Goal: Task Accomplishment & Management: Complete application form

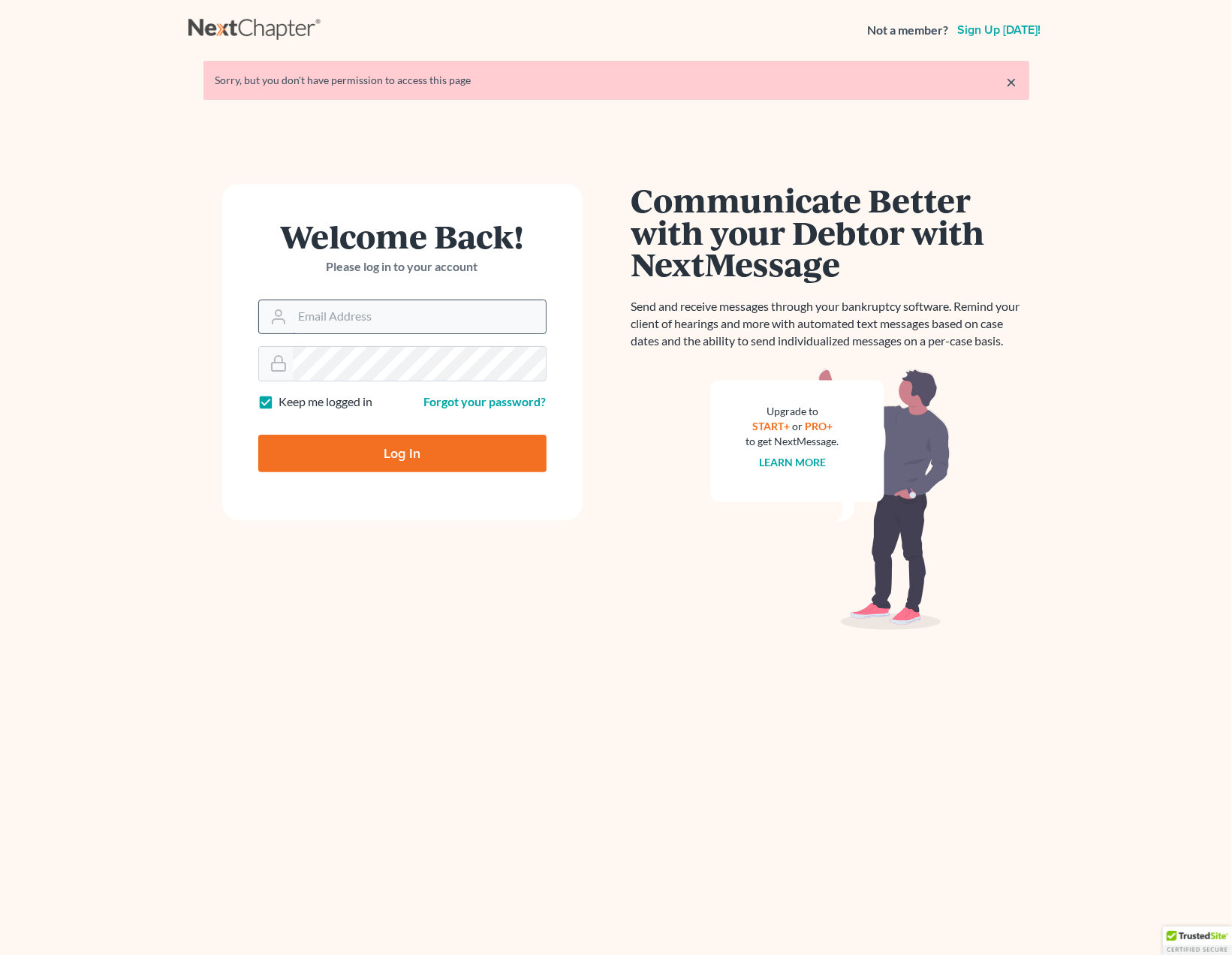
click at [381, 319] on input "Email Address" at bounding box center [419, 316] width 253 height 33
type input "[EMAIL_ADDRESS][DOMAIN_NAME]"
click at [381, 442] on input "Log In" at bounding box center [402, 453] width 288 height 37
type input "Thinking..."
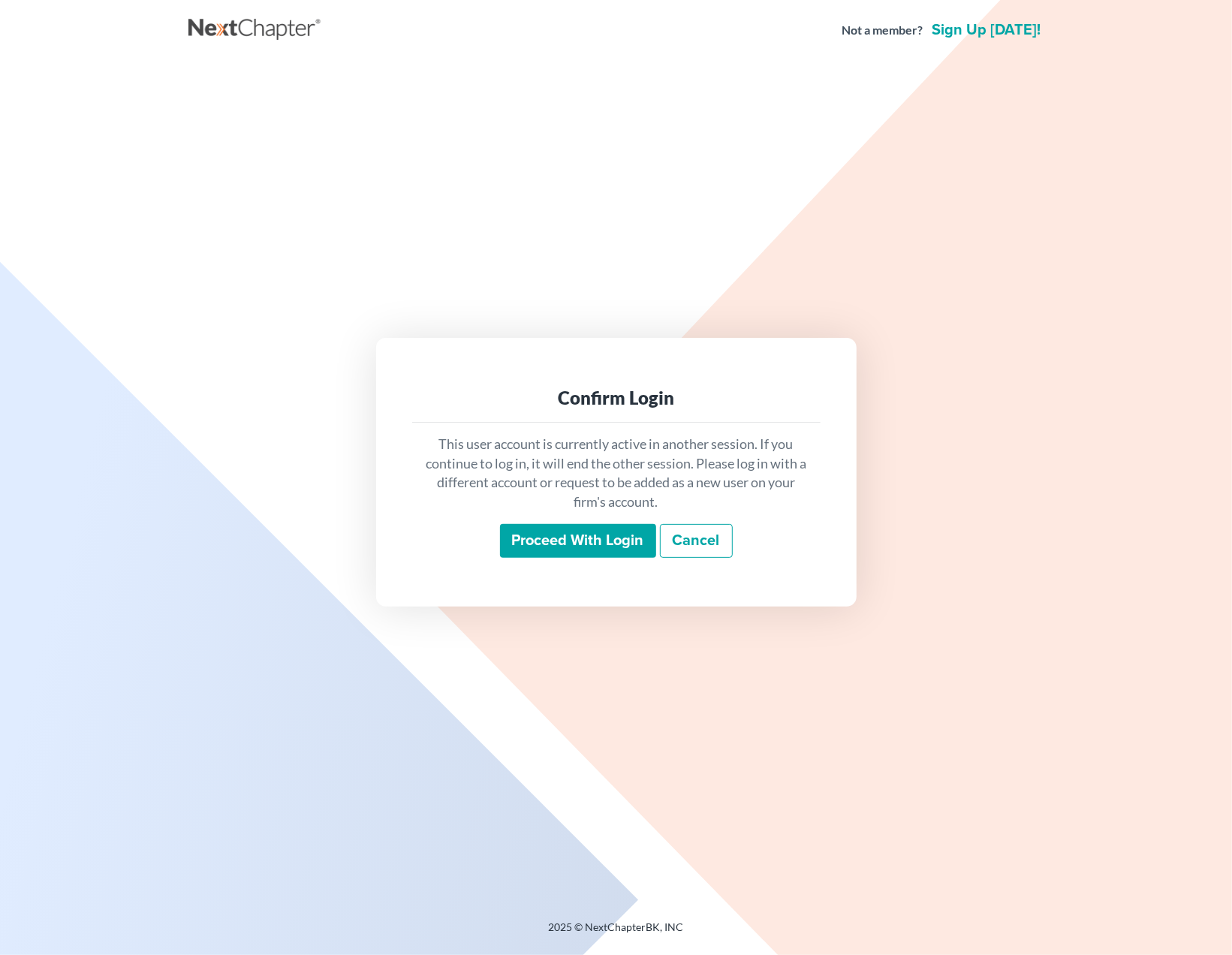
click at [581, 555] on input "Proceed with login" at bounding box center [578, 541] width 156 height 35
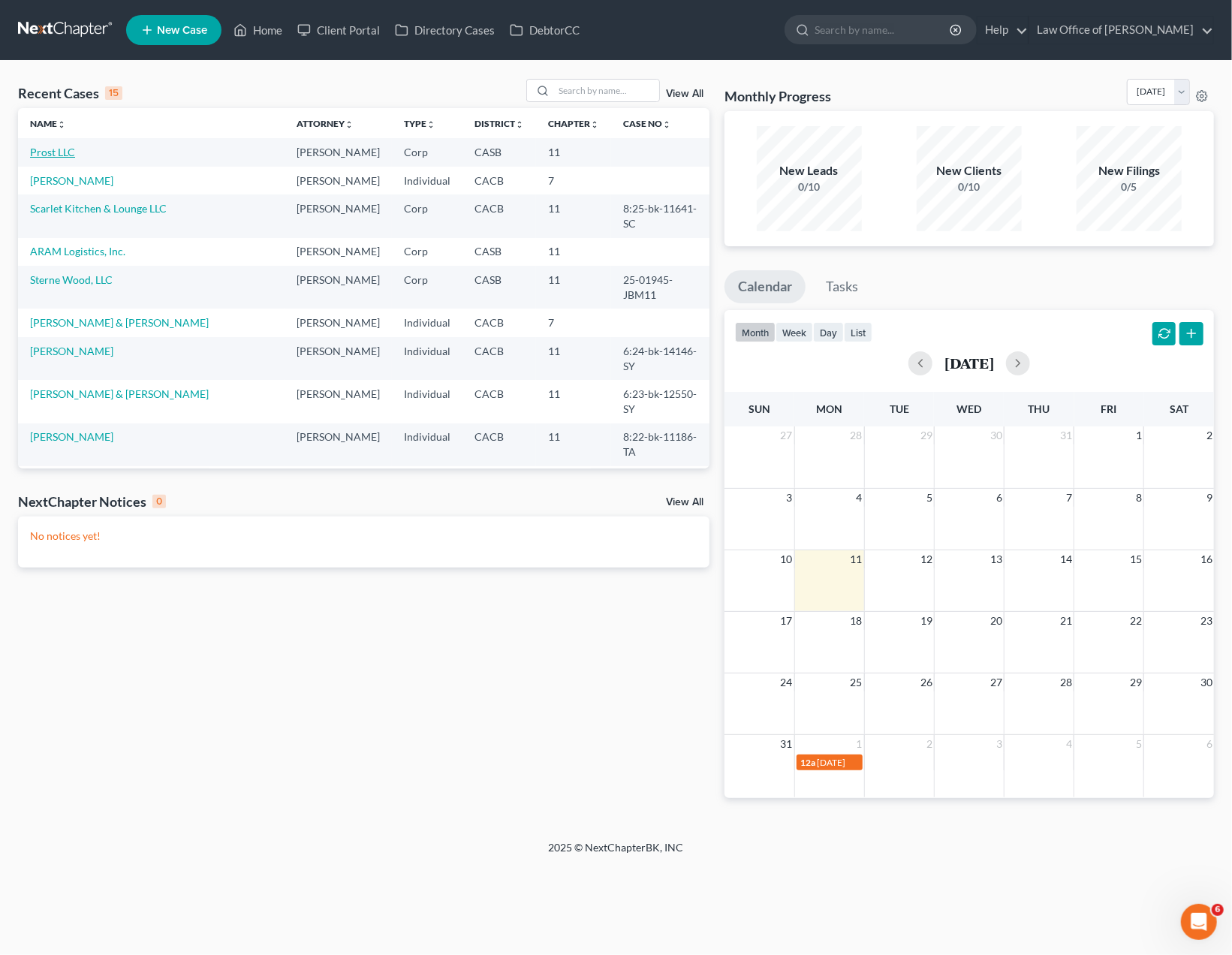
click at [46, 147] on link "Prost LLC" at bounding box center [53, 152] width 45 height 12
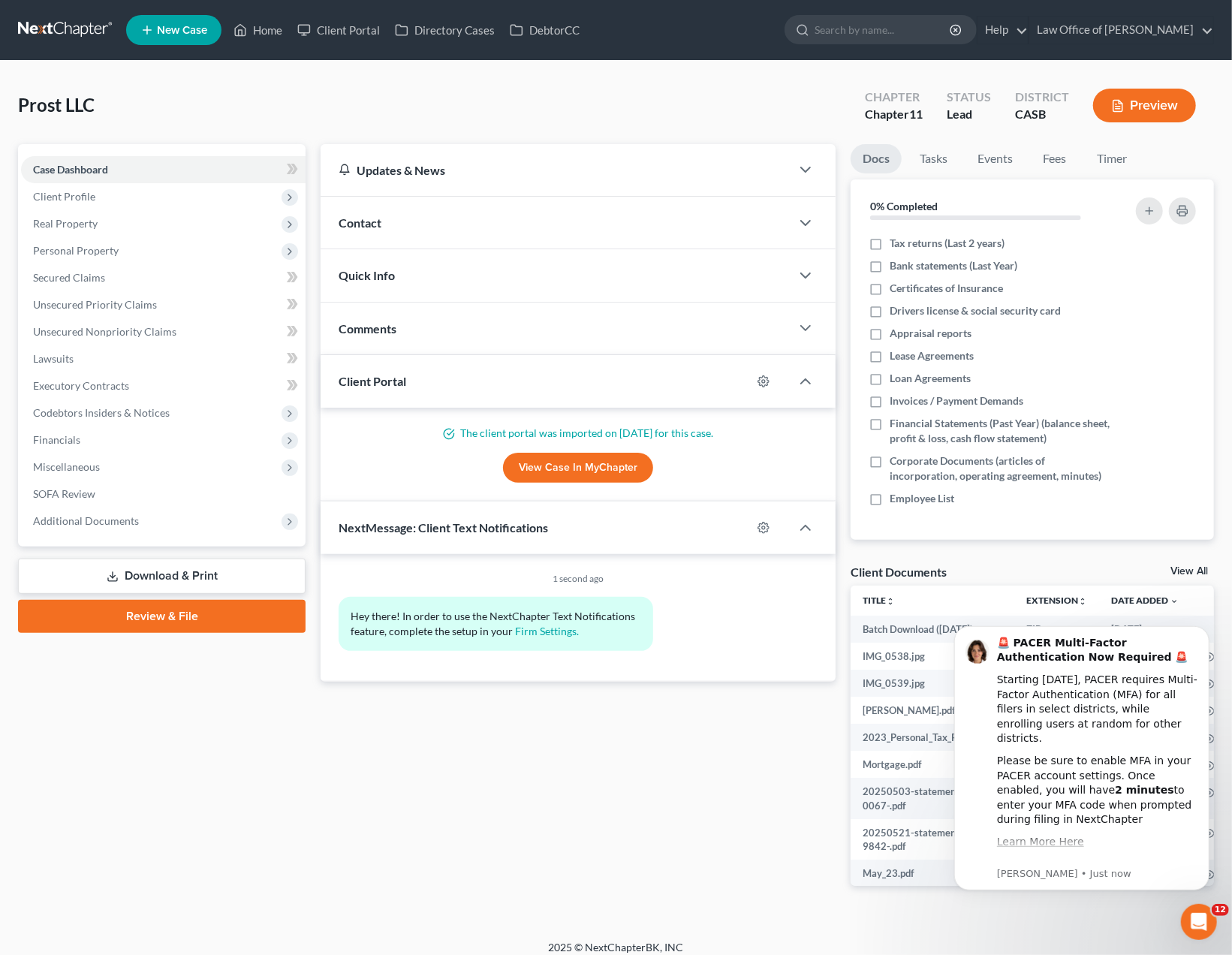
click at [670, 91] on div "Prost LLC Upgraded Chapter Chapter 11 Status Lead District CASB Preview" at bounding box center [616, 112] width 1196 height 65
click at [83, 250] on span "Personal Property" at bounding box center [76, 250] width 85 height 12
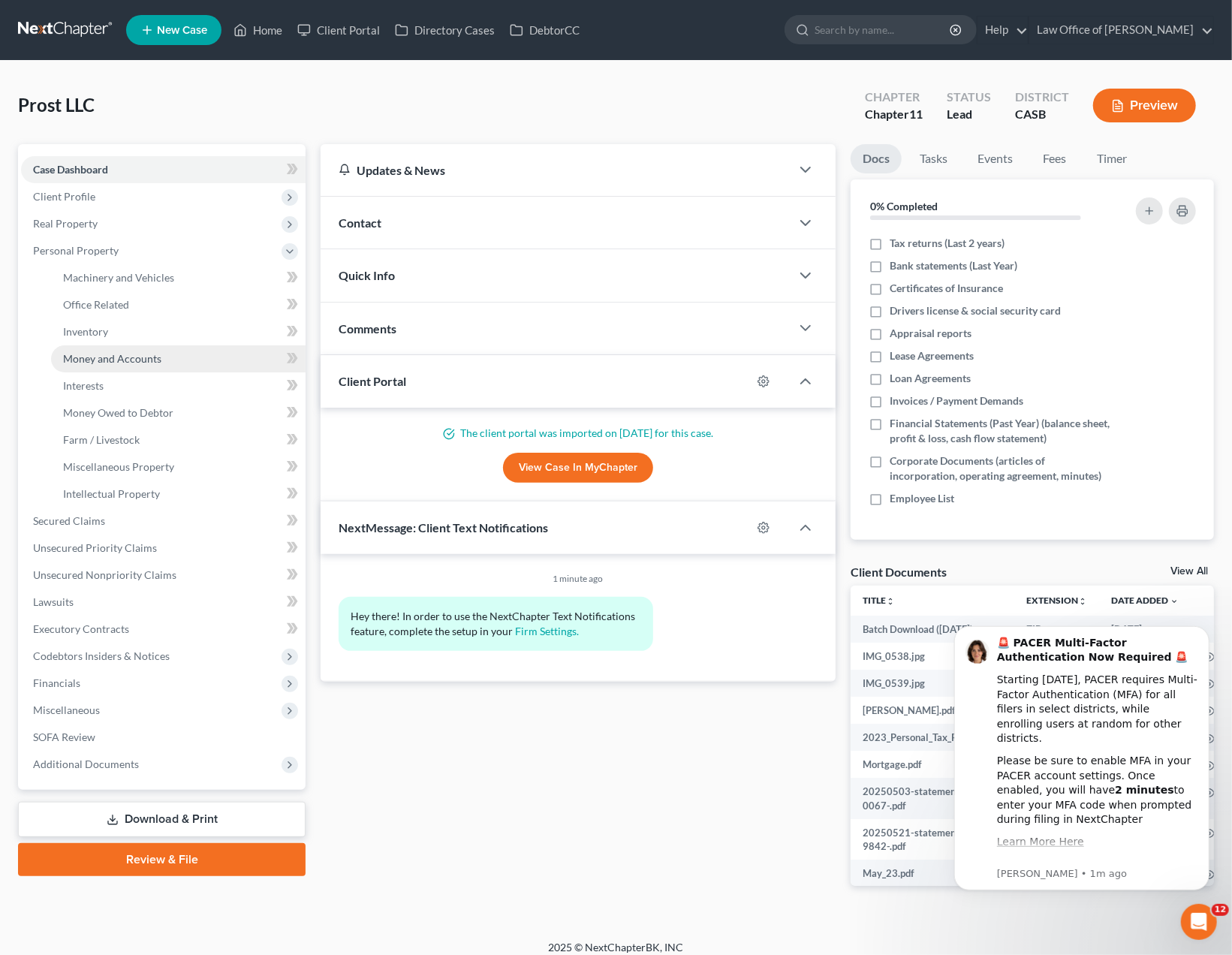
click at [103, 358] on span "Money and Accounts" at bounding box center [112, 358] width 98 height 12
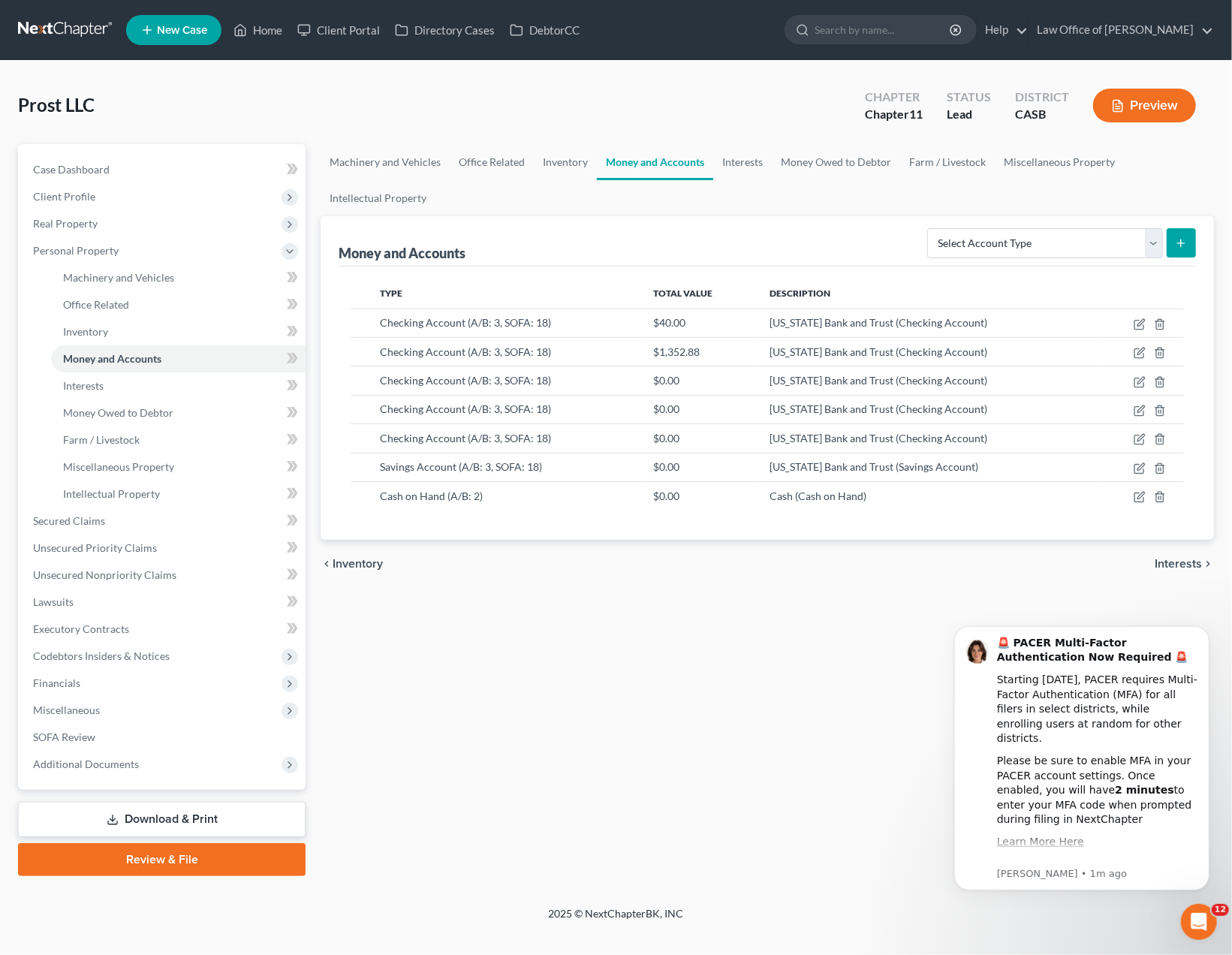
click at [844, 188] on ul "Machinery and Vehicles Office Related Inventory Money and Accounts Interests Mo…" at bounding box center [767, 180] width 893 height 72
click at [730, 724] on div "Machinery and Vehicles Office Related Inventory Money and Accounts Interests Mo…" at bounding box center [767, 510] width 908 height 732
click at [699, 657] on div "Machinery and Vehicles Office Related Inventory Money and Accounts Interests Mo…" at bounding box center [767, 510] width 908 height 732
click at [702, 648] on div "Machinery and Vehicles Office Related Inventory Money and Accounts Interests Mo…" at bounding box center [767, 510] width 908 height 732
click at [695, 629] on div "Machinery and Vehicles Office Related Inventory Money and Accounts Interests Mo…" at bounding box center [767, 510] width 908 height 732
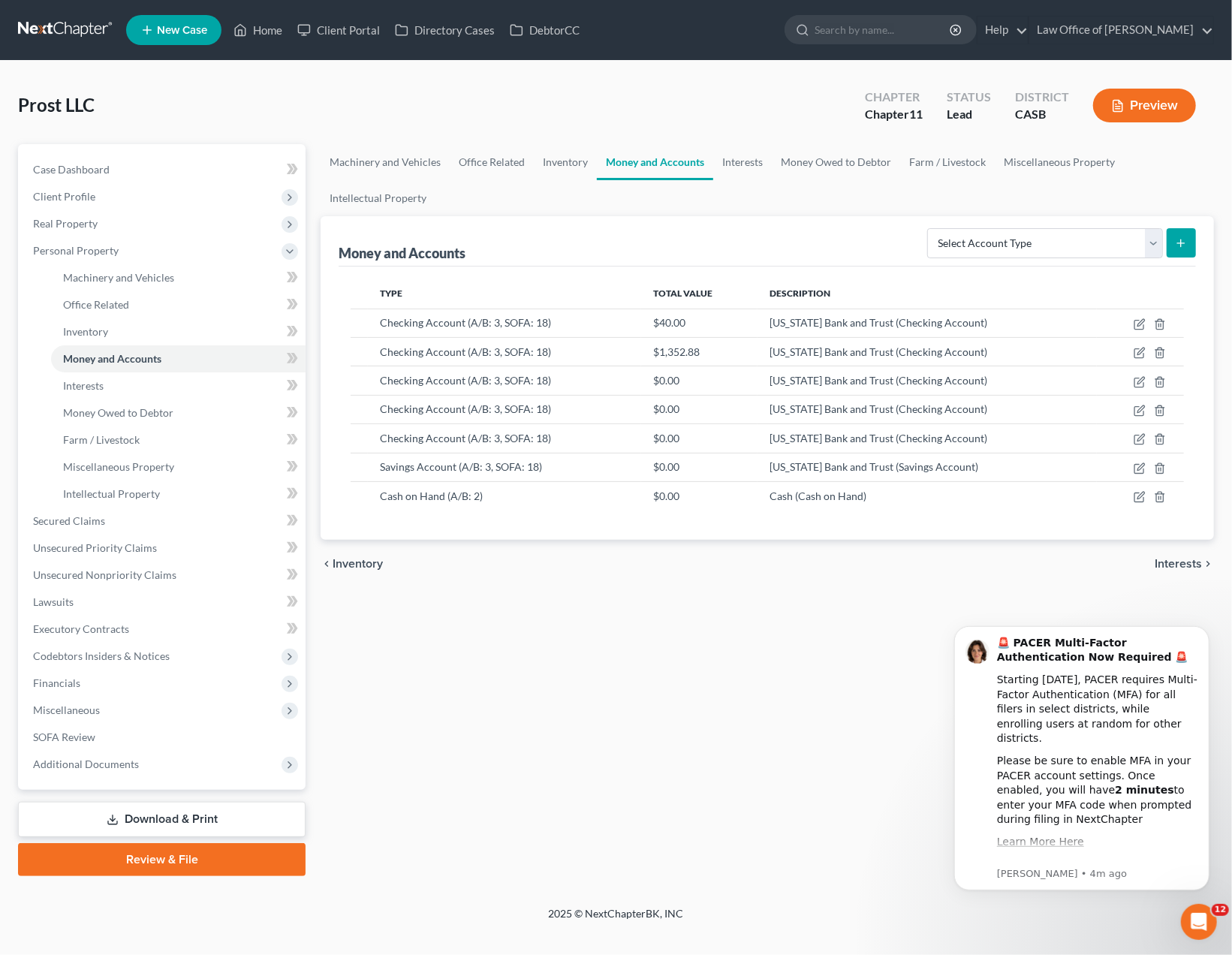
click at [695, 629] on div "Machinery and Vehicles Office Related Inventory Money and Accounts Interests Mo…" at bounding box center [767, 510] width 908 height 732
click at [783, 757] on div "Machinery and Vehicles Office Related Inventory Money and Accounts Interests Mo…" at bounding box center [767, 510] width 908 height 732
click at [1213, 171] on ul "Machinery and Vehicles Office Related Inventory Money and Accounts Interests Mo…" at bounding box center [767, 180] width 893 height 72
click at [1135, 349] on icon "button" at bounding box center [1139, 353] width 9 height 9
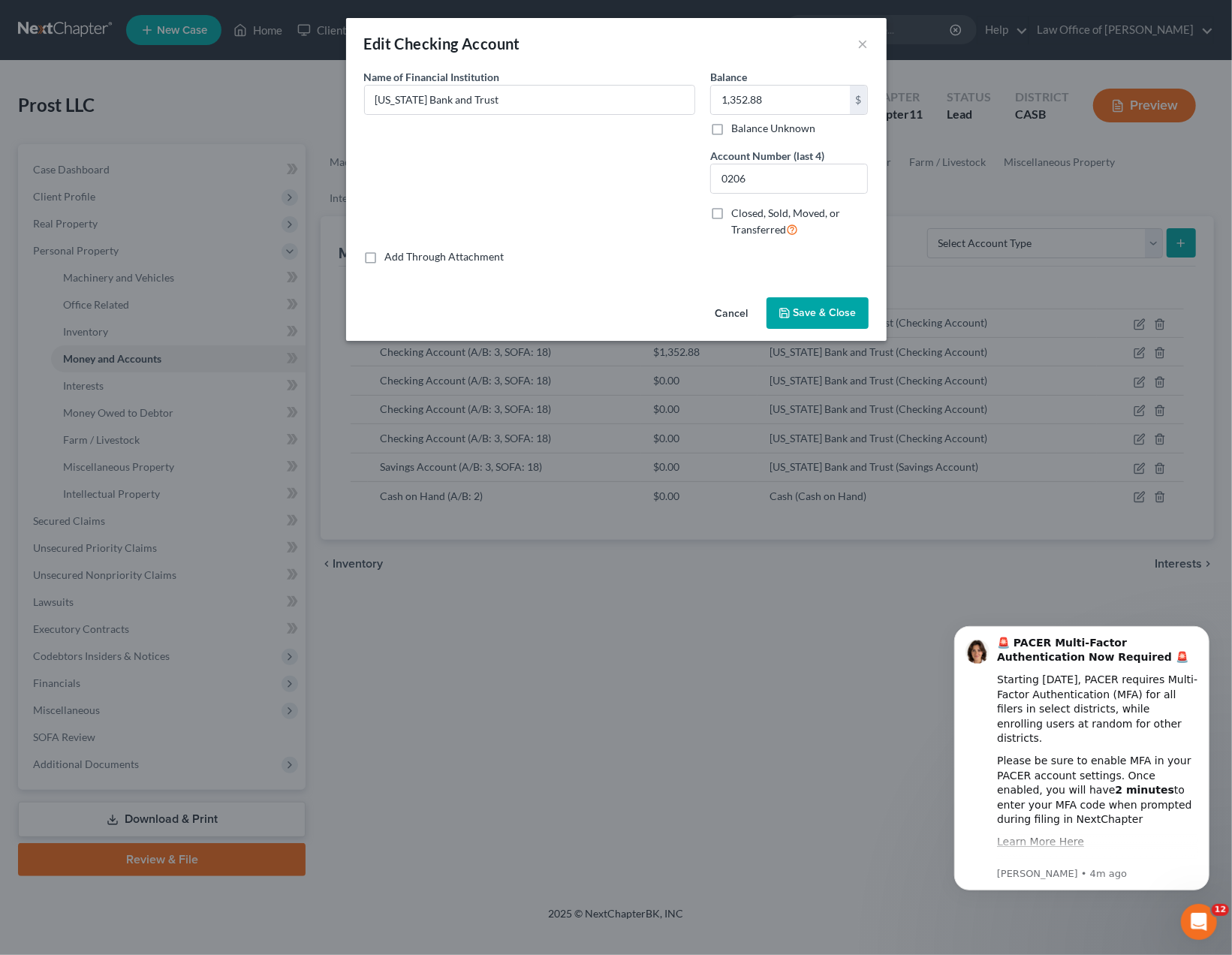
click at [736, 314] on button "Cancel" at bounding box center [732, 313] width 57 height 30
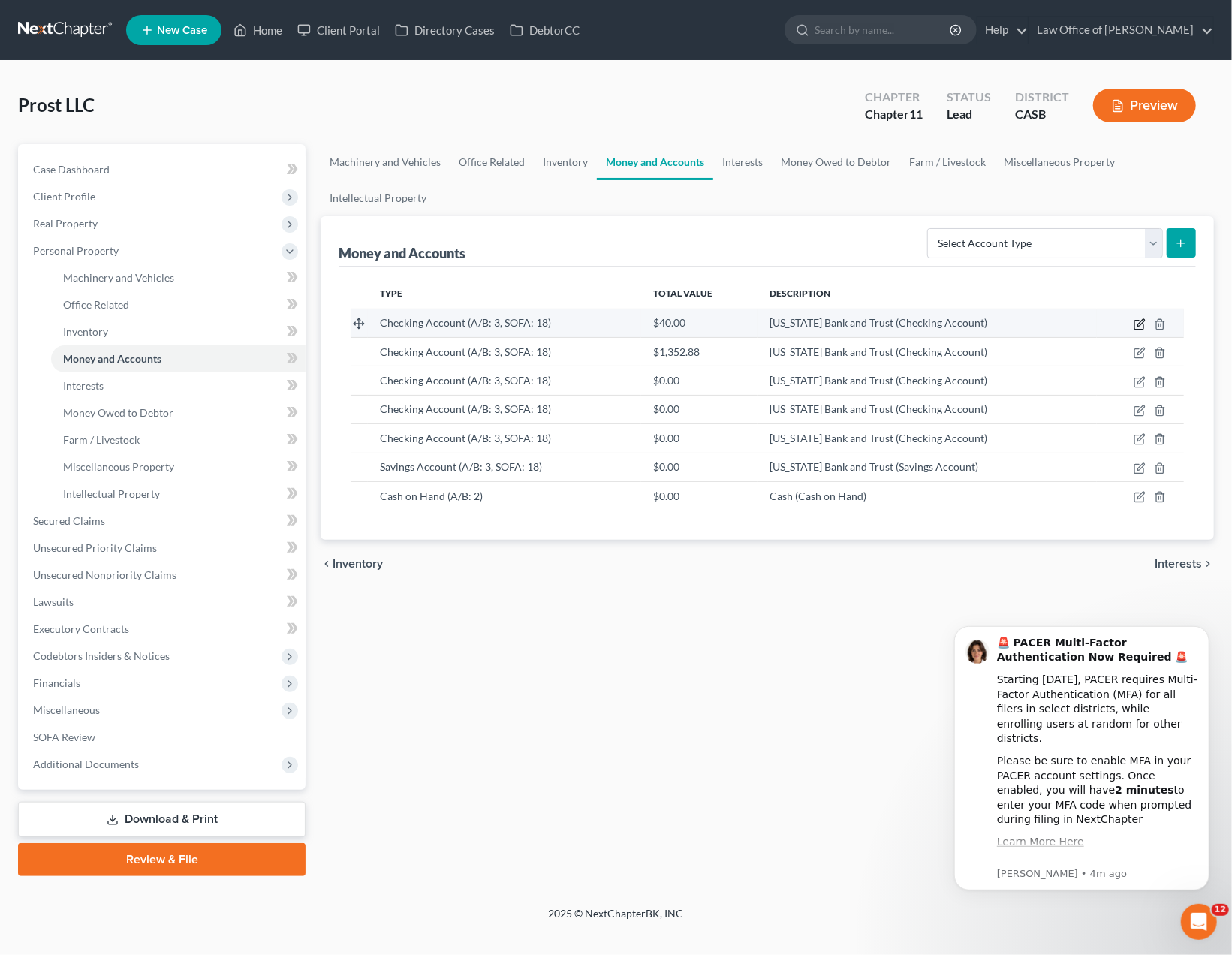
click at [1135, 321] on icon "button" at bounding box center [1139, 324] width 9 height 9
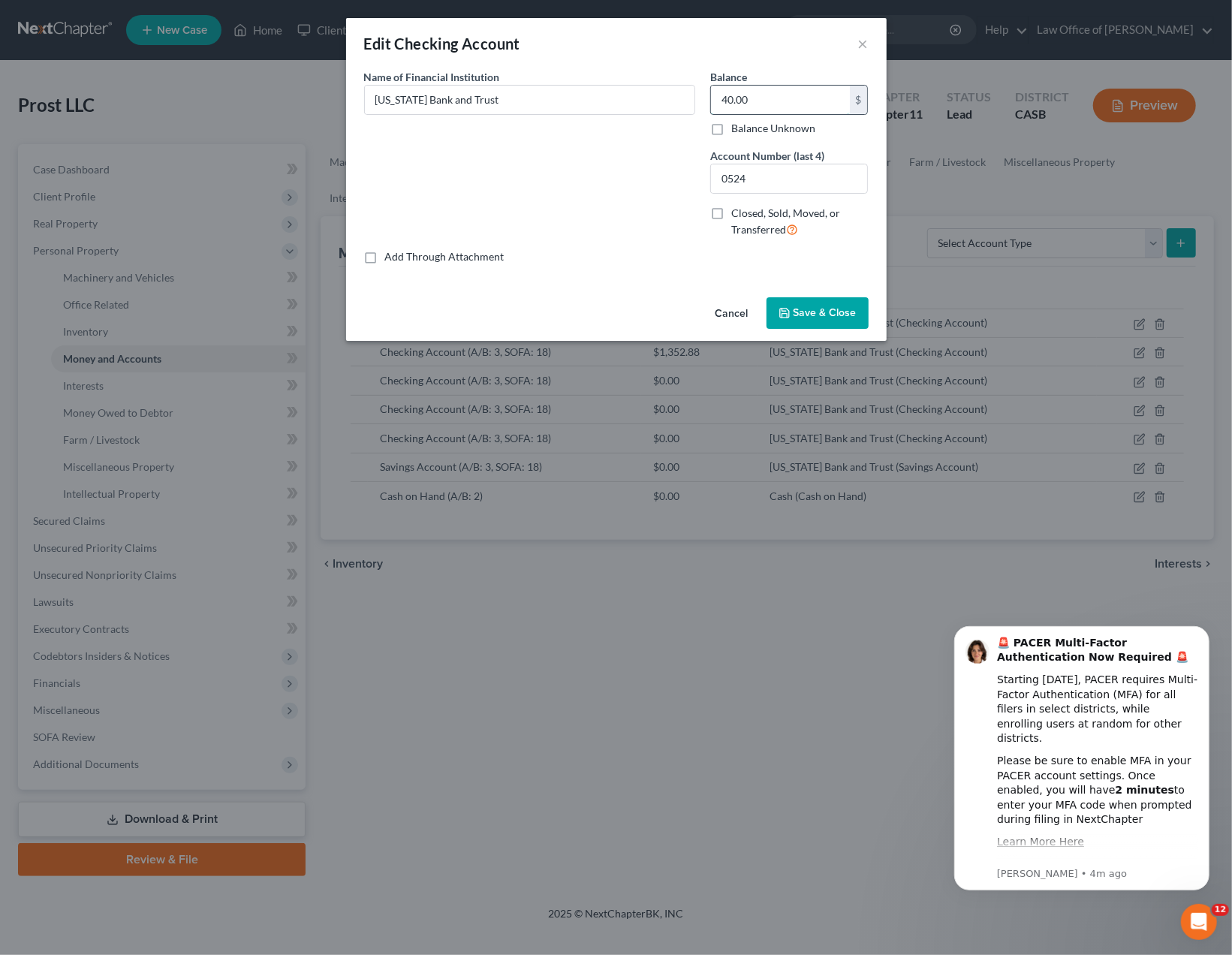
click at [733, 105] on input "40.00" at bounding box center [780, 99] width 139 height 29
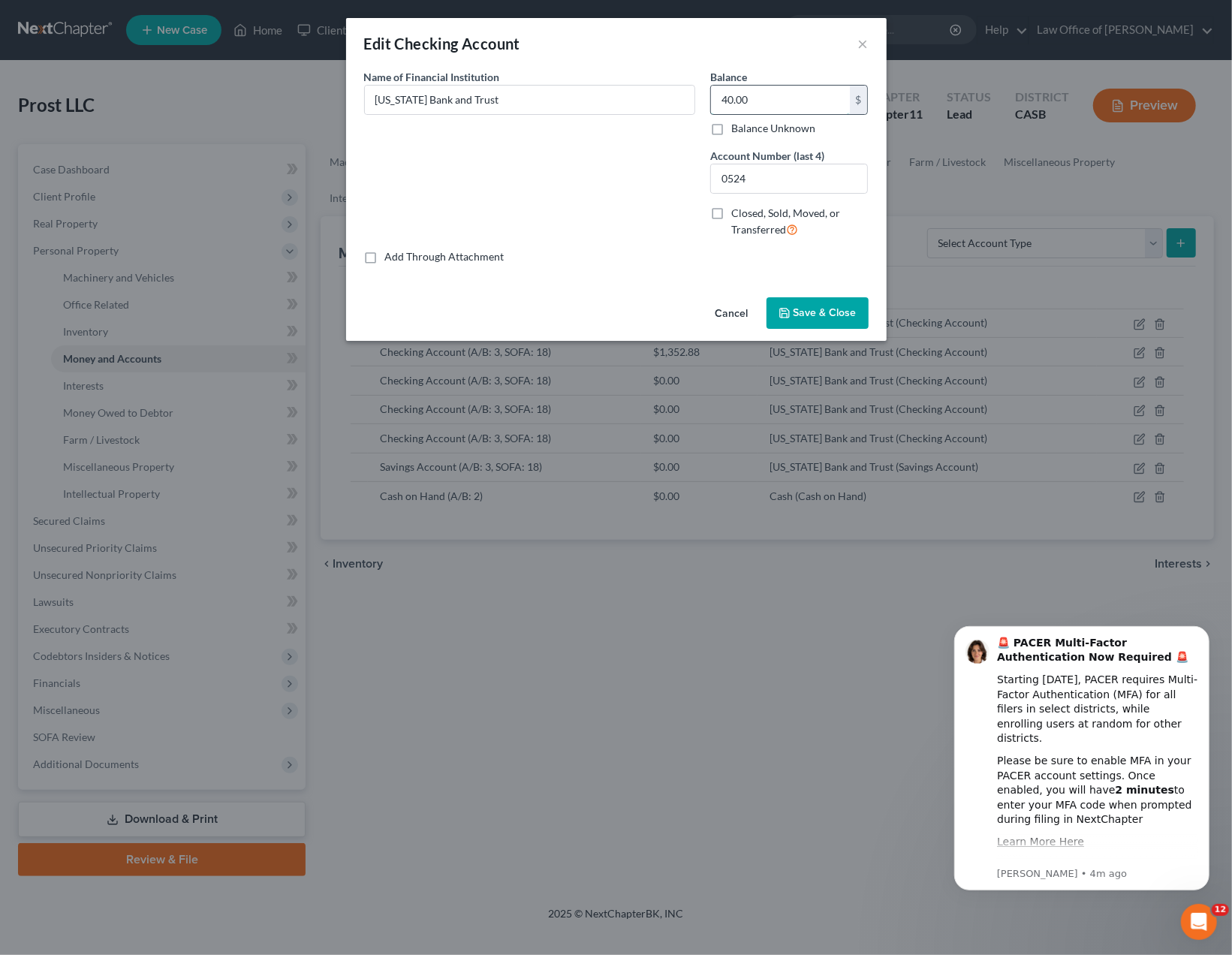
click at [733, 105] on input "40.00" at bounding box center [780, 99] width 139 height 29
type input "0"
click at [825, 322] on button "Save & Close" at bounding box center [818, 312] width 102 height 32
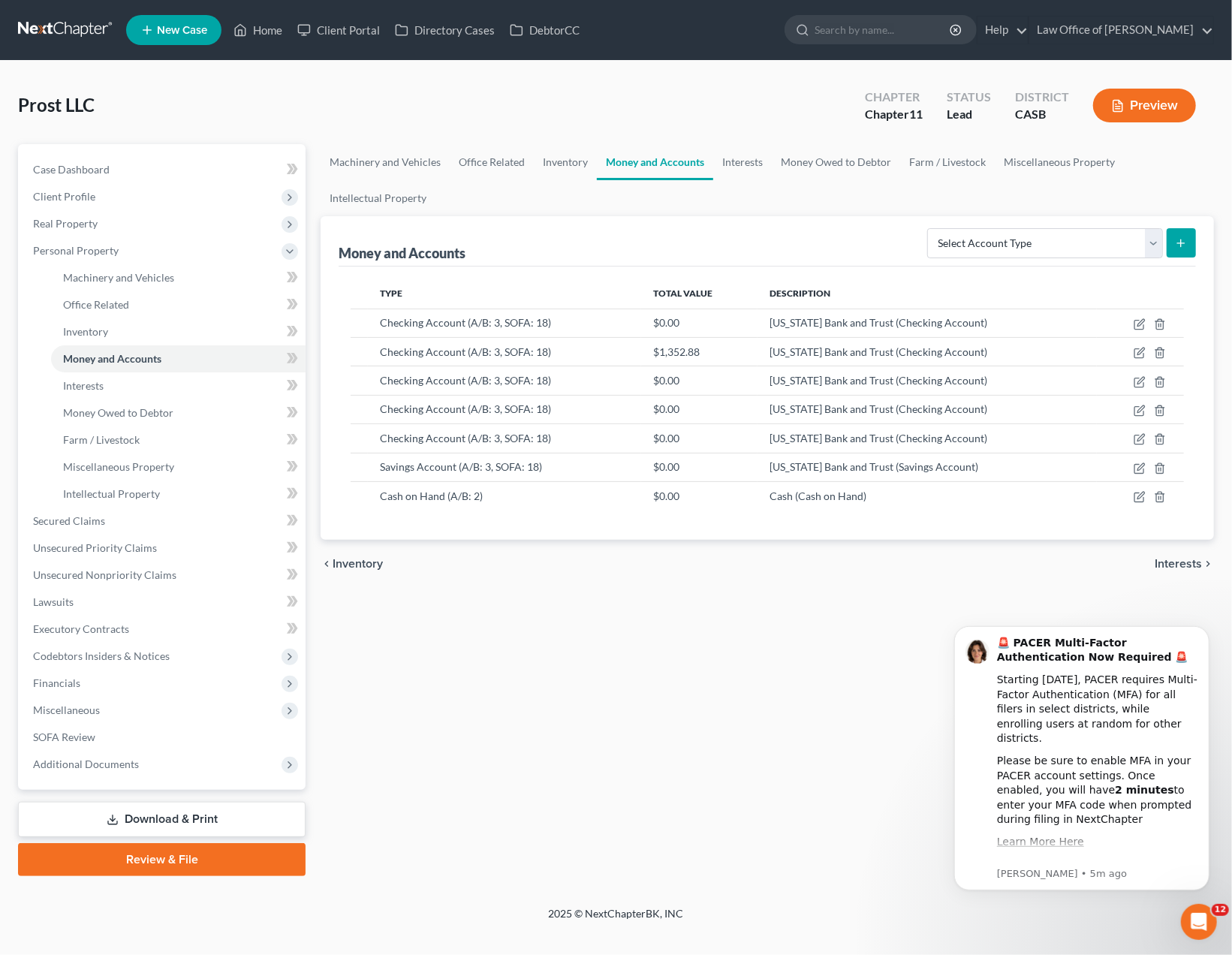
click at [1185, 174] on ul "Machinery and Vehicles Office Related Inventory Money and Accounts Interests Mo…" at bounding box center [767, 180] width 893 height 72
click at [1136, 353] on icon "button" at bounding box center [1139, 352] width 12 height 12
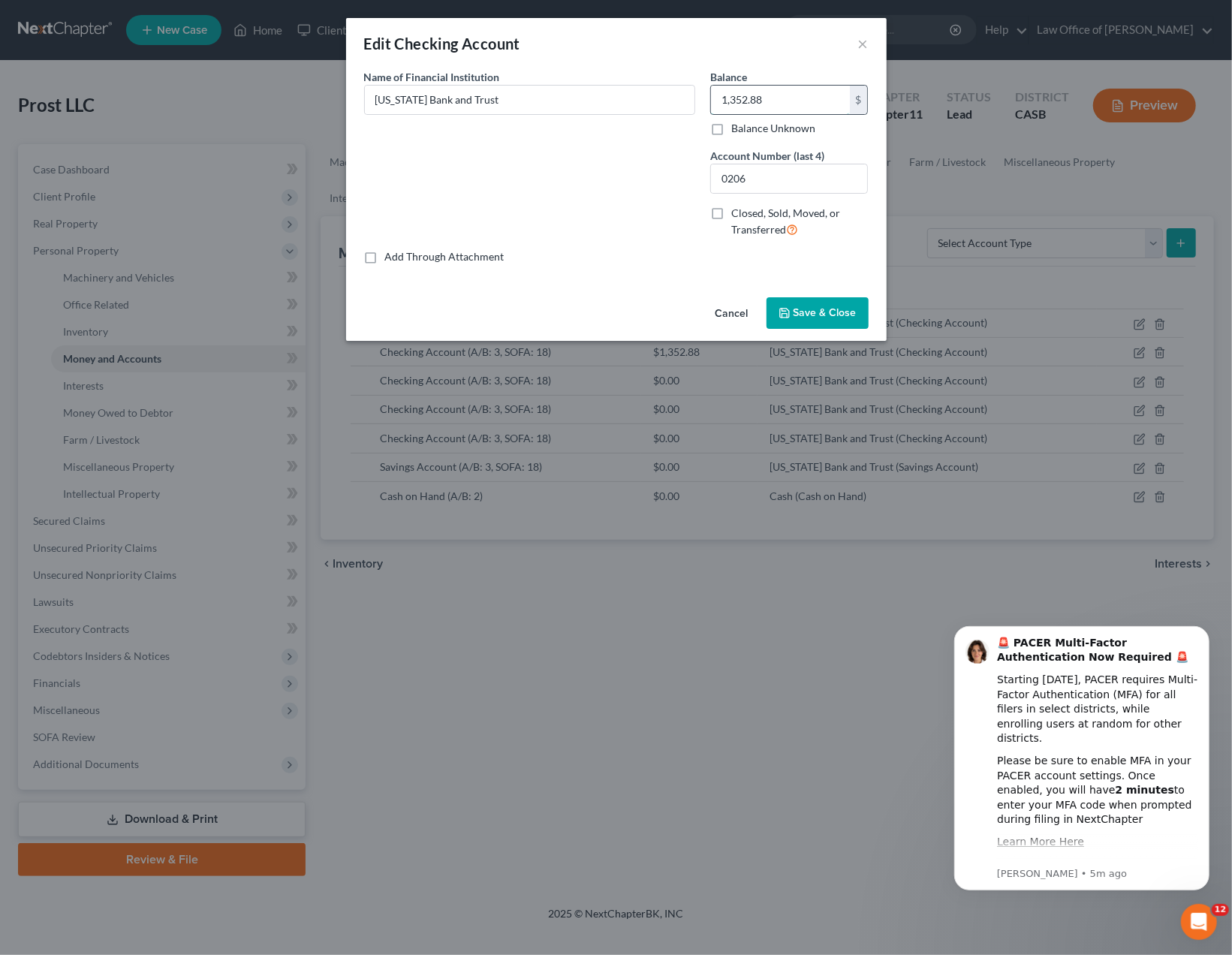
click at [747, 90] on input "1,352.88" at bounding box center [780, 99] width 139 height 29
click at [747, 90] on input "1,352.88" at bounding box center [780, 99] width 139 height 29
type input "10.03"
click at [823, 307] on span "Save & Close" at bounding box center [824, 312] width 63 height 12
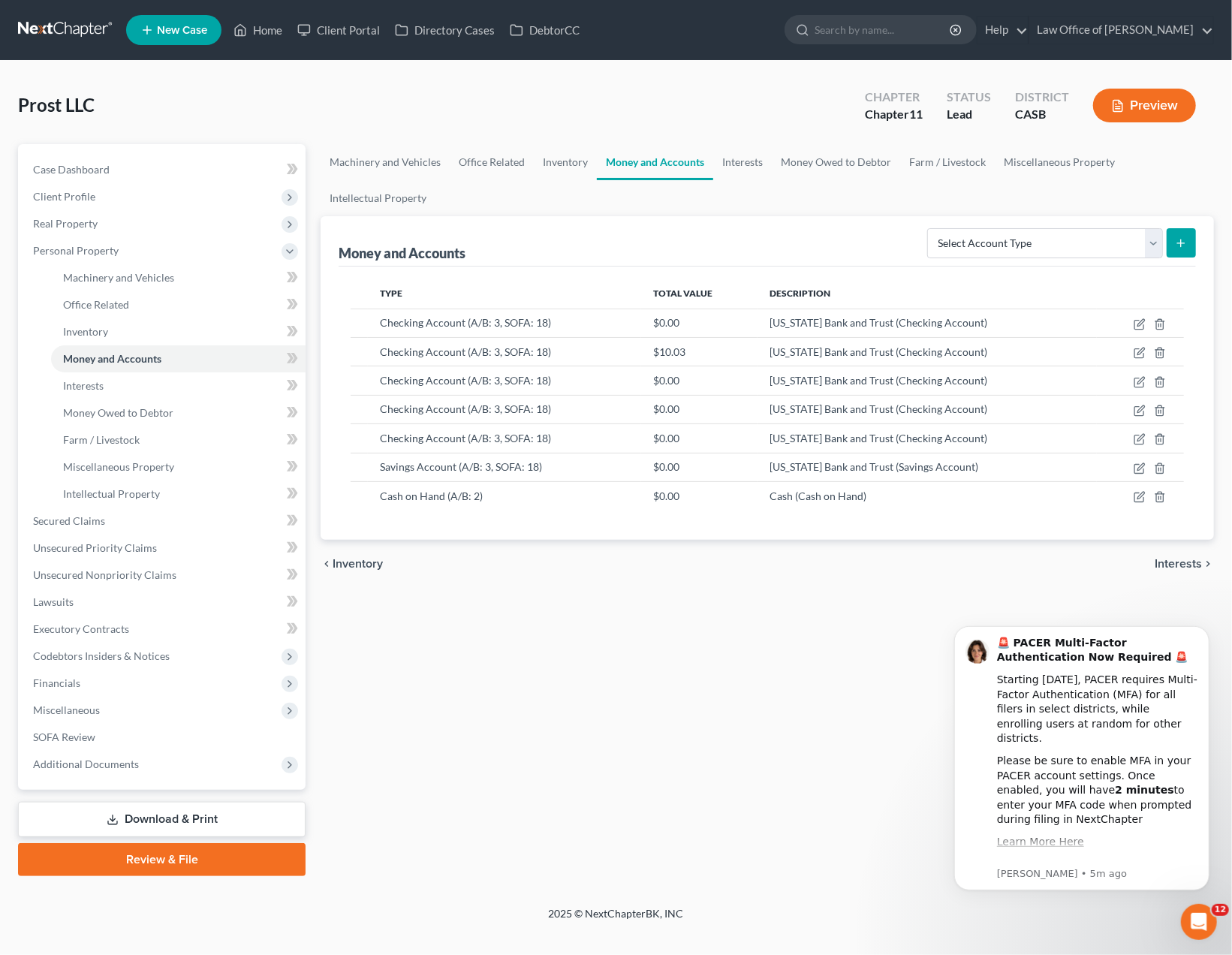
click at [770, 616] on div "Machinery and Vehicles Office Related Inventory Money and Accounts Interests Mo…" at bounding box center [767, 510] width 908 height 732
click at [783, 598] on div "Machinery and Vehicles Office Related Inventory Money and Accounts Interests Mo…" at bounding box center [767, 510] width 908 height 732
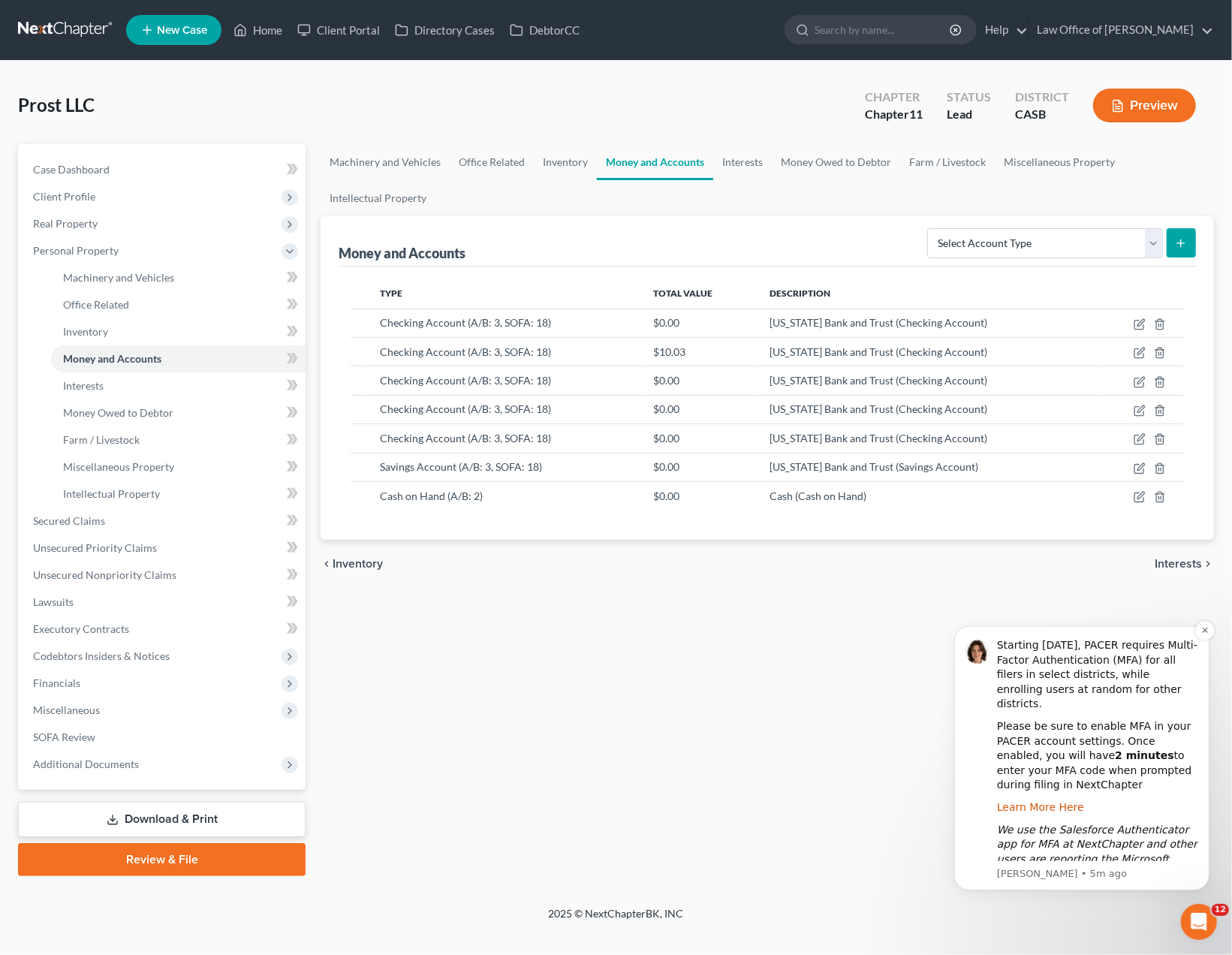
scroll to position [40, 0]
click at [1206, 626] on icon "Dismiss notification" at bounding box center [1204, 629] width 9 height 9
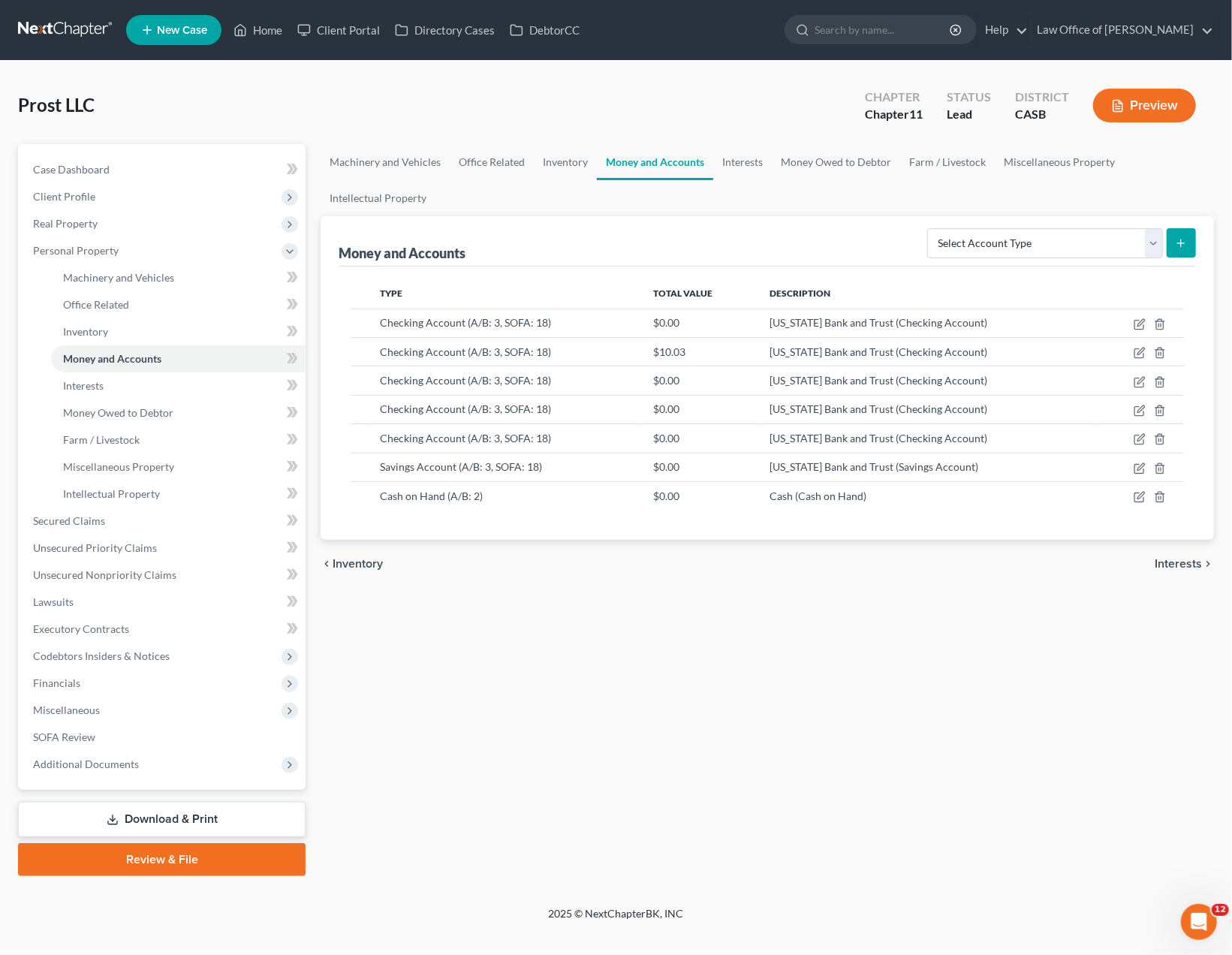
click at [562, 620] on div "Machinery and Vehicles Office Related Inventory Money and Accounts Interests Mo…" at bounding box center [767, 510] width 908 height 732
click at [718, 646] on div "Machinery and Vehicles Office Related Inventory Money and Accounts Interests Mo…" at bounding box center [767, 510] width 908 height 732
click at [91, 576] on span "Unsecured Nonpriority Claims" at bounding box center [105, 574] width 143 height 12
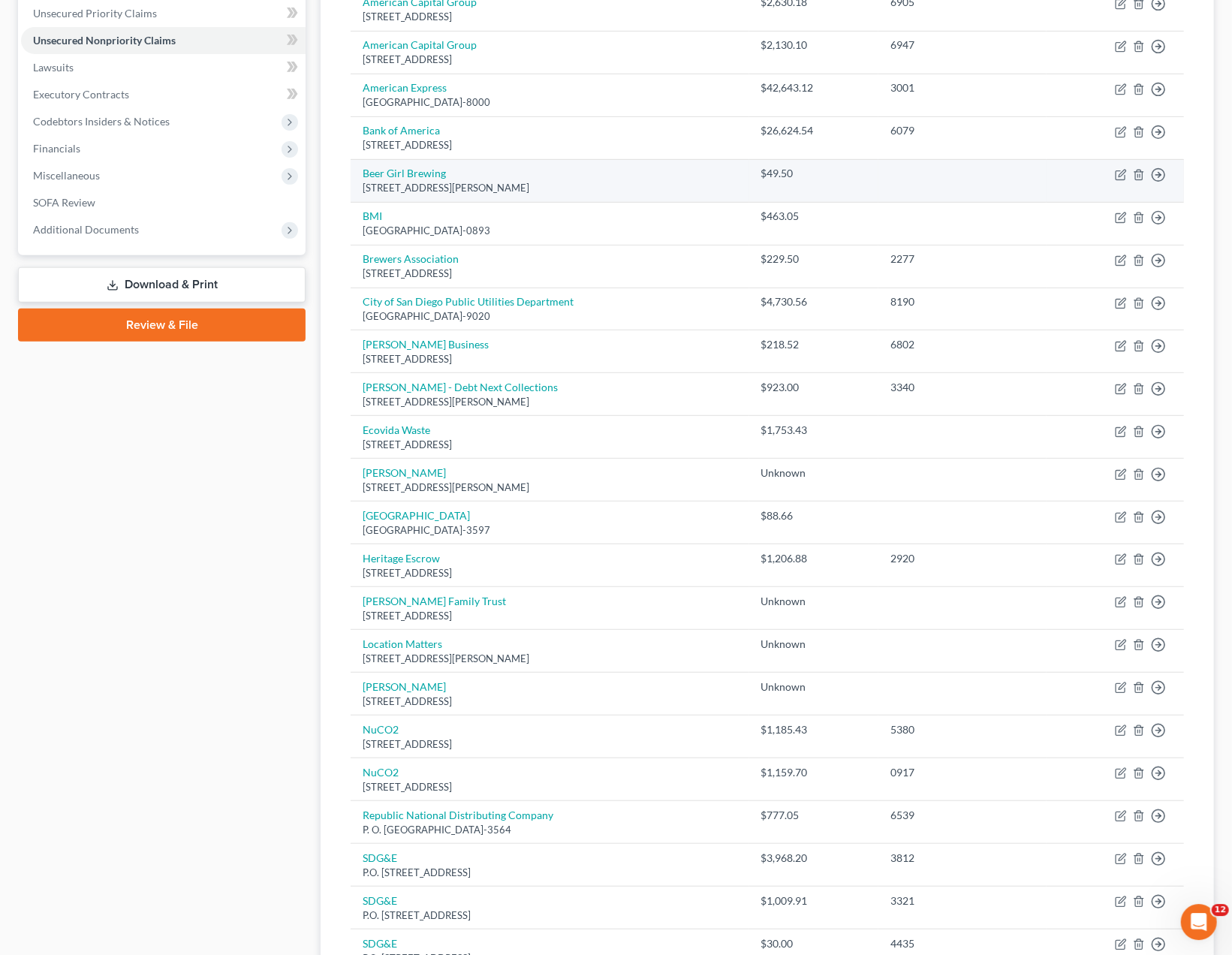
scroll to position [312, 0]
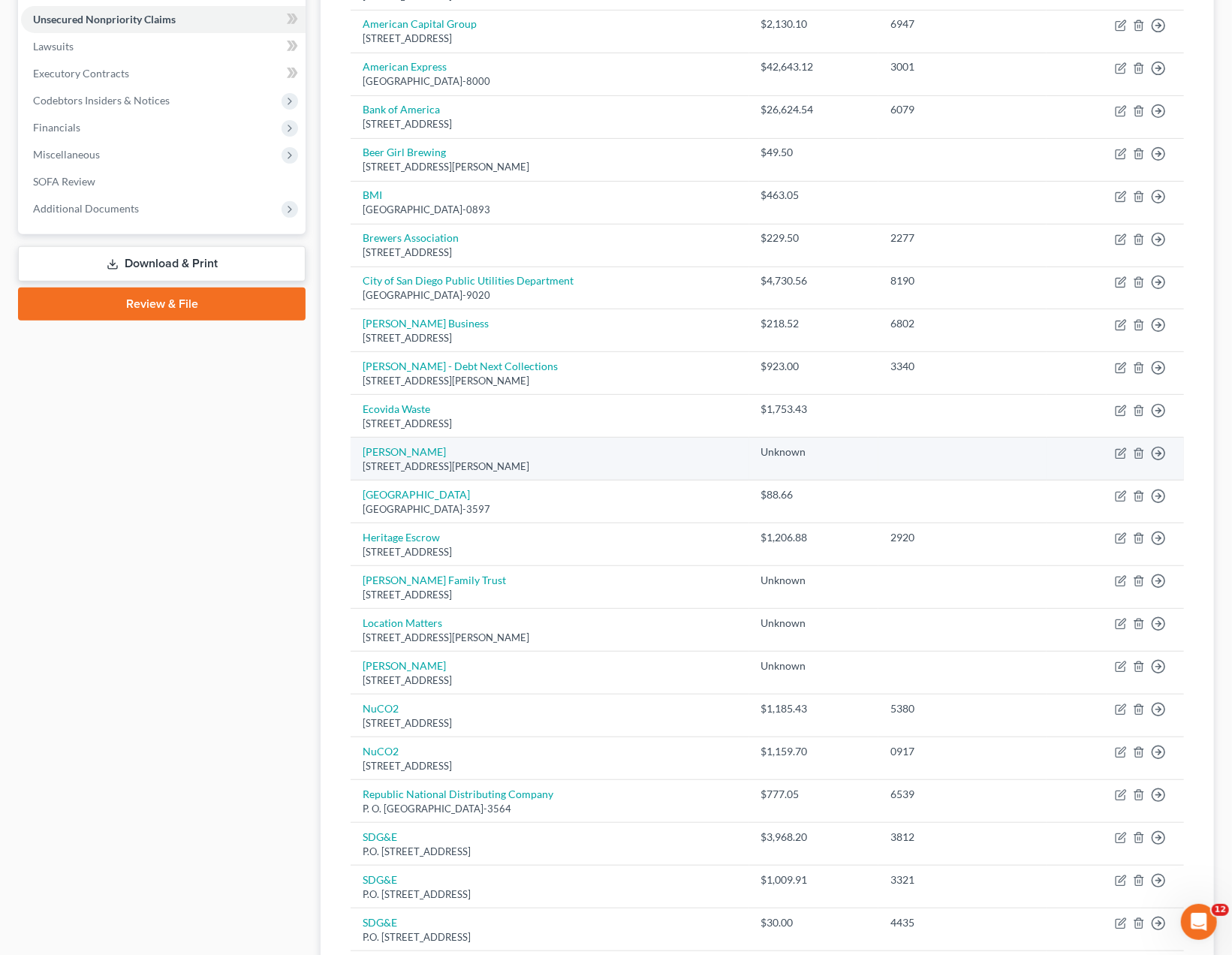
click at [1111, 448] on td "Move to D Move to E Move to G Move to Notice Only" at bounding box center [1115, 458] width 137 height 43
click at [1120, 450] on icon "button" at bounding box center [1122, 451] width 7 height 7
select select "4"
select select "11"
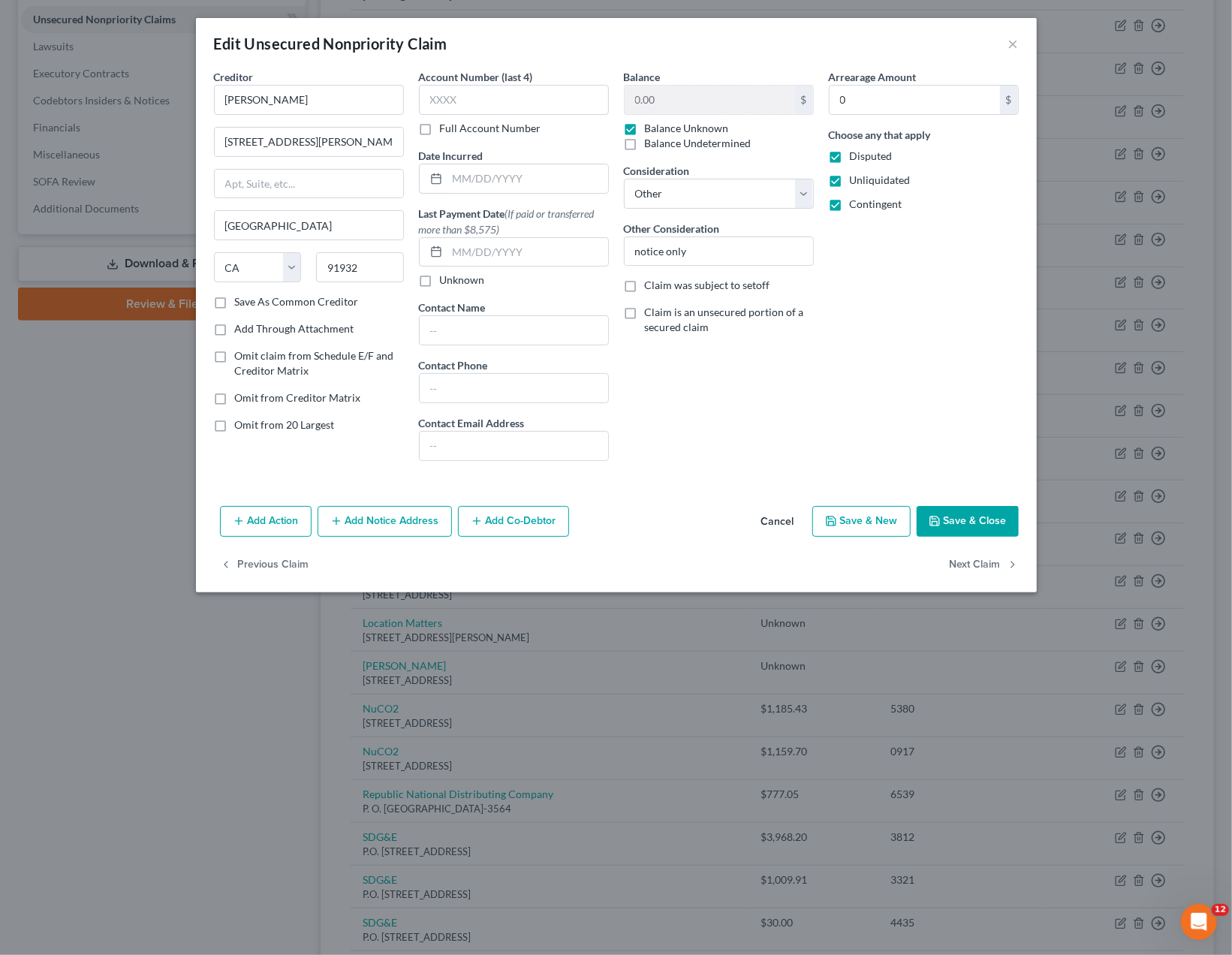
click at [896, 375] on div "Arrearage Amount 0 $ Choose any that apply Disputed Unliquidated Contingent" at bounding box center [923, 271] width 205 height 404
click at [997, 515] on button "Save & Close" at bounding box center [968, 522] width 102 height 32
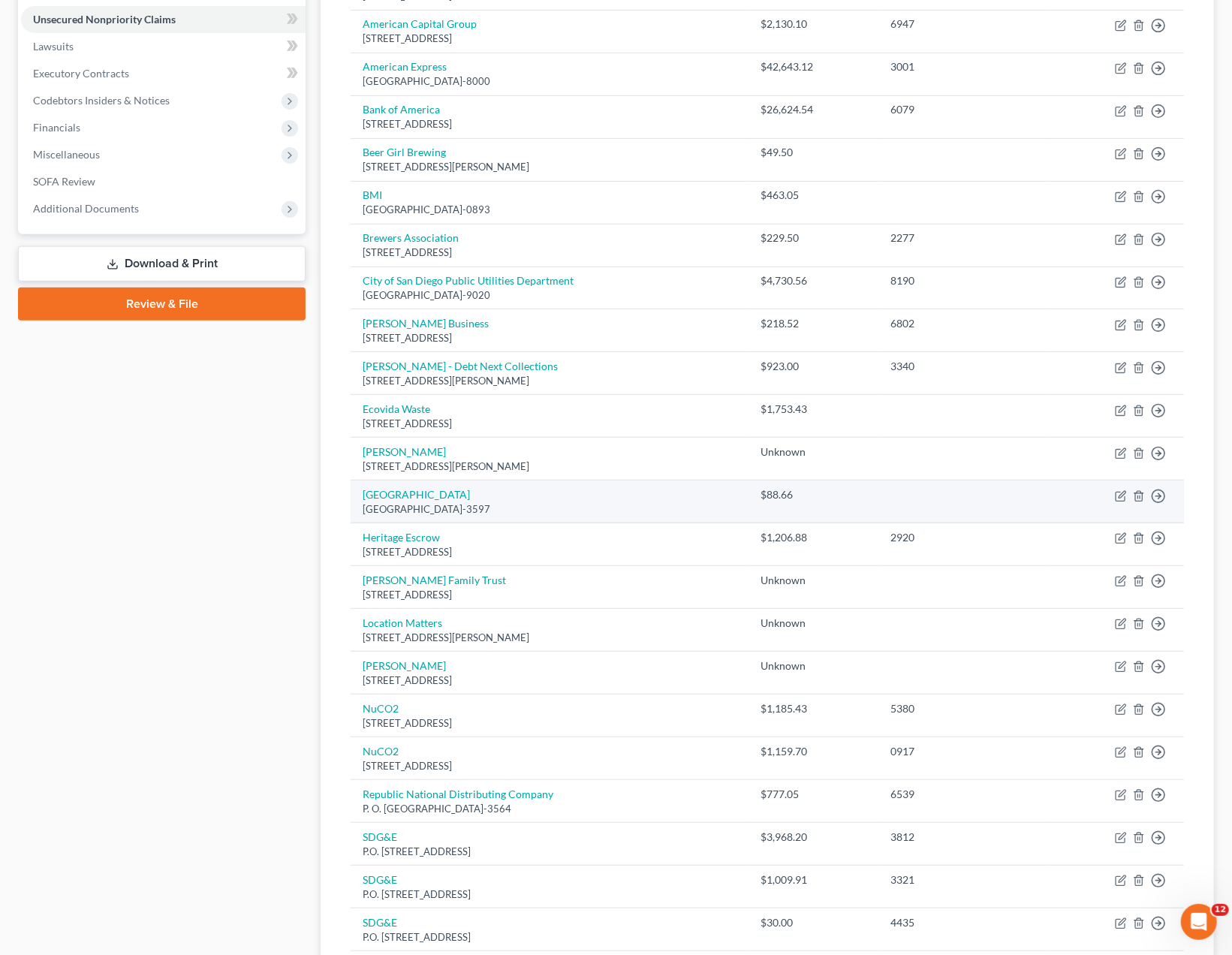
click at [963, 498] on td at bounding box center [962, 502] width 168 height 43
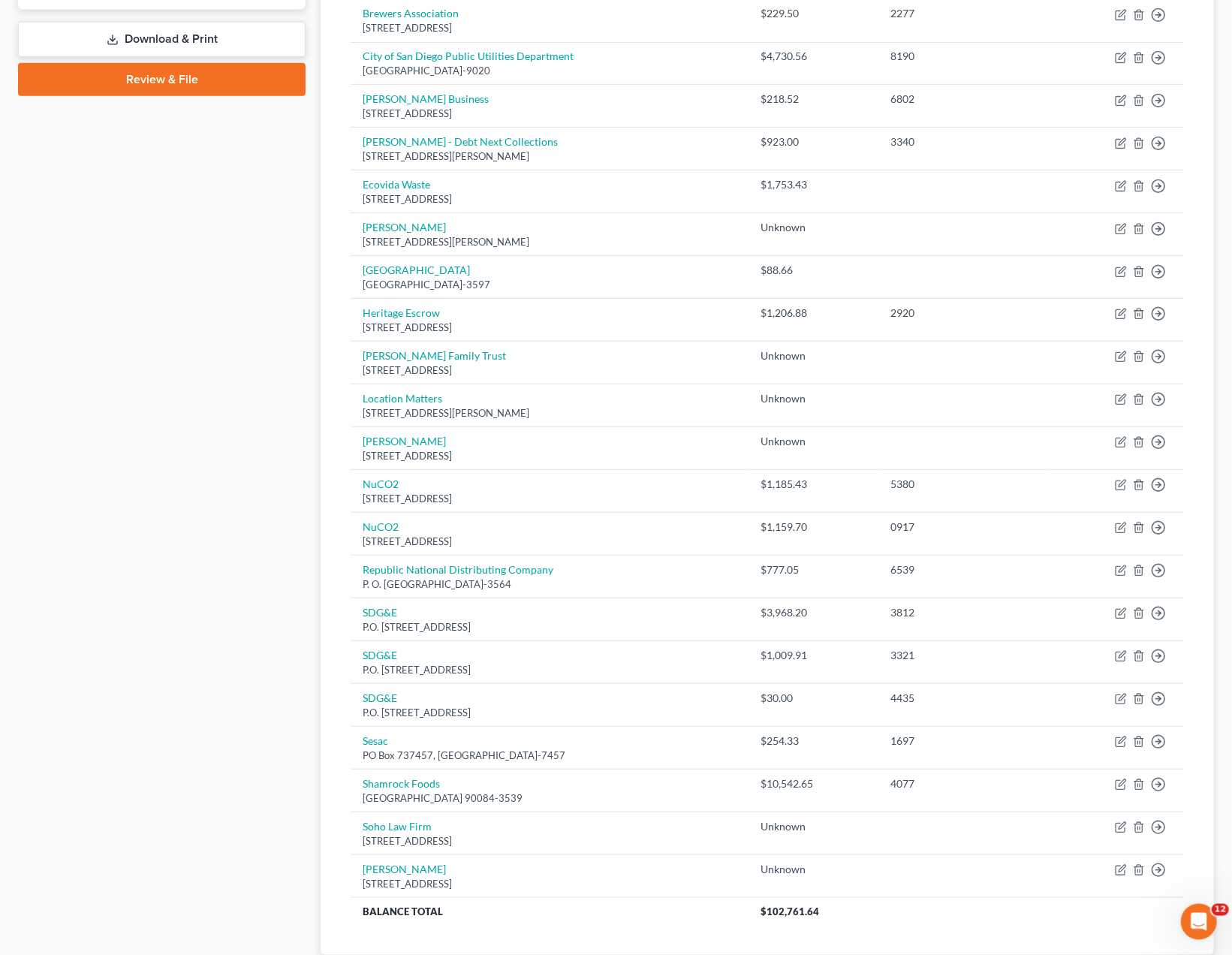
scroll to position [546, 0]
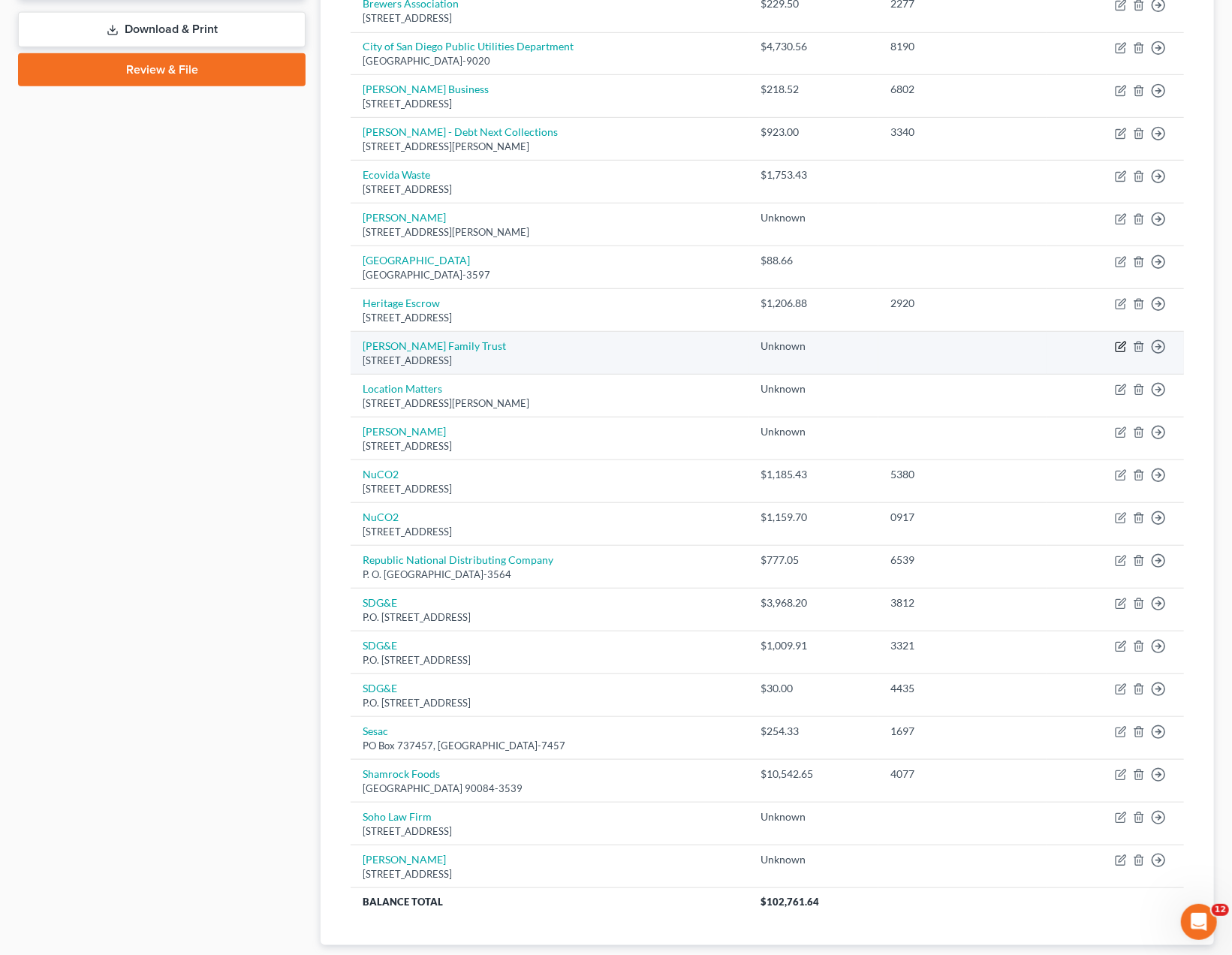
click at [1120, 342] on icon "button" at bounding box center [1122, 345] width 7 height 7
select select "4"
select select "11"
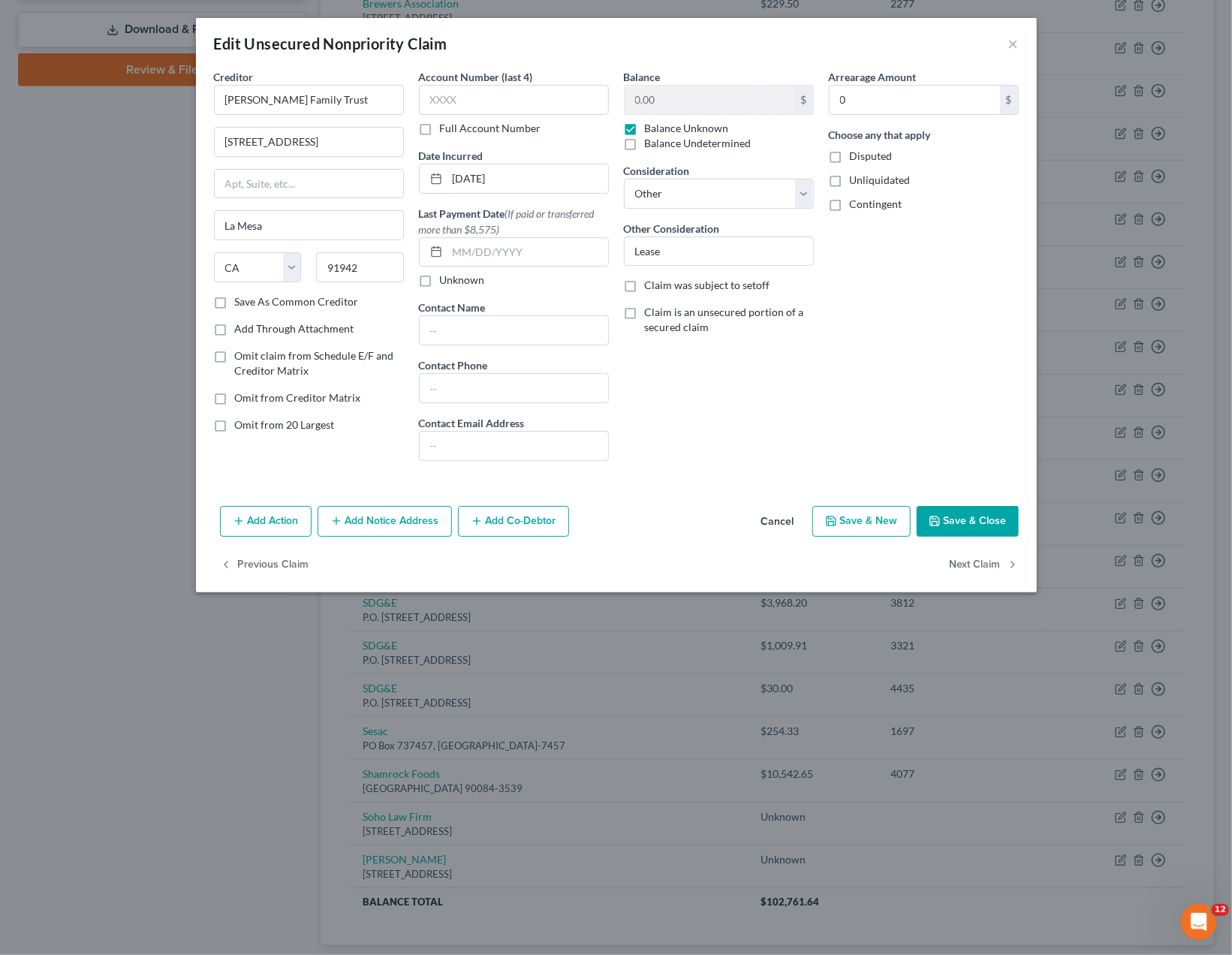
click at [882, 329] on div "Arrearage Amount 0 $ Choose any that apply Disputed Unliquidated Contingent" at bounding box center [923, 271] width 205 height 404
click at [850, 153] on label "Disputed" at bounding box center [871, 156] width 43 height 15
click at [856, 153] on input "Disputed" at bounding box center [861, 153] width 10 height 10
checkbox input "true"
click at [850, 182] on label "Unliquidated" at bounding box center [880, 180] width 60 height 15
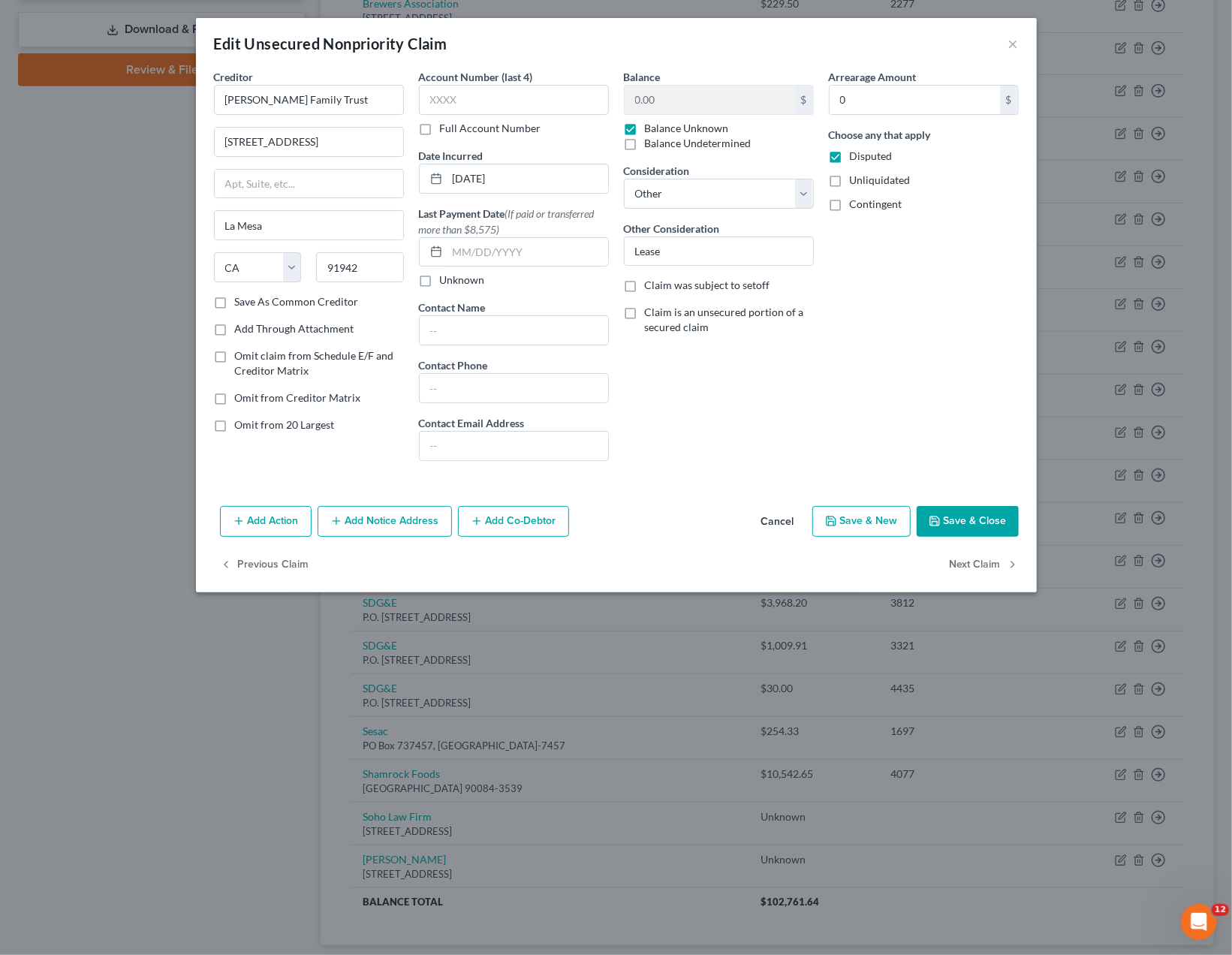
click at [856, 182] on input "Unliquidated" at bounding box center [861, 178] width 10 height 10
checkbox input "true"
click at [954, 298] on div "Arrearage Amount 0 $ Choose any that apply Disputed Unliquidated Contingent" at bounding box center [923, 271] width 205 height 404
click at [961, 516] on button "Save & Close" at bounding box center [968, 522] width 102 height 32
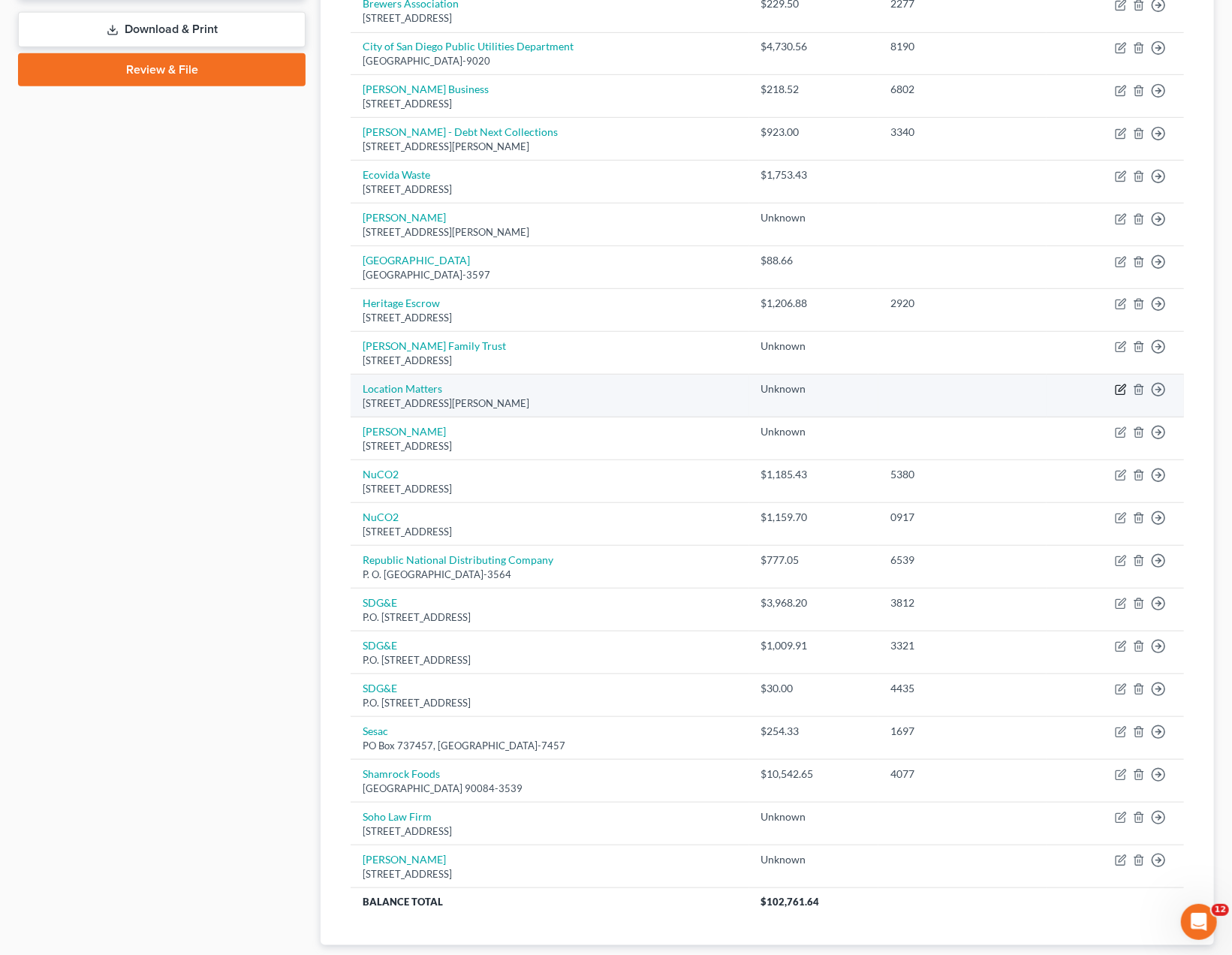
click at [1122, 389] on icon "button" at bounding box center [1120, 389] width 12 height 12
select select "4"
select select "14"
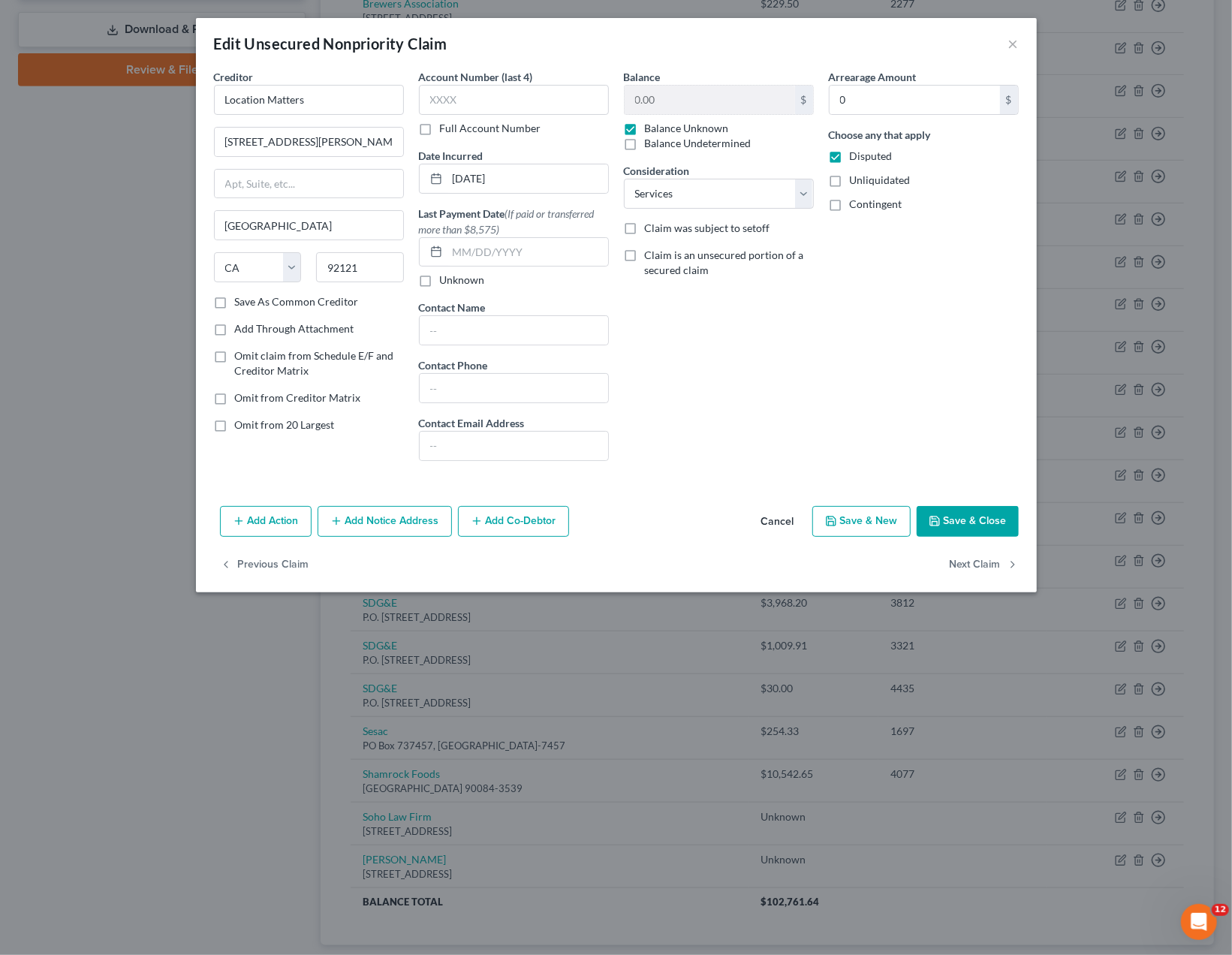
click at [958, 525] on button "Save & Close" at bounding box center [968, 522] width 102 height 32
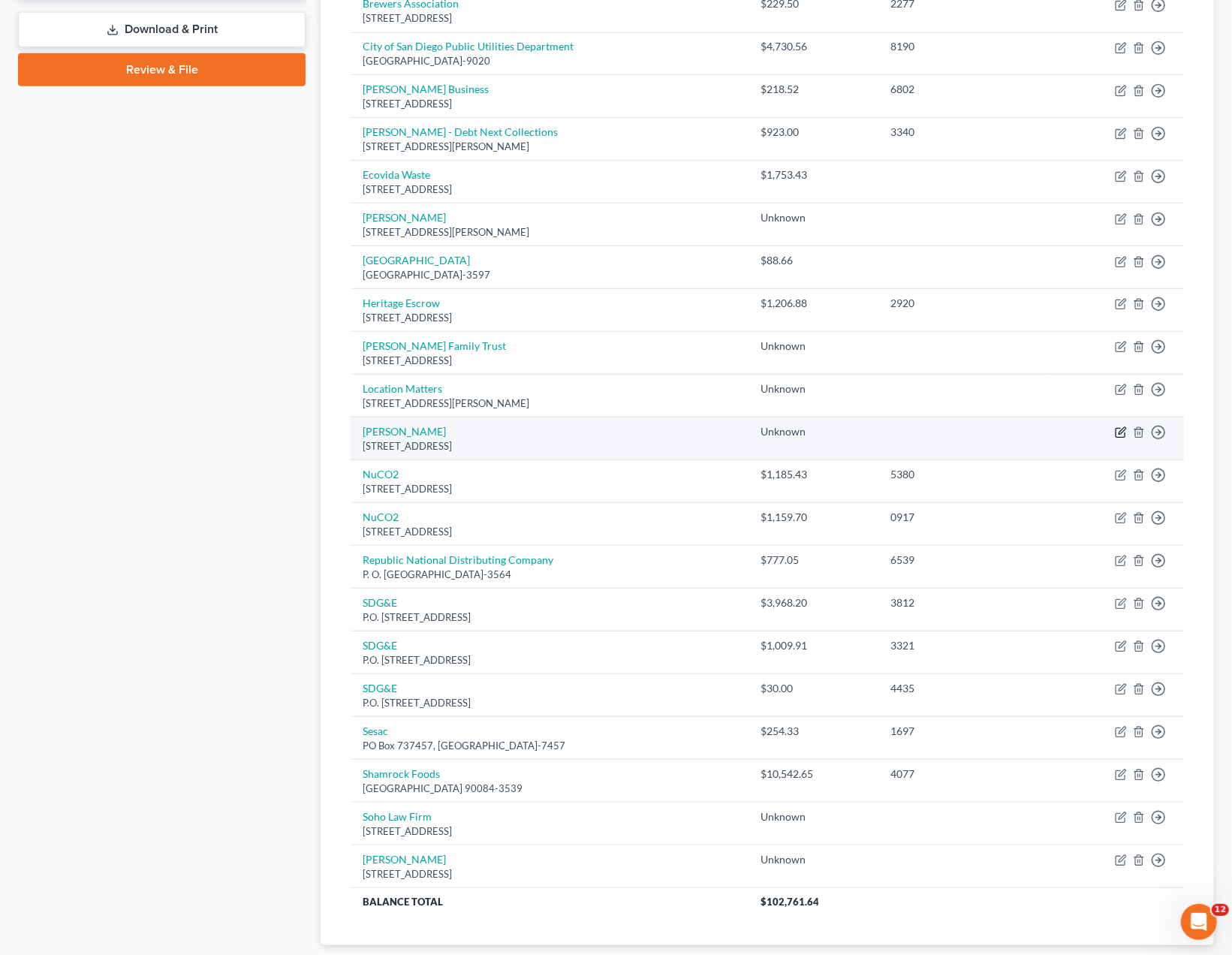
click at [1124, 427] on icon "button" at bounding box center [1120, 432] width 12 height 12
select select "4"
select select "11"
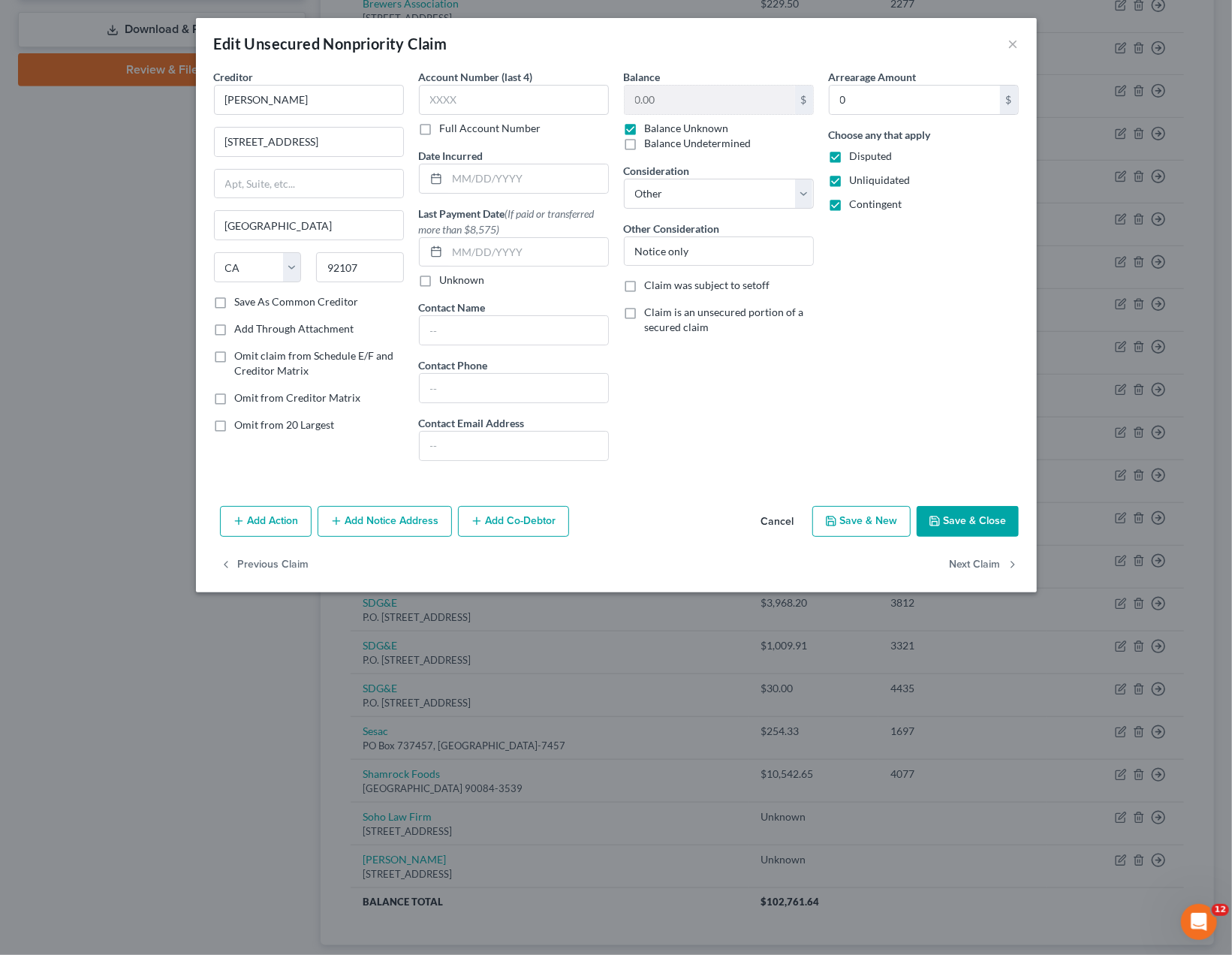
click at [876, 419] on div "Arrearage Amount 0 $ Choose any that apply Disputed Unliquidated Contingent" at bounding box center [923, 271] width 205 height 404
click at [990, 515] on button "Save & Close" at bounding box center [968, 522] width 102 height 32
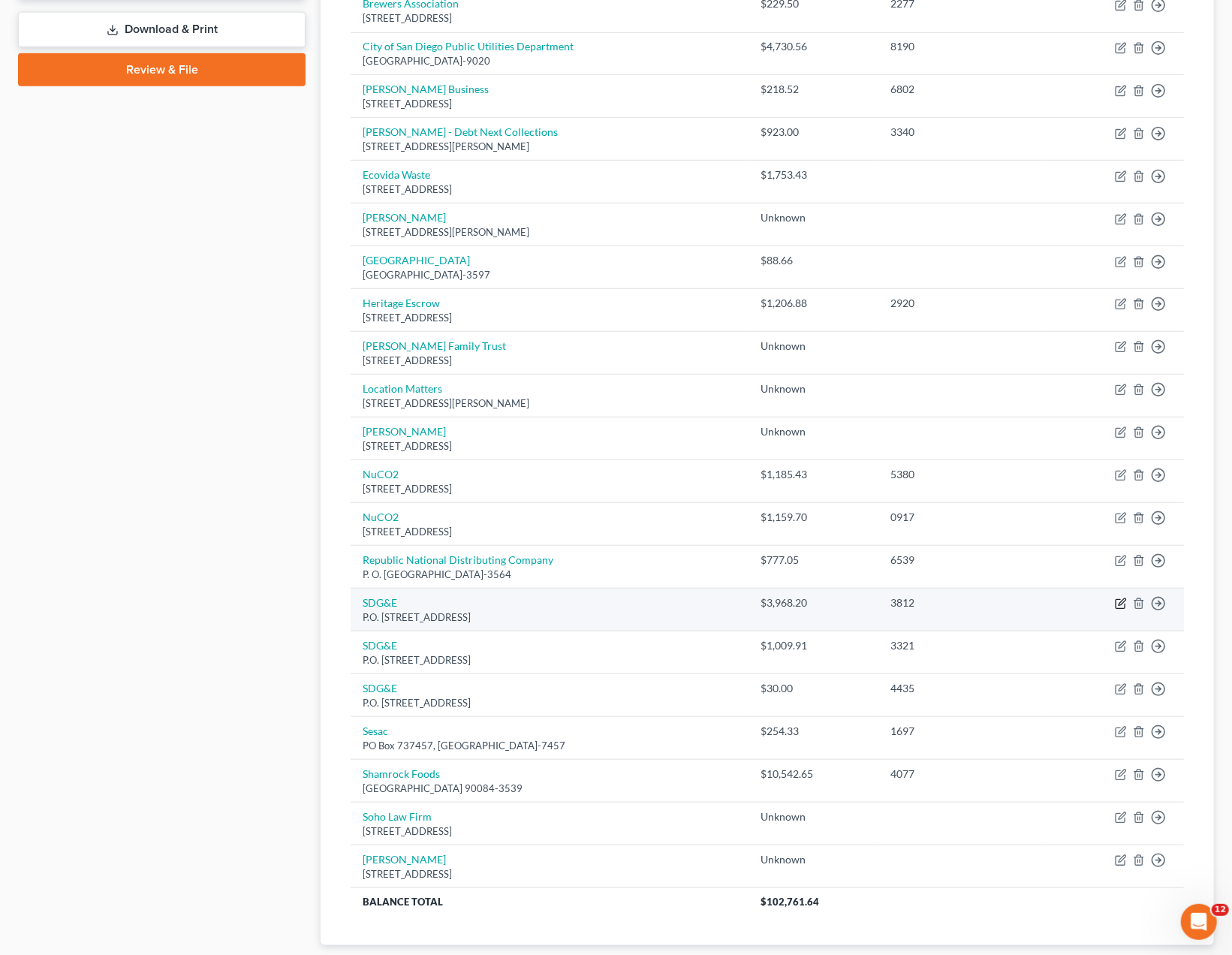
click at [1116, 600] on icon "button" at bounding box center [1120, 605] width 9 height 9
select select "4"
select select "18"
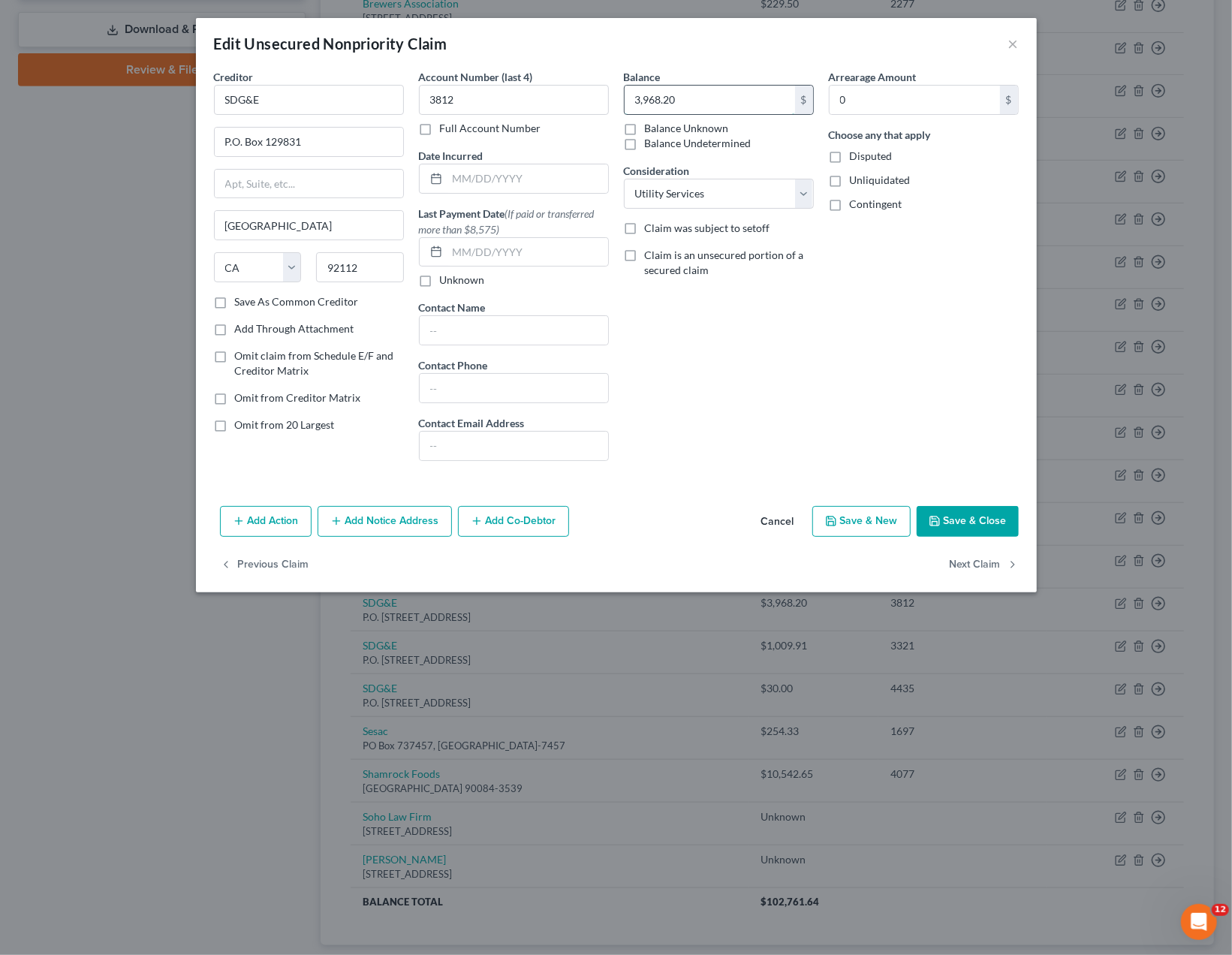
click at [649, 100] on input "3,968.20" at bounding box center [710, 99] width 171 height 29
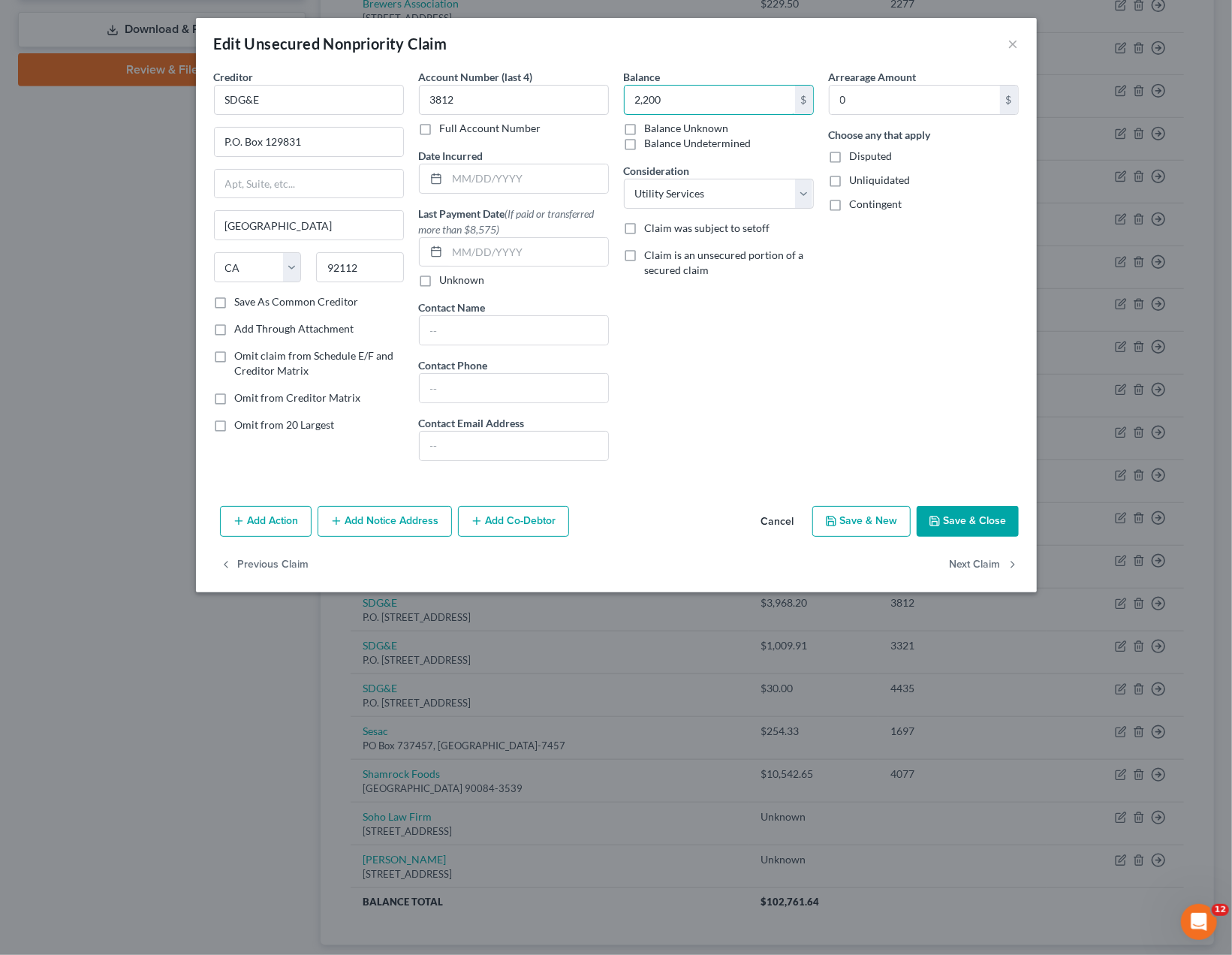
type input "2,200"
click at [966, 519] on button "Save & Close" at bounding box center [968, 522] width 102 height 32
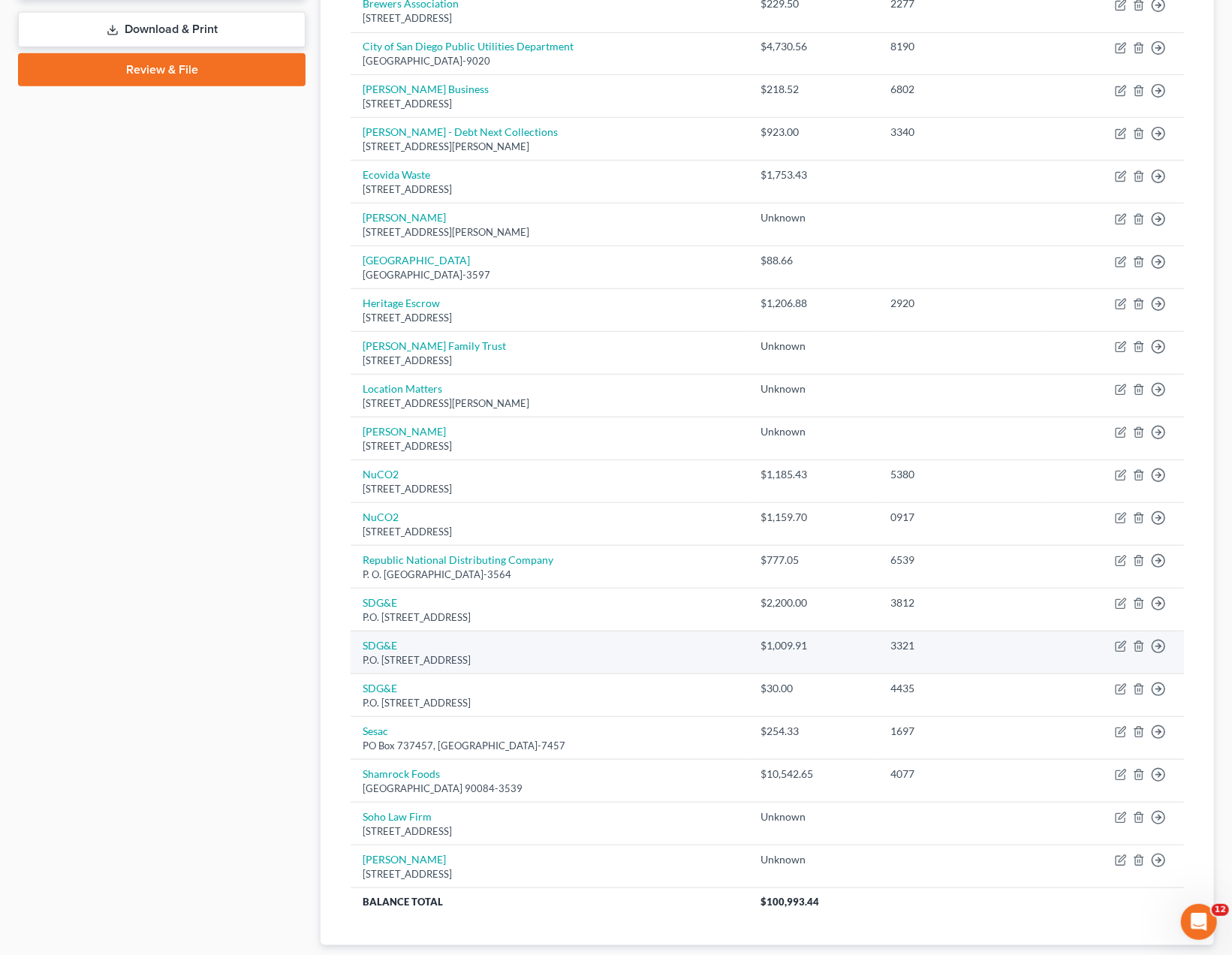
click at [1085, 633] on td "Move to D Move to E Move to G Move to Notice Only" at bounding box center [1115, 652] width 137 height 43
click at [1120, 642] on icon "button" at bounding box center [1120, 646] width 12 height 12
select select "4"
select select "18"
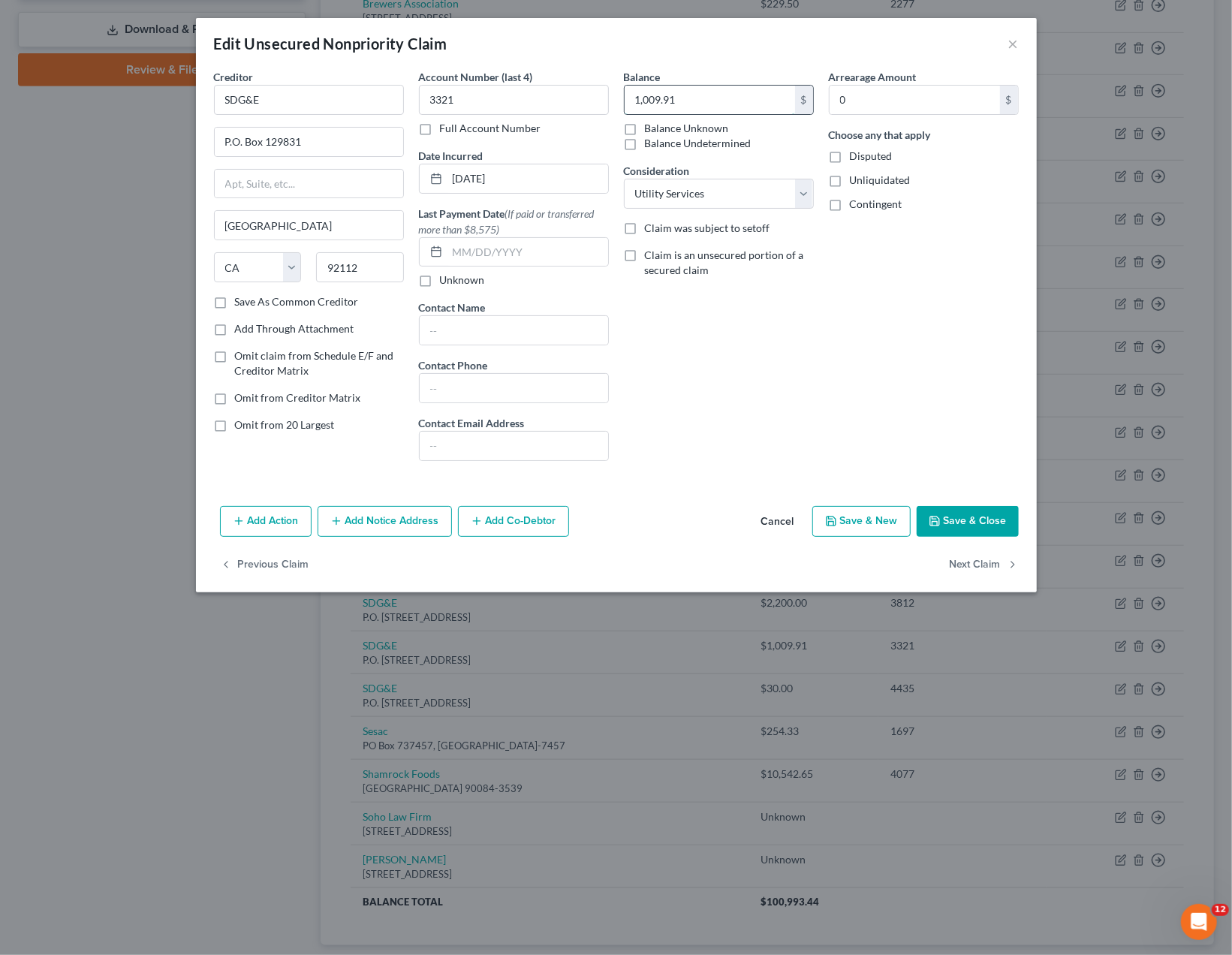
click at [651, 98] on input "1,009.91" at bounding box center [710, 99] width 171 height 29
drag, startPoint x: 684, startPoint y: 103, endPoint x: 602, endPoint y: 99, distance: 82.1
click at [625, 99] on input "1,009.91" at bounding box center [710, 99] width 171 height 29
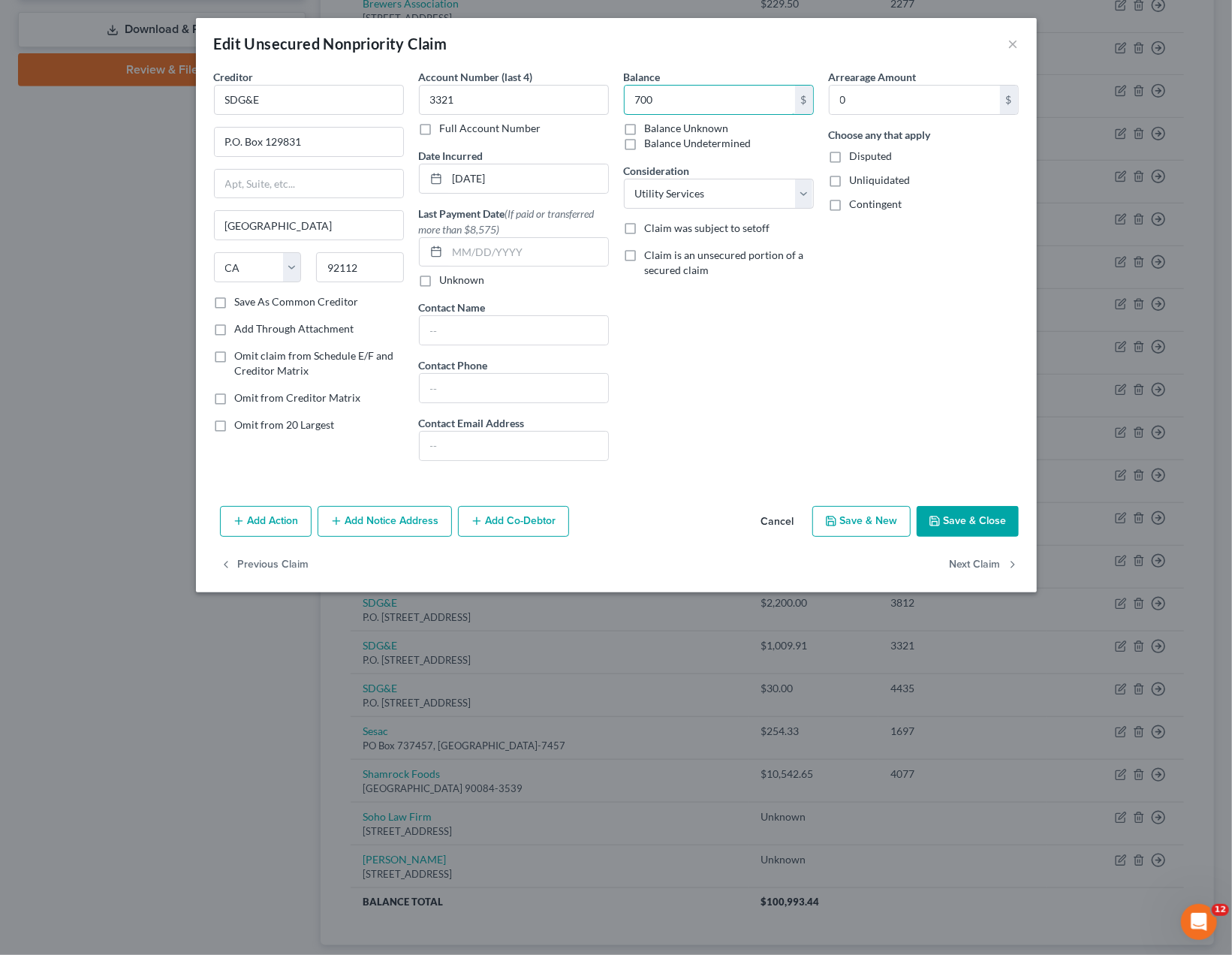
type input "700"
click at [963, 515] on button "Save & Close" at bounding box center [968, 522] width 102 height 32
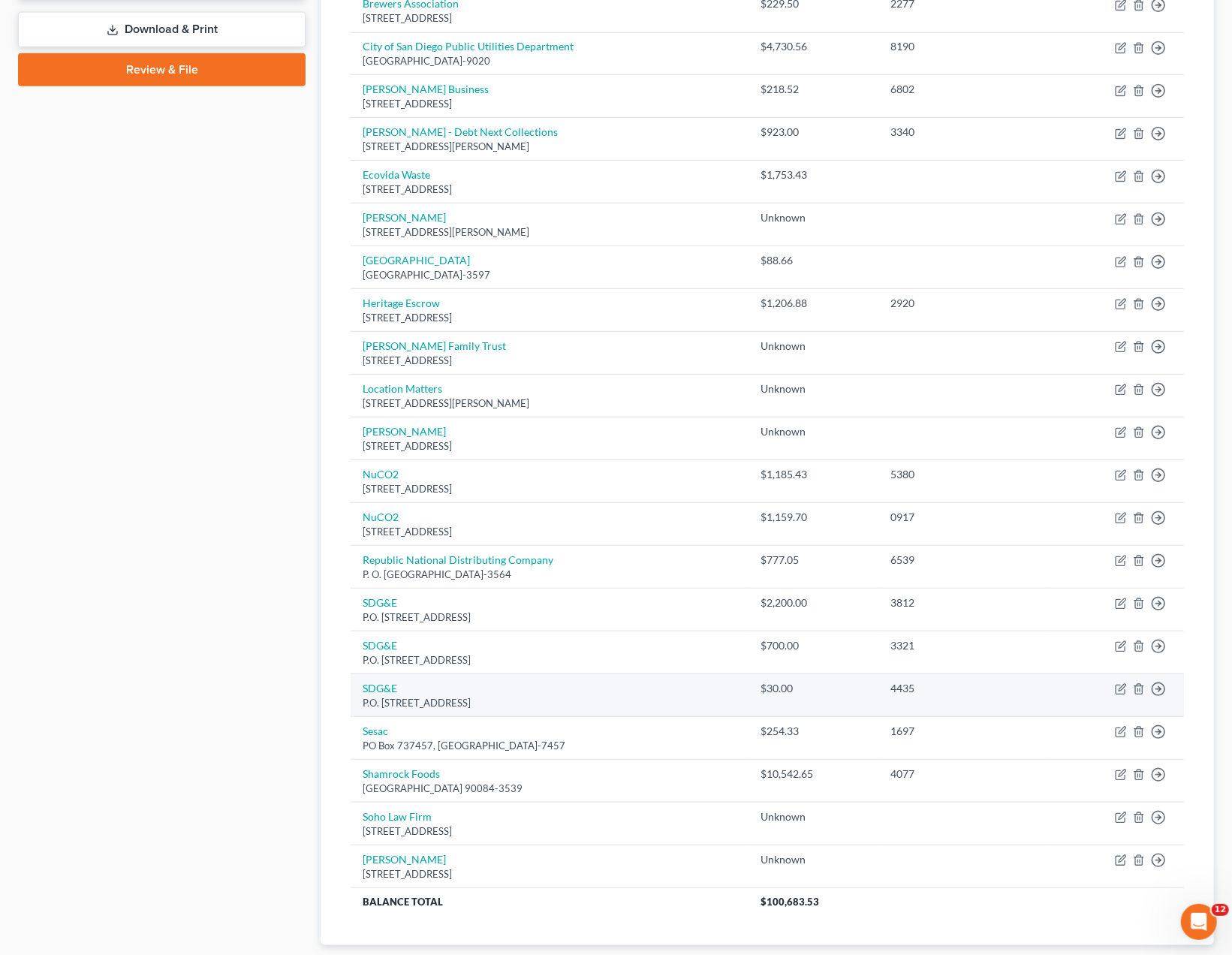
click at [1008, 682] on div "4435" at bounding box center [962, 688] width 144 height 15
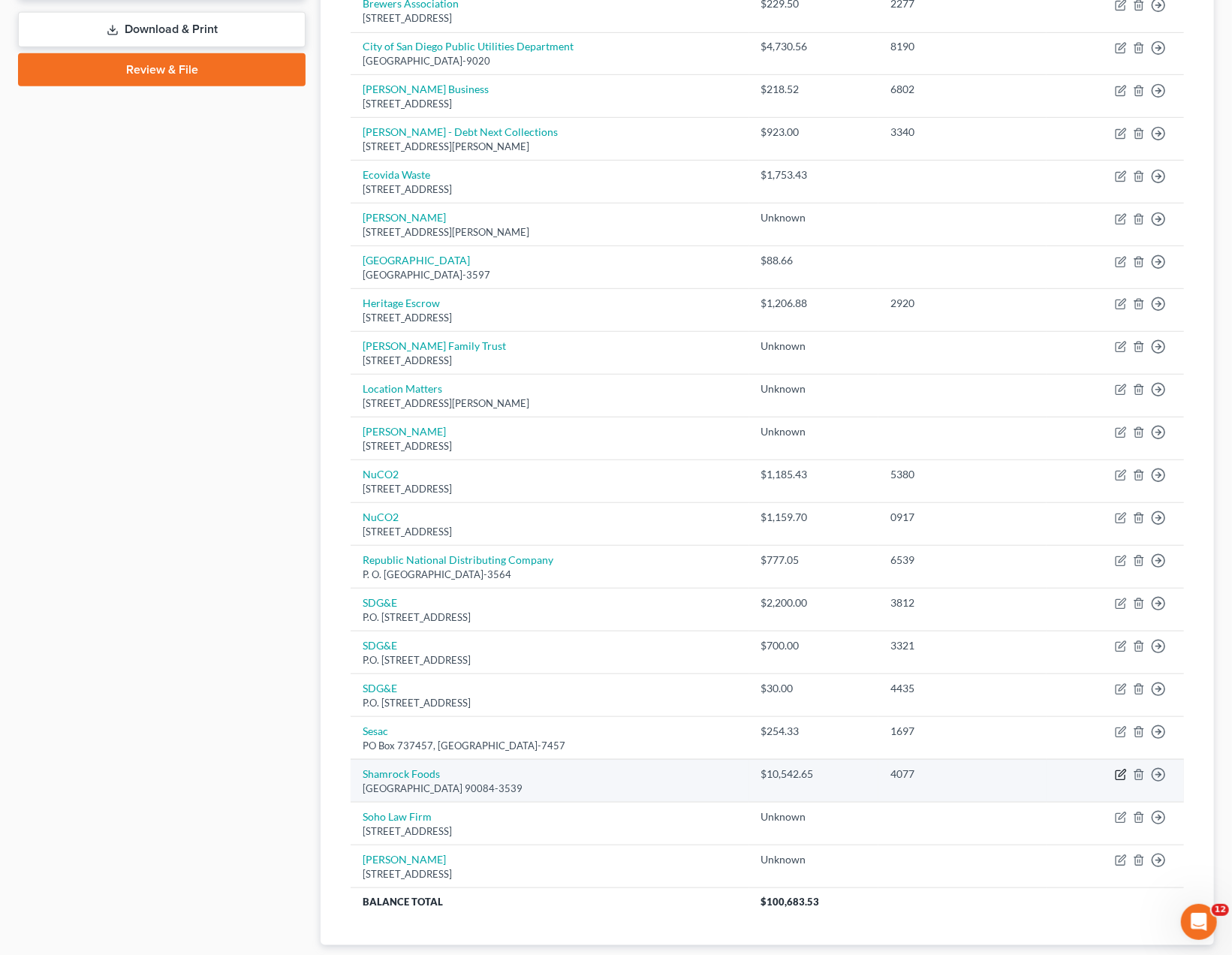
click at [1124, 769] on icon "button" at bounding box center [1122, 772] width 7 height 7
select select "4"
select select "15"
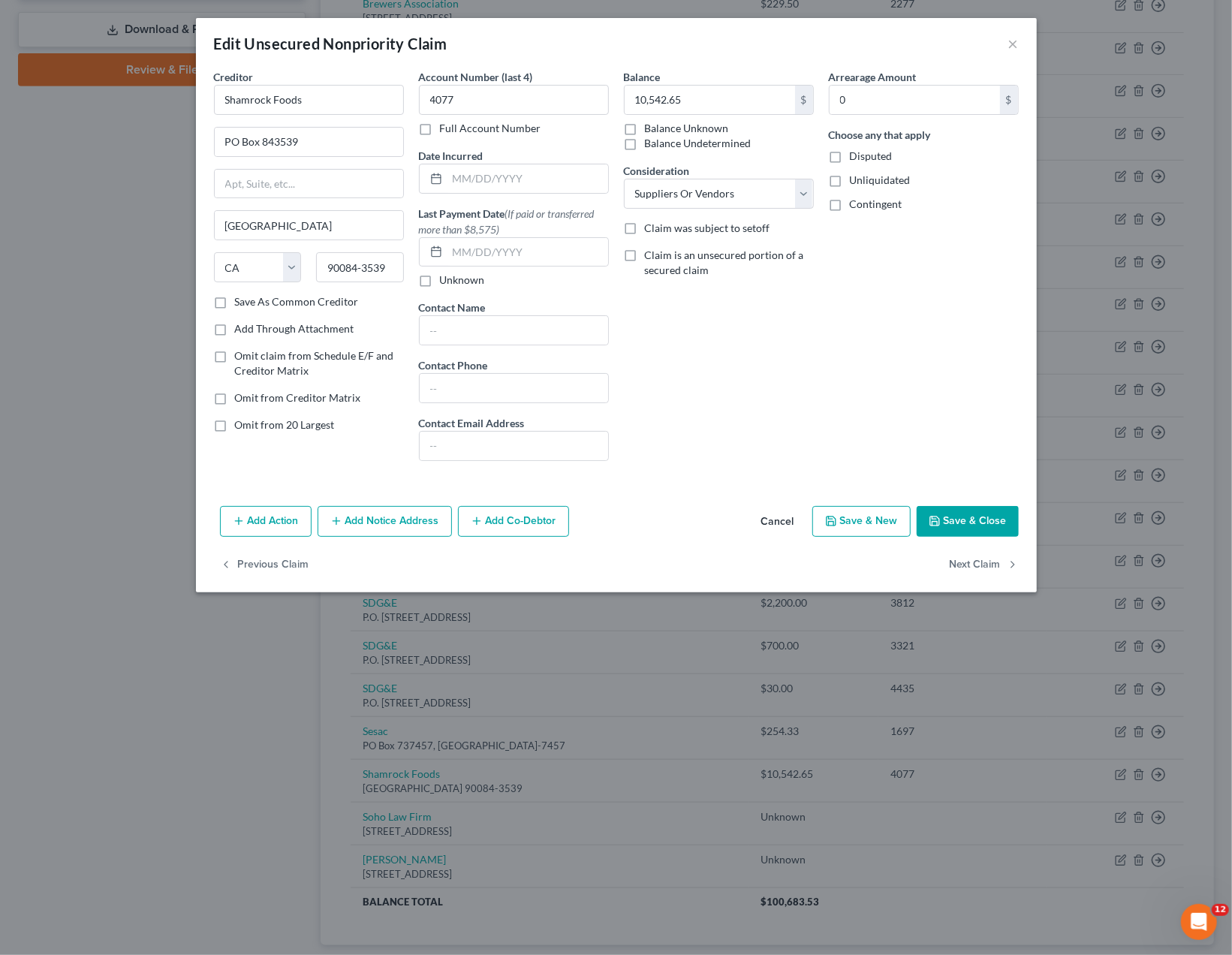
click at [961, 523] on button "Save & Close" at bounding box center [968, 522] width 102 height 32
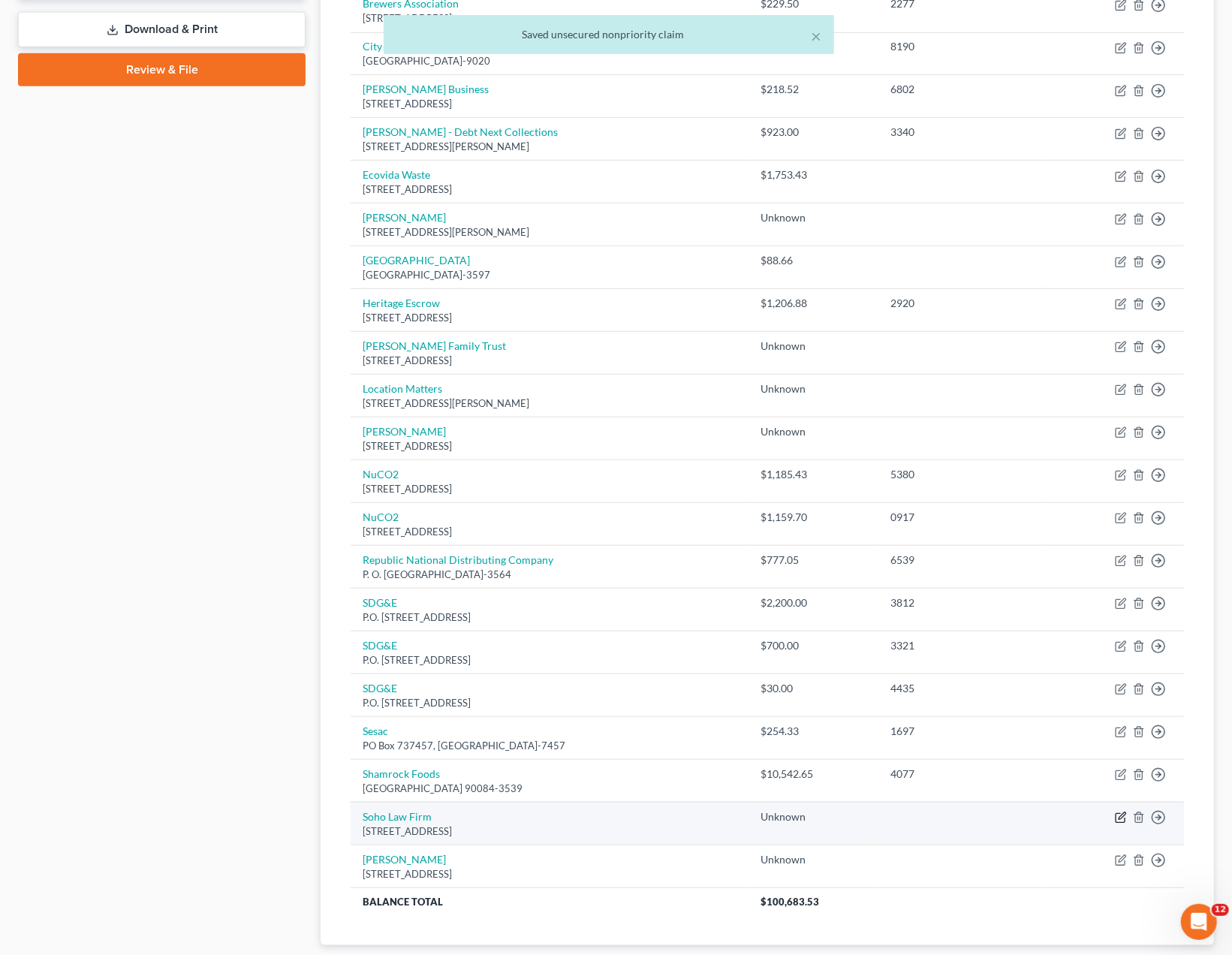
click at [1123, 812] on icon "button" at bounding box center [1120, 817] width 12 height 12
select select "4"
select select "11"
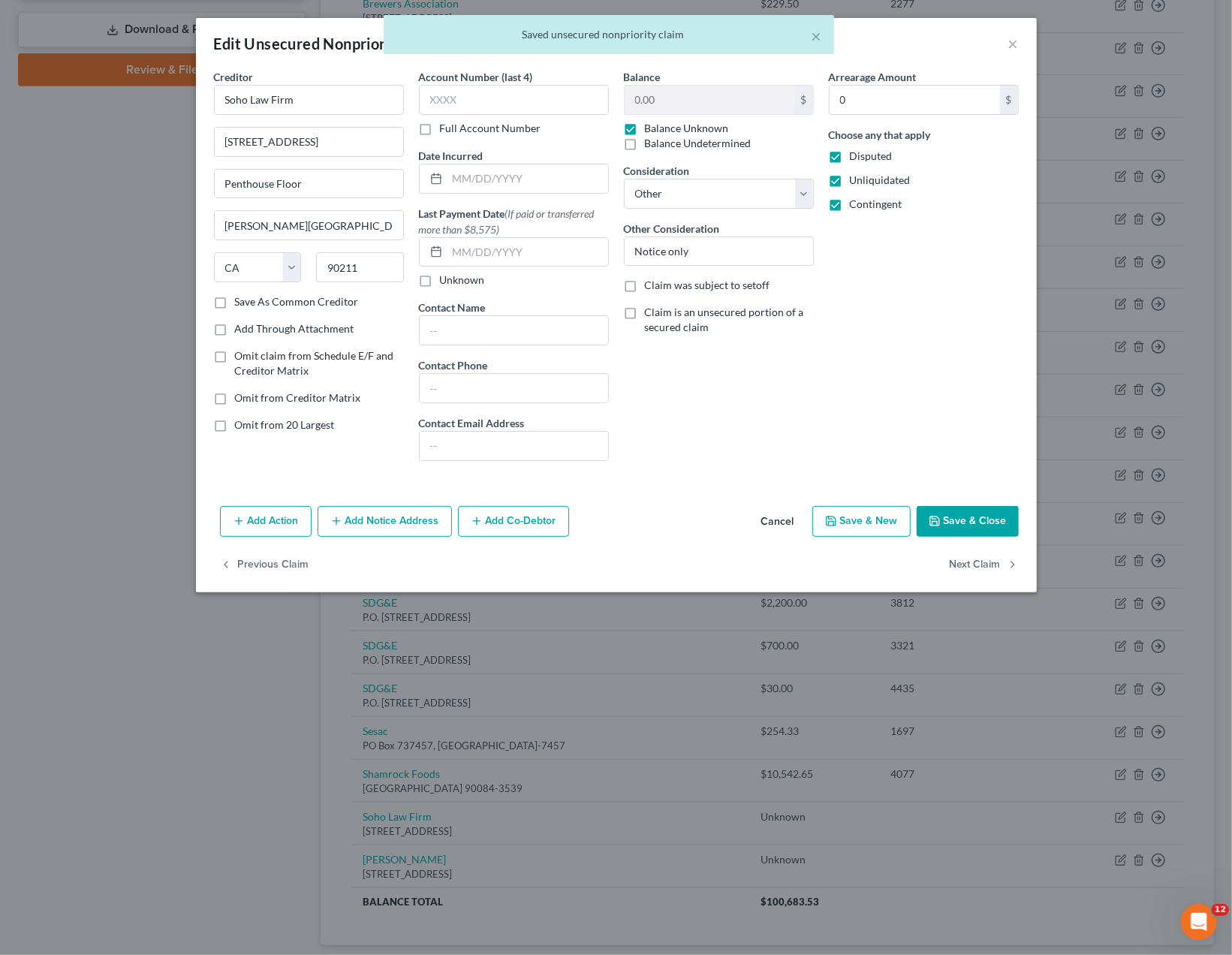
click at [666, 437] on div "Balance 0.00 $ Balance Unknown Balance Undetermined 0.00 $ Balance Unknown Cons…" at bounding box center [719, 271] width 205 height 404
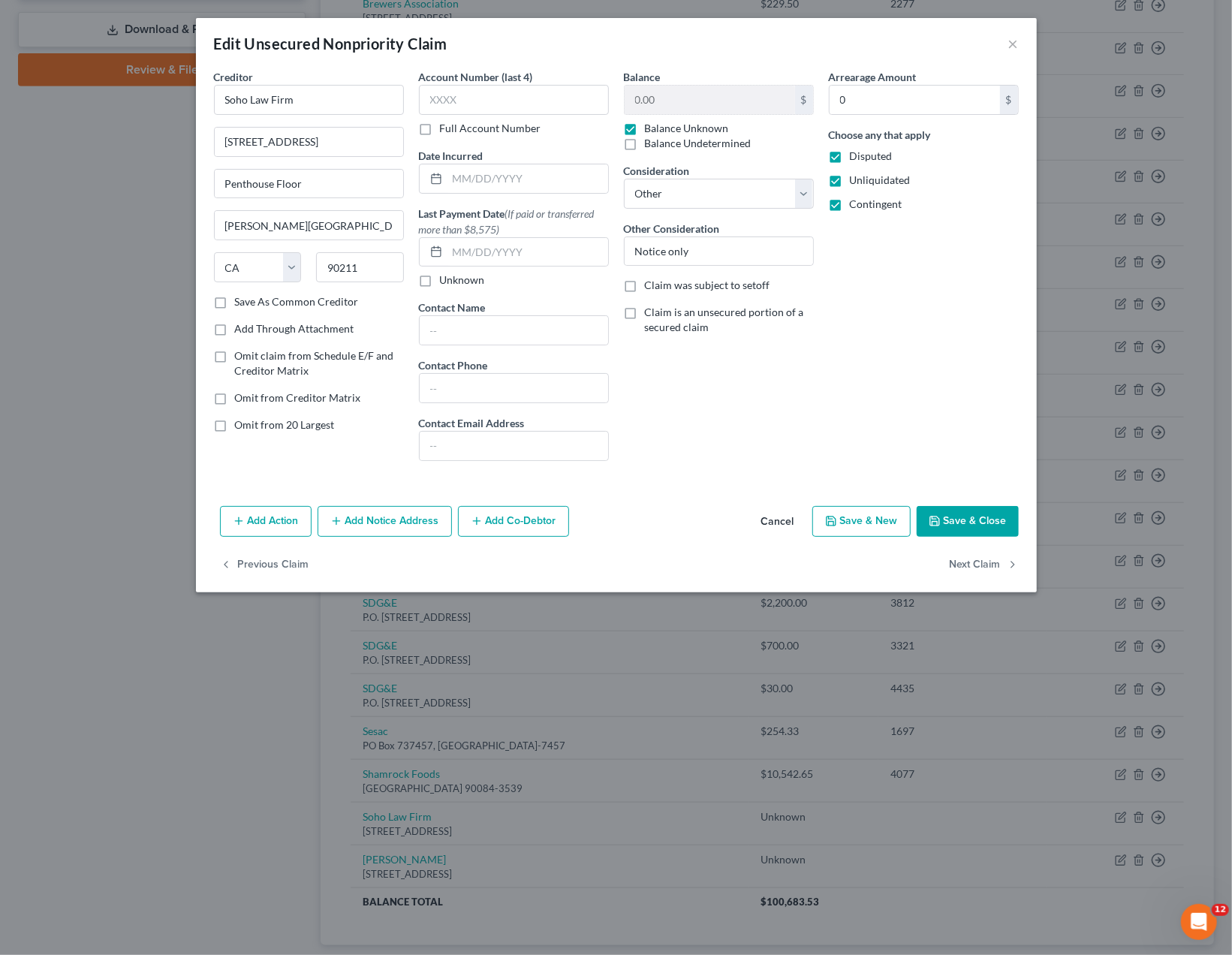
click at [958, 515] on button "Save & Close" at bounding box center [968, 522] width 102 height 32
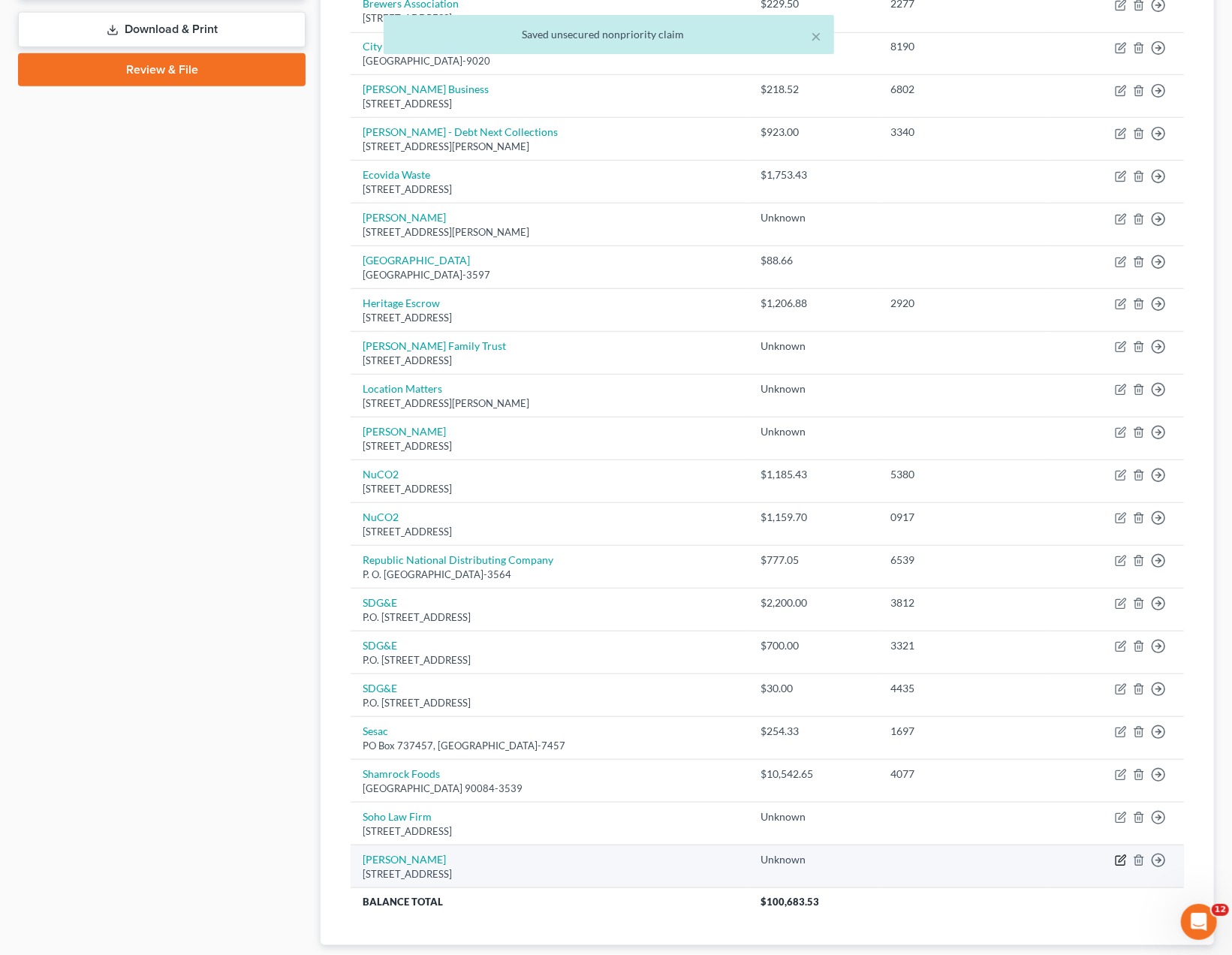
click at [1122, 855] on icon "button" at bounding box center [1122, 858] width 7 height 7
select select "4"
select select "11"
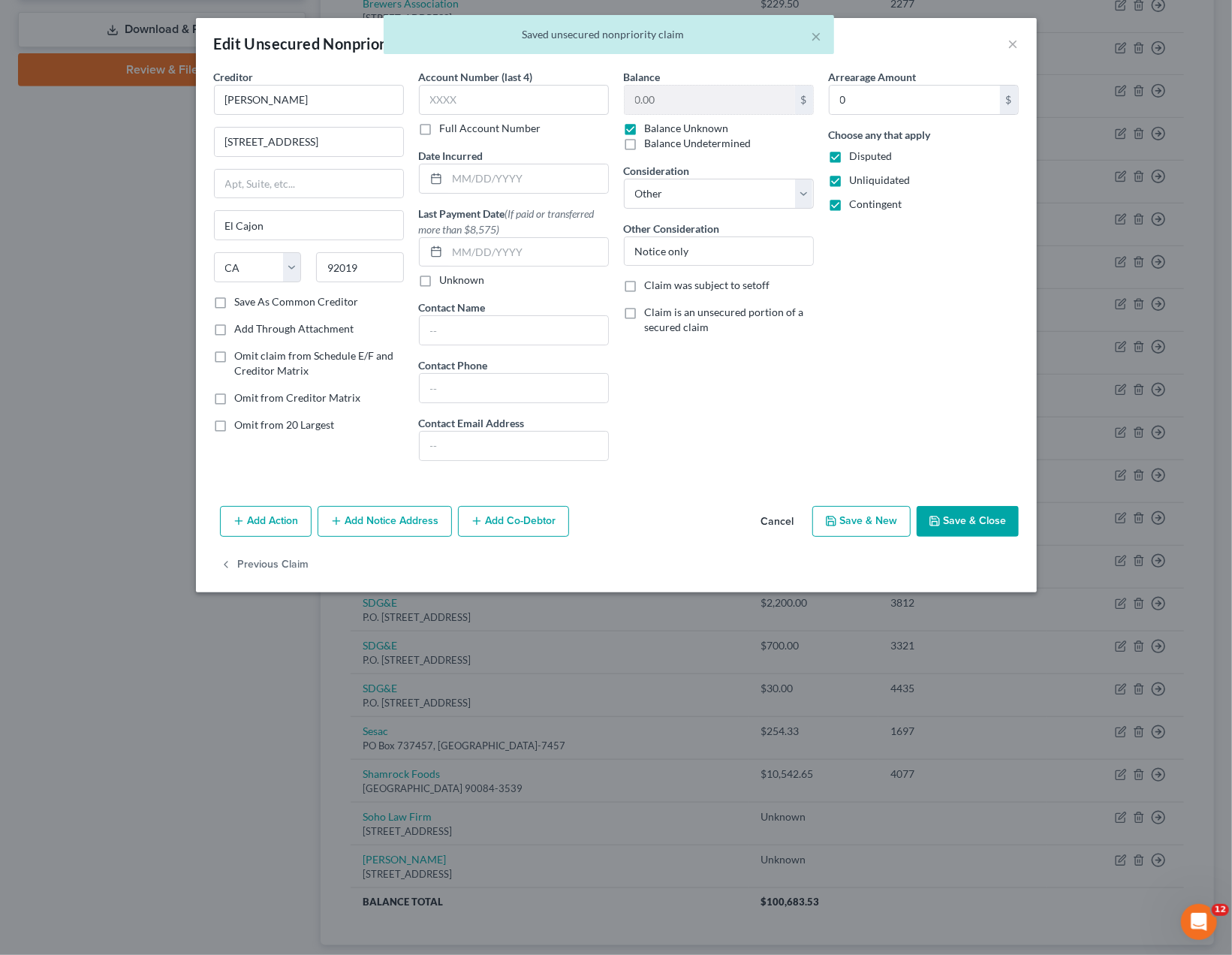
click at [933, 384] on div "Arrearage Amount 0 $ Choose any that apply Disputed Unliquidated Contingent" at bounding box center [923, 271] width 205 height 404
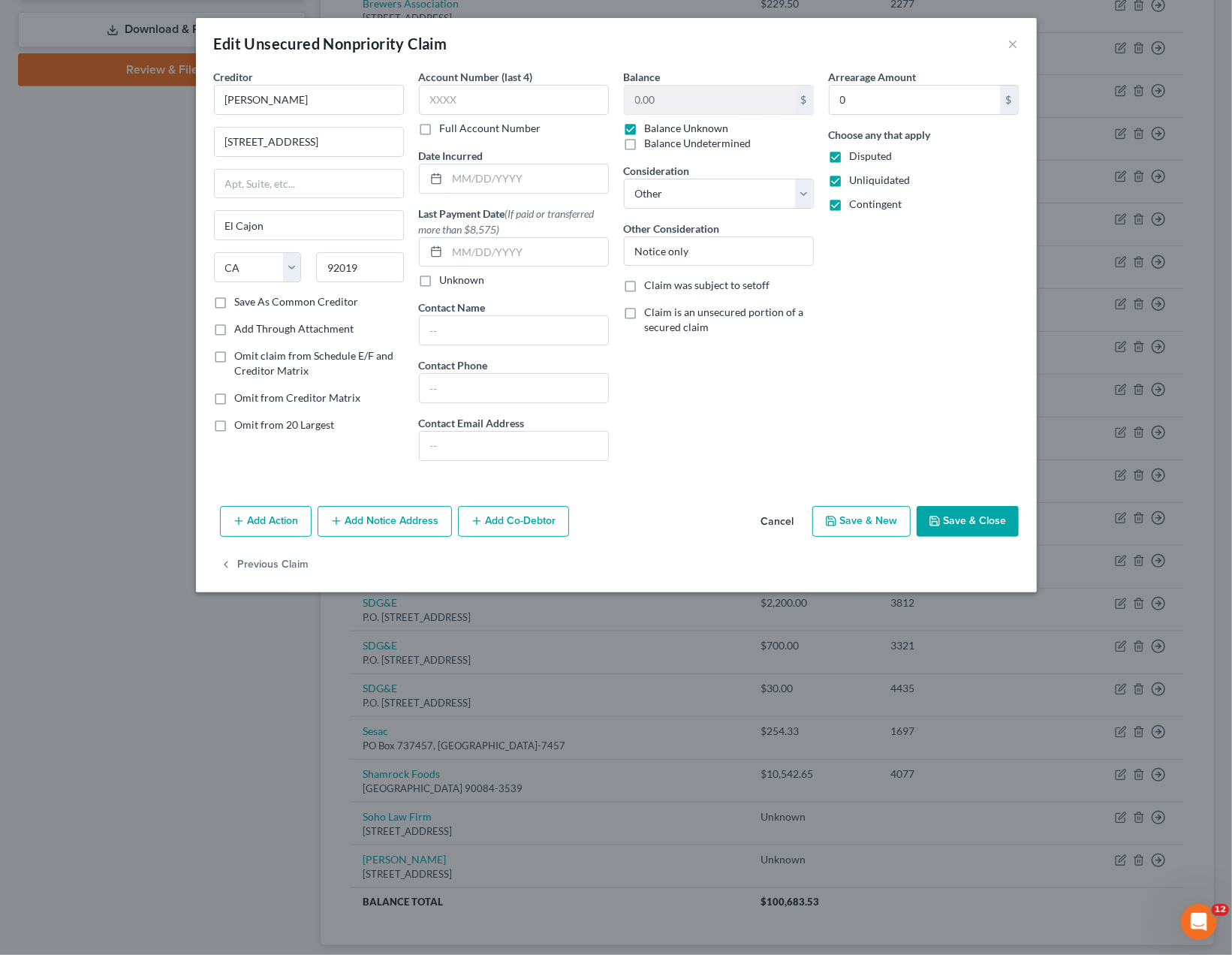
click at [932, 412] on div "Arrearage Amount 0 $ Choose any that apply Disputed Unliquidated Contingent" at bounding box center [923, 271] width 205 height 404
click at [974, 515] on button "Save & Close" at bounding box center [968, 522] width 102 height 32
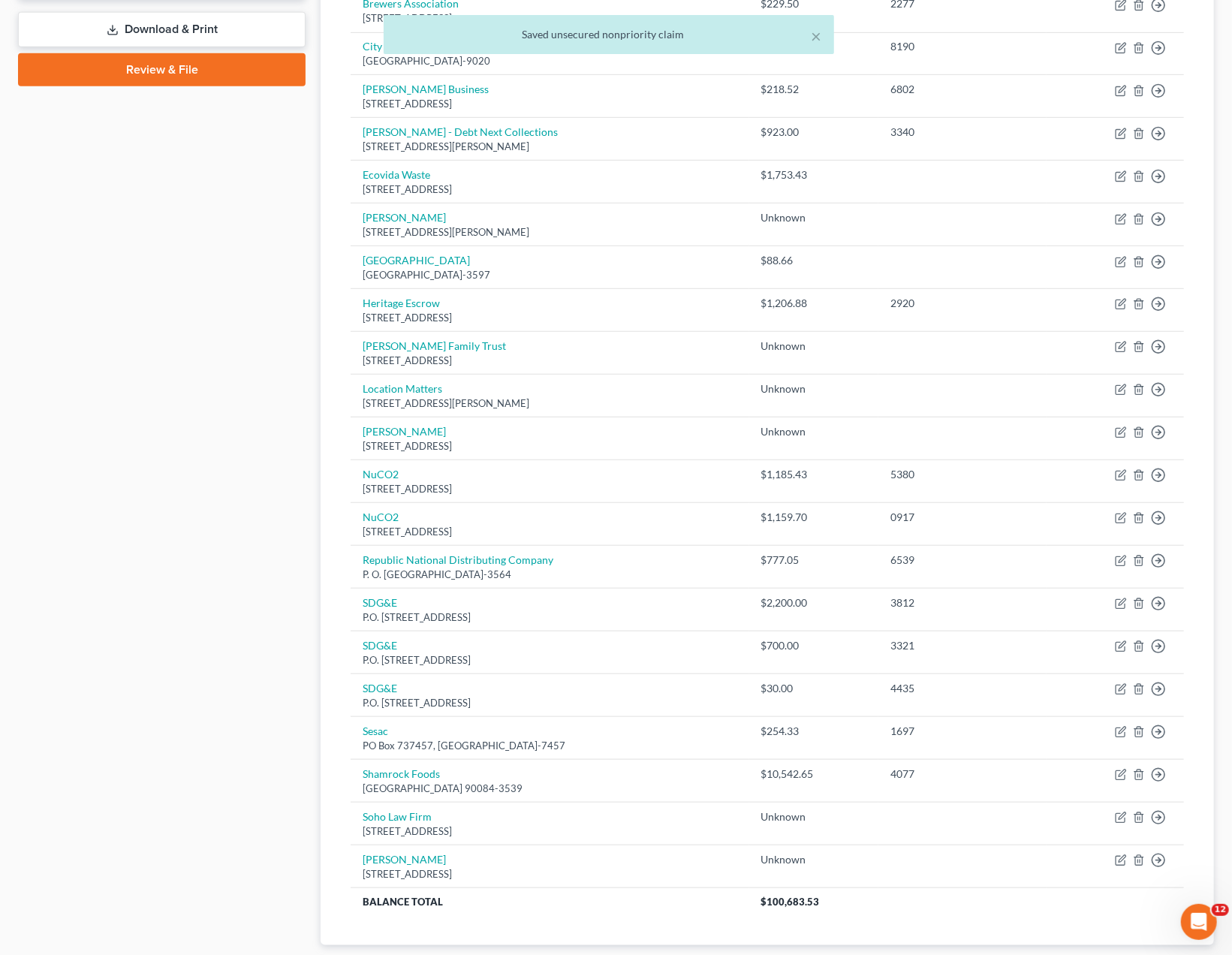
click at [150, 602] on div "Case Dashboard Payments Invoices Payments Payments Credit Report Client Profile" at bounding box center [162, 295] width 302 height 1395
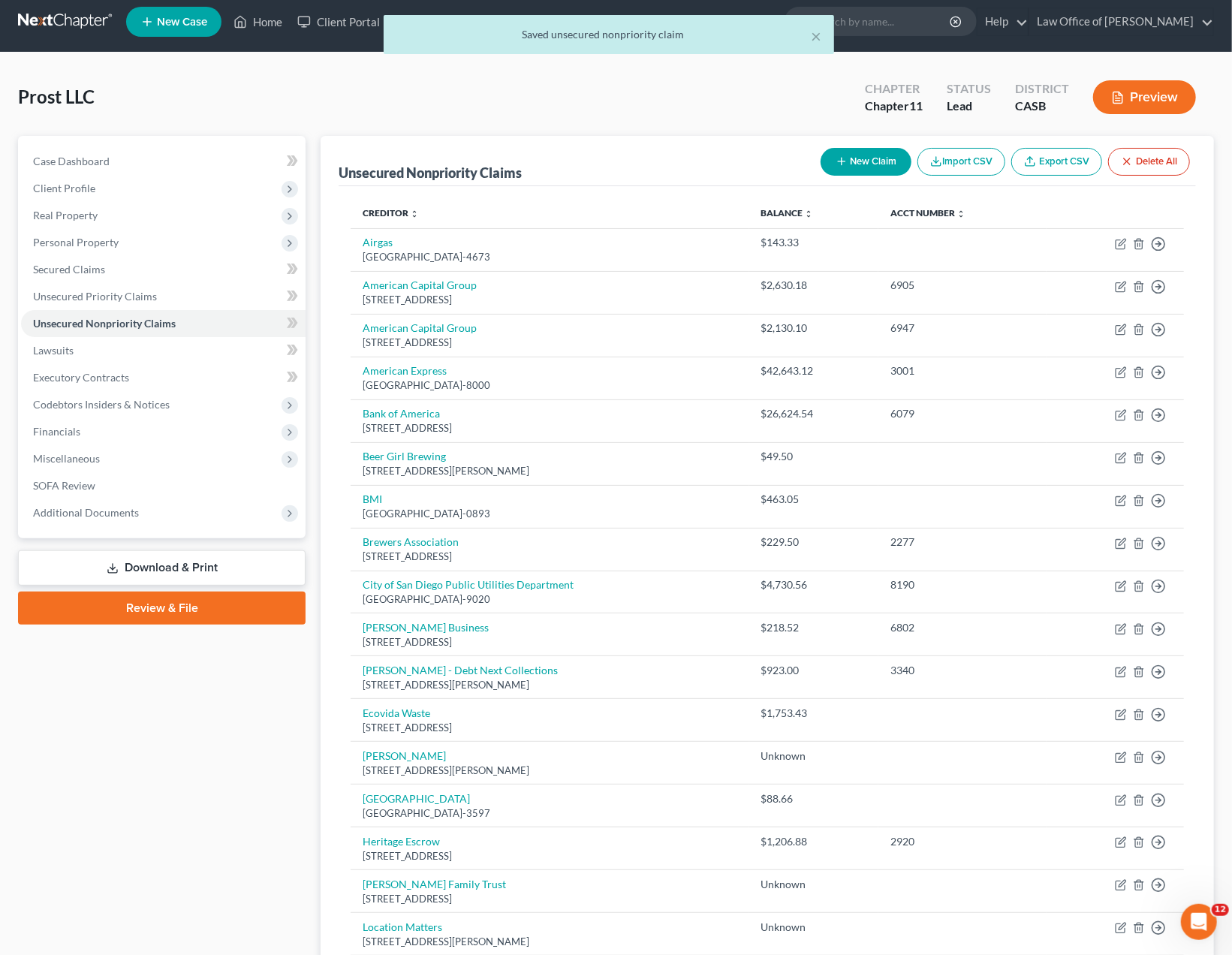
scroll to position [0, 0]
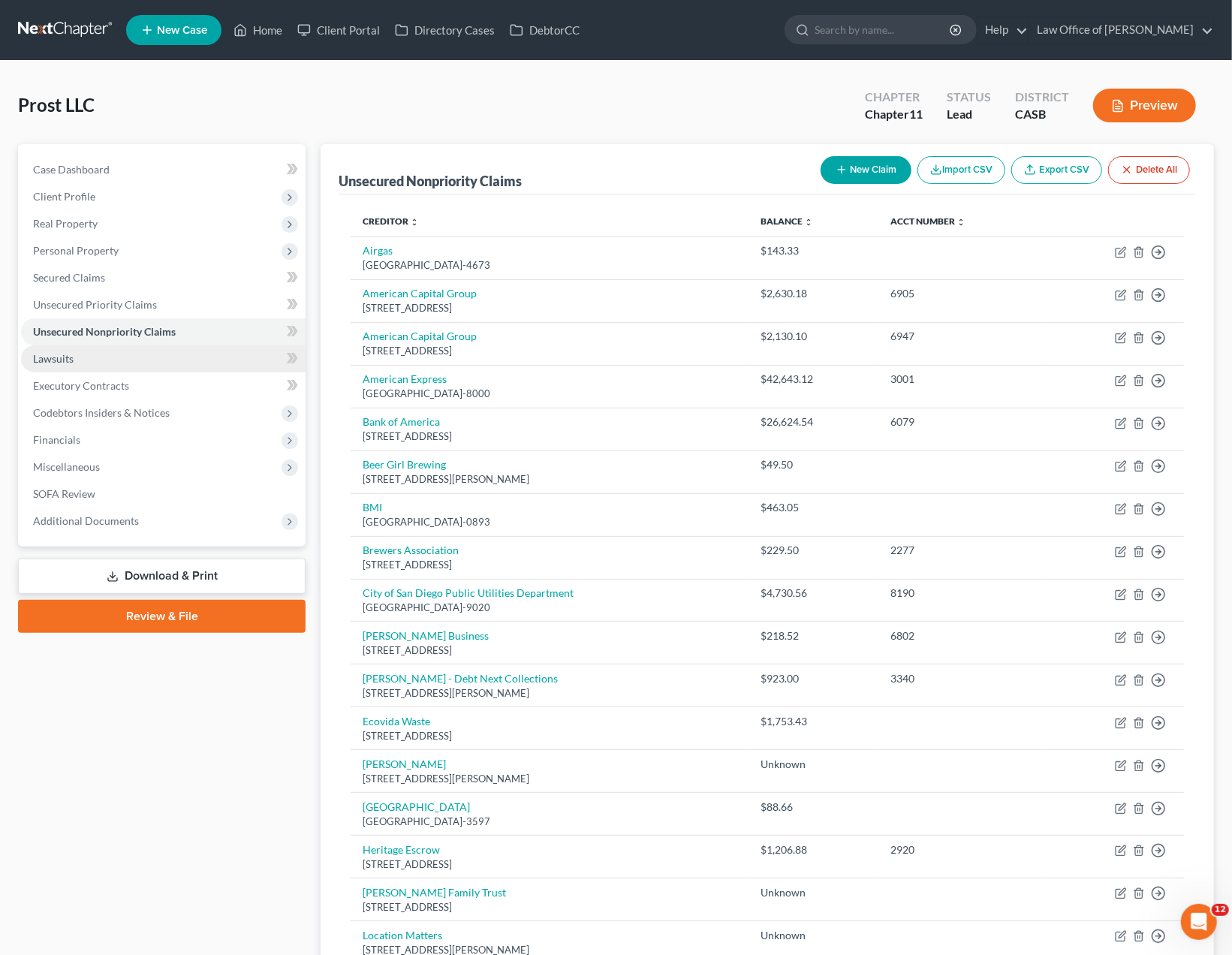
click at [36, 355] on span "Lawsuits" at bounding box center [53, 358] width 40 height 12
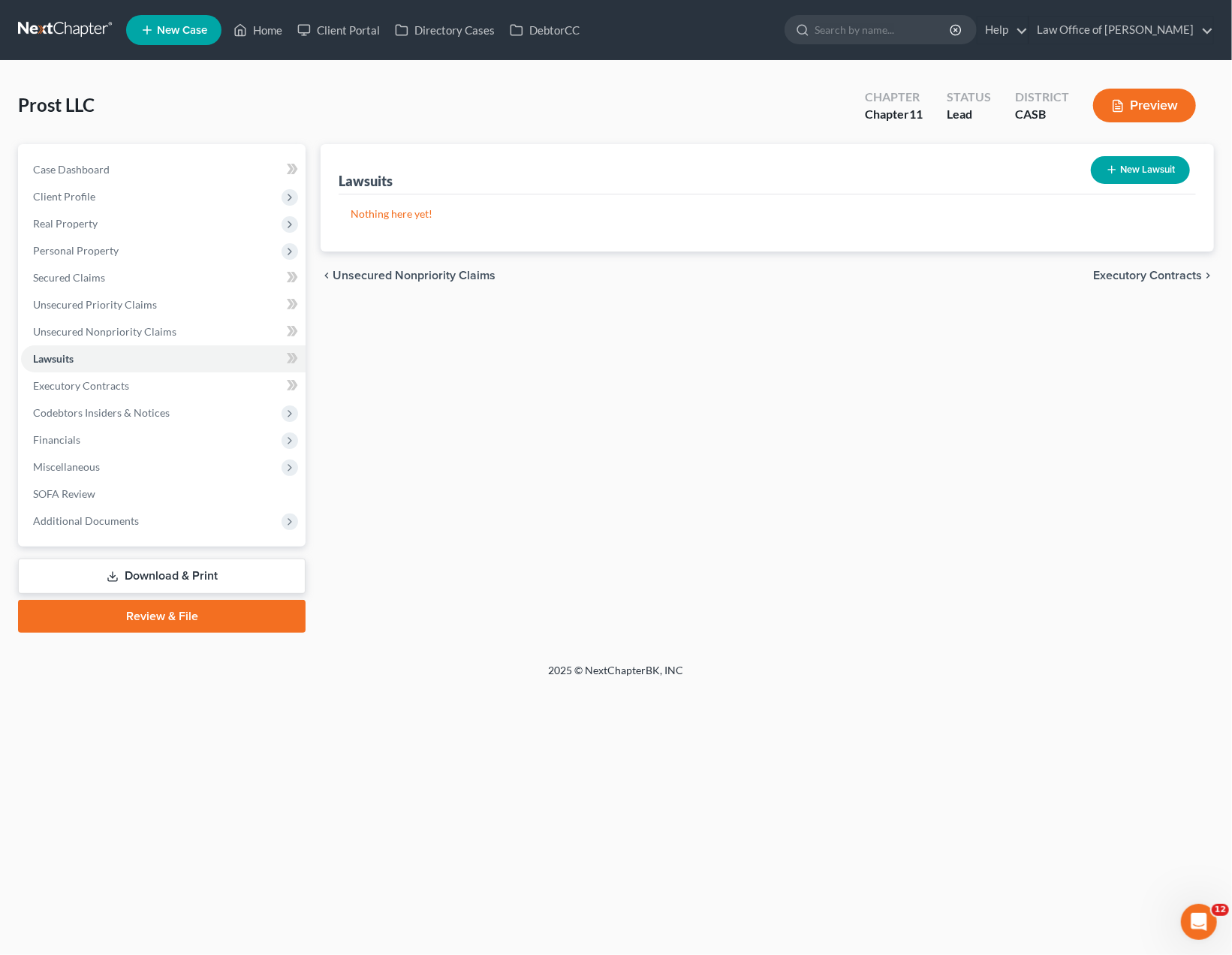
click at [1049, 885] on div "Home New Case Client Portal Directory Cases DebtorCC Law Office of Donald W. Re…" at bounding box center [616, 478] width 1232 height 955
click at [125, 302] on span "Unsecured Priority Claims" at bounding box center [95, 304] width 124 height 12
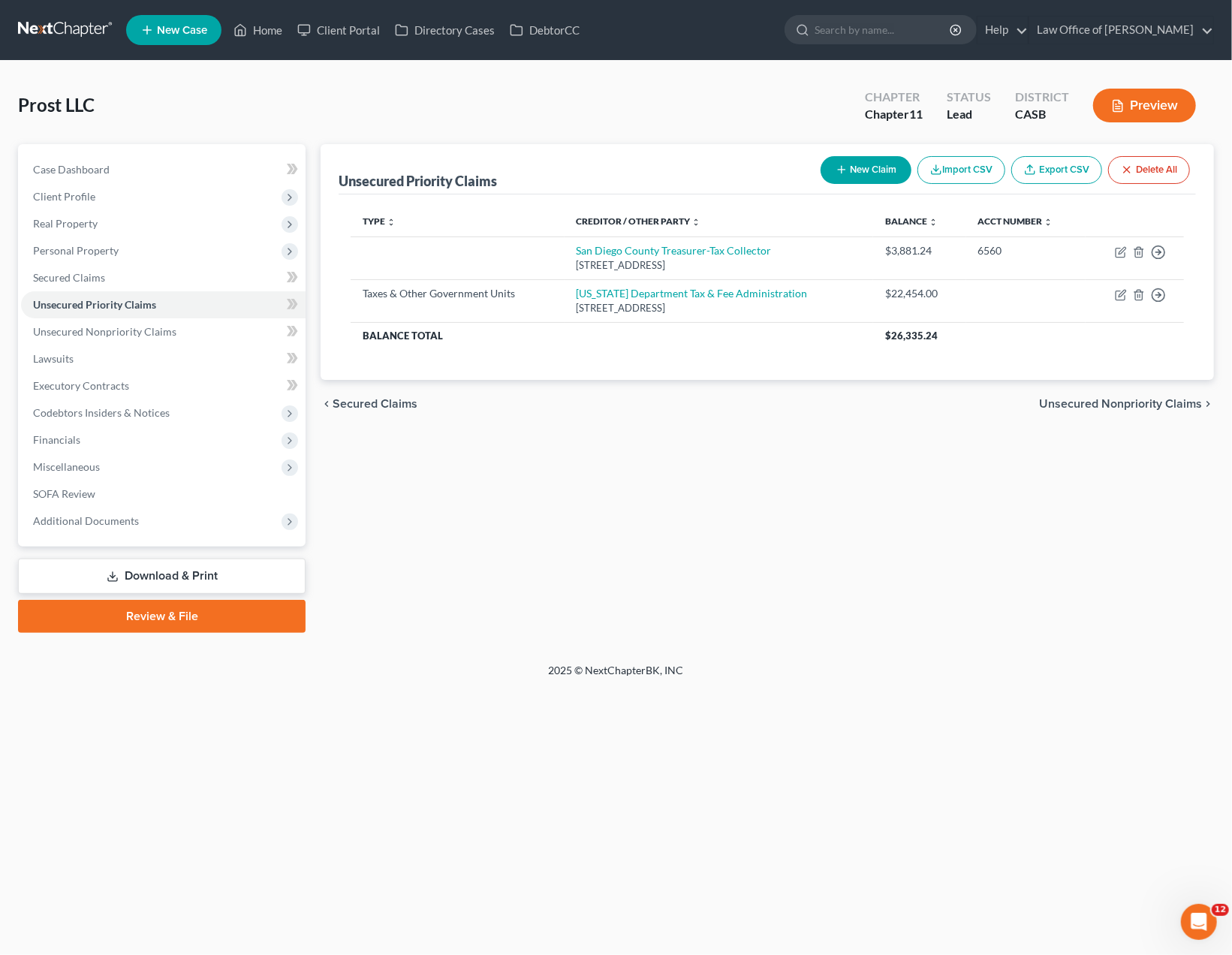
click at [853, 870] on div "Home New Case Client Portal Directory Cases DebtorCC Law Office of Donald W. Re…" at bounding box center [616, 478] width 1232 height 955
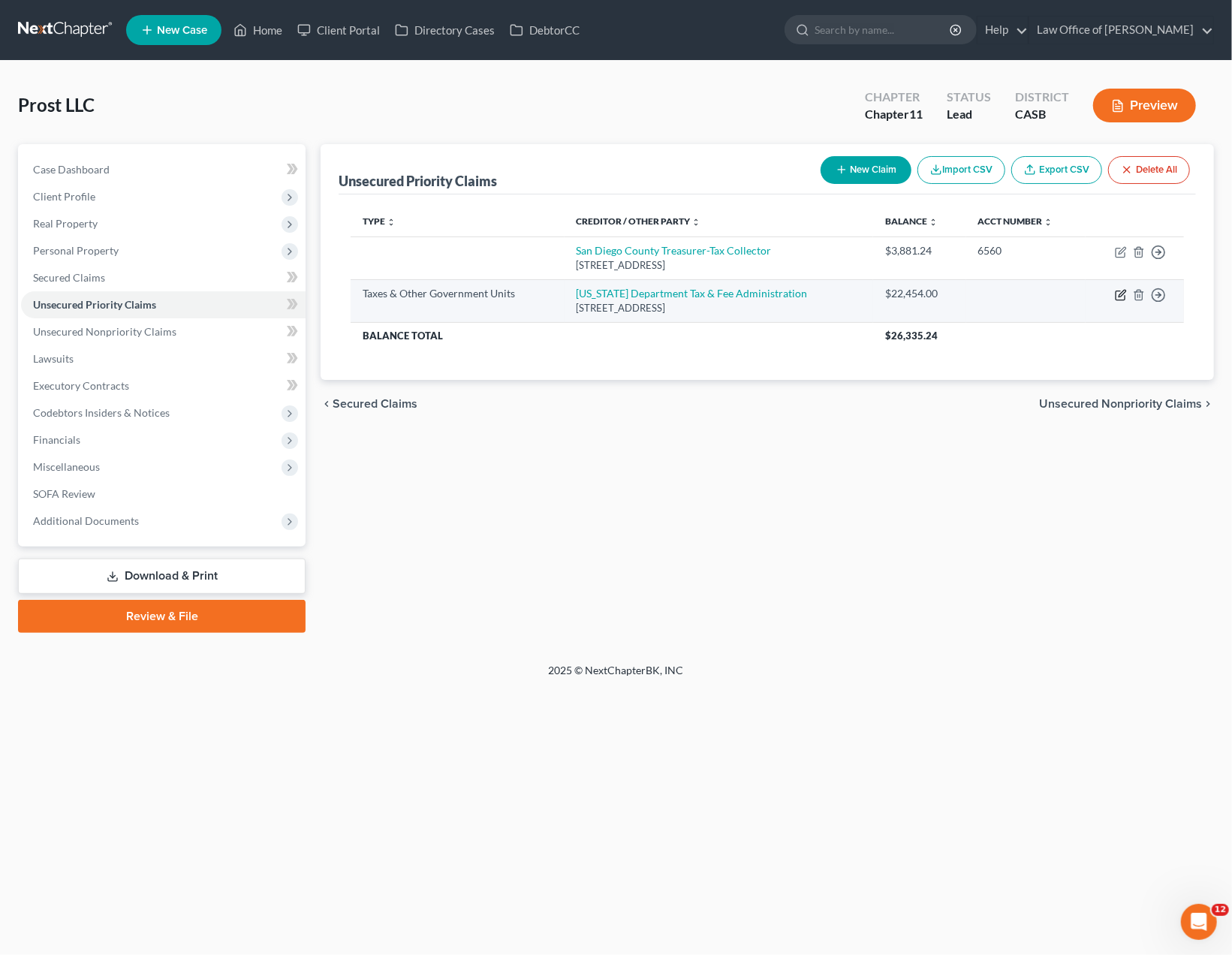
click at [1123, 297] on icon "button" at bounding box center [1120, 295] width 12 height 12
select select "2"
select select "4"
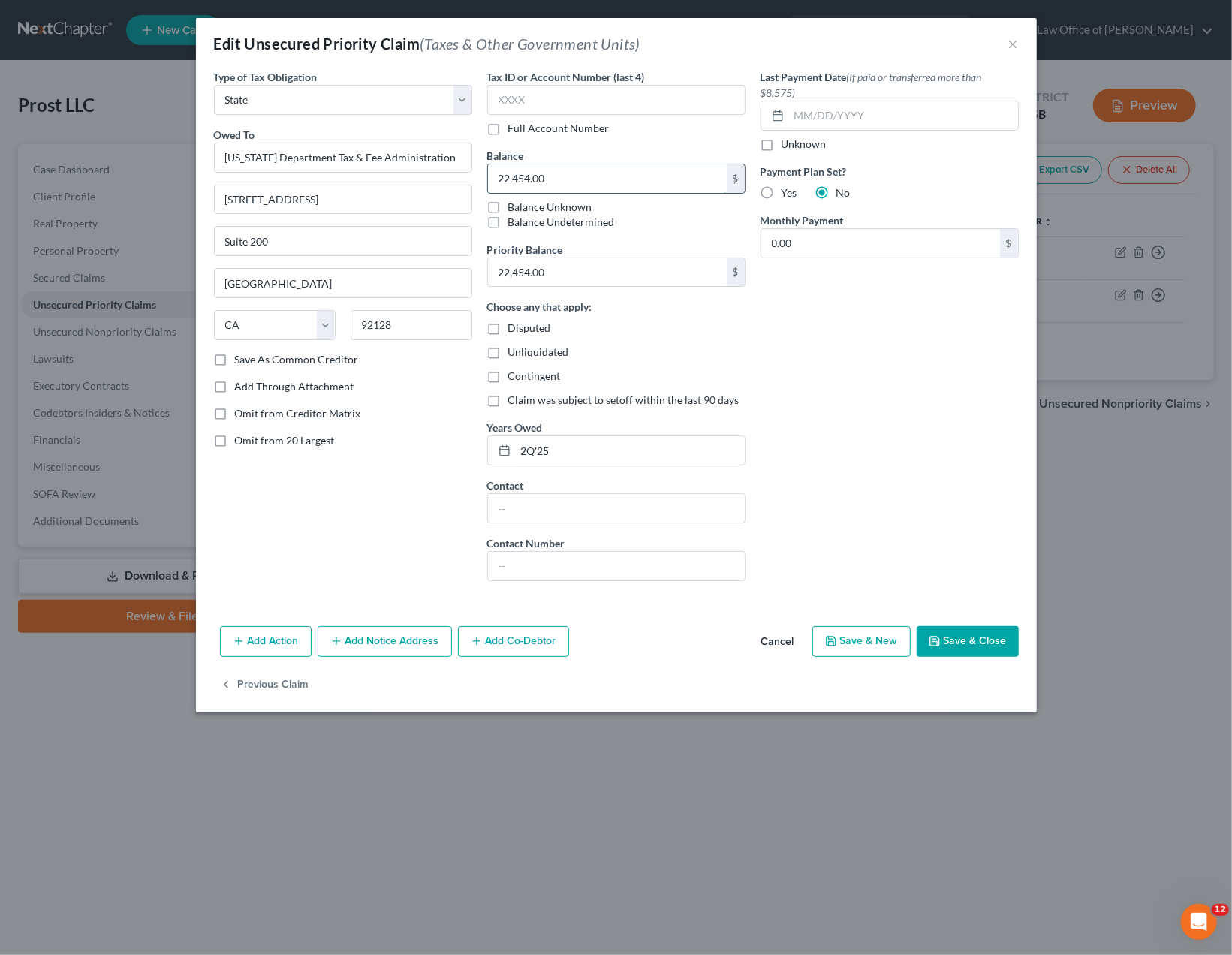
click at [537, 178] on input "22,454.00" at bounding box center [607, 178] width 239 height 29
drag, startPoint x: 562, startPoint y: 181, endPoint x: 328, endPoint y: 185, distance: 234.0
click at [488, 185] on input "22,454.00" at bounding box center [607, 178] width 239 height 29
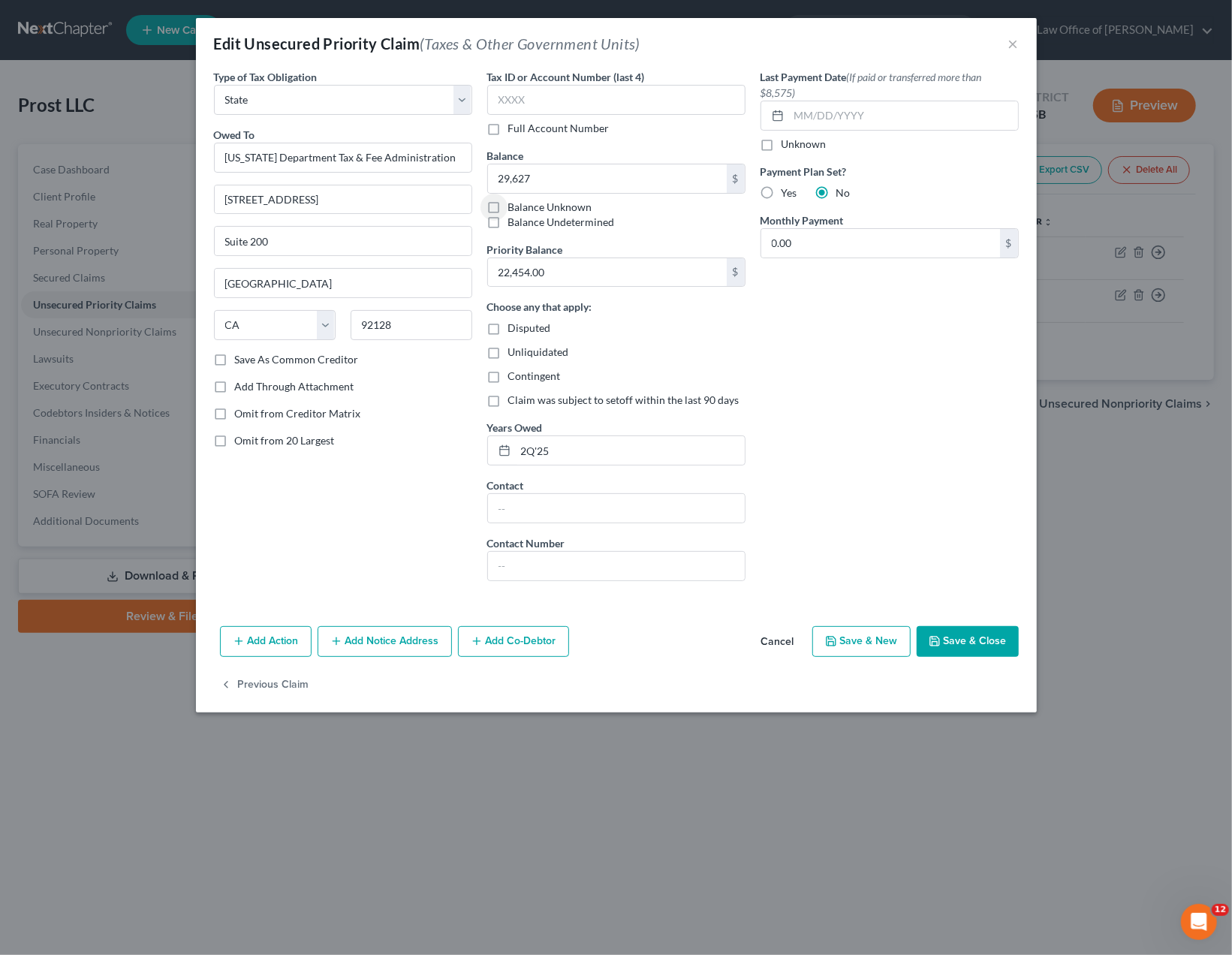
click at [918, 543] on div "Last Payment Date (If paid or transferred more than $8,575) Unknown Payment Pla…" at bounding box center [889, 331] width 273 height 524
click at [967, 641] on button "Save & Close" at bounding box center [968, 641] width 102 height 32
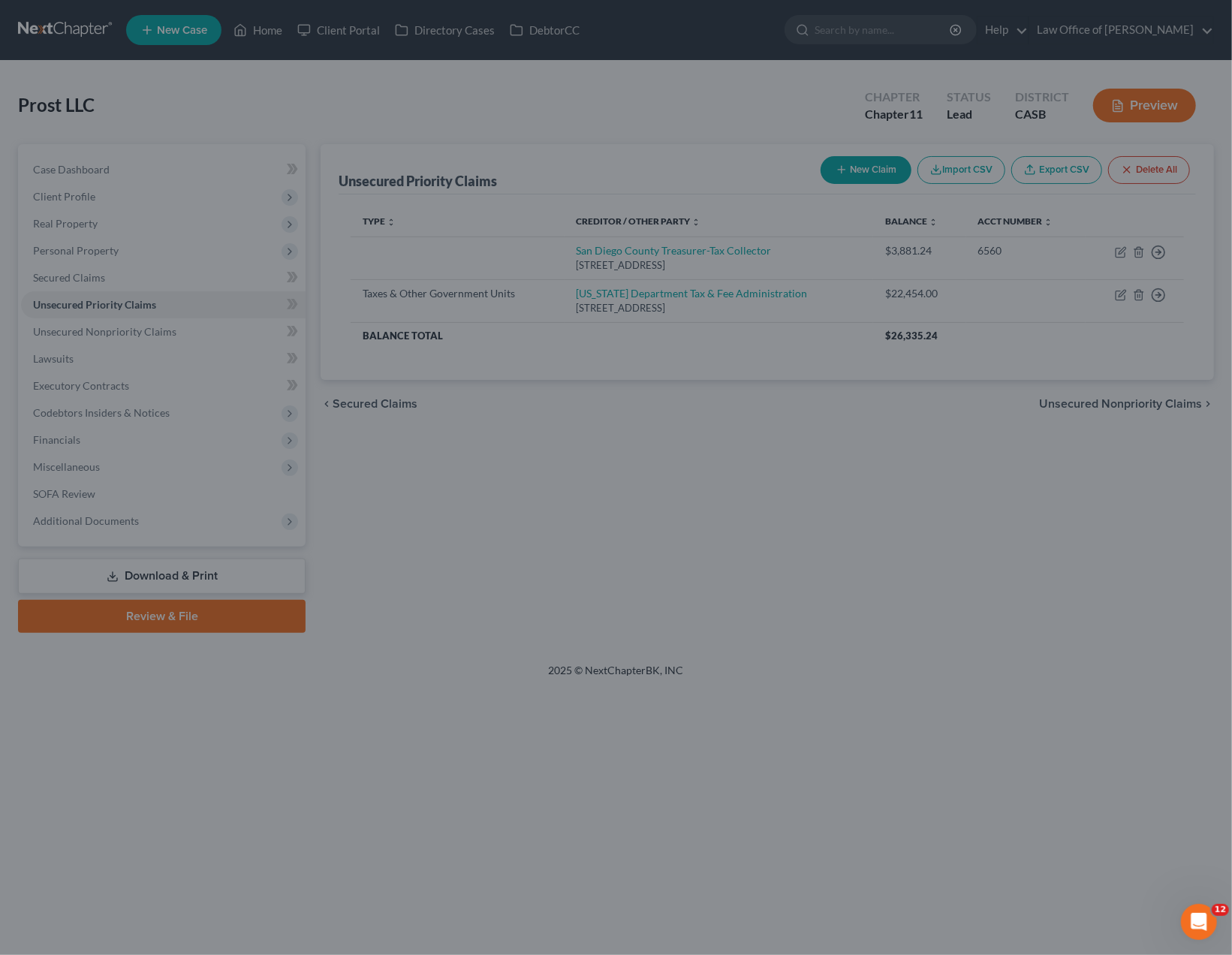
type input "29,627.00"
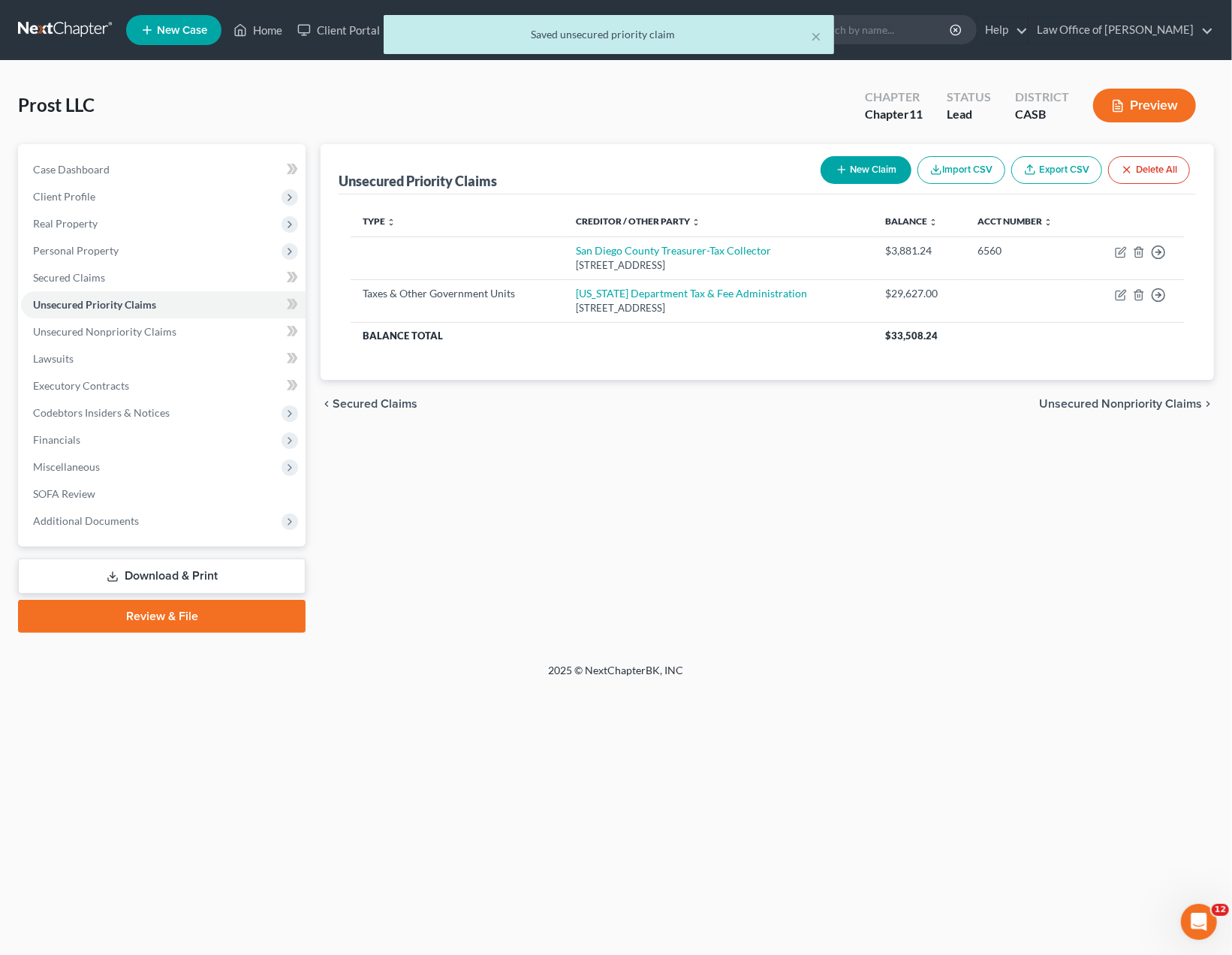
click at [979, 631] on div "Petition Navigation Case Dashboard Payments Invoices Payments Payments Credit R…" at bounding box center [616, 395] width 1196 height 501
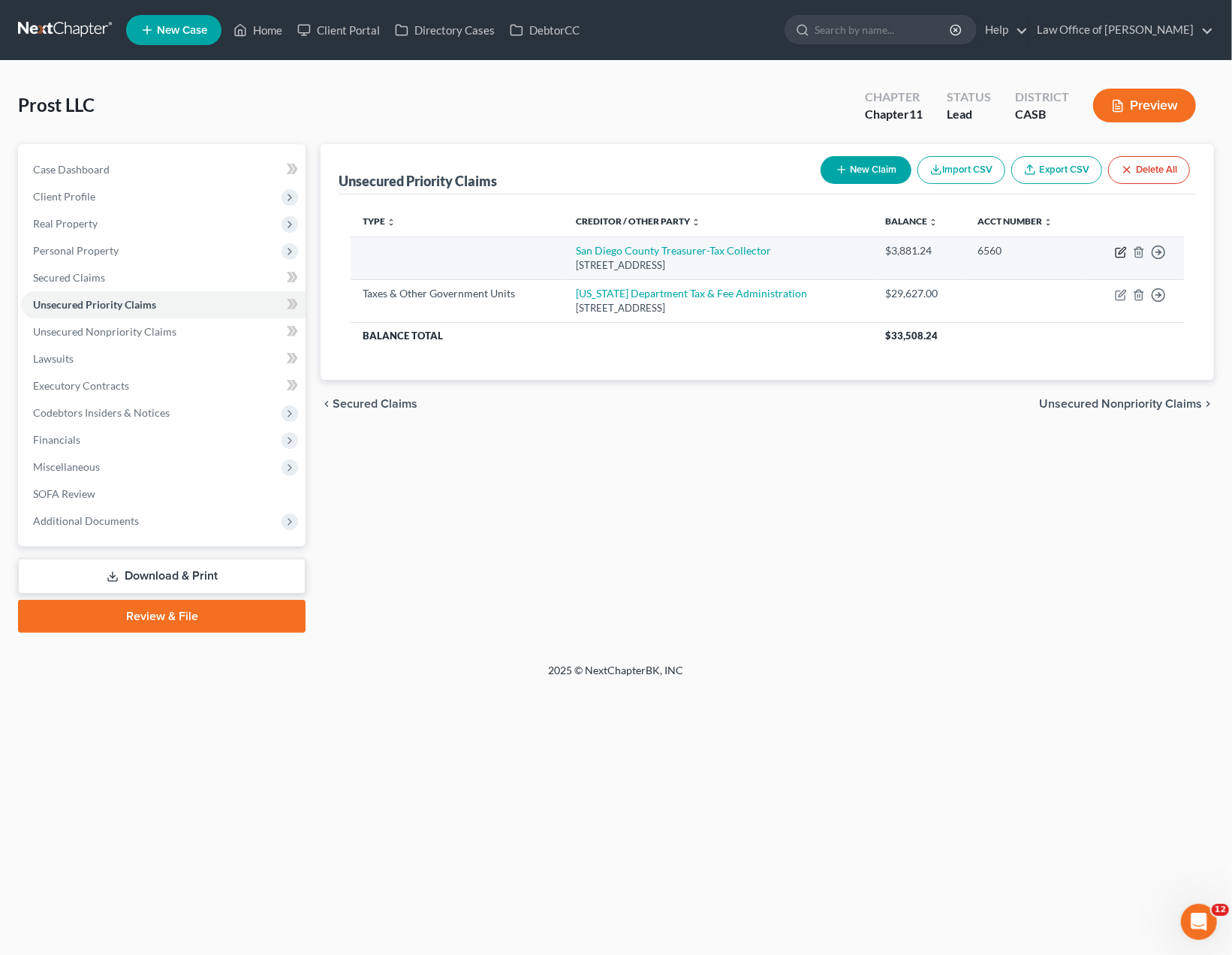
click at [1120, 256] on icon "button" at bounding box center [1120, 253] width 9 height 9
select select "4"
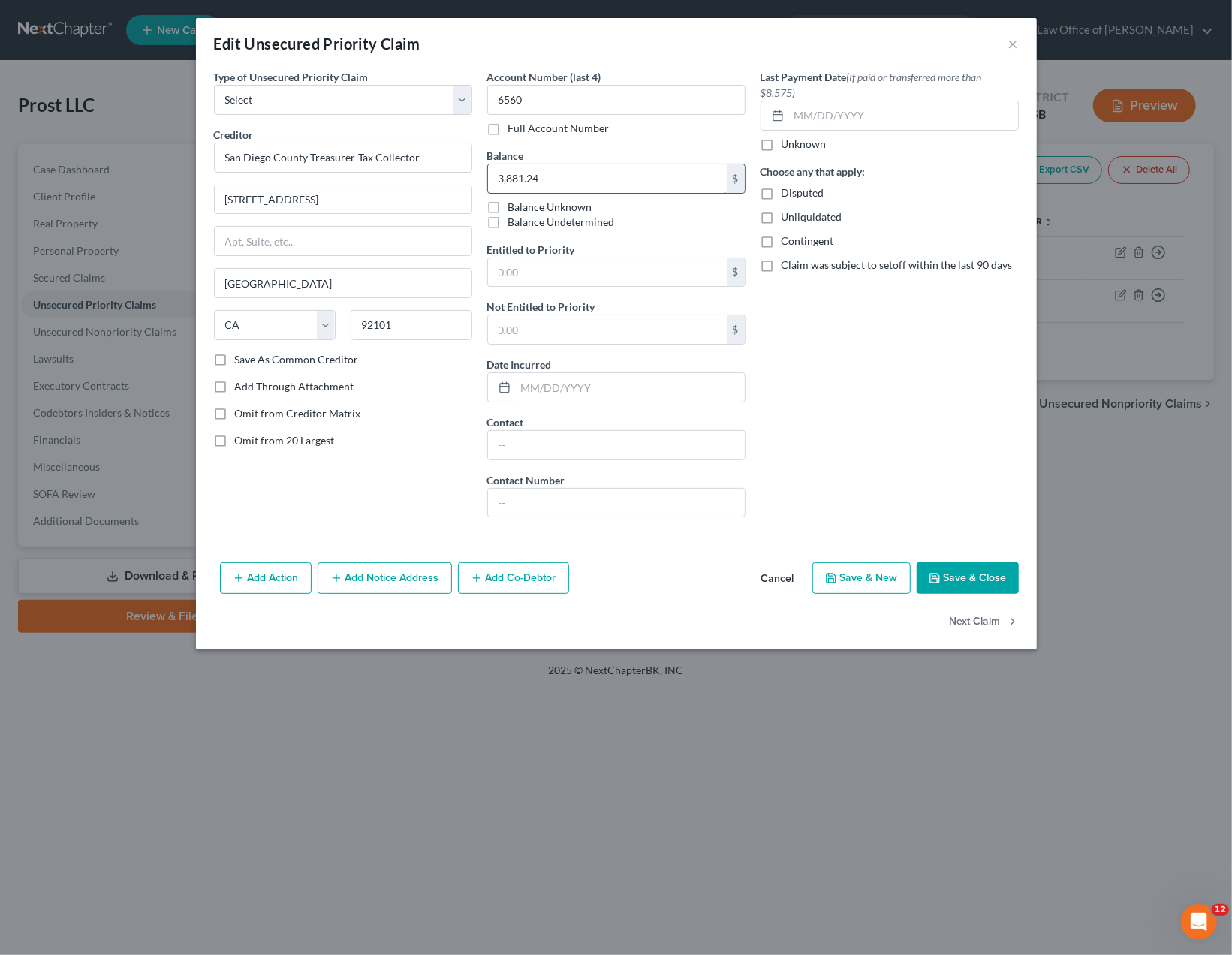
click at [539, 172] on input "3,881.24" at bounding box center [607, 178] width 239 height 29
click at [540, 172] on input "3,881.24" at bounding box center [607, 178] width 239 height 29
drag, startPoint x: 557, startPoint y: 175, endPoint x: 387, endPoint y: 201, distance: 172.0
click at [488, 193] on input "3,881.24" at bounding box center [607, 178] width 239 height 29
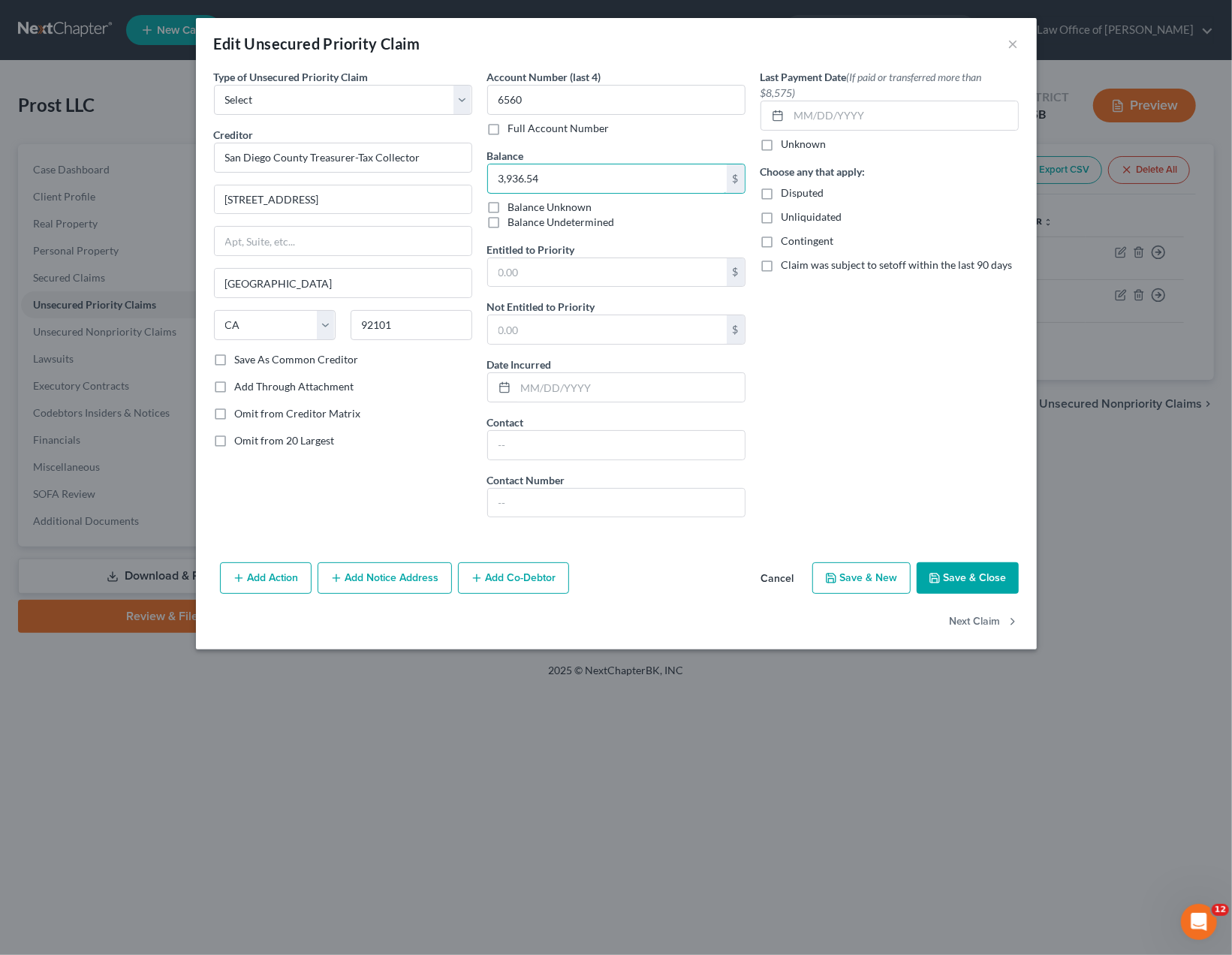
type input "3,936.54"
click at [996, 571] on button "Save & Close" at bounding box center [968, 577] width 102 height 32
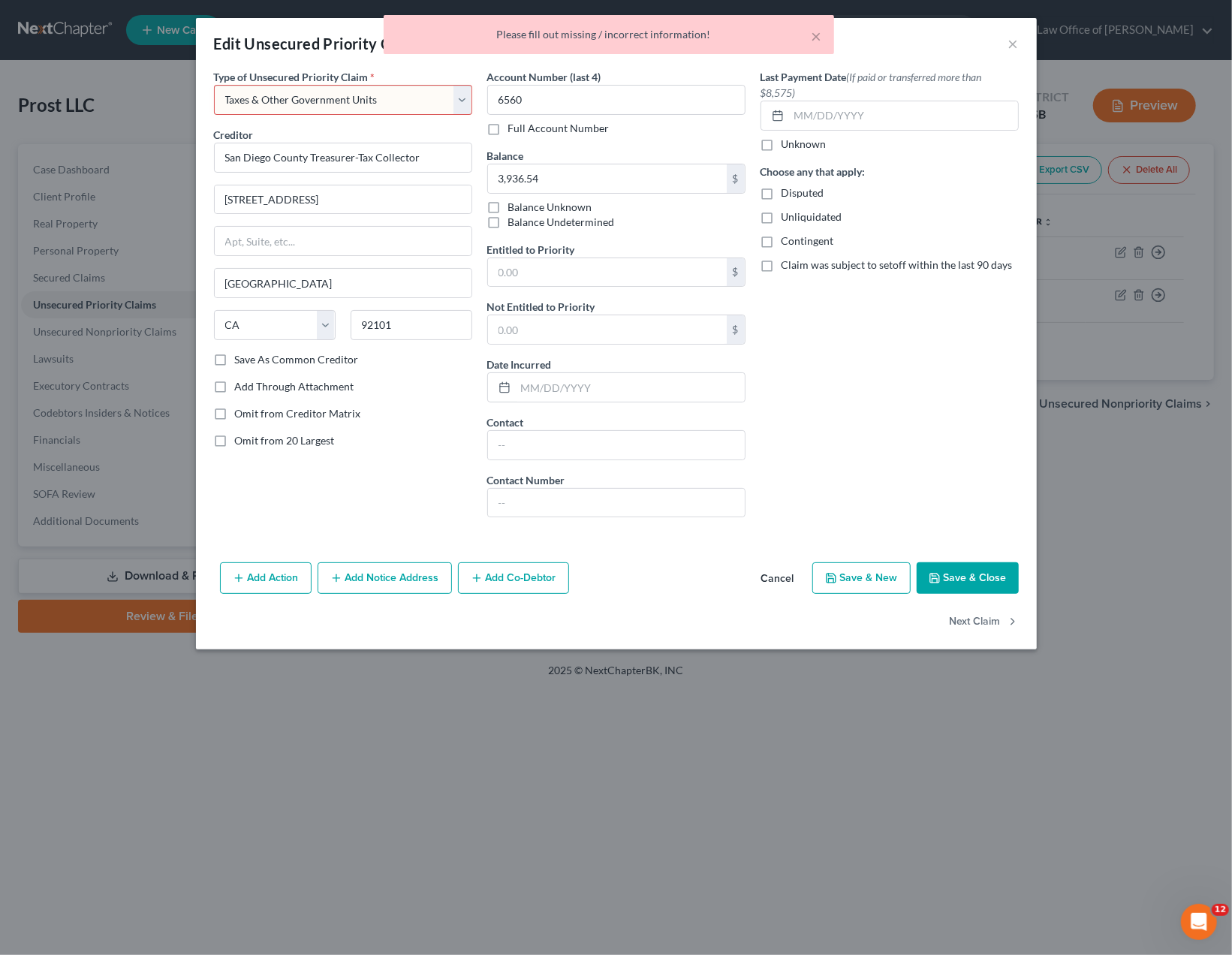
select select "4"
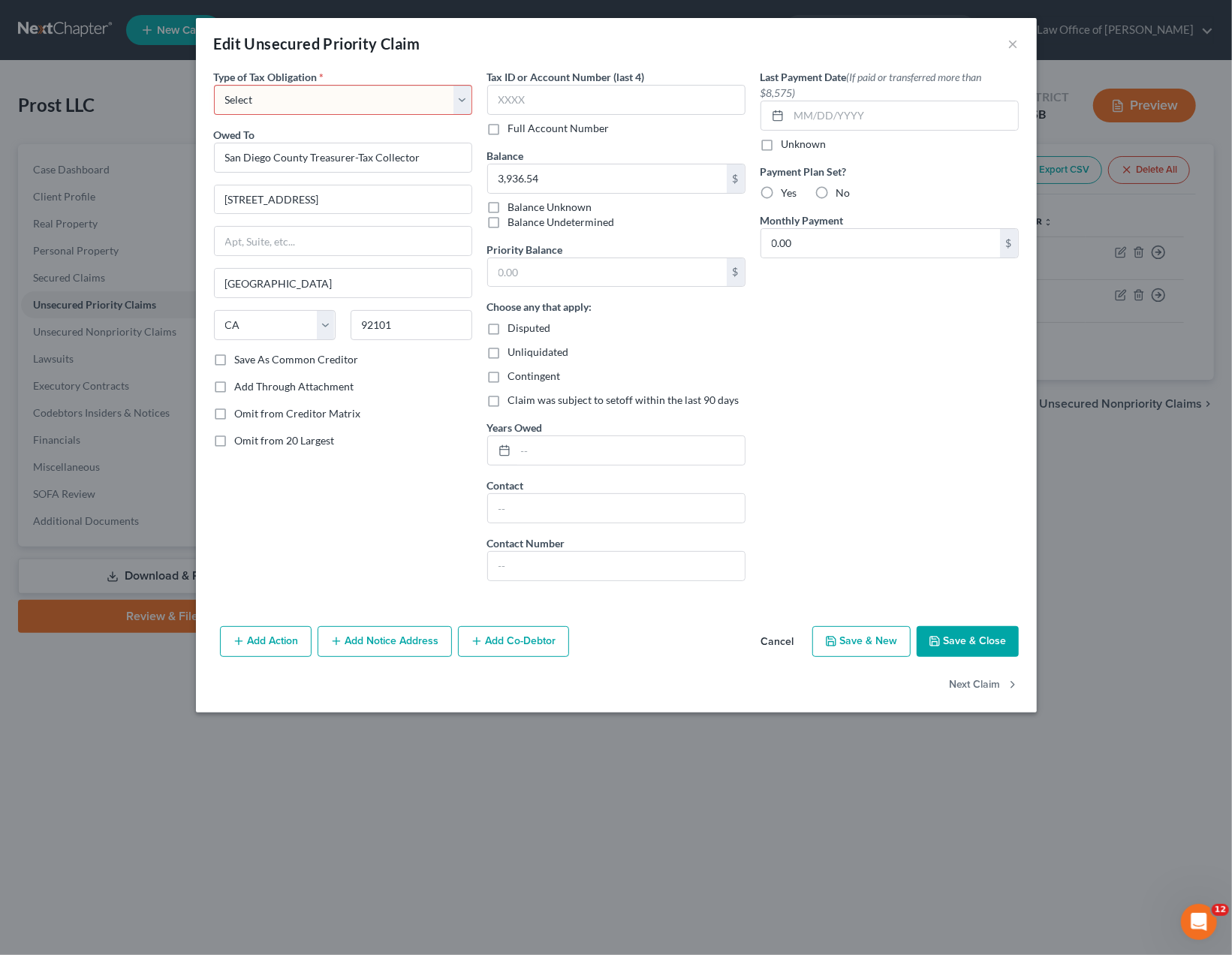
click at [214, 84] on select "Select Federal City State Franchise Tax Board Other" at bounding box center [343, 99] width 258 height 30
click at [457, 103] on select "Select Federal City State Franchise Tax Board Other" at bounding box center [343, 99] width 258 height 30
click at [214, 84] on select "Select Federal City State Franchise Tax Board Other" at bounding box center [343, 99] width 258 height 30
select select "4"
click option "Other" at bounding box center [0, 0] width 0 height 0
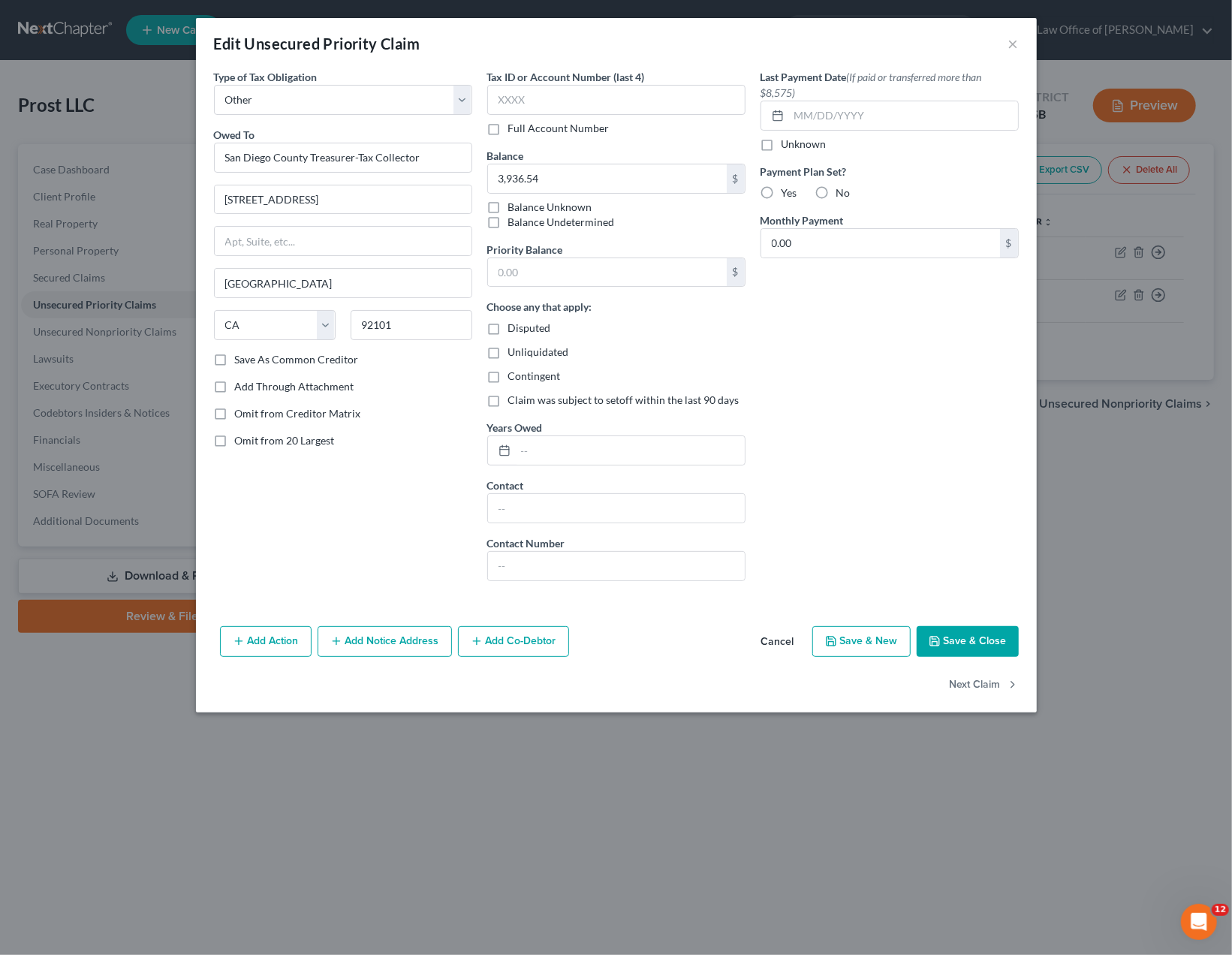
click at [906, 365] on div "Last Payment Date (If paid or transferred more than $8,575) Unknown Payment Pla…" at bounding box center [889, 331] width 273 height 524
click at [996, 641] on button "Save & Close" at bounding box center [968, 641] width 102 height 32
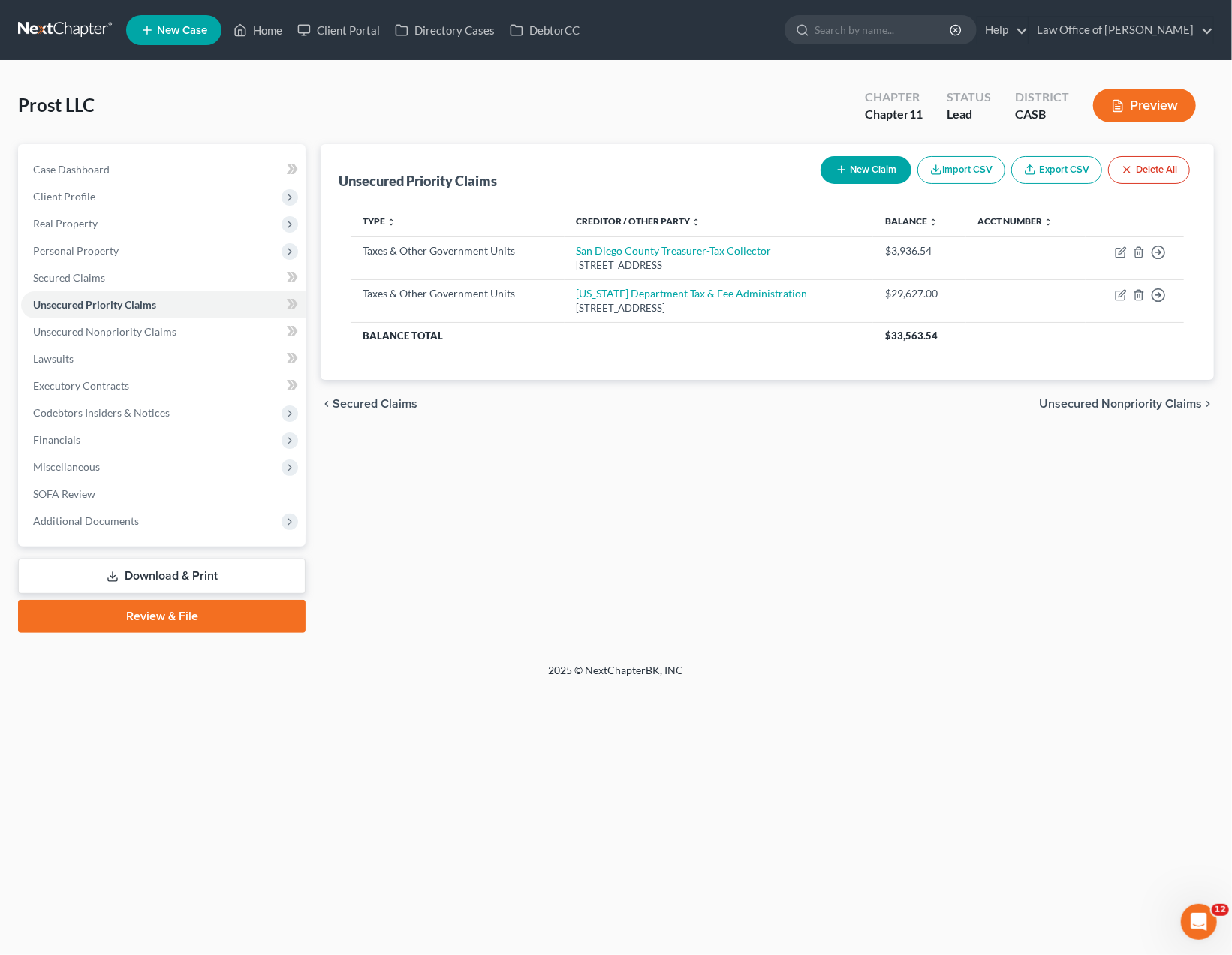
click at [1014, 459] on div "Unsecured Priority Claims New Claim Import CSV Export CSV Delete All Type expan…" at bounding box center [767, 388] width 908 height 488
click at [385, 850] on div "Home New Case Client Portal Directory Cases DebtorCC Law Office of Donald W. Re…" at bounding box center [616, 478] width 1232 height 955
click at [138, 329] on span "Unsecured Nonpriority Claims" at bounding box center [105, 331] width 143 height 12
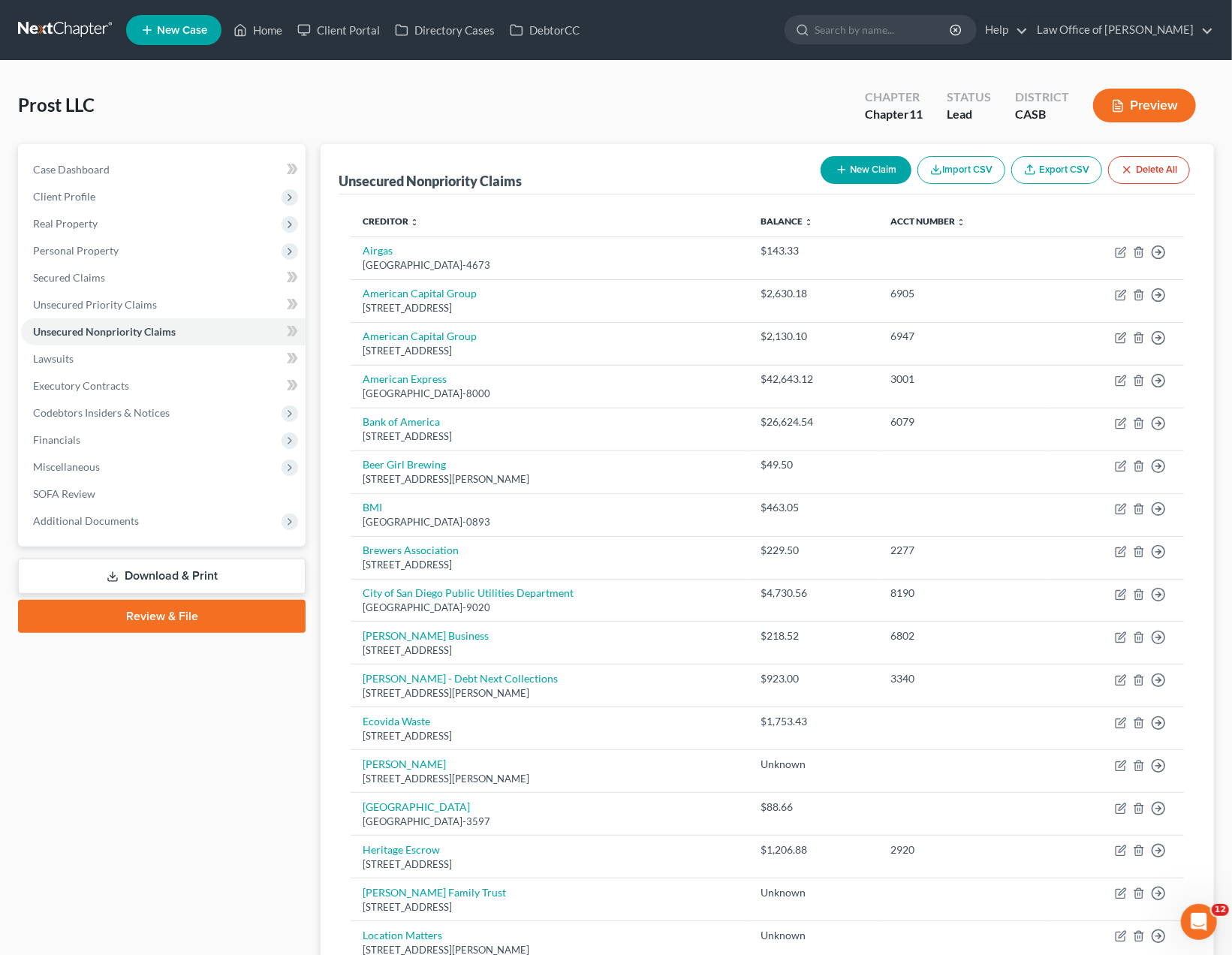
click at [595, 80] on div "Prost LLC Upgraded Chapter Chapter 11 Status Lead District CASB Preview" at bounding box center [616, 112] width 1196 height 65
click at [160, 781] on div "Case Dashboard Payments Invoices Payments Payments Credit Report Client Profile" at bounding box center [162, 842] width 302 height 1395
click at [92, 195] on span "Client Profile" at bounding box center [64, 196] width 62 height 12
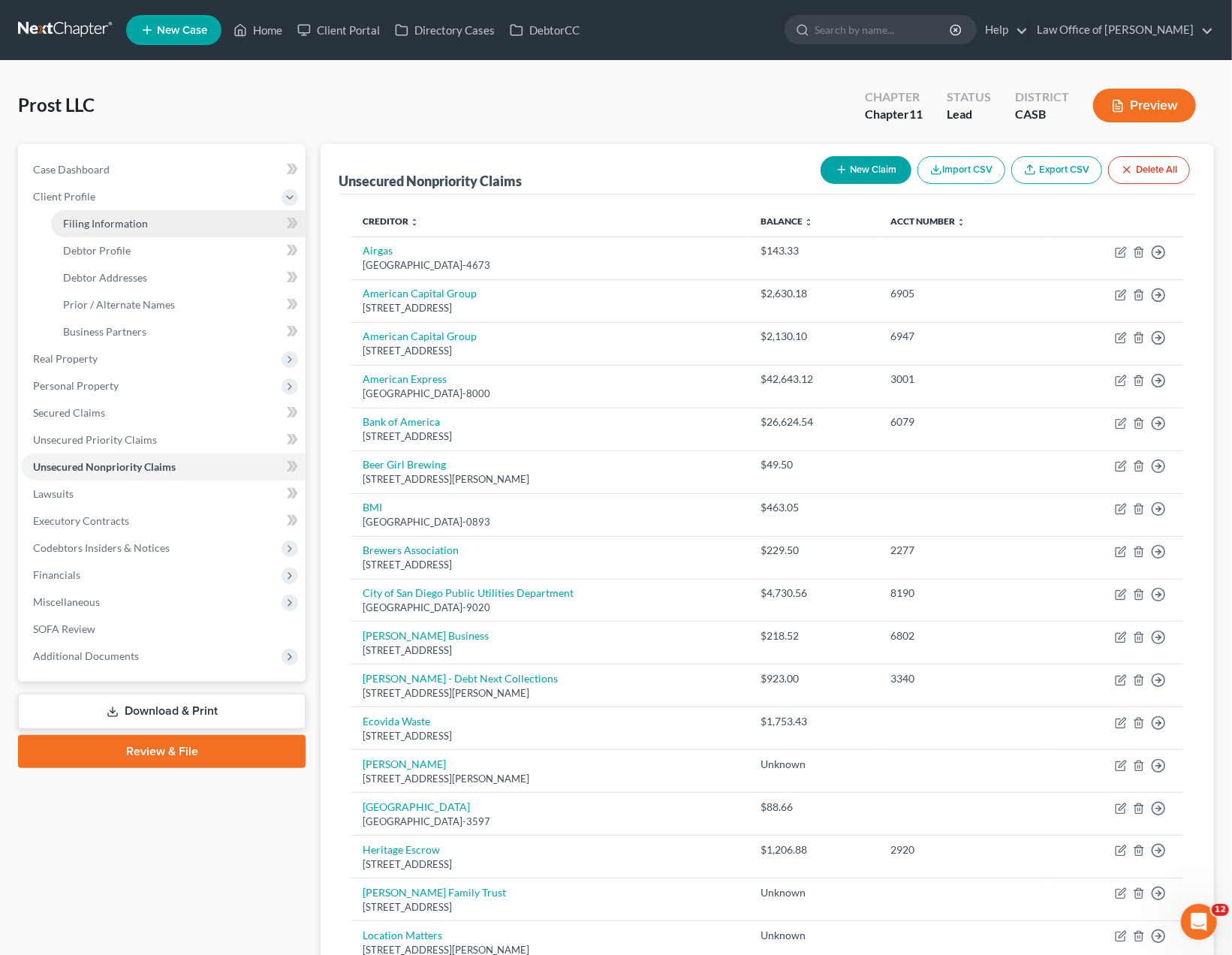
click at [122, 232] on link "Filing Information" at bounding box center [178, 223] width 254 height 27
select select "3"
select select "1"
select select "0"
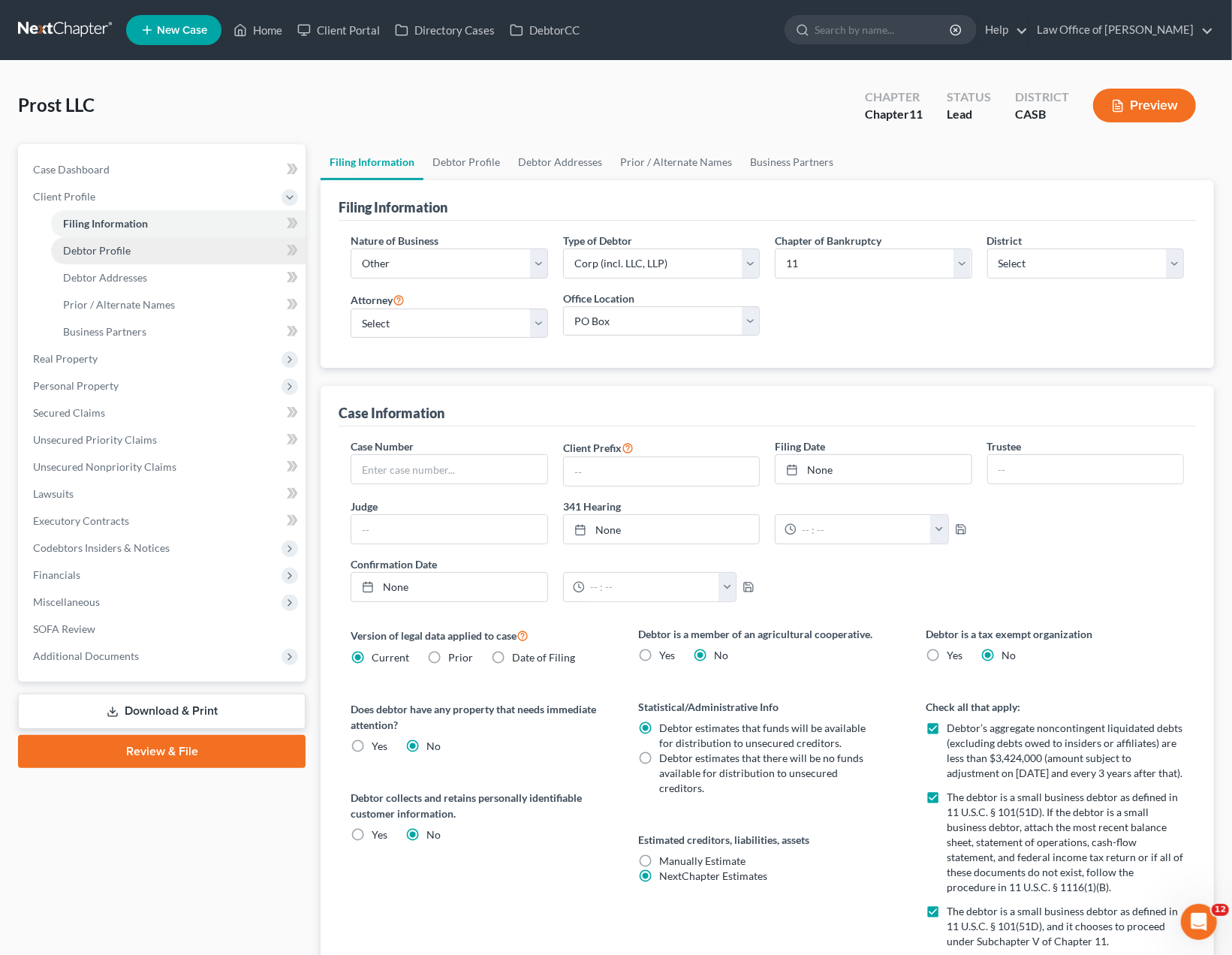
click at [114, 254] on span "Debtor Profile" at bounding box center [96, 250] width 67 height 12
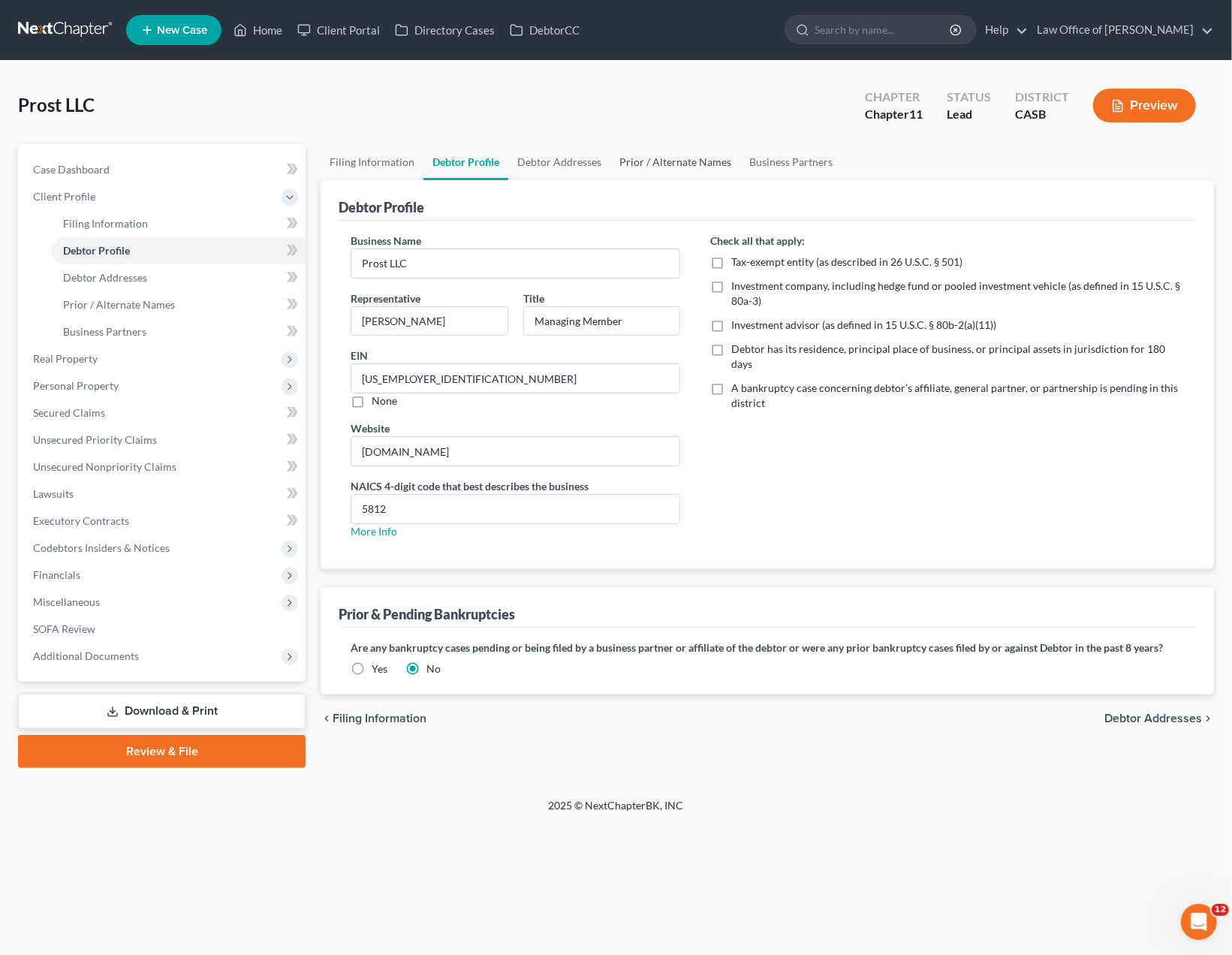
click at [708, 160] on link "Prior / Alternate Names" at bounding box center [675, 162] width 129 height 36
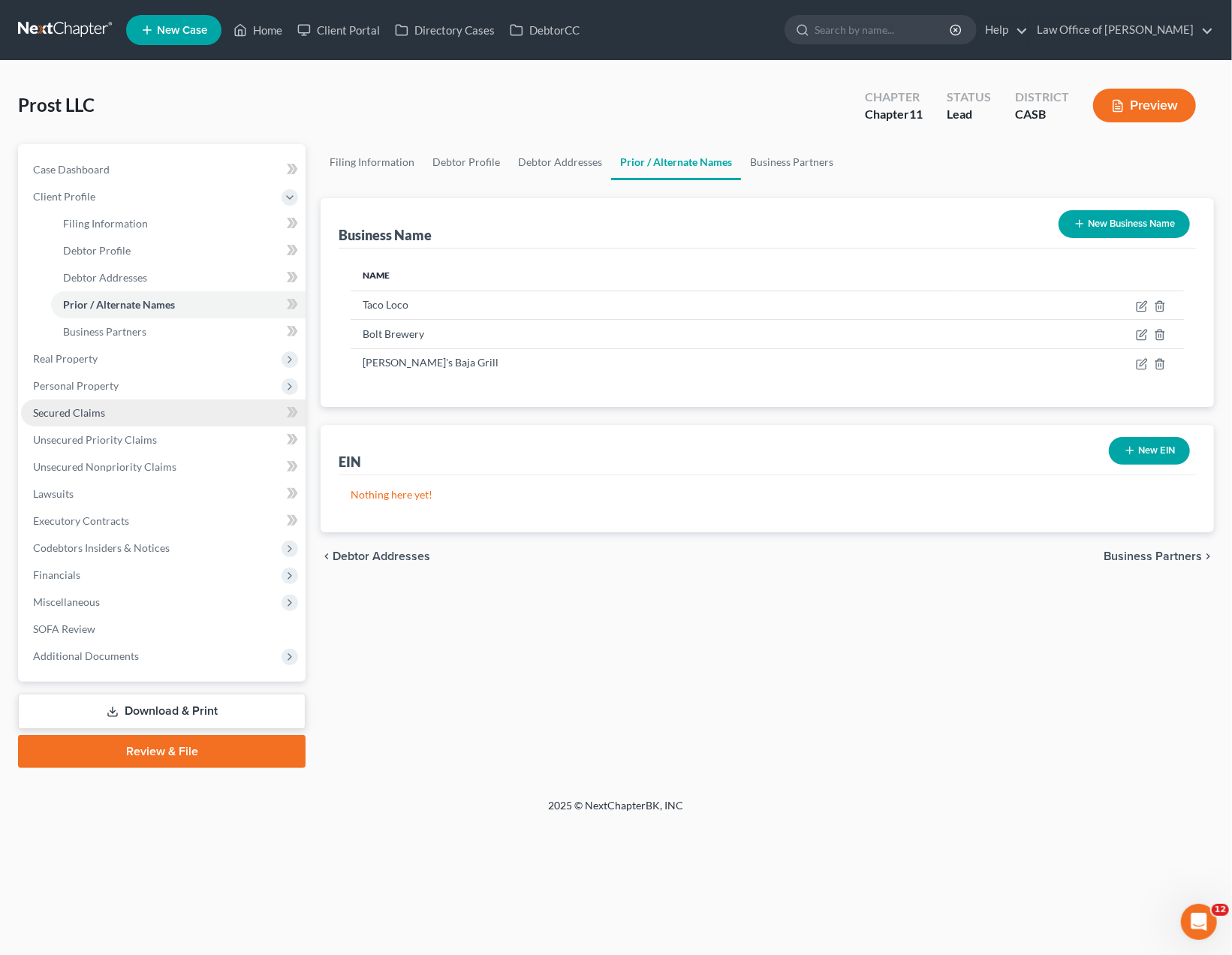
click at [82, 409] on span "Secured Claims" at bounding box center [69, 412] width 72 height 12
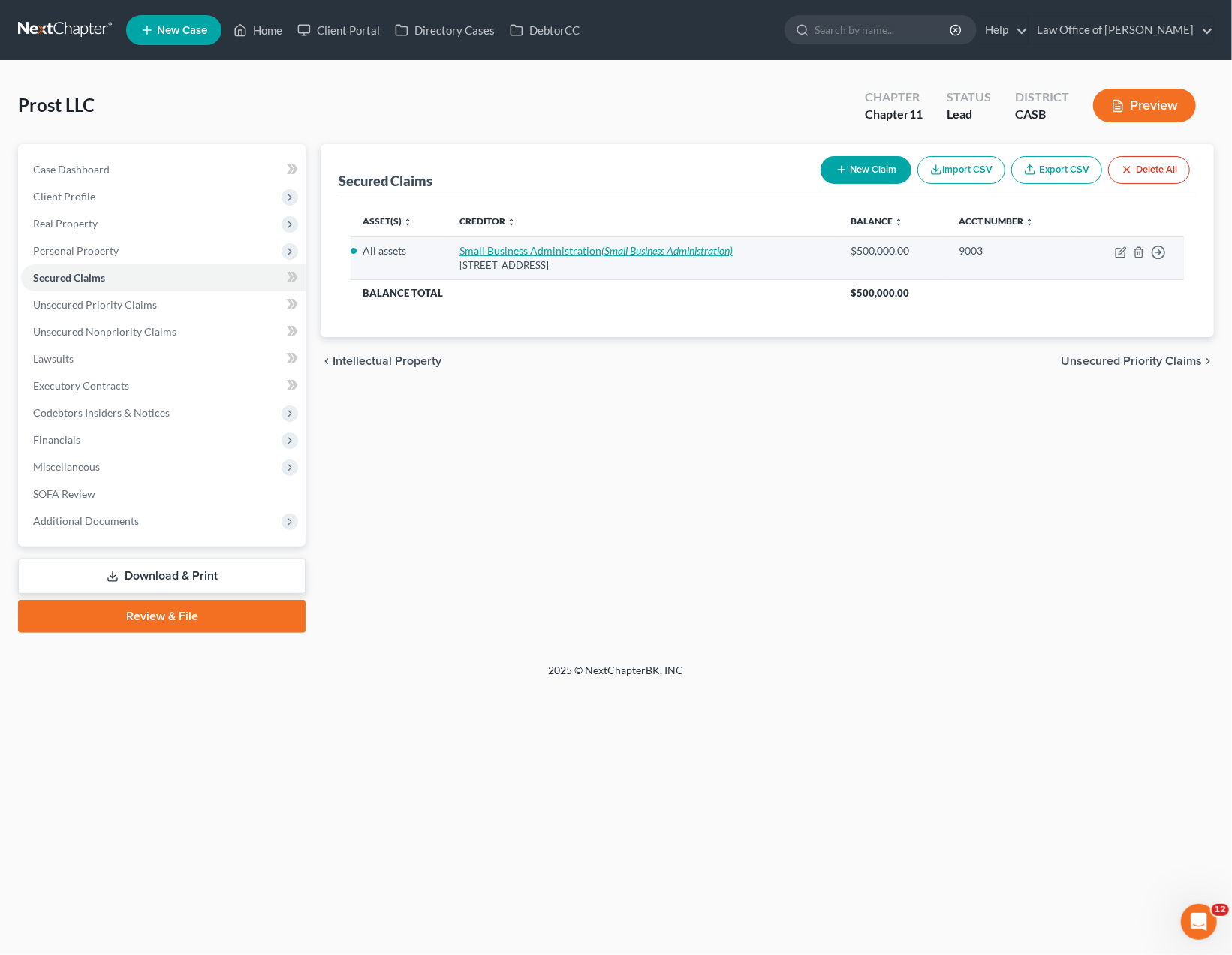
click at [589, 251] on link "Small Business Administration (Small Business Administration)" at bounding box center [596, 250] width 273 height 12
select select "4"
select select "0"
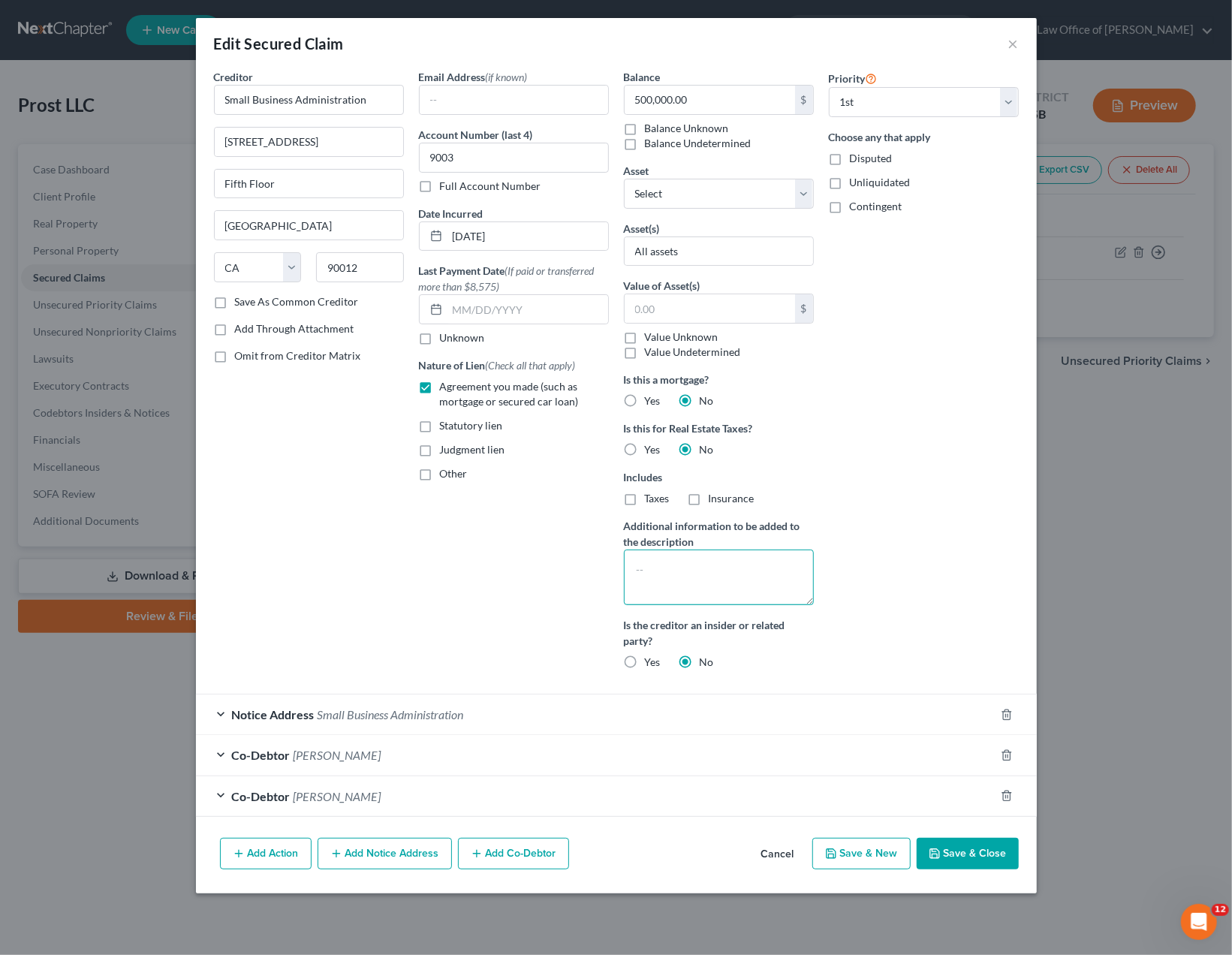
click at [754, 581] on textarea at bounding box center [719, 577] width 190 height 56
click at [792, 845] on button "Cancel" at bounding box center [778, 853] width 57 height 30
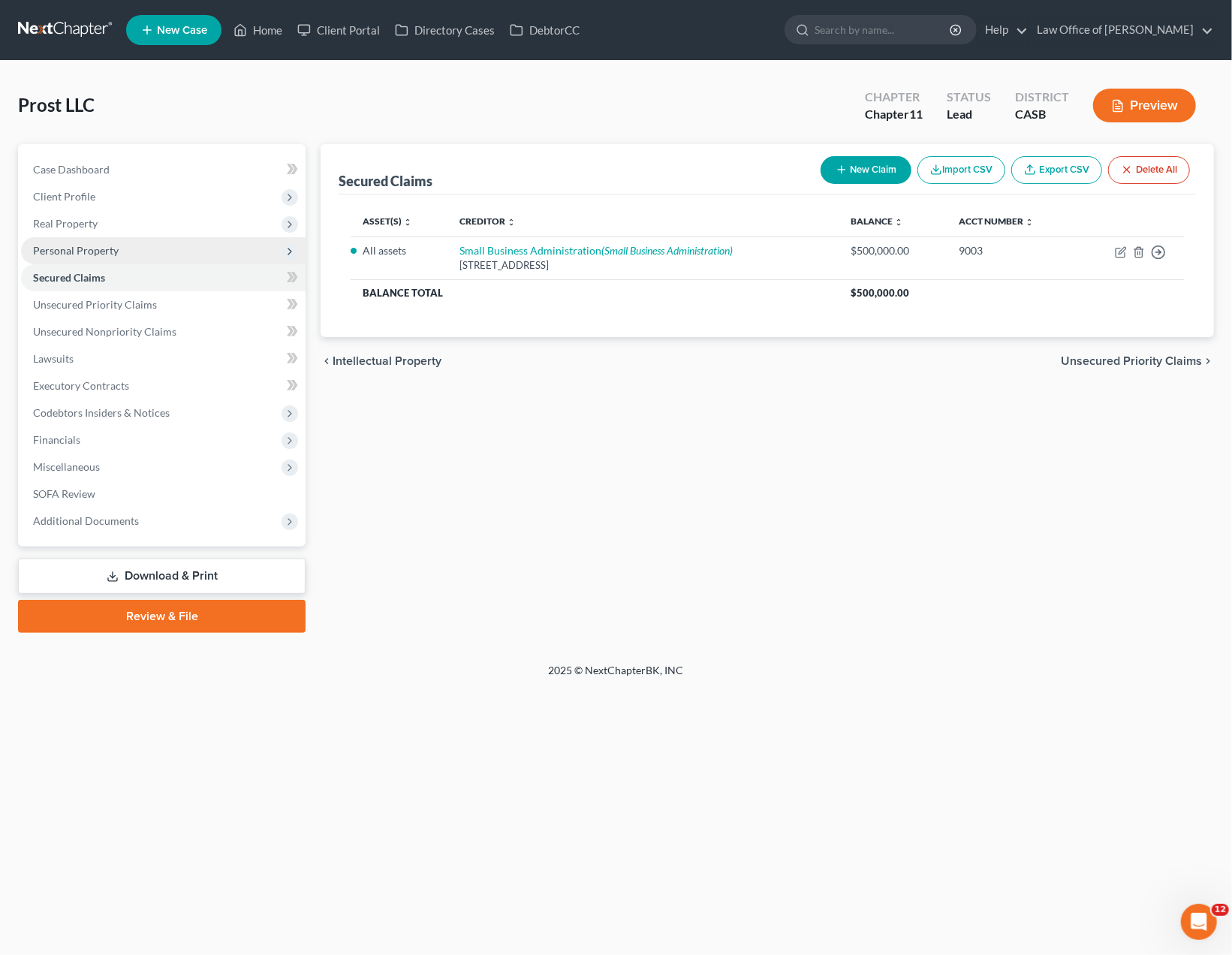
click at [82, 250] on span "Personal Property" at bounding box center [76, 250] width 85 height 12
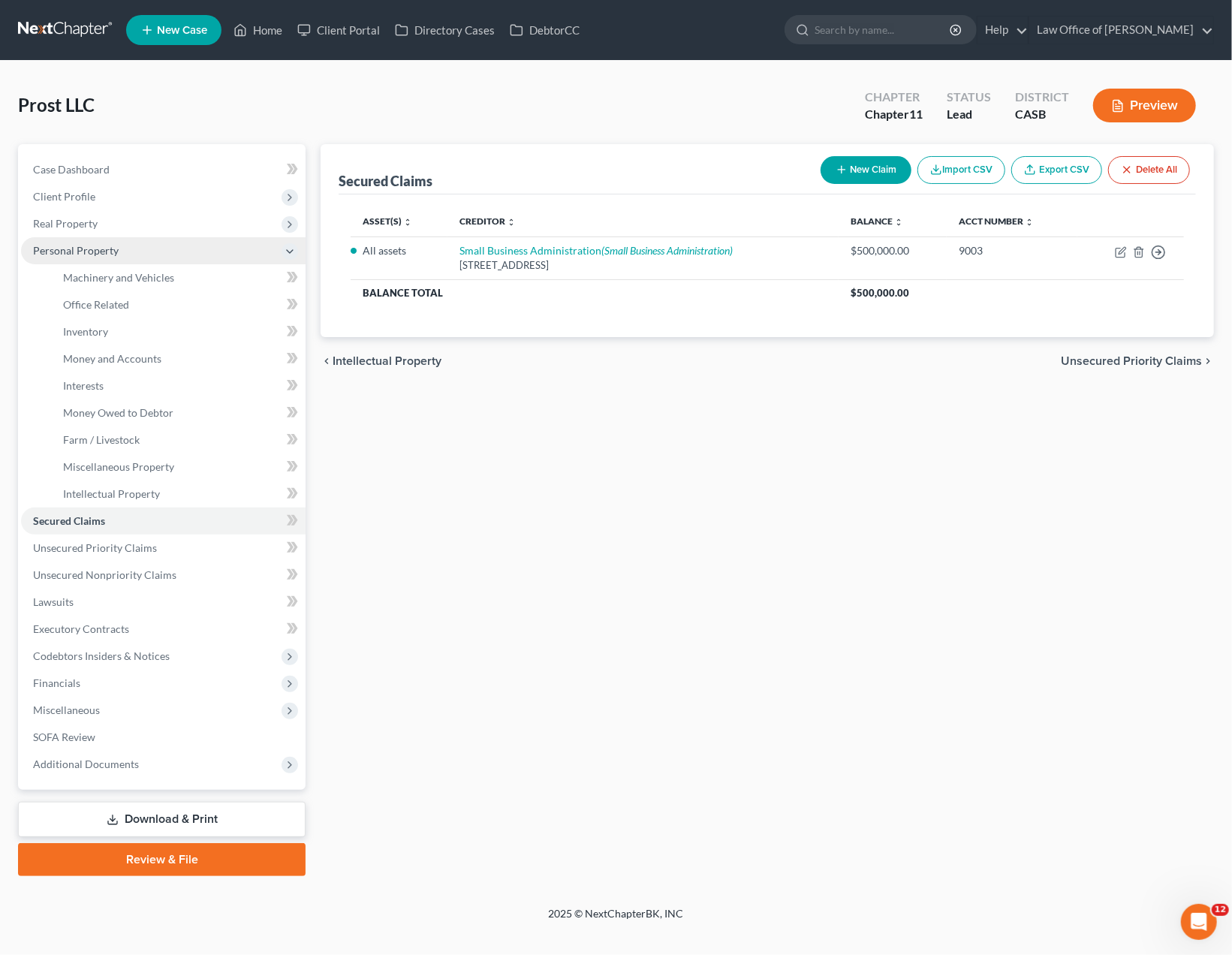
click at [110, 250] on span "Personal Property" at bounding box center [76, 250] width 85 height 12
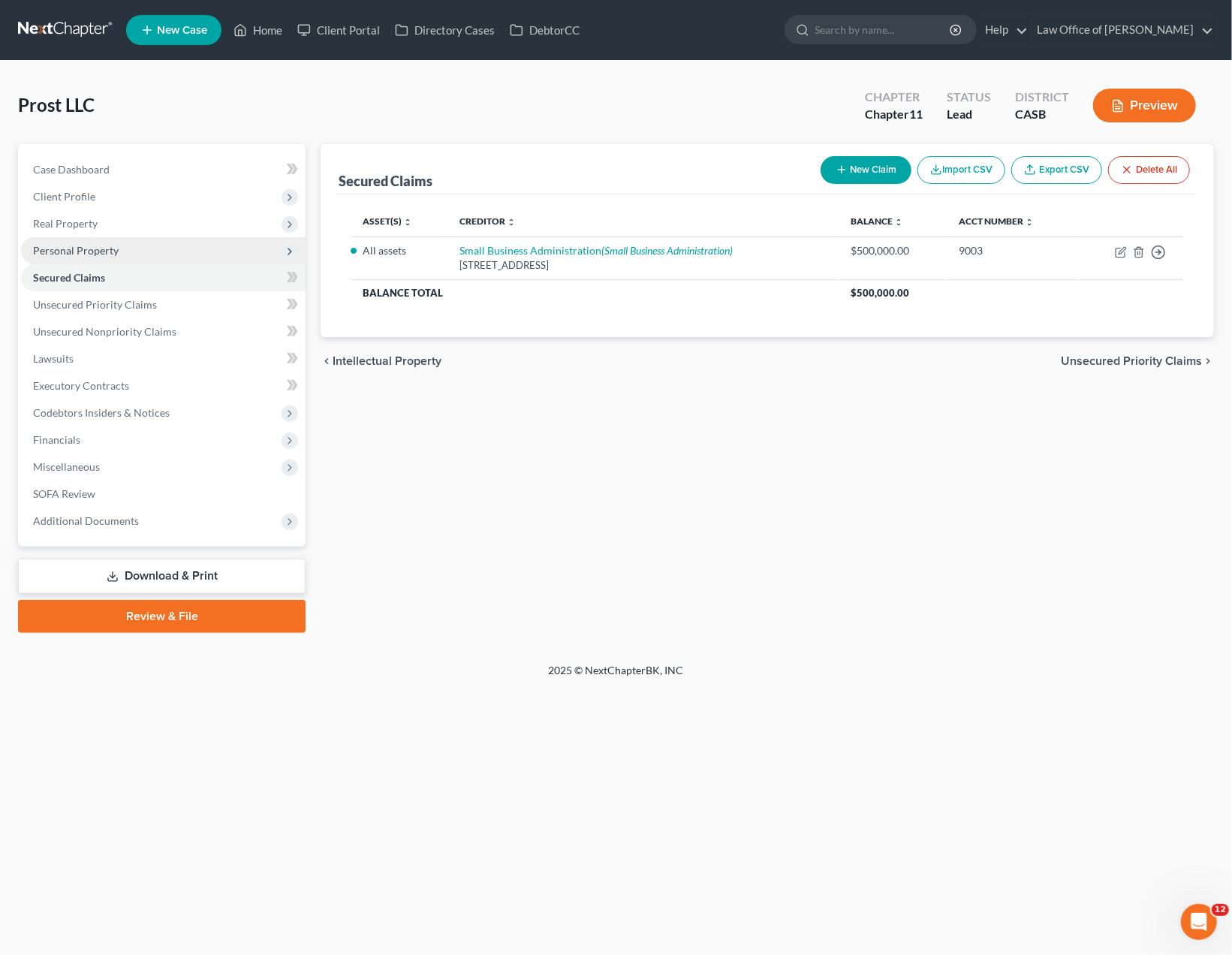
click at [107, 248] on span "Personal Property" at bounding box center [76, 250] width 85 height 12
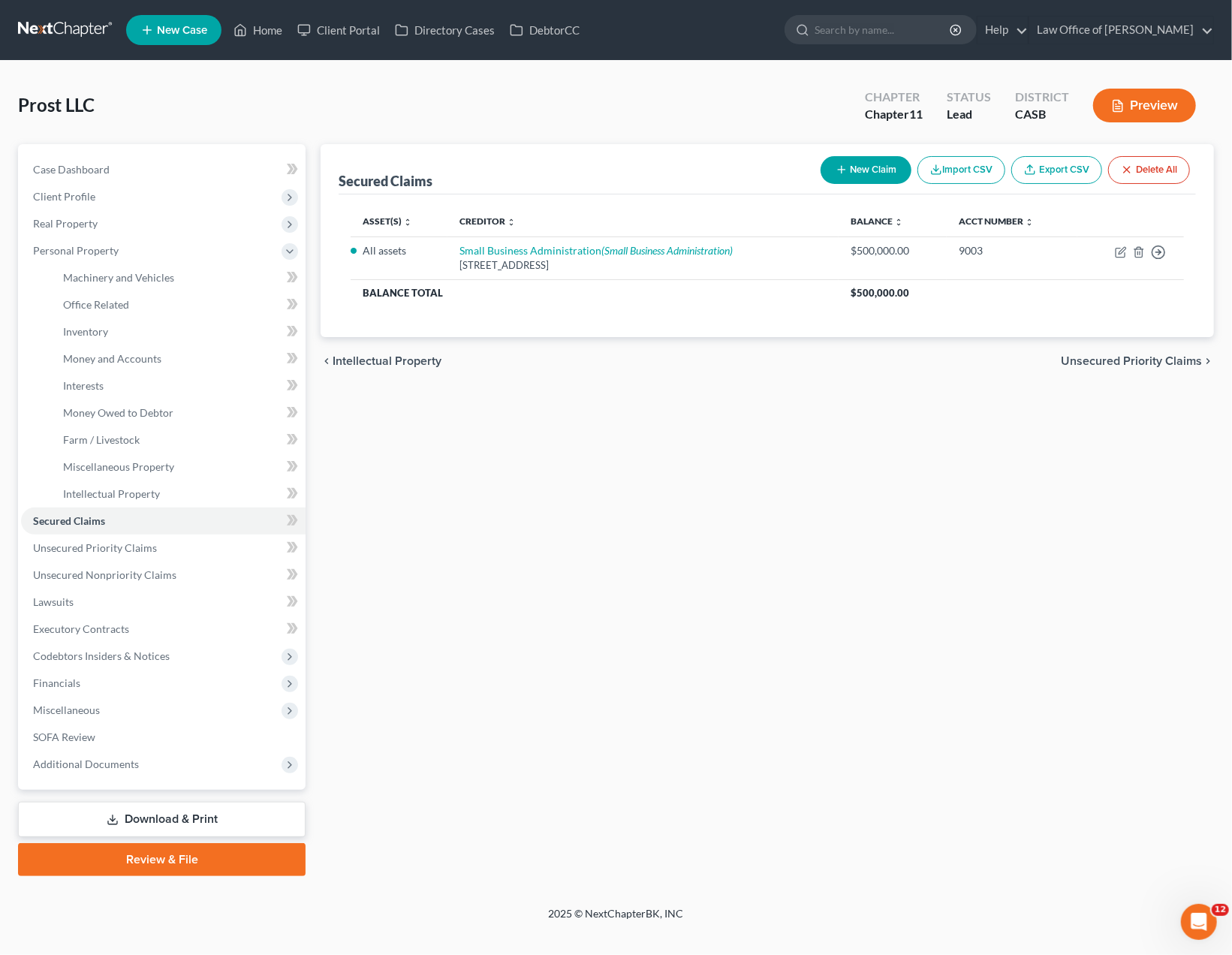
click at [500, 569] on div "Secured Claims New Claim Import CSV Export CSV Delete All Asset(s) expand_more …" at bounding box center [767, 510] width 908 height 732
click at [769, 543] on div "Secured Claims New Claim Import CSV Export CSV Delete All Asset(s) expand_more …" at bounding box center [767, 510] width 908 height 732
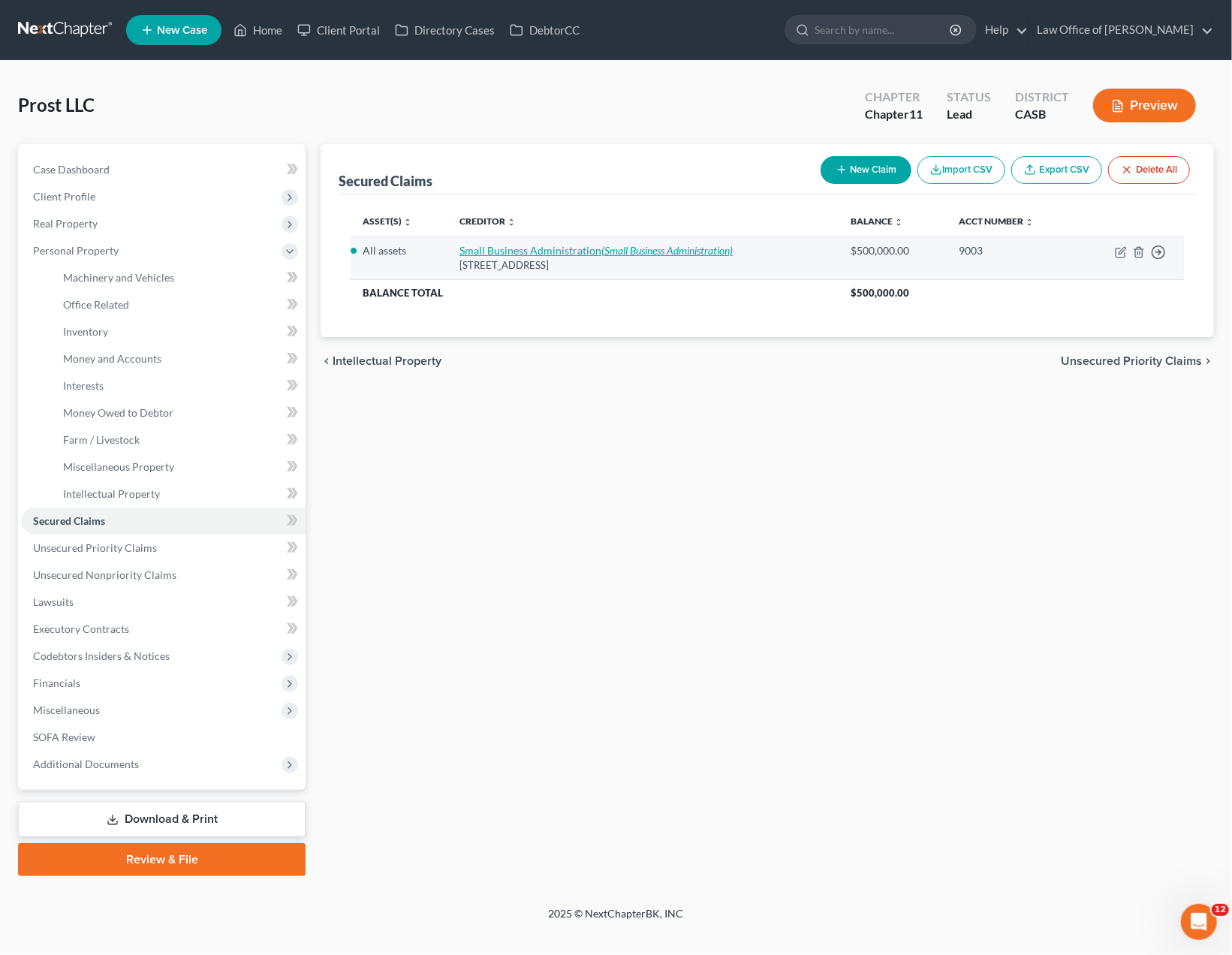
click at [634, 248] on icon "(Small Business Administration)" at bounding box center [667, 250] width 131 height 12
select select "4"
select select "0"
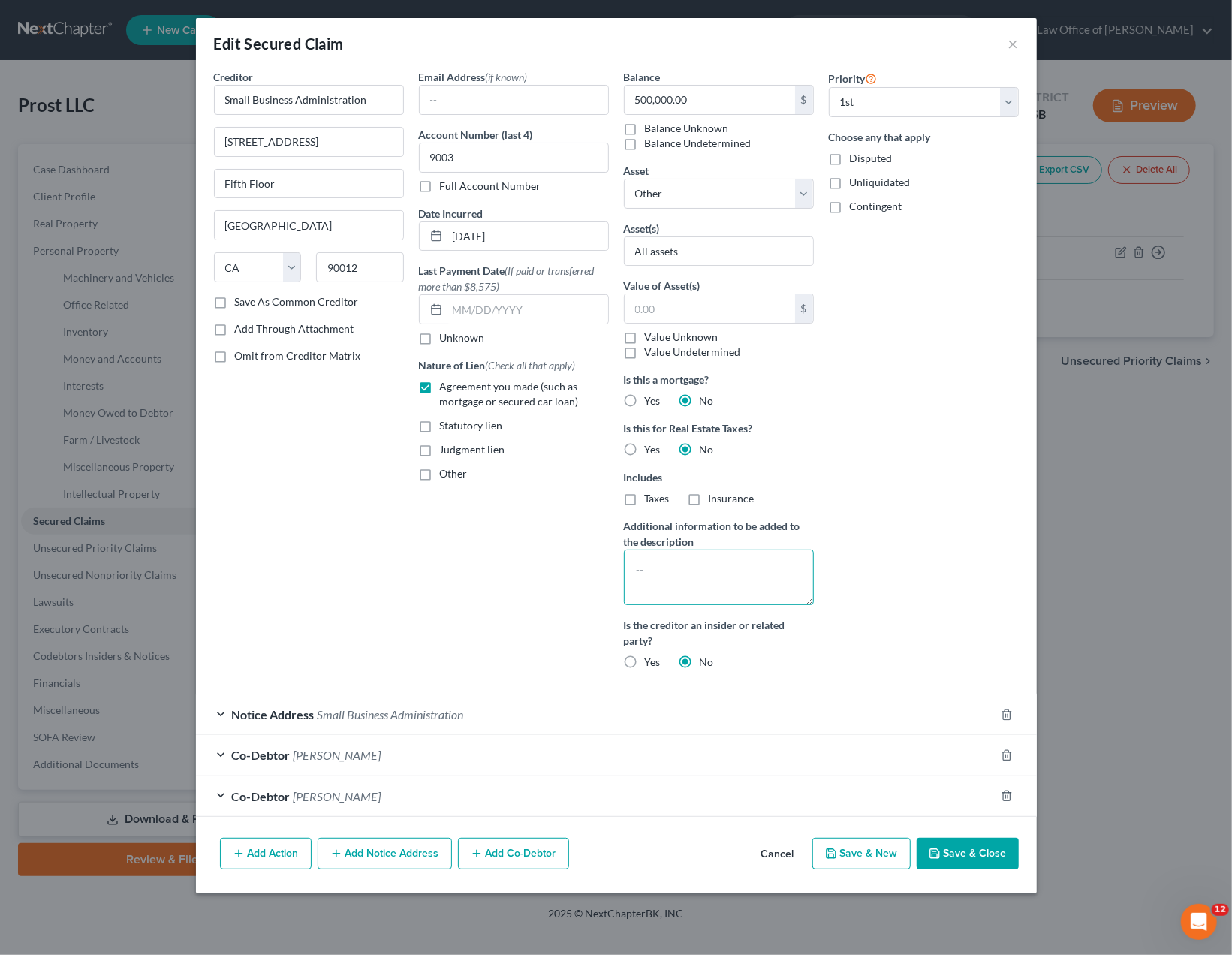
click at [737, 573] on textarea at bounding box center [719, 577] width 190 height 56
type textarea "Principal amount of the loan was $500,000.00. The current balance is unknown."
click at [963, 507] on div "Priority Select 1st 2nd 3rd 4th 5th 6th 7th 8th 9th 10th 11th 12th 13th 14th 15…" at bounding box center [923, 375] width 205 height 612
click at [960, 505] on div "Priority Select 1st 2nd 3rd 4th 5th 6th 7th 8th 9th 10th 11th 12th 13th 14th 15…" at bounding box center [923, 375] width 205 height 612
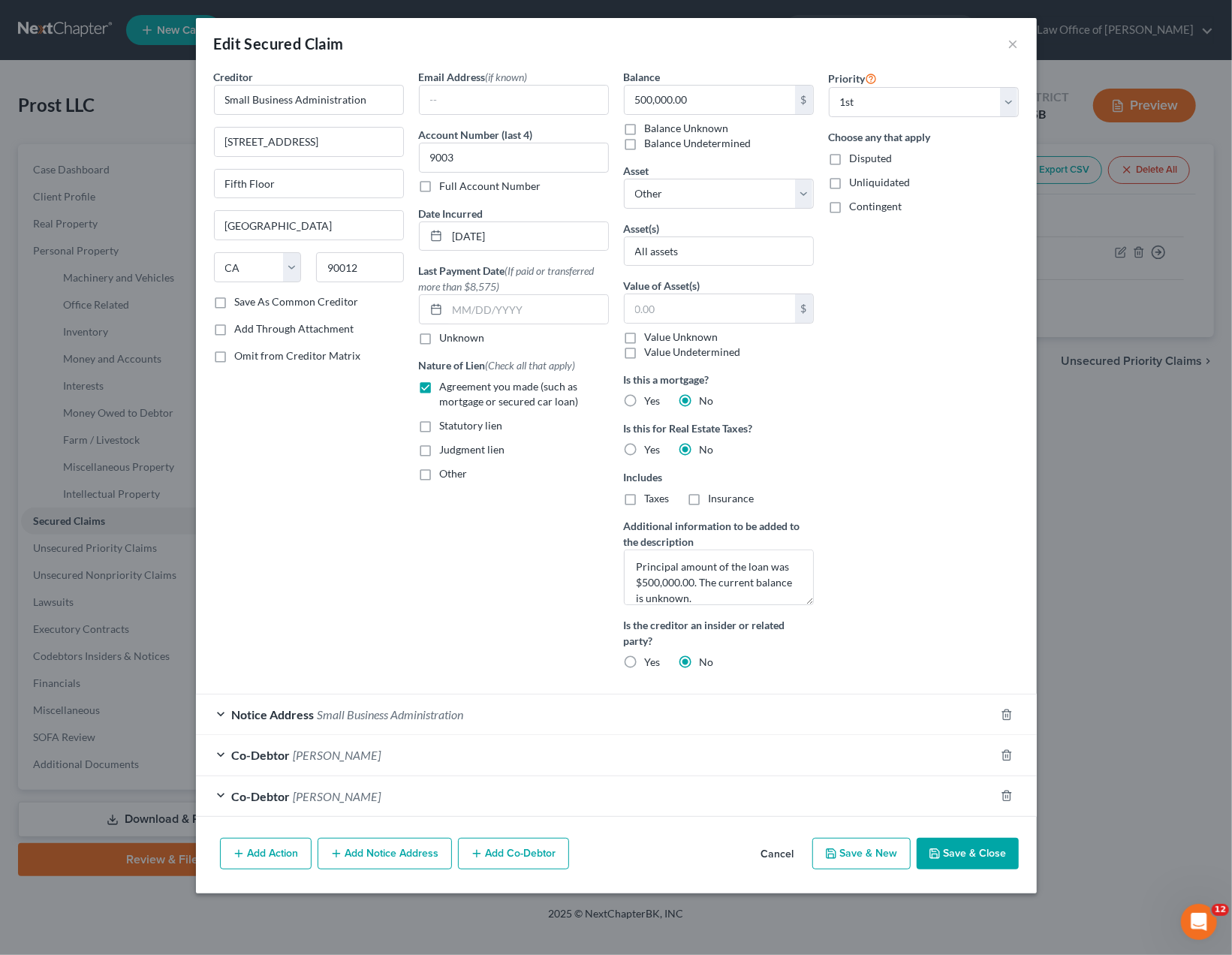
click at [676, 128] on label "Balance Unknown" at bounding box center [687, 128] width 84 height 15
click at [661, 128] on input "Balance Unknown" at bounding box center [655, 126] width 10 height 10
checkbox input "true"
type input "0.00"
click at [720, 564] on textarea "Principal amount of the loan was $500,000.00. The current balance is unknown." at bounding box center [719, 577] width 190 height 56
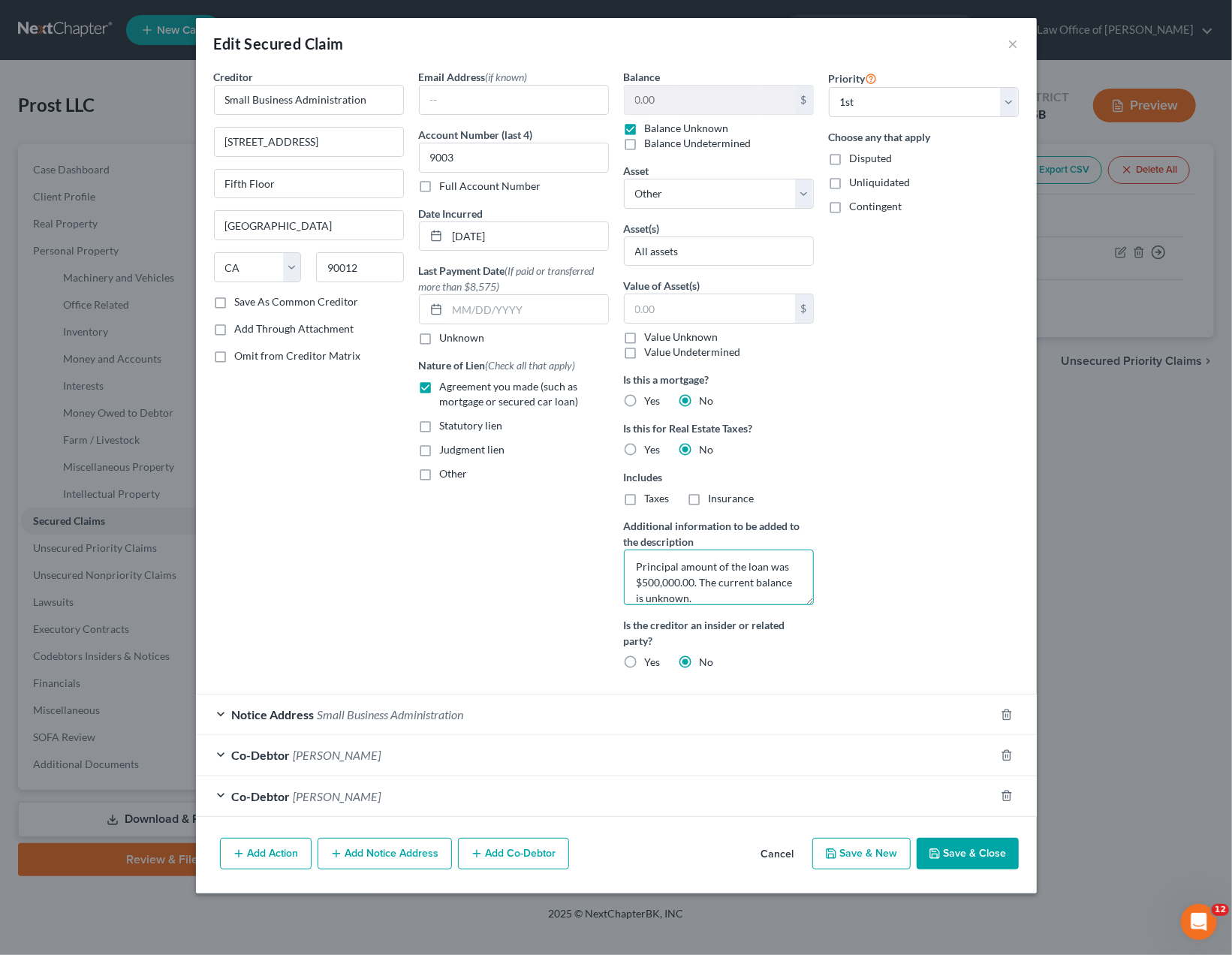
click at [711, 578] on textarea "Principal amount of the loan was $500,000.00. The current balance is unknown." at bounding box center [719, 577] width 190 height 56
click at [709, 595] on textarea "Principal amount of the loan was $500,000.00. The current balance is unknown." at bounding box center [719, 577] width 190 height 56
type textarea "Principal amount of the loan was $500,000.00."
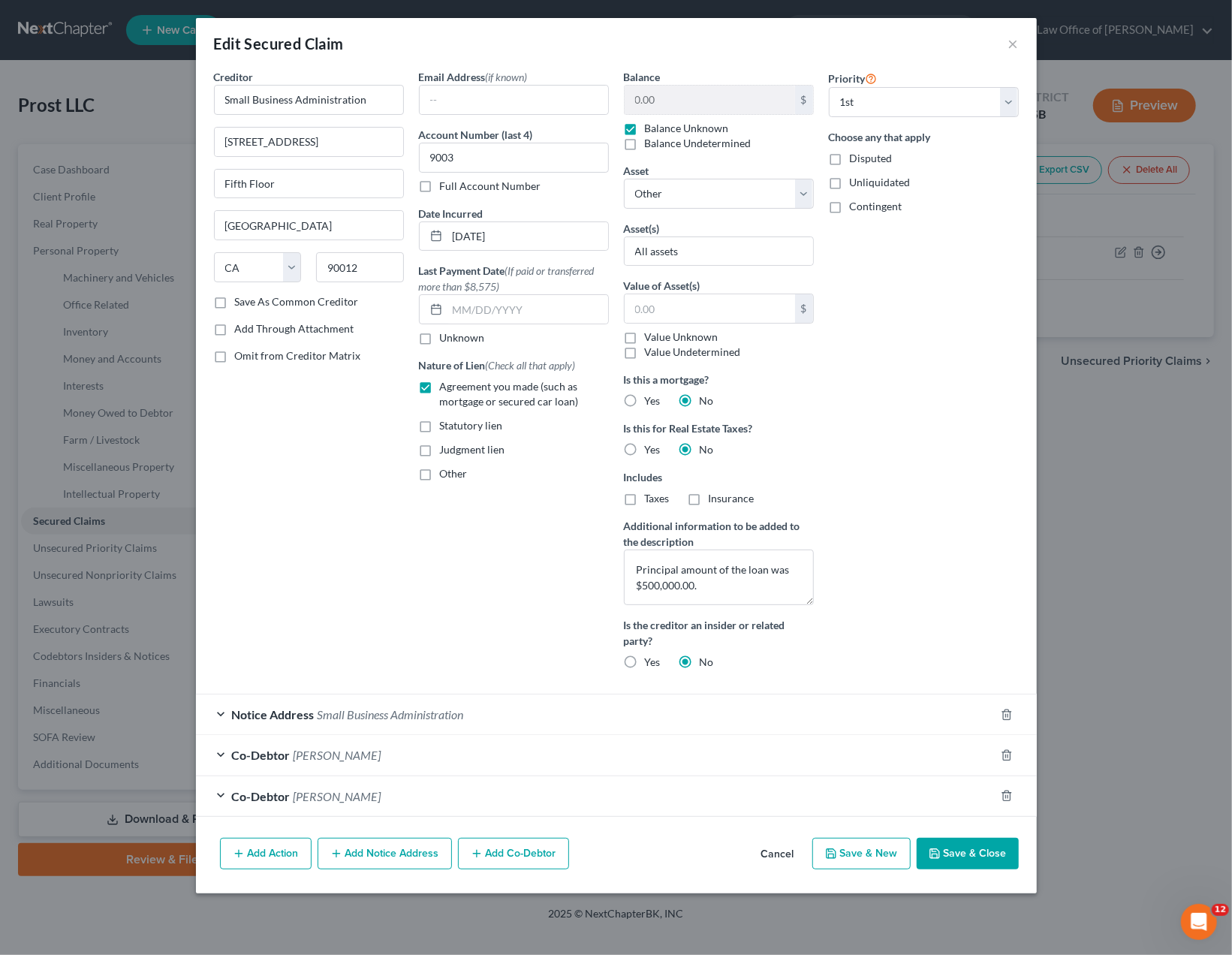
click at [958, 454] on div "Priority Select 1st 2nd 3rd 4th 5th 6th 7th 8th 9th 10th 11th 12th 13th 14th 15…" at bounding box center [923, 375] width 205 height 612
click at [966, 446] on div "Priority Select 1st 2nd 3rd 4th 5th 6th 7th 8th 9th 10th 11th 12th 13th 14th 15…" at bounding box center [923, 375] width 205 height 612
click at [917, 463] on div "Priority Select 1st 2nd 3rd 4th 5th 6th 7th 8th 9th 10th 11th 12th 13th 14th 15…" at bounding box center [923, 375] width 205 height 612
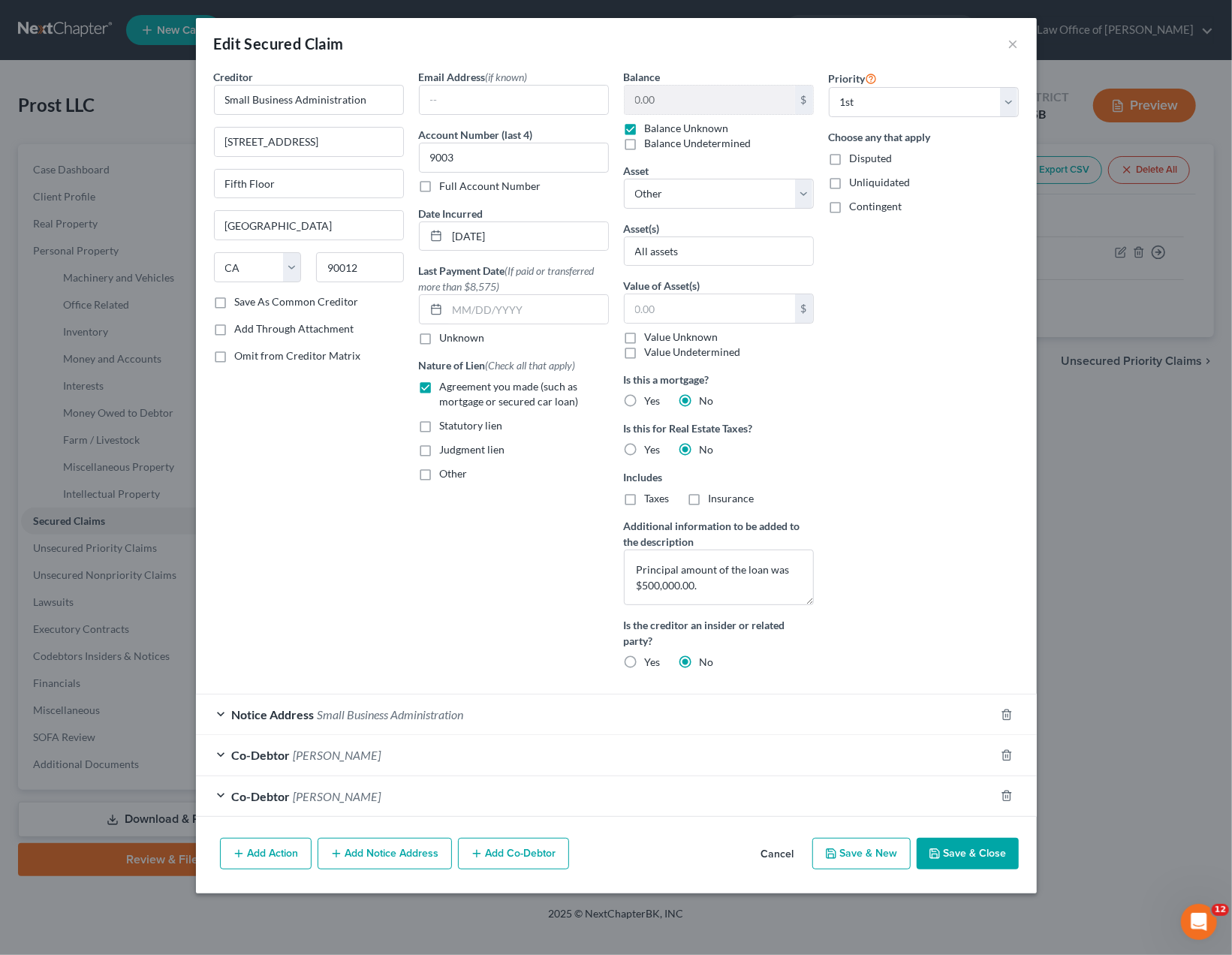
click at [968, 852] on button "Save & Close" at bounding box center [968, 853] width 102 height 32
select select
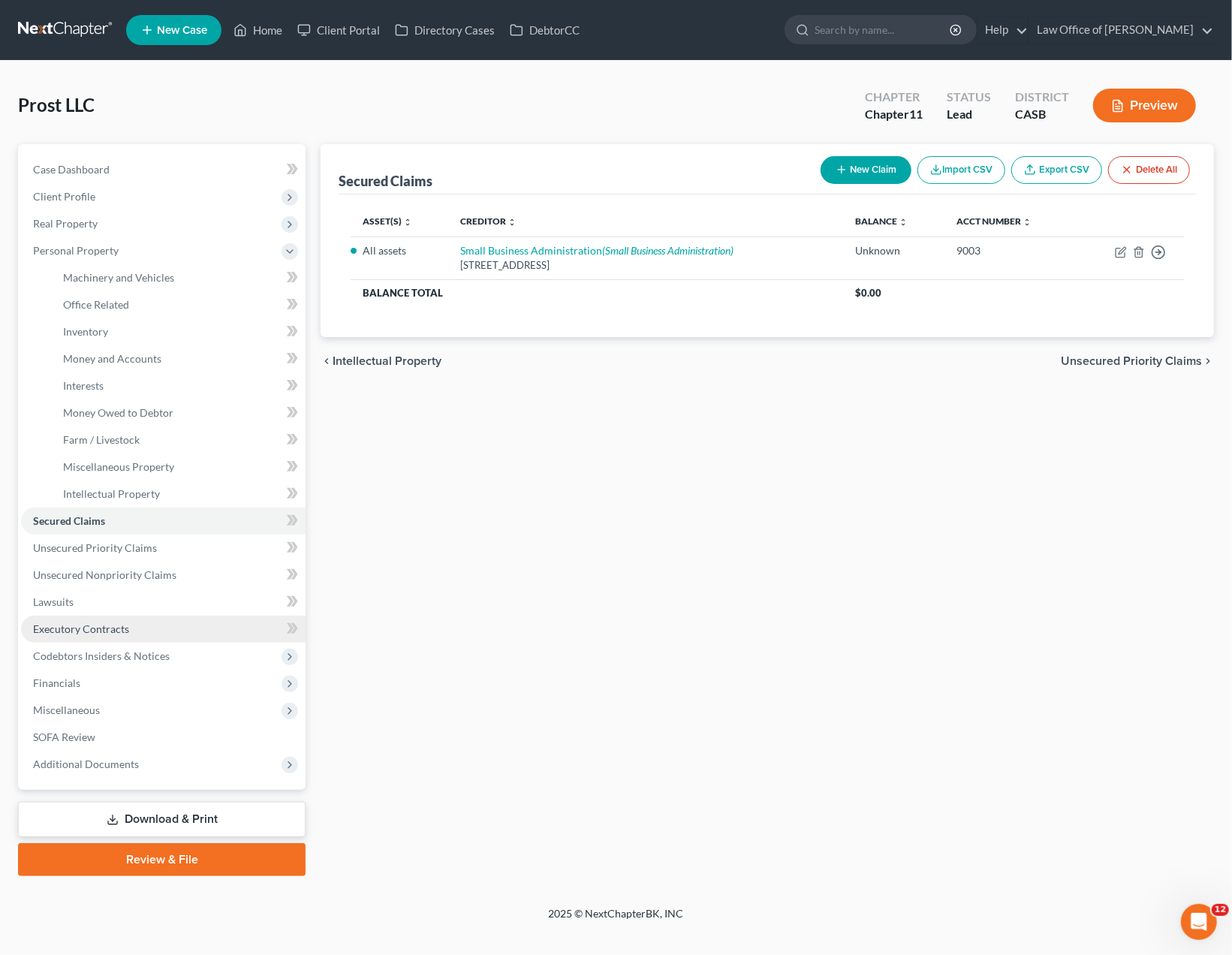
click at [78, 629] on span "Executory Contracts" at bounding box center [81, 629] width 96 height 12
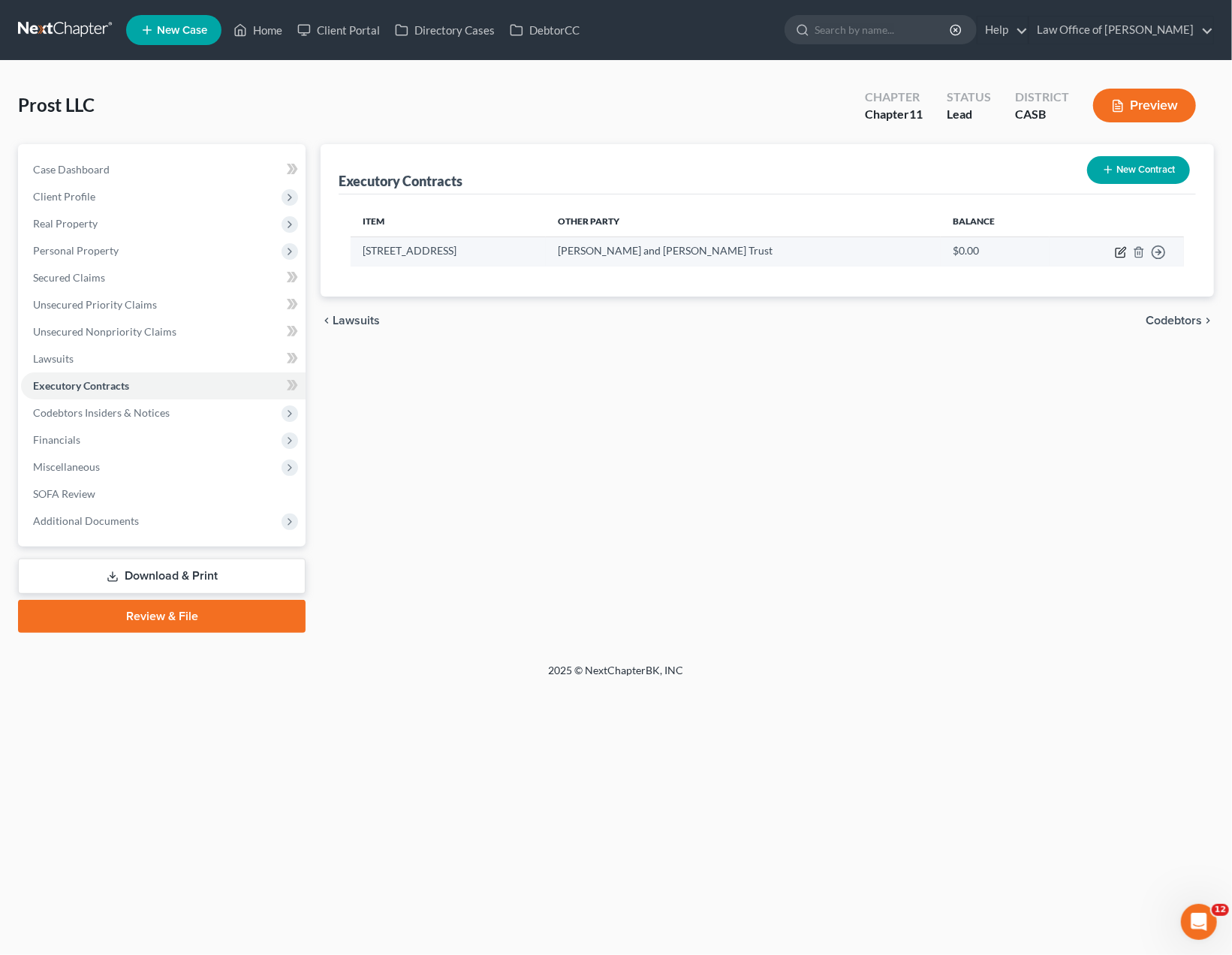
click at [1120, 253] on icon "button" at bounding box center [1122, 250] width 7 height 7
select select "3"
select select "4"
select select "0"
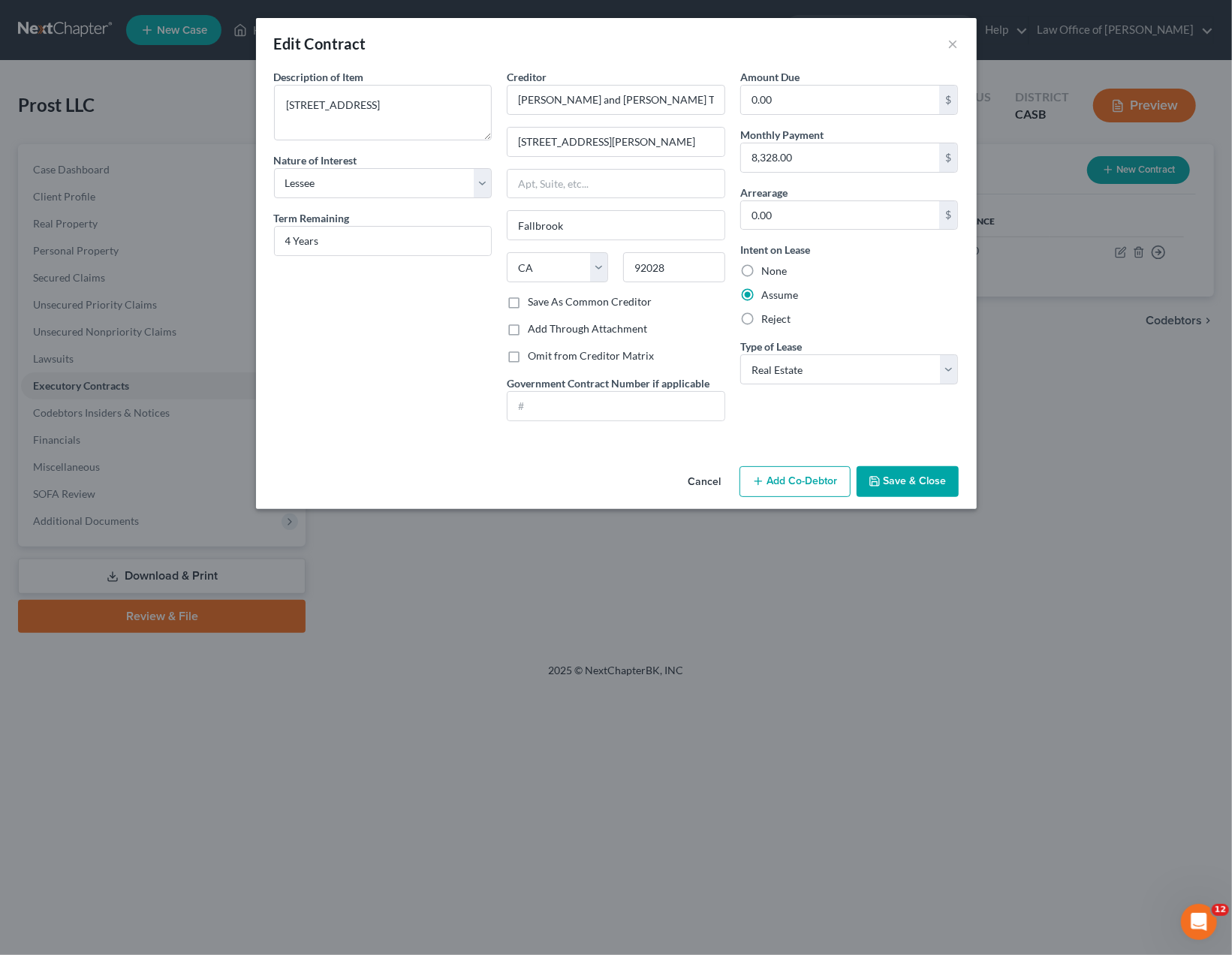
click at [695, 483] on button "Cancel" at bounding box center [705, 482] width 57 height 30
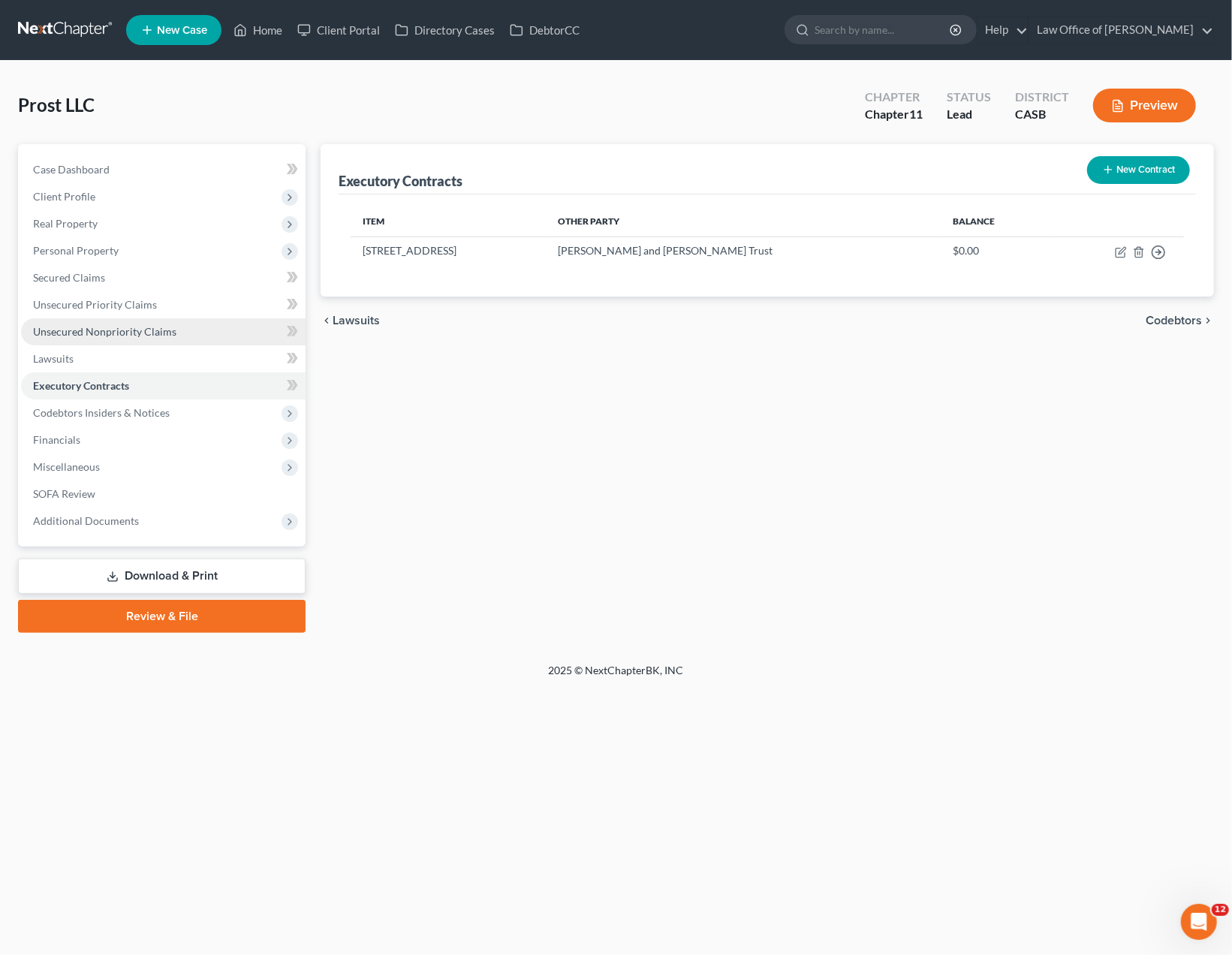
click at [79, 333] on span "Unsecured Nonpriority Claims" at bounding box center [105, 331] width 143 height 12
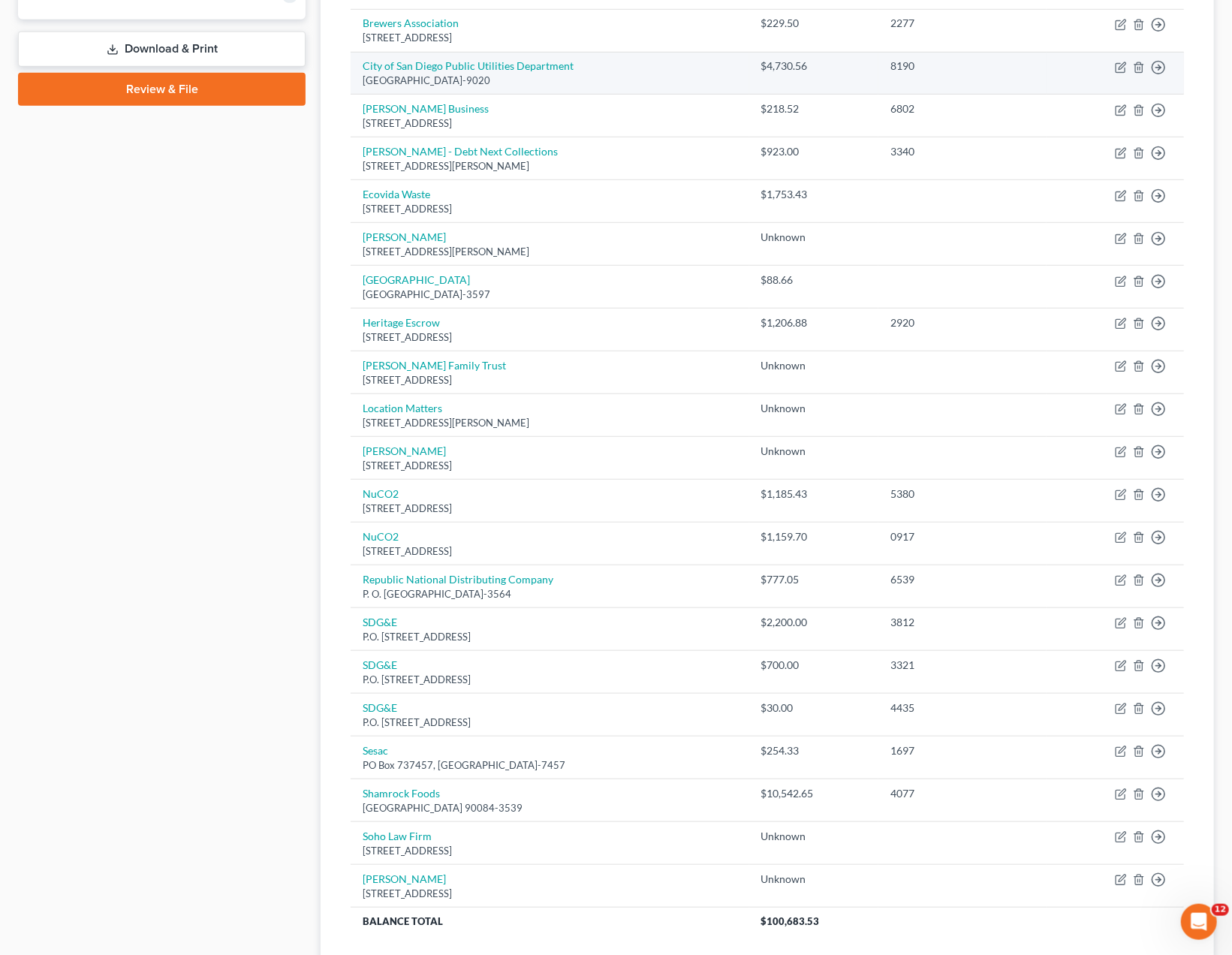
scroll to position [546, 0]
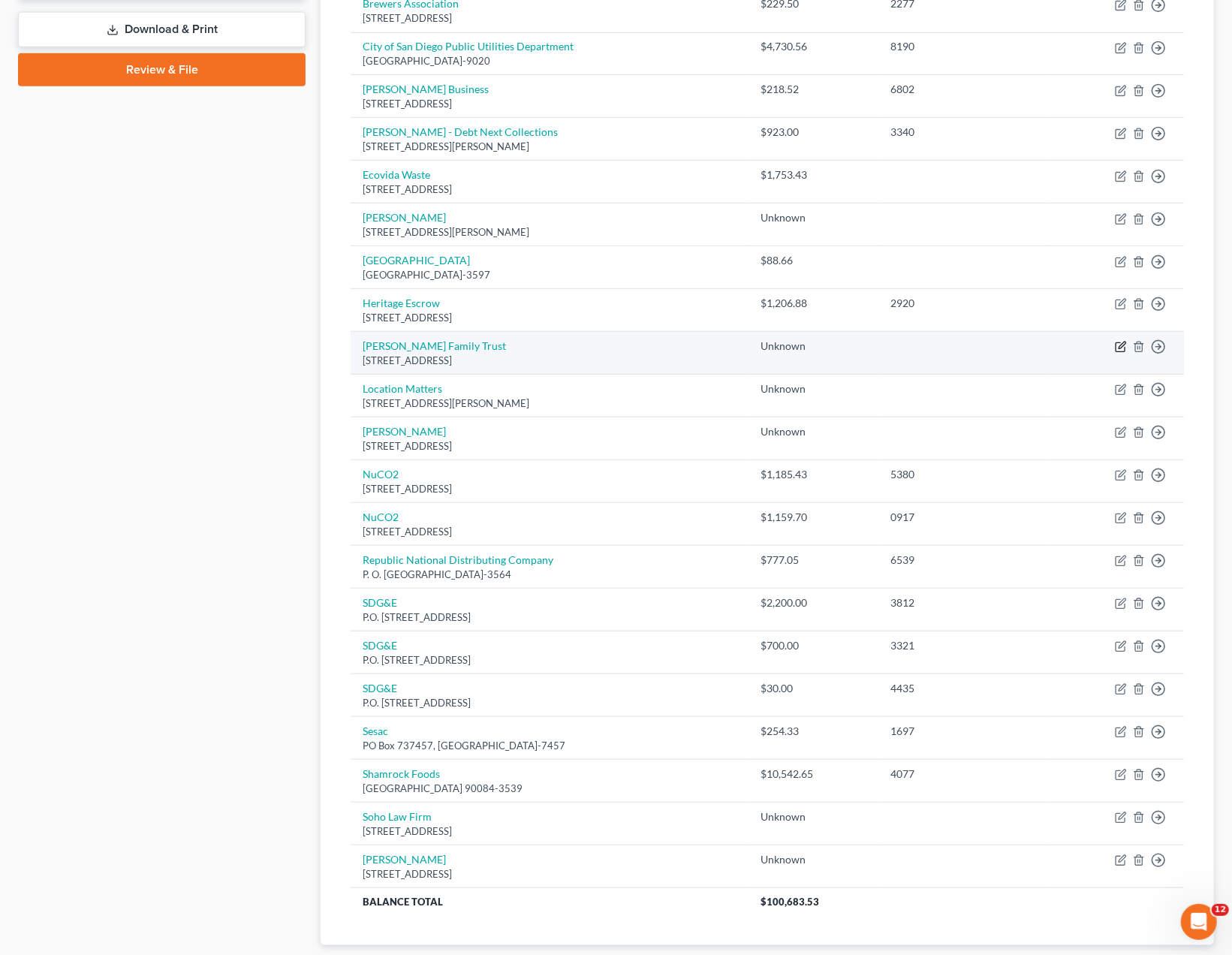
click at [1116, 343] on icon "button" at bounding box center [1120, 347] width 9 height 9
select select "4"
select select "11"
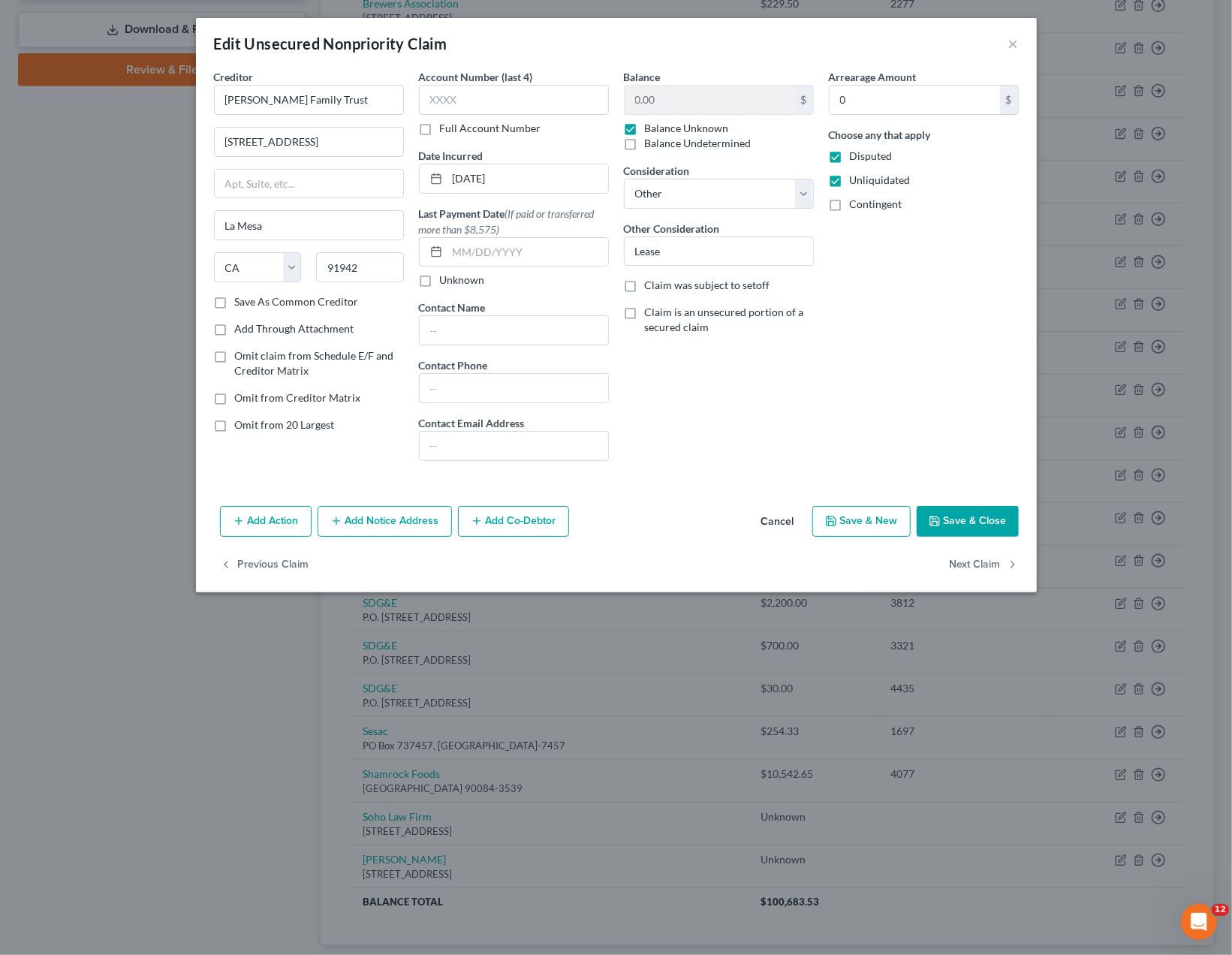
click at [762, 512] on button "Cancel" at bounding box center [778, 522] width 57 height 30
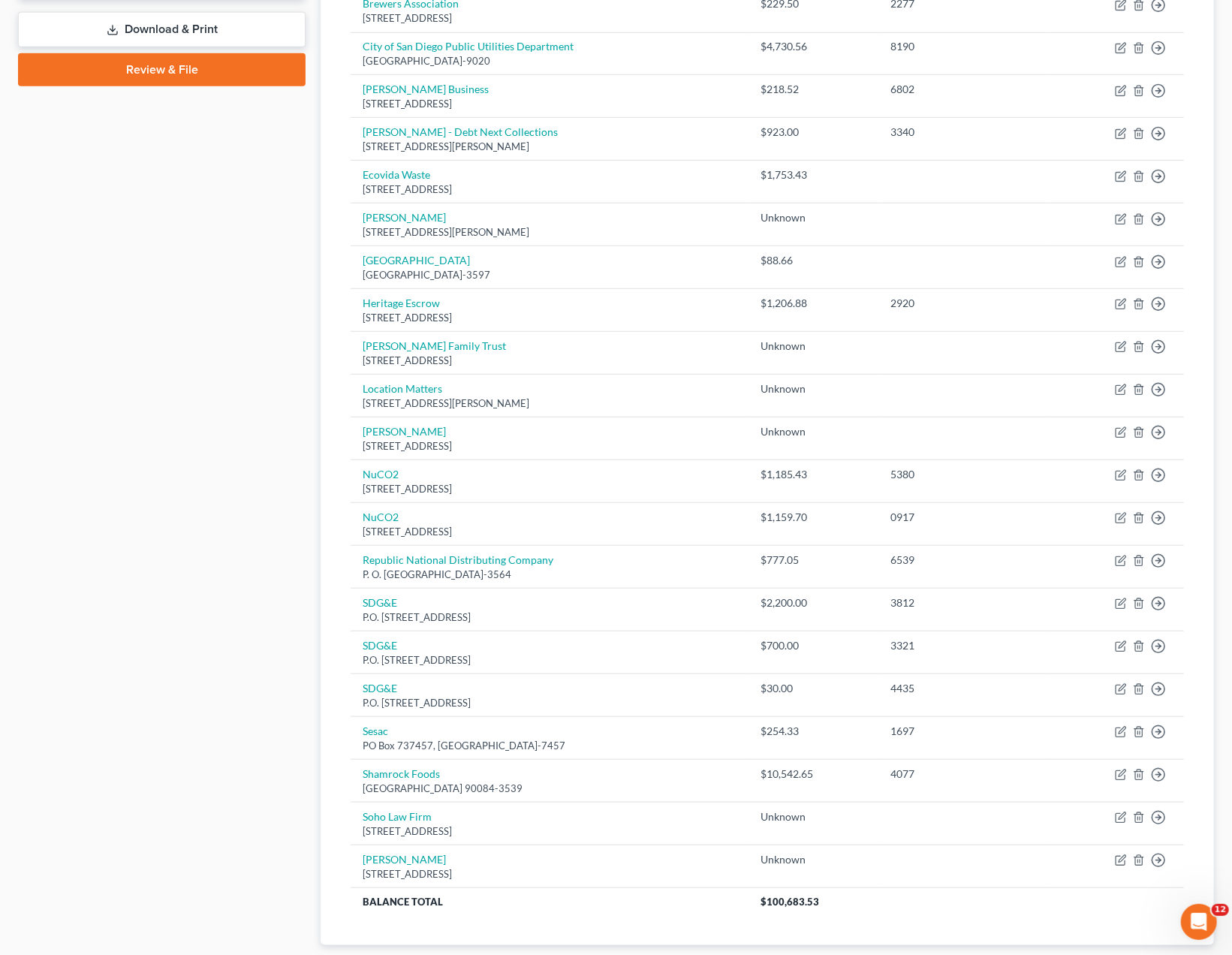
scroll to position [0, 0]
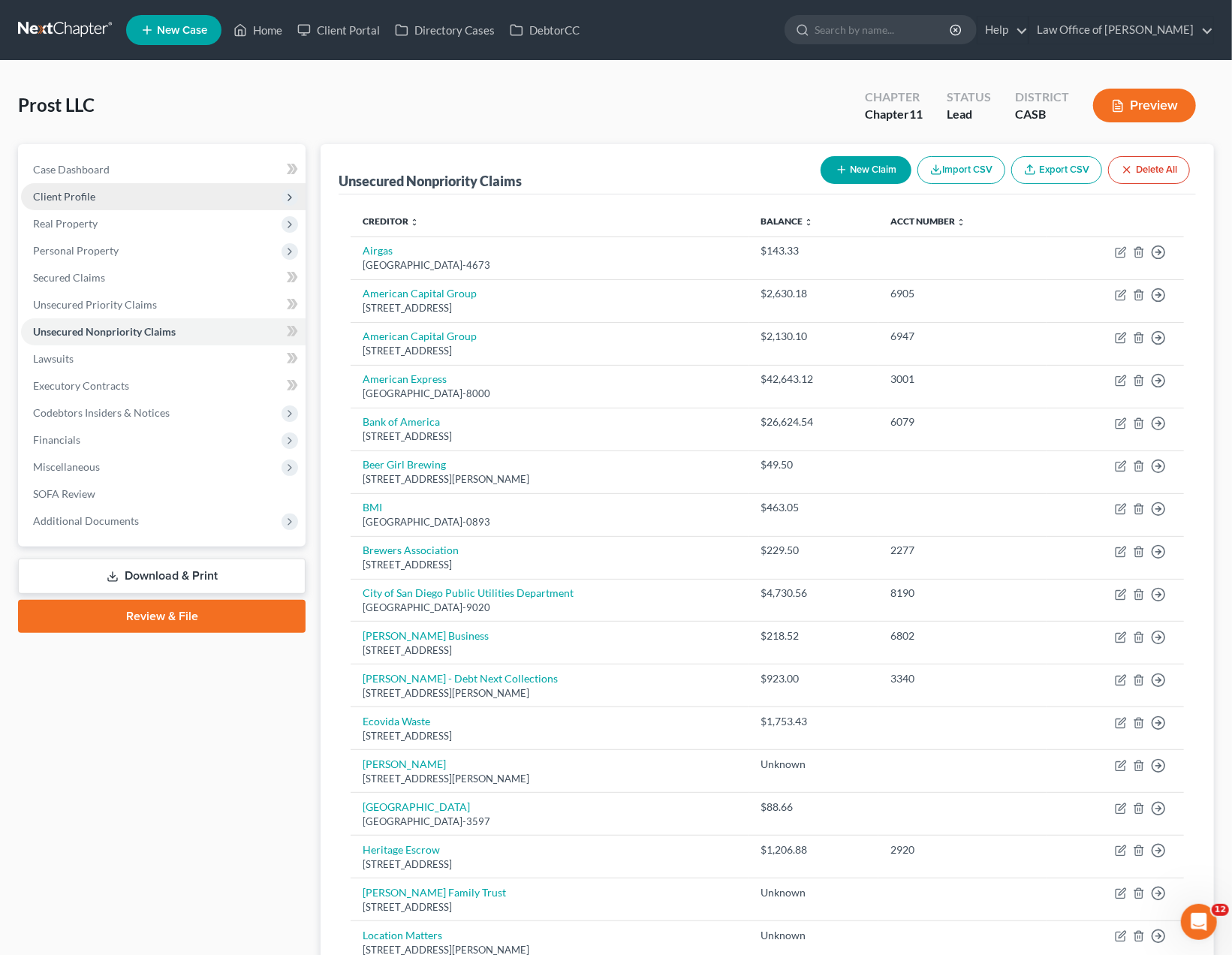
click at [66, 198] on span "Client Profile" at bounding box center [64, 196] width 62 height 12
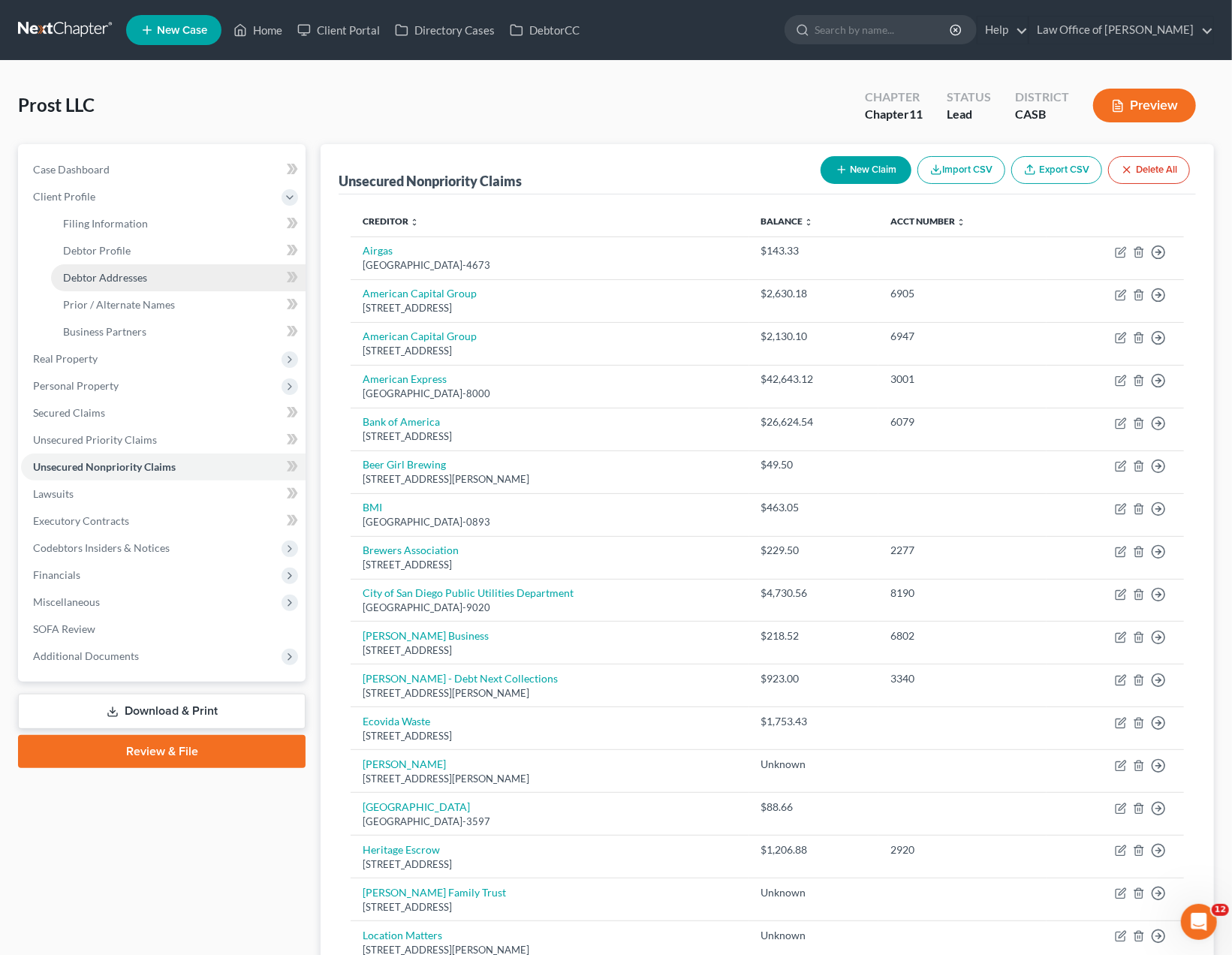
click at [104, 271] on span "Debtor Addresses" at bounding box center [105, 278] width 84 height 12
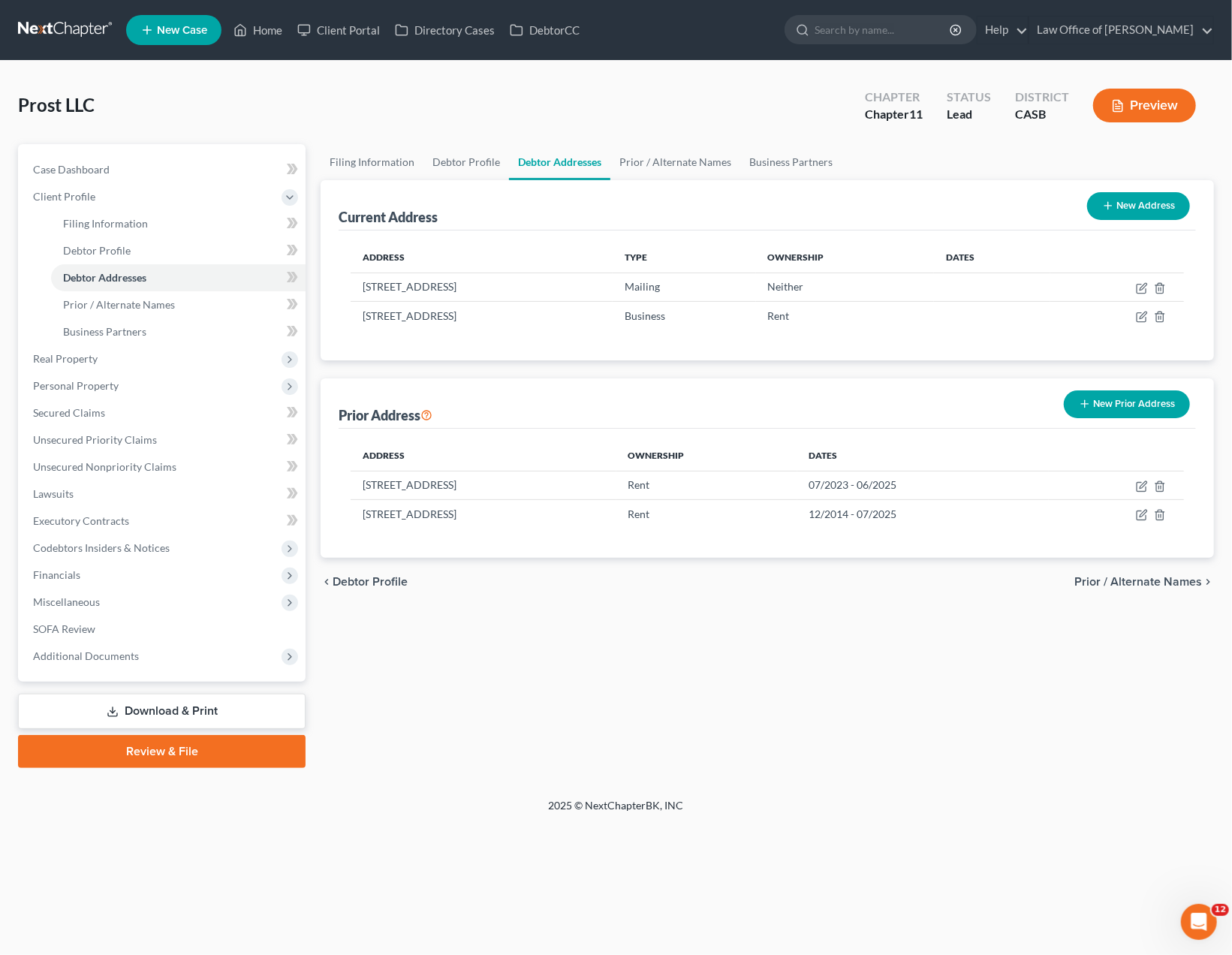
click at [1165, 95] on button "Preview" at bounding box center [1144, 105] width 103 height 34
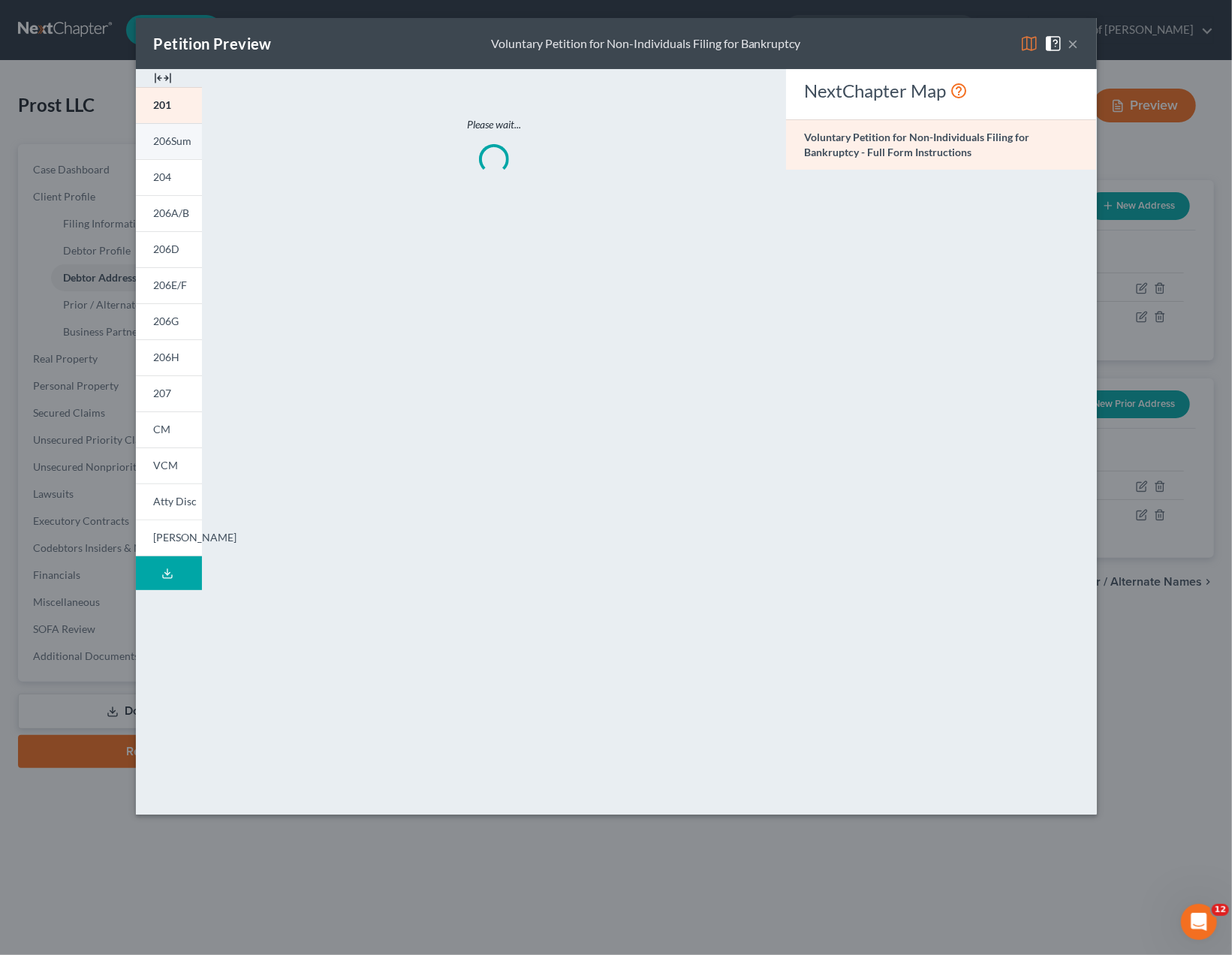
click at [156, 143] on span "206Sum" at bounding box center [172, 140] width 38 height 12
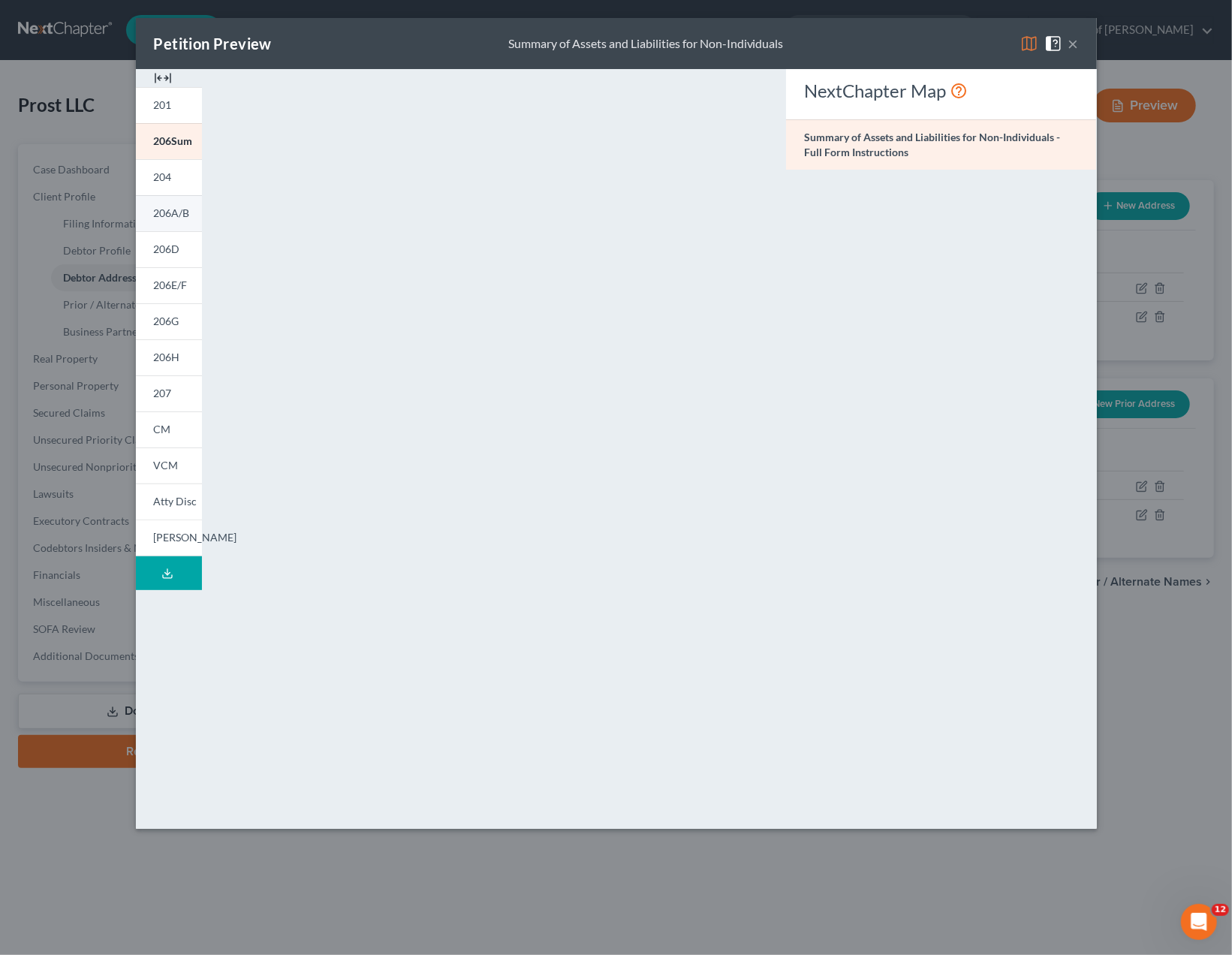
click at [174, 217] on span "206A/B" at bounding box center [171, 212] width 36 height 12
click at [1179, 665] on div "Petition Preview Schedule A/B: Assets - Real and Personal Property × 201 206Sum…" at bounding box center [616, 478] width 1232 height 955
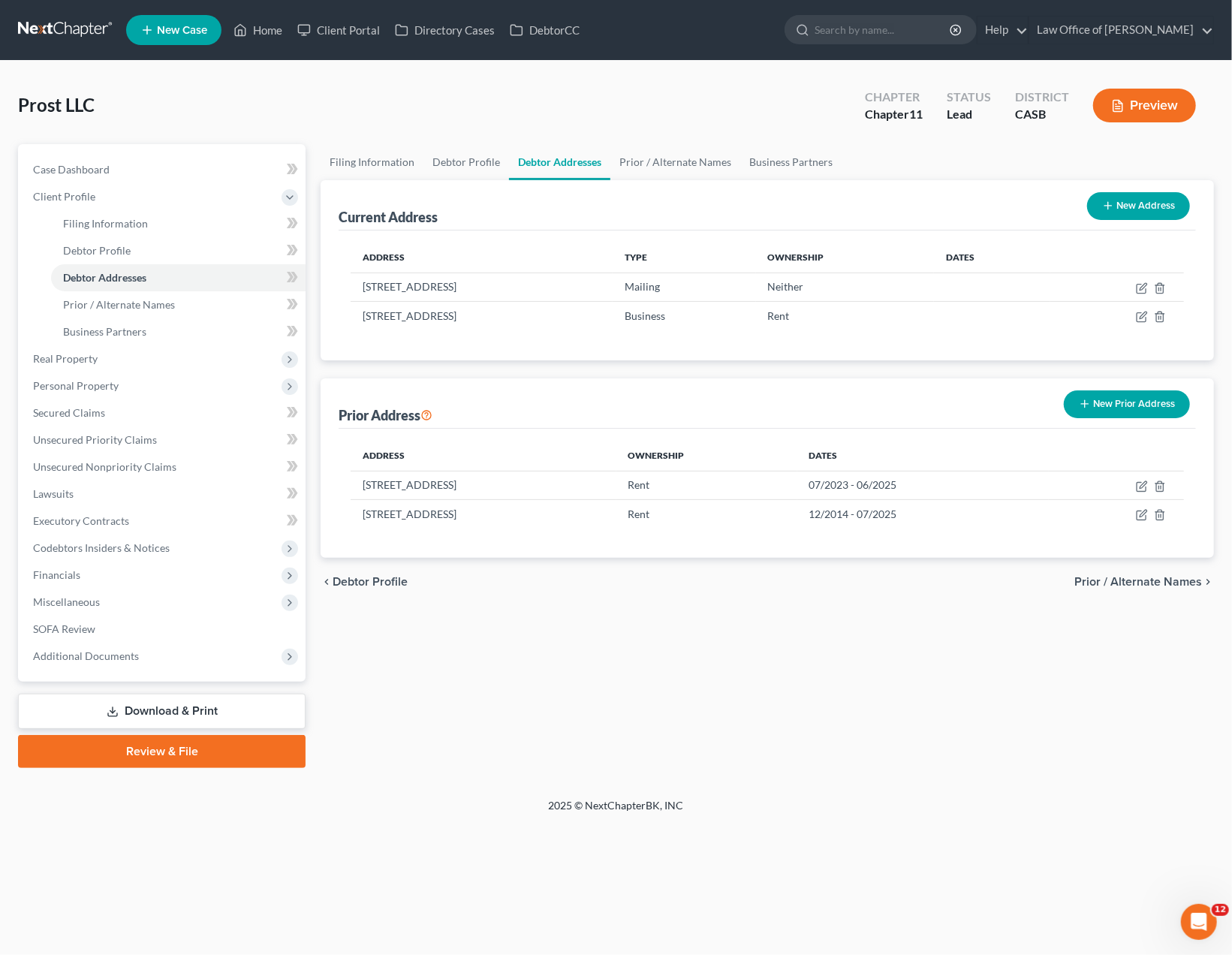
click at [733, 672] on div "Filing Information Debtor Profile Debtor Addresses Prior / Alternate Names Busi…" at bounding box center [767, 456] width 908 height 624
click at [60, 384] on span "Personal Property" at bounding box center [76, 385] width 85 height 12
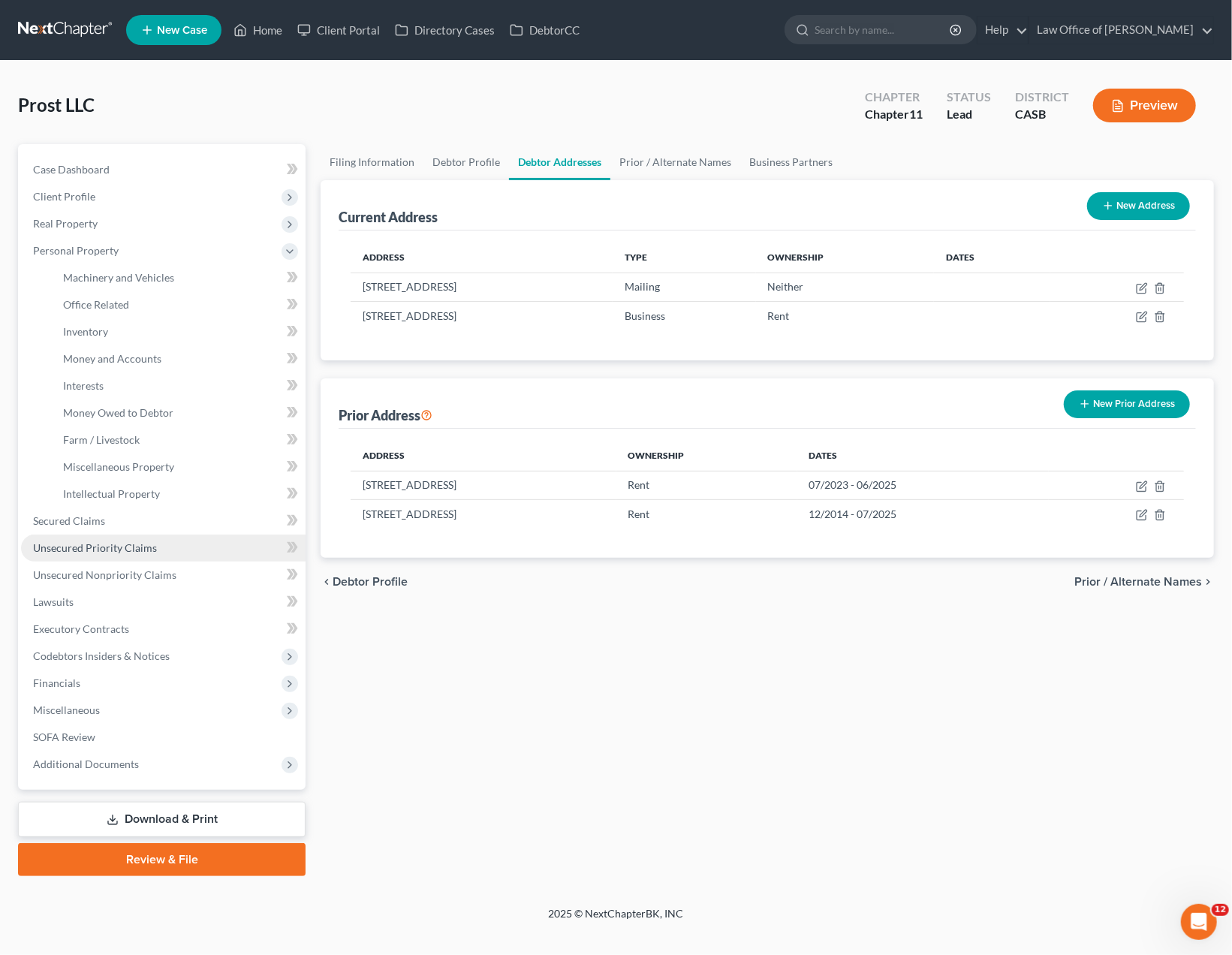
click at [74, 540] on link "Unsecured Priority Claims" at bounding box center [163, 547] width 285 height 27
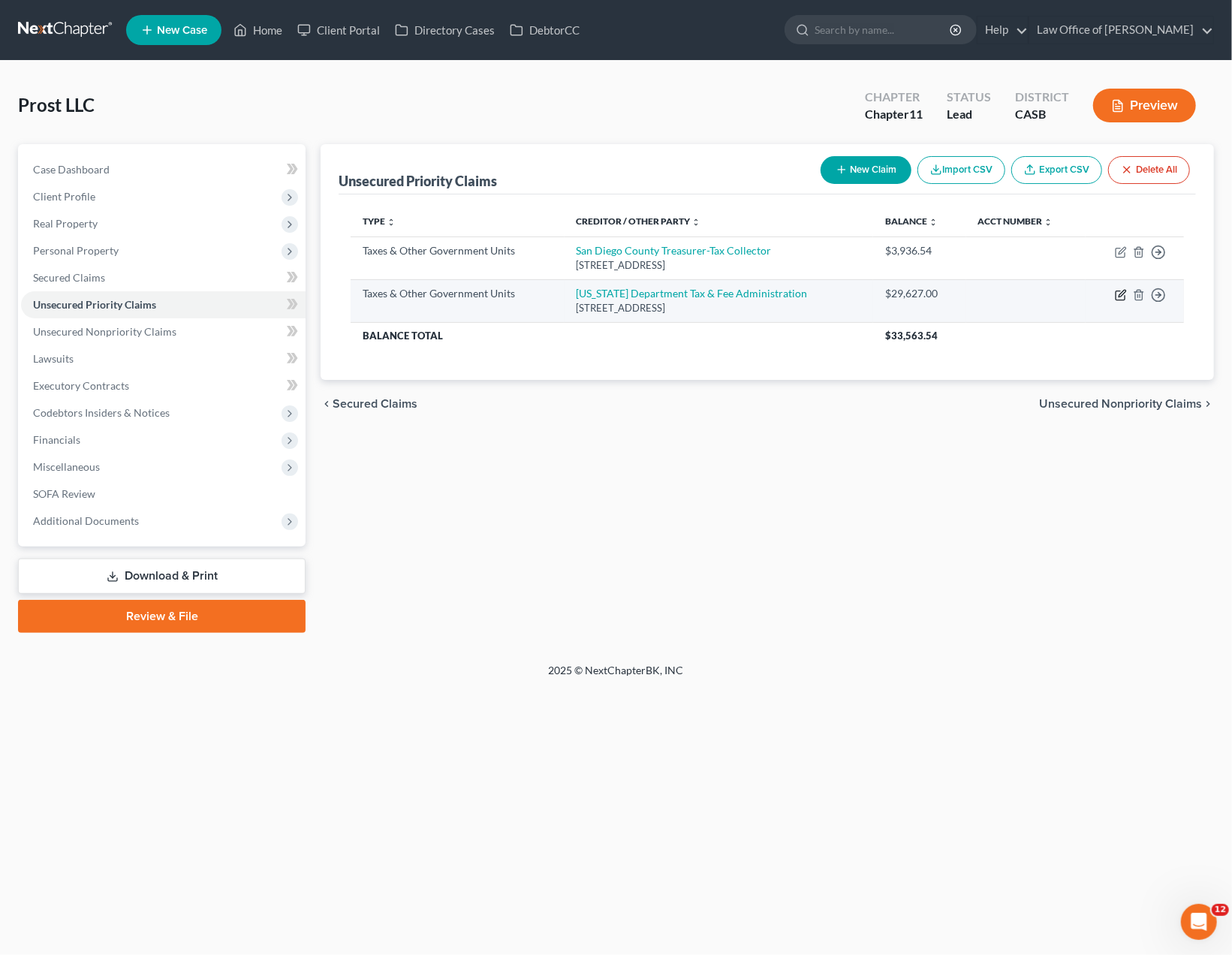
click at [1120, 298] on icon "button" at bounding box center [1120, 296] width 9 height 9
select select "2"
select select "4"
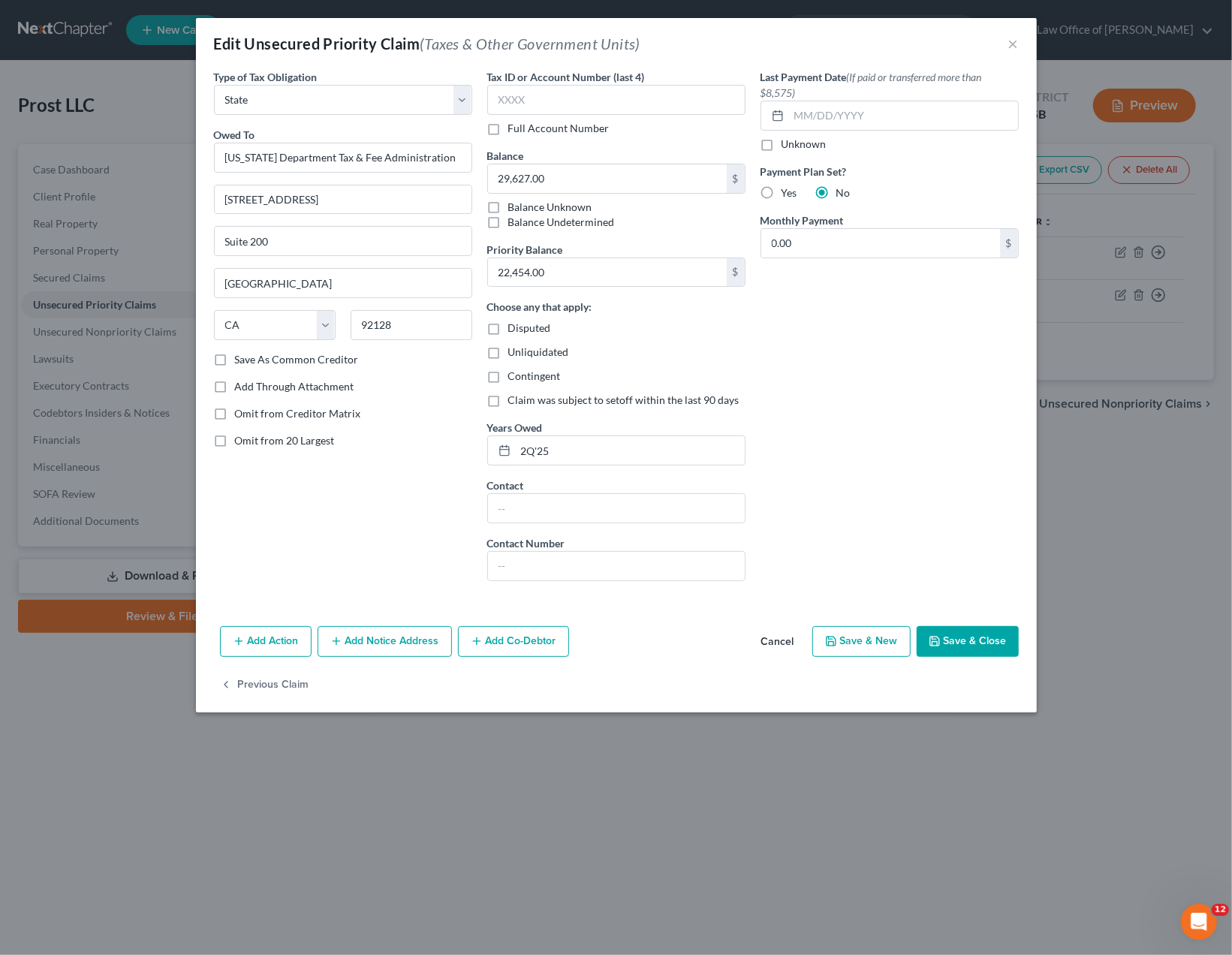
click at [975, 634] on button "Save & Close" at bounding box center [968, 641] width 102 height 32
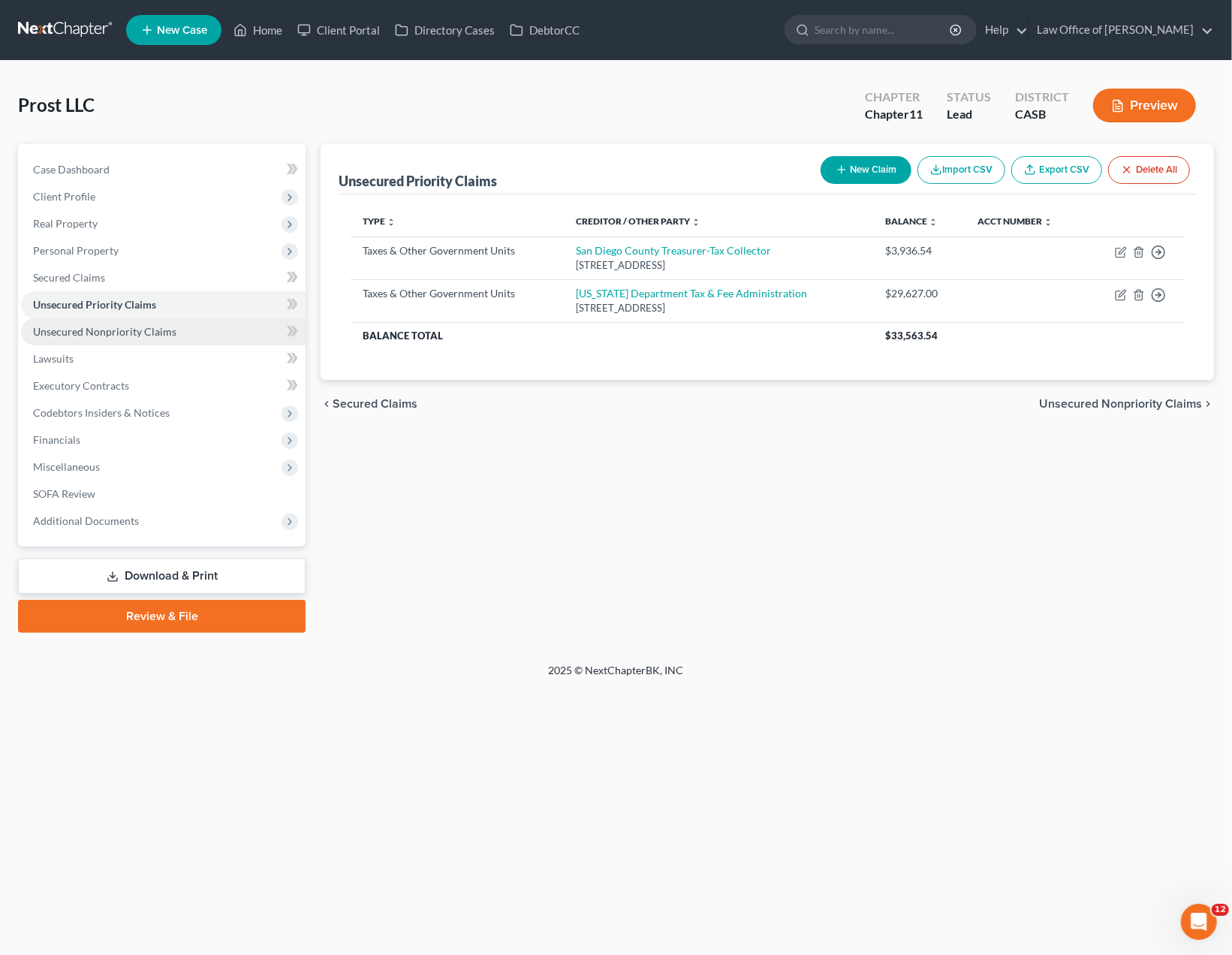
click at [95, 328] on span "Unsecured Nonpriority Claims" at bounding box center [105, 331] width 143 height 12
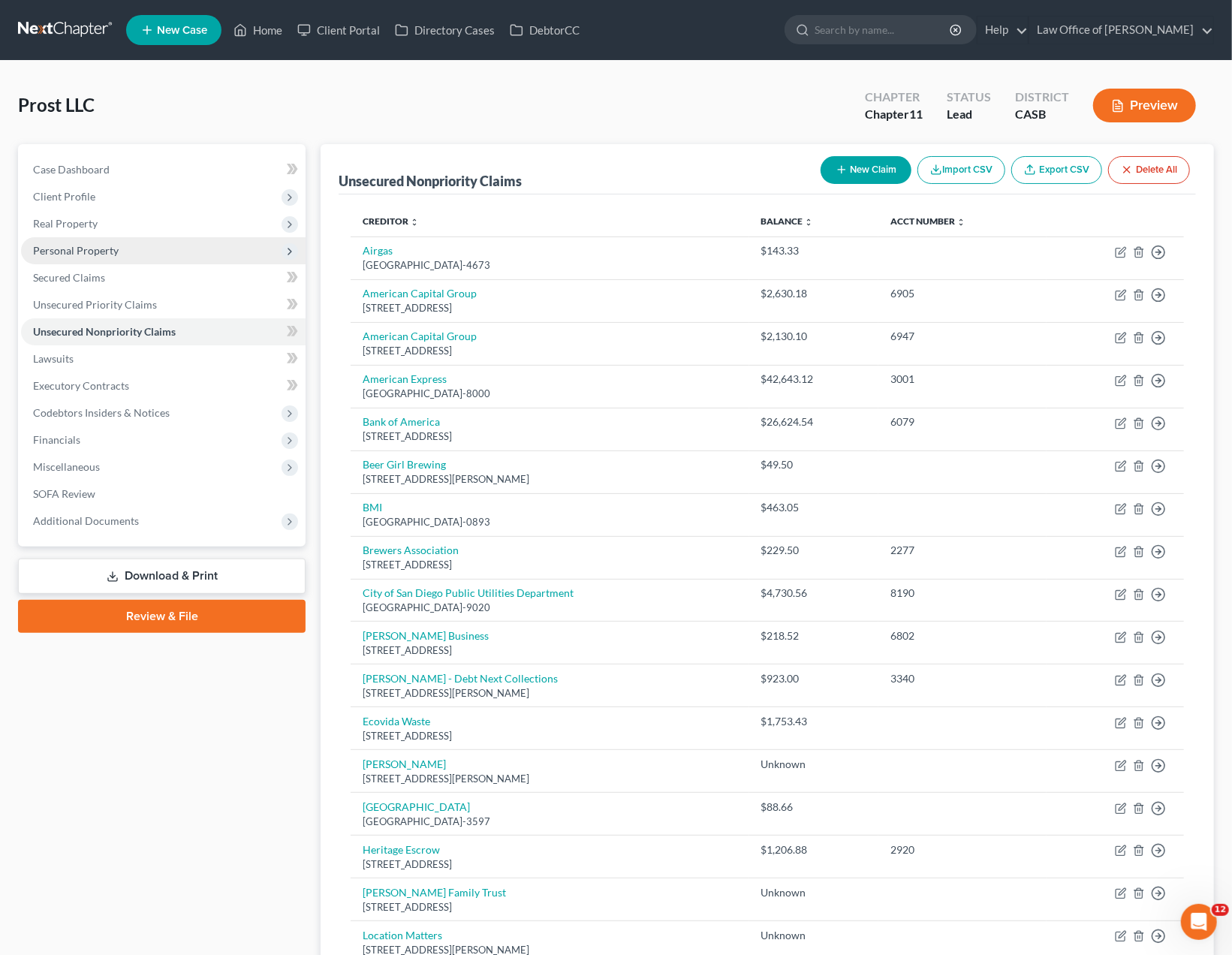
click at [98, 244] on span "Personal Property" at bounding box center [76, 250] width 85 height 12
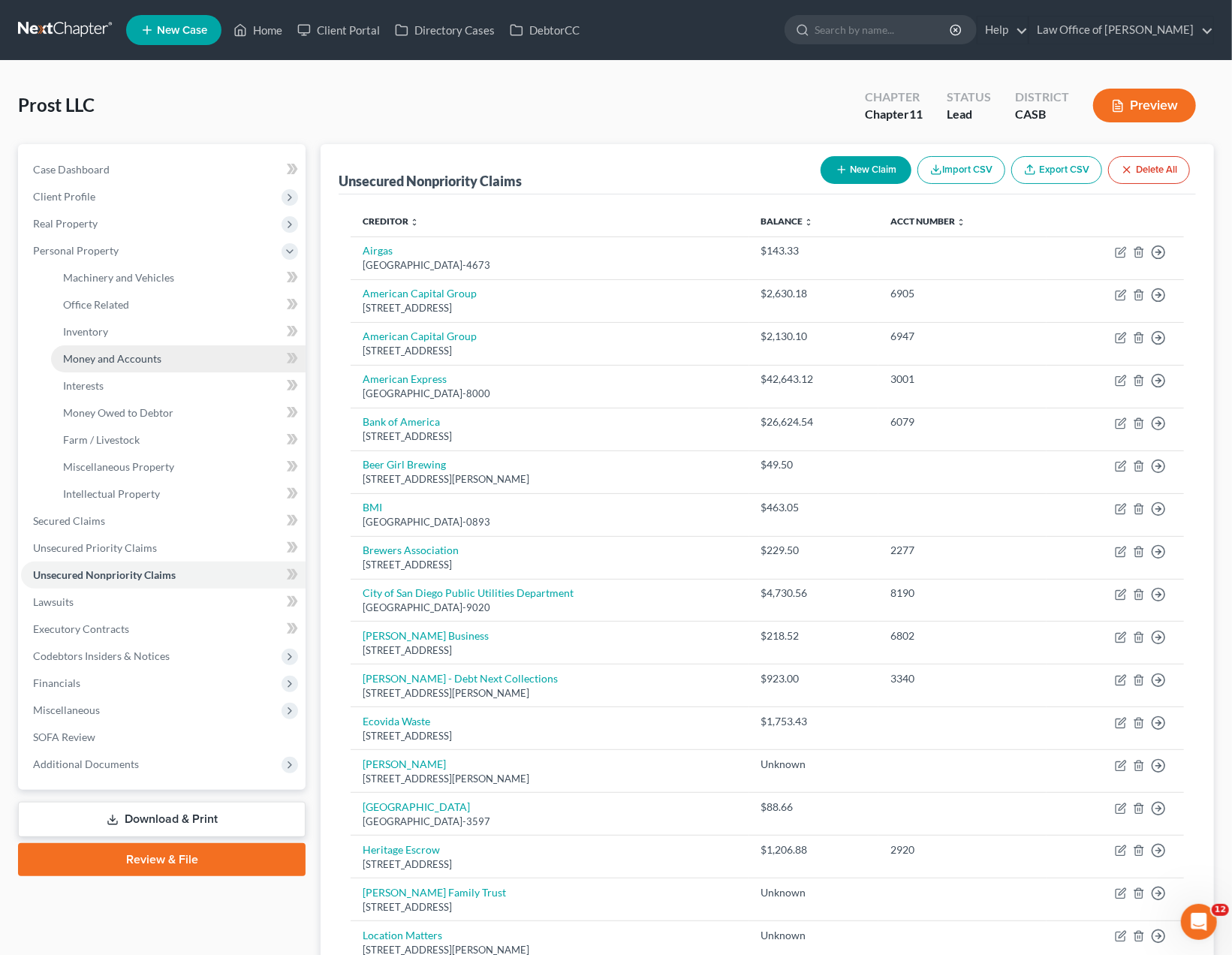
click at [104, 358] on span "Money and Accounts" at bounding box center [112, 358] width 98 height 12
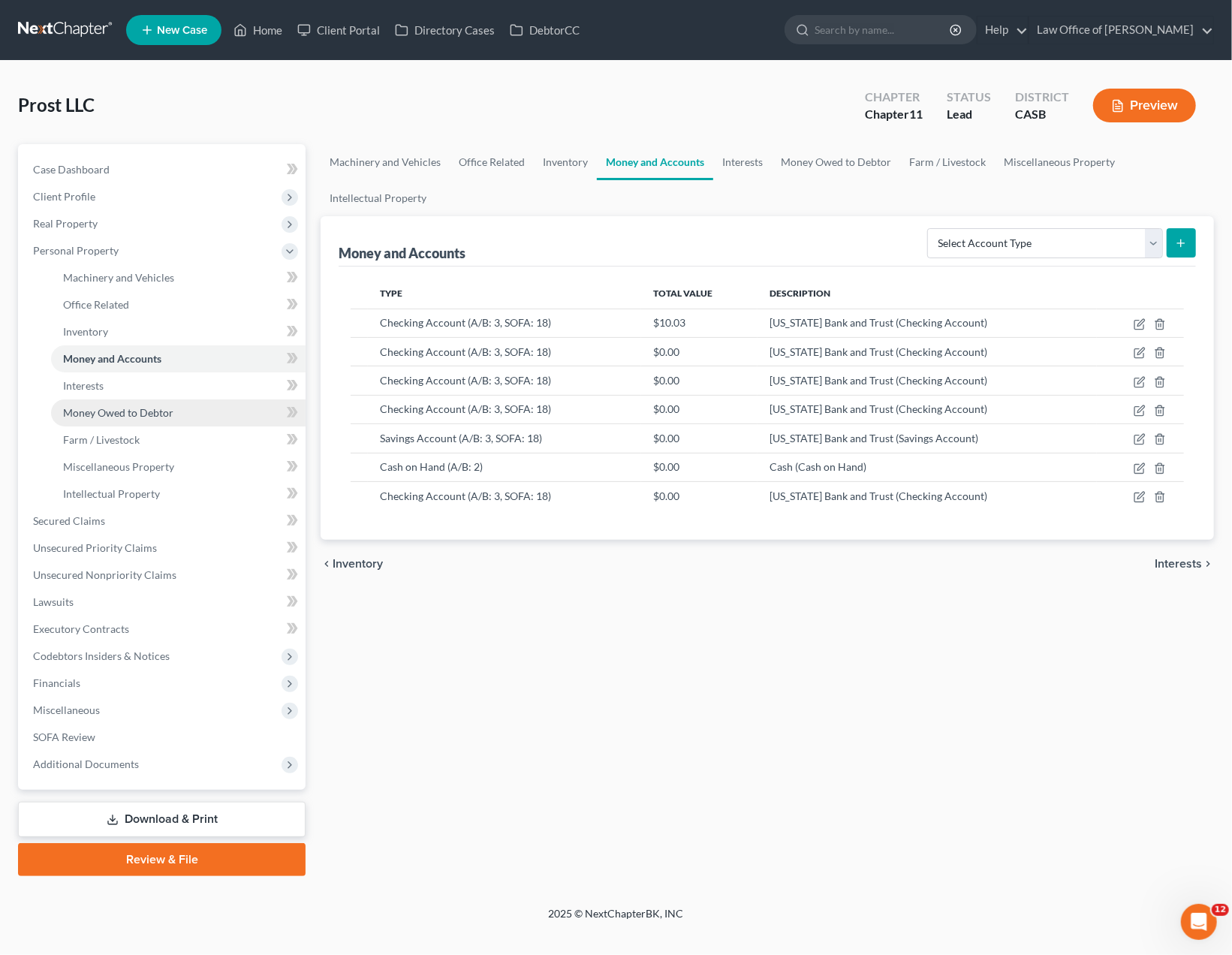
click at [92, 411] on span "Money Owed to Debtor" at bounding box center [118, 412] width 110 height 12
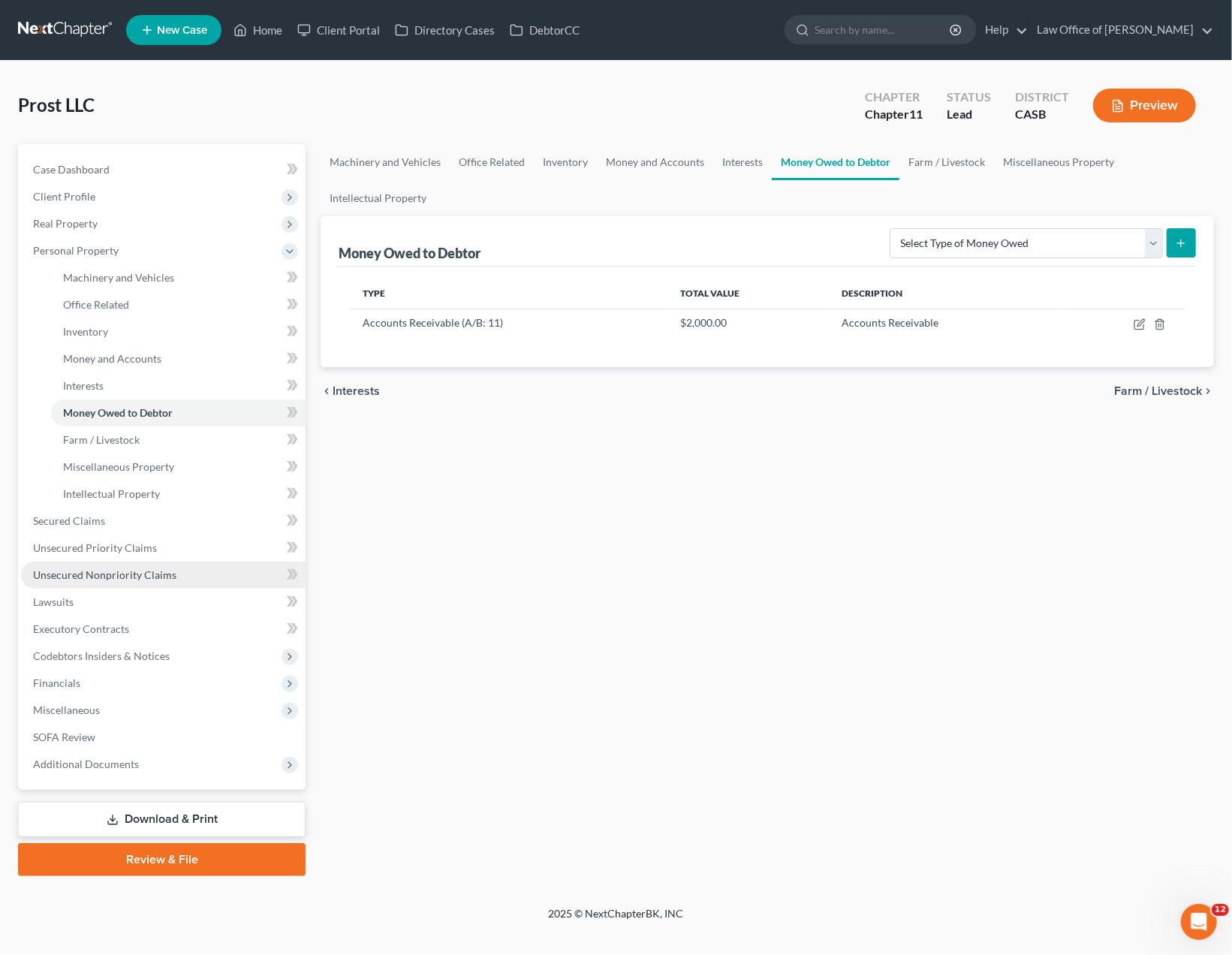
click at [82, 570] on span "Unsecured Nonpriority Claims" at bounding box center [105, 574] width 143 height 12
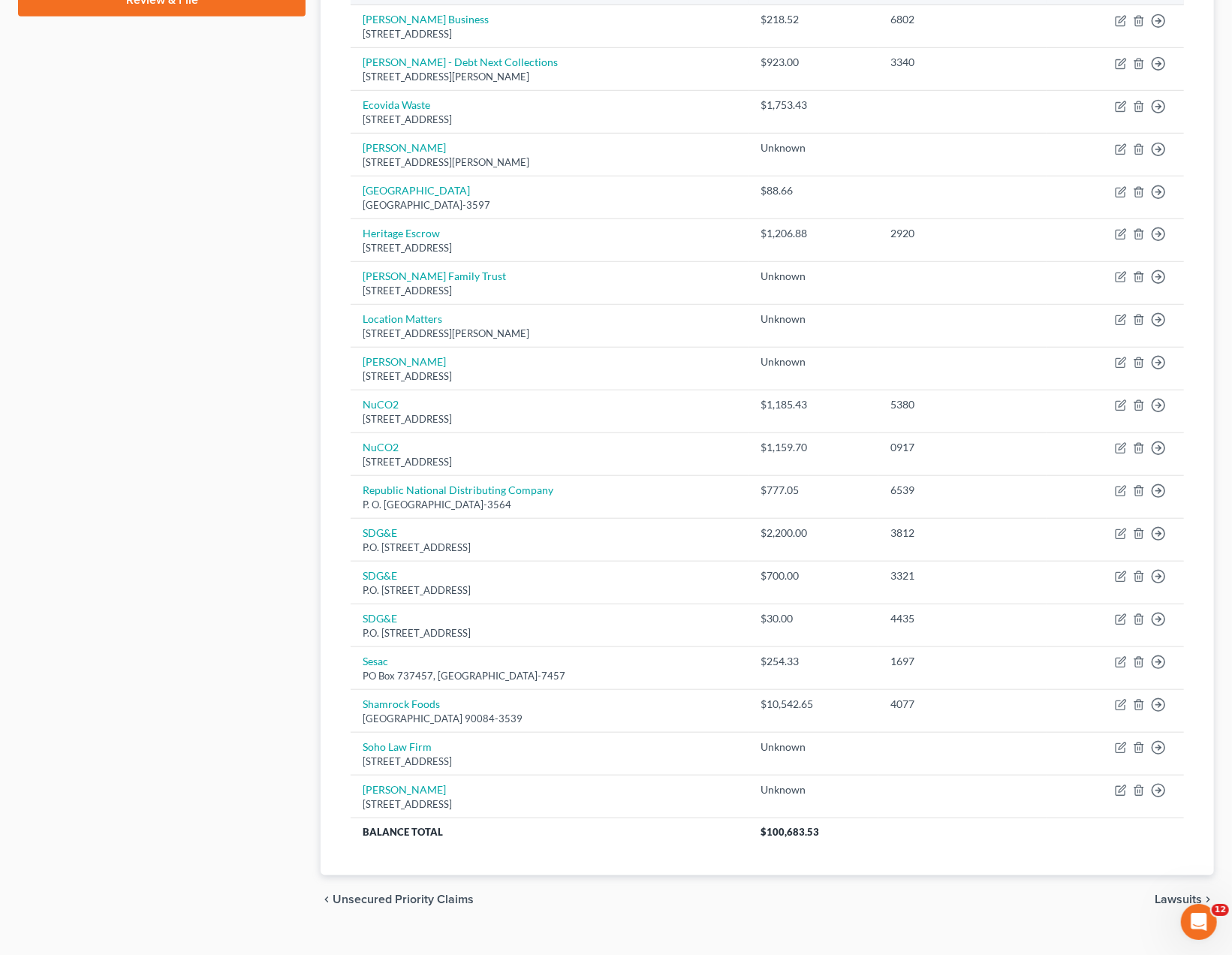
scroll to position [633, 0]
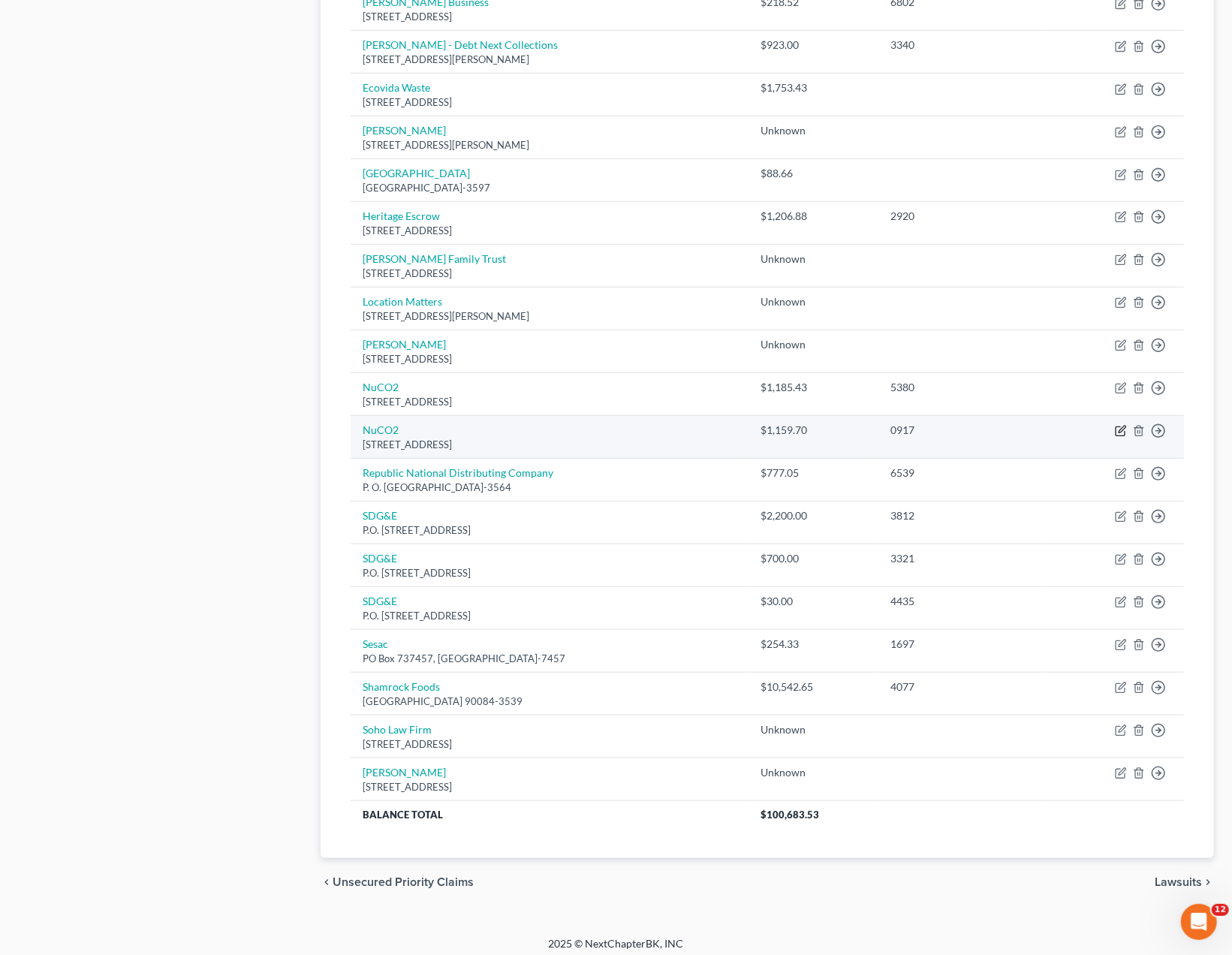
click at [1120, 425] on icon "button" at bounding box center [1120, 430] width 12 height 12
select select "9"
select select "15"
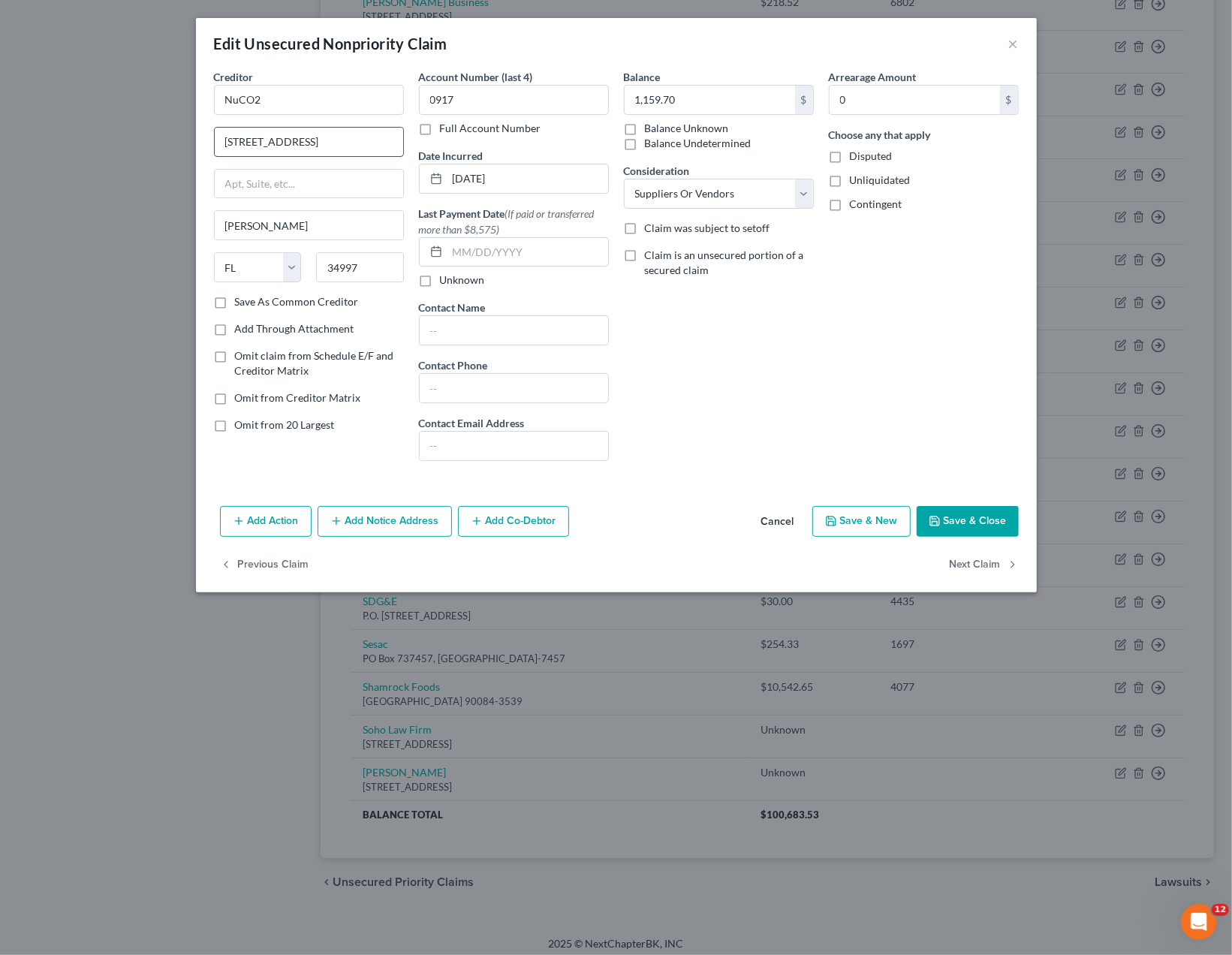
click at [286, 140] on input "2800 SE Market Place" at bounding box center [309, 142] width 188 height 29
click at [235, 298] on label "Save As Common Creditor" at bounding box center [297, 302] width 124 height 15
click at [241, 298] on input "Save As Common Creditor" at bounding box center [246, 299] width 10 height 10
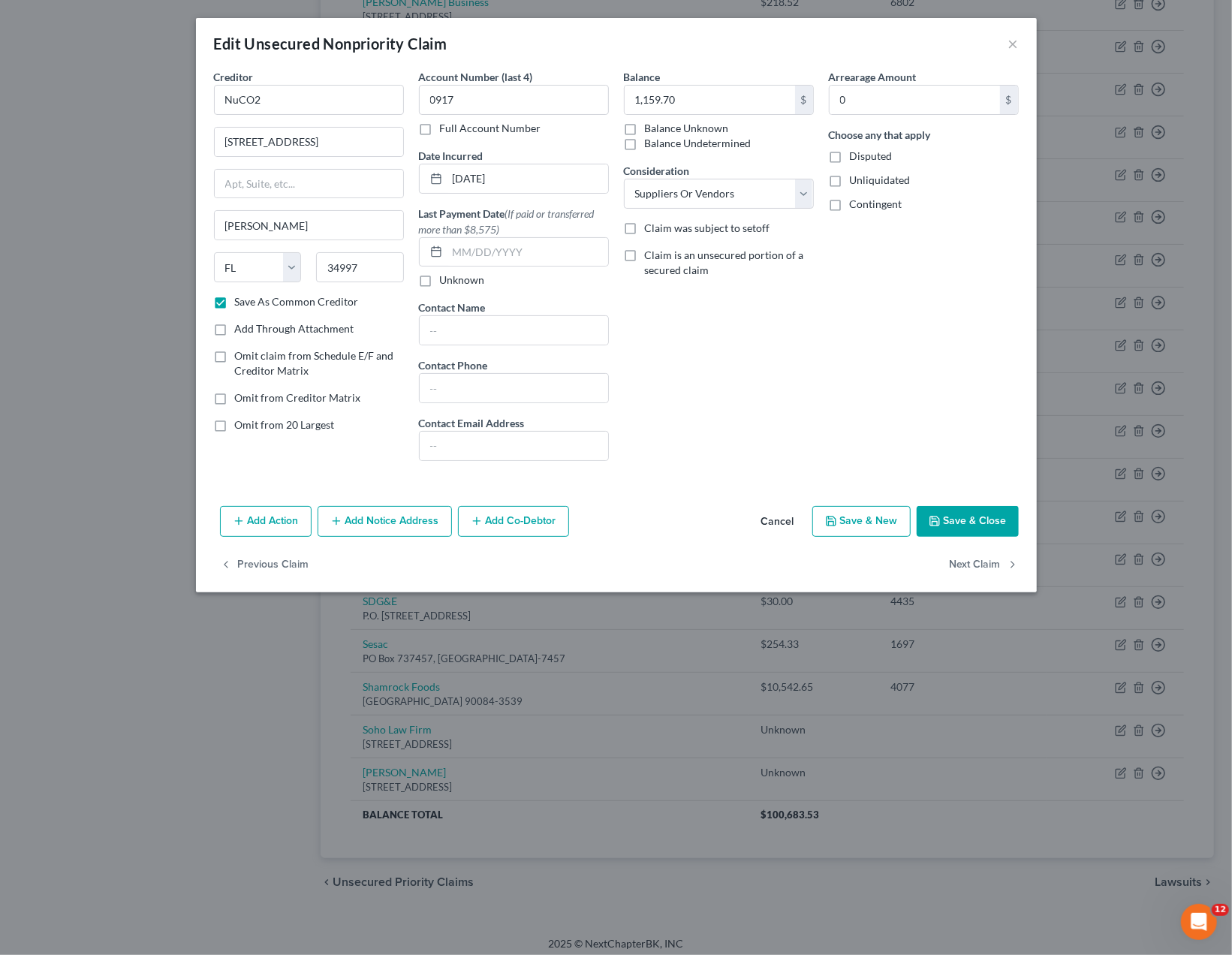
click at [749, 372] on div "Balance 1,159.70 $ Balance Unknown Balance Undetermined 1,159.70 $ Balance Unkn…" at bounding box center [719, 271] width 205 height 404
click at [885, 522] on button "Save & New" at bounding box center [861, 522] width 98 height 32
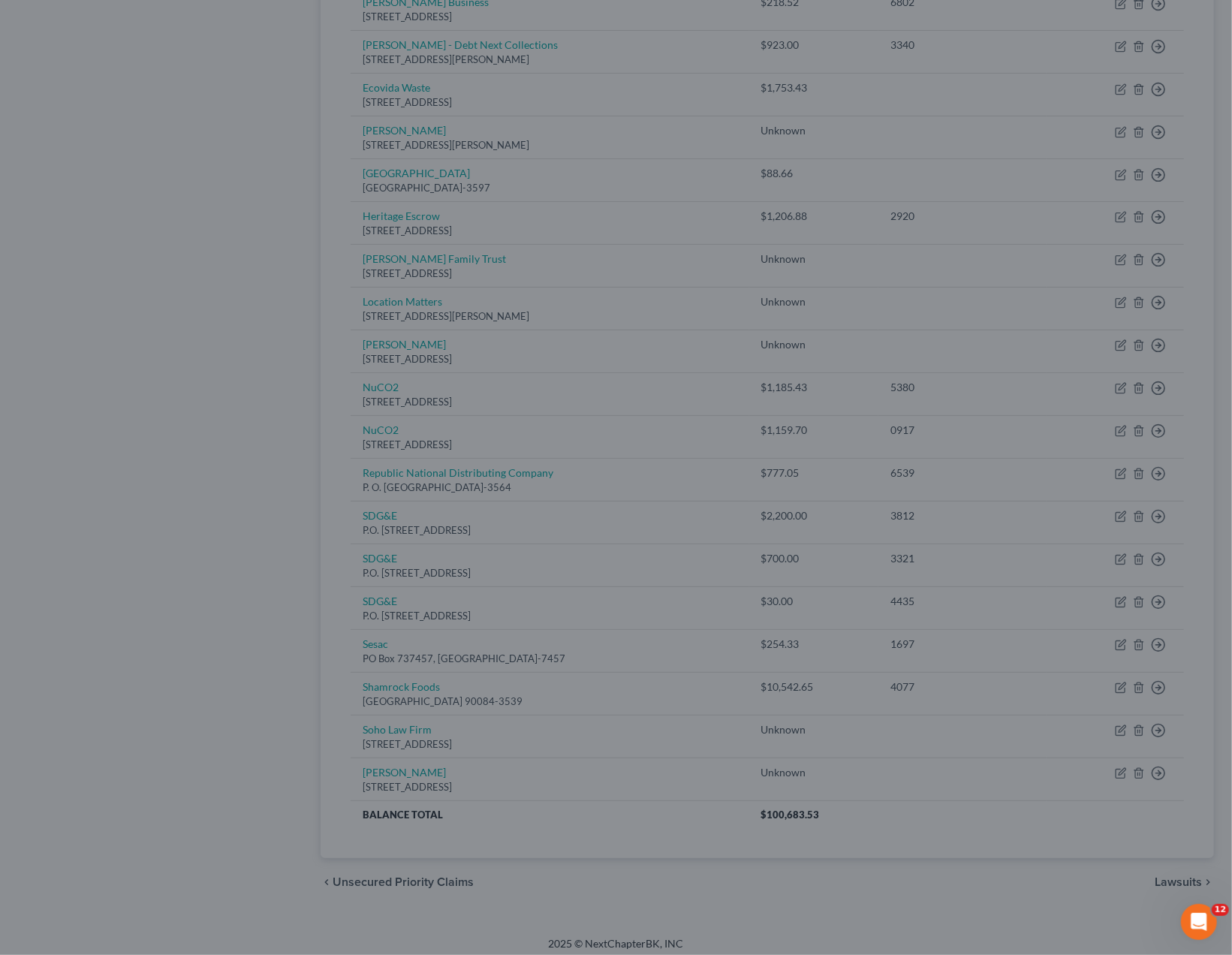
checkbox input "false"
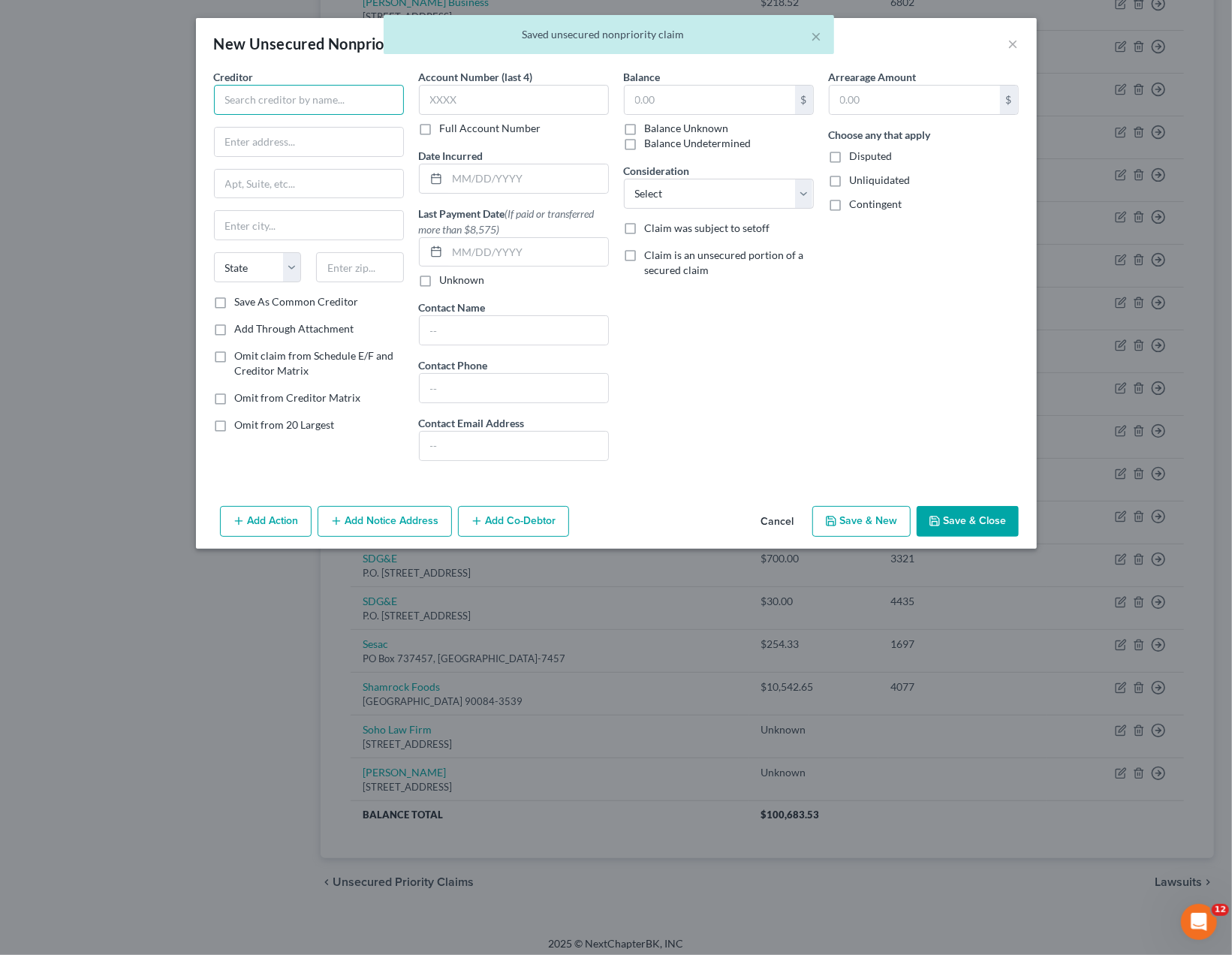
click at [278, 98] on input "text" at bounding box center [309, 99] width 190 height 30
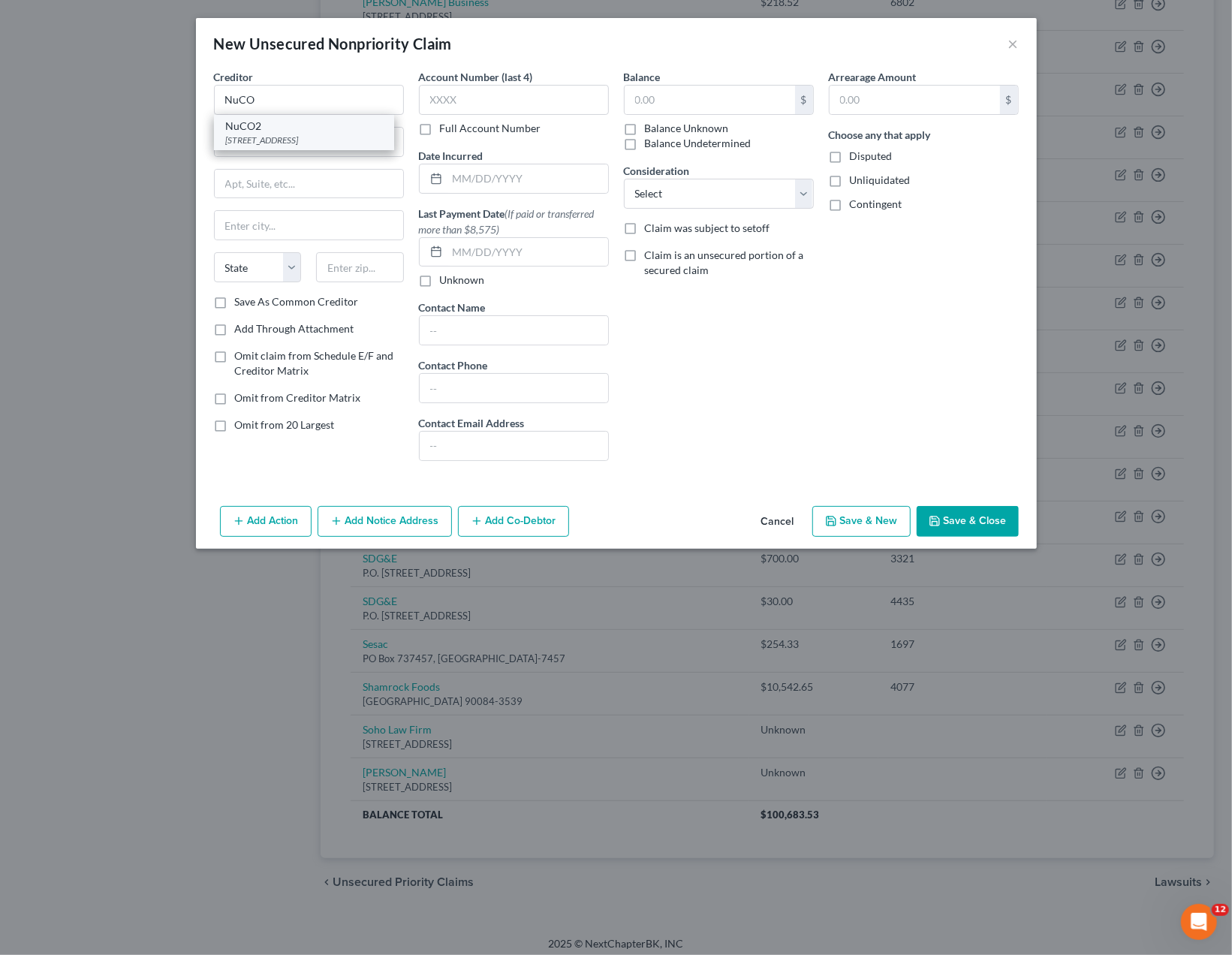
click at [280, 134] on div "2800 SE Market Place, Stuart, FL 34997" at bounding box center [303, 140] width 156 height 12
type input "NuCO2"
type input "2800 SE Market Place"
type input "Stuart"
select select "9"
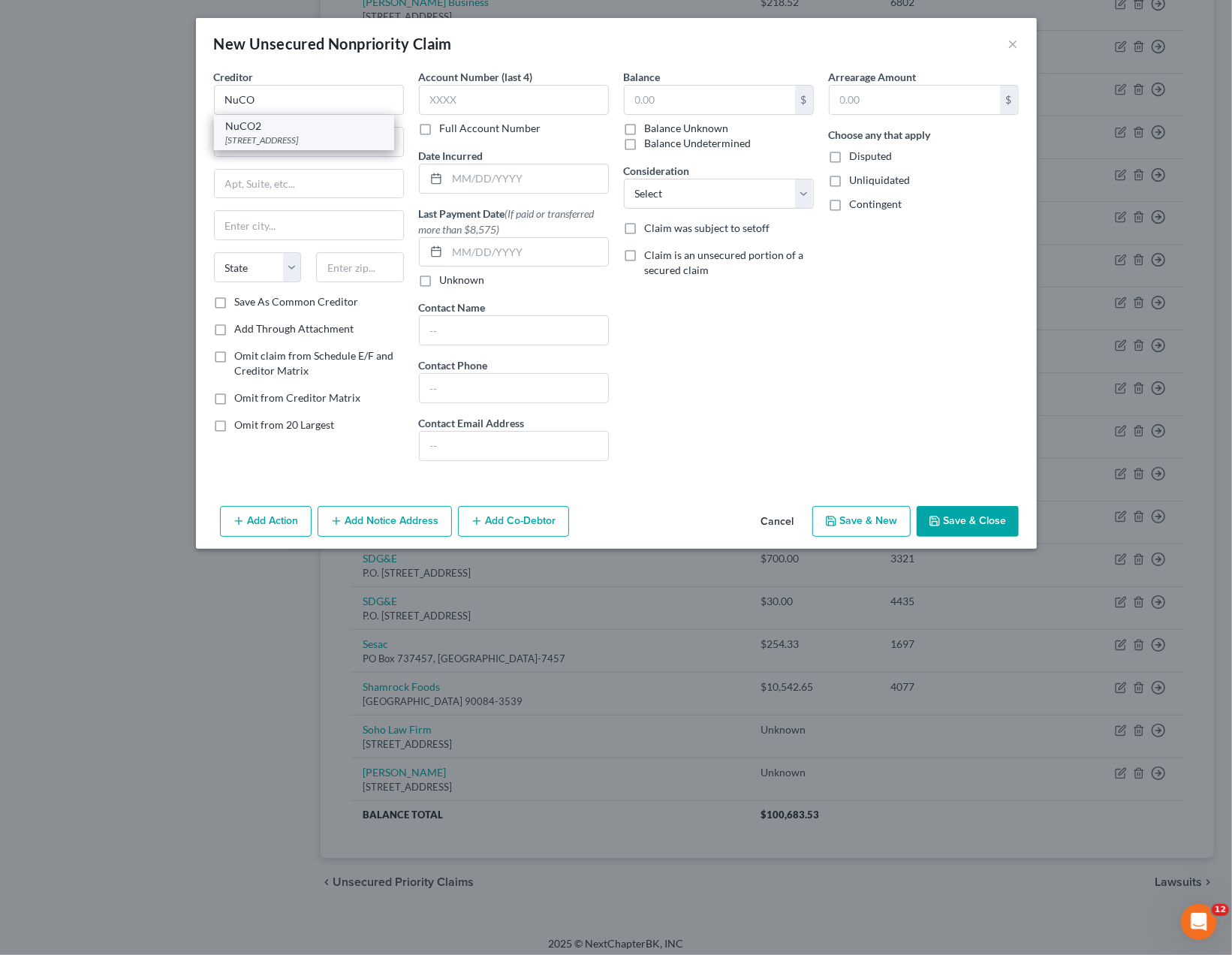
type input "34997"
click at [437, 100] on input "text" at bounding box center [513, 99] width 190 height 30
type input "9231"
click at [651, 94] on input "text" at bounding box center [710, 99] width 171 height 29
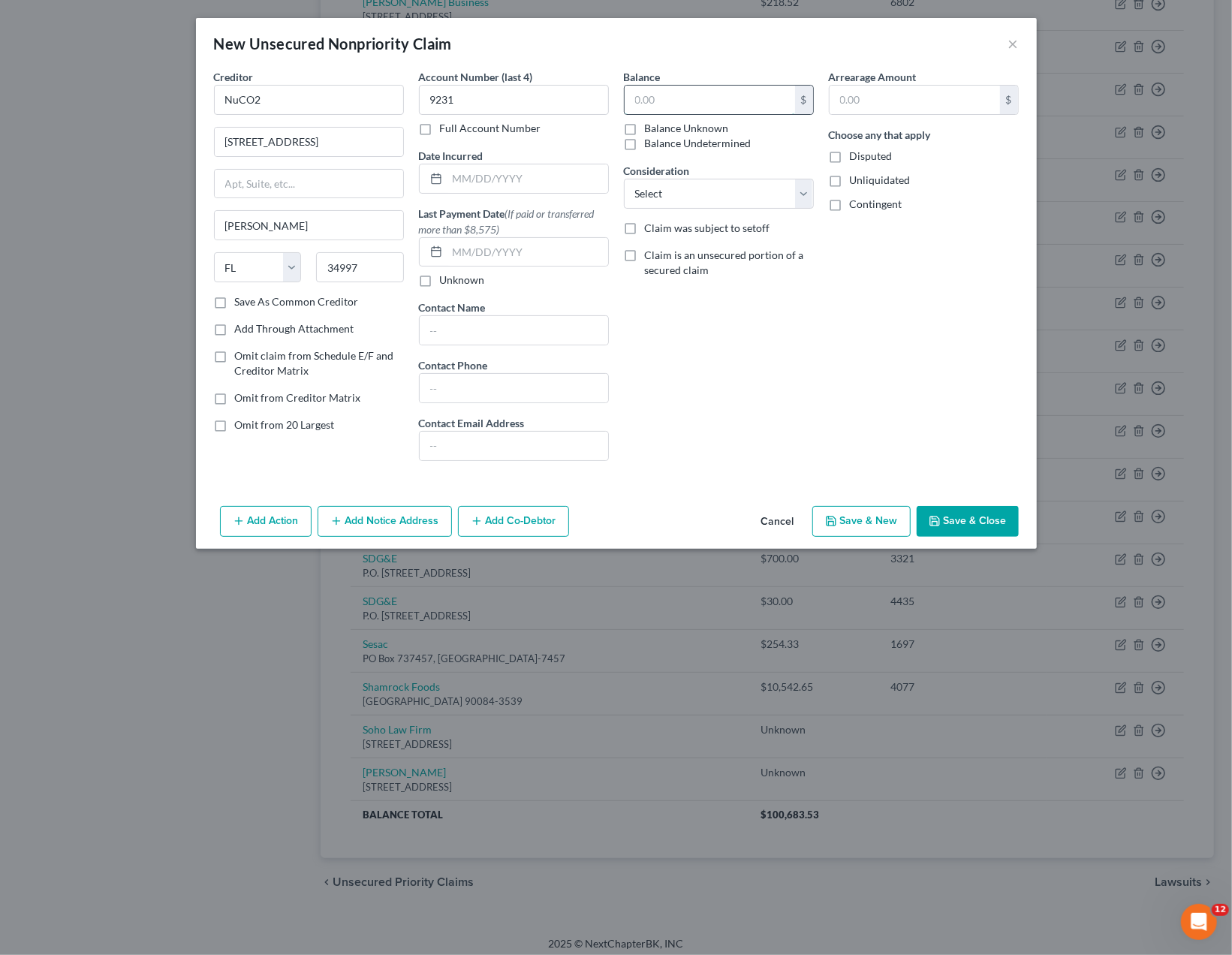
click at [651, 94] on input "text" at bounding box center [710, 99] width 171 height 29
type input "309.79"
select select "15"
click option "Suppliers Or Vendors" at bounding box center [0, 0] width 0 height 0
click at [847, 437] on div "Arrearage Amount $ Choose any that apply Disputed Unliquidated Contingent" at bounding box center [923, 271] width 205 height 404
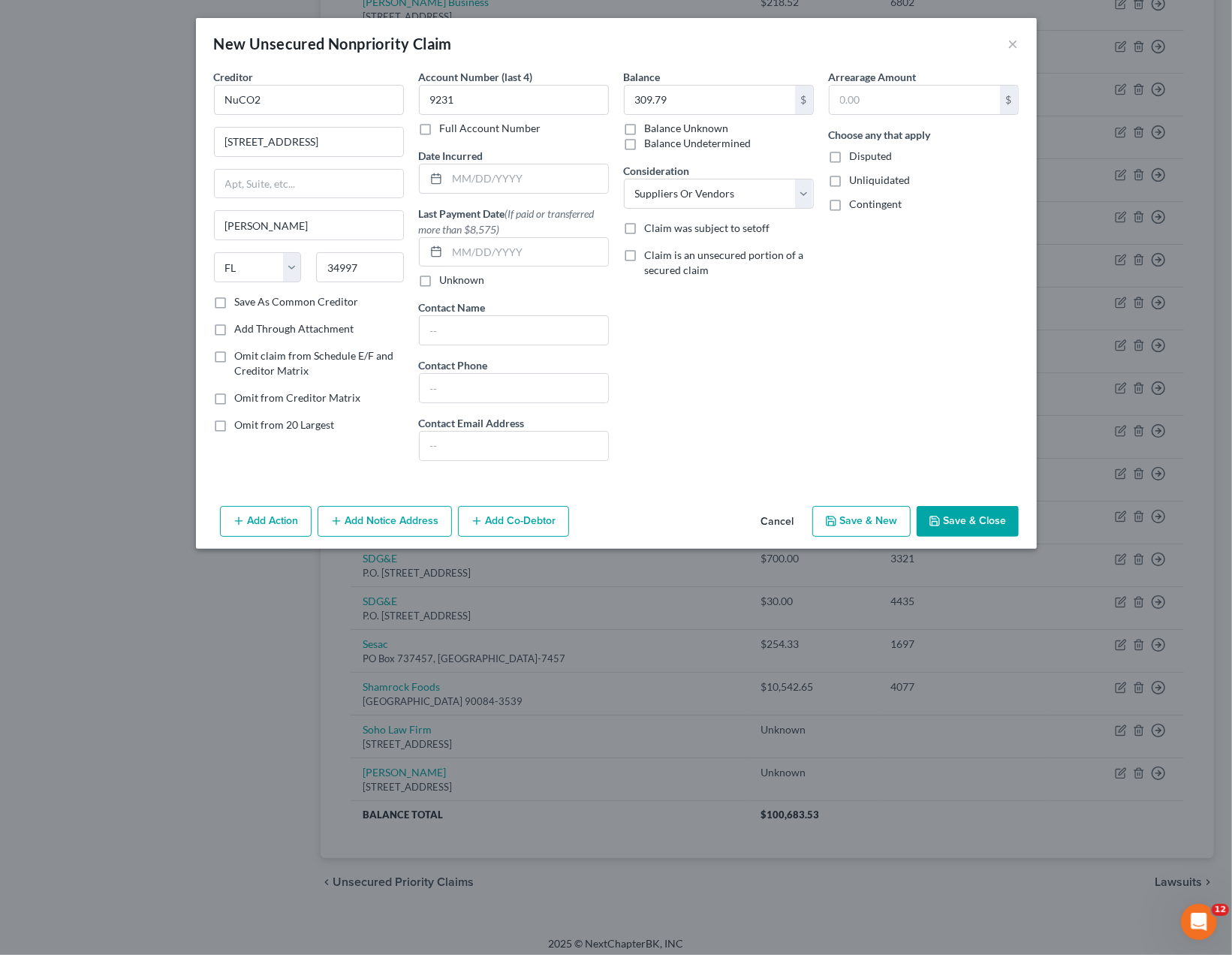
click at [966, 520] on button "Save & Close" at bounding box center [968, 522] width 102 height 32
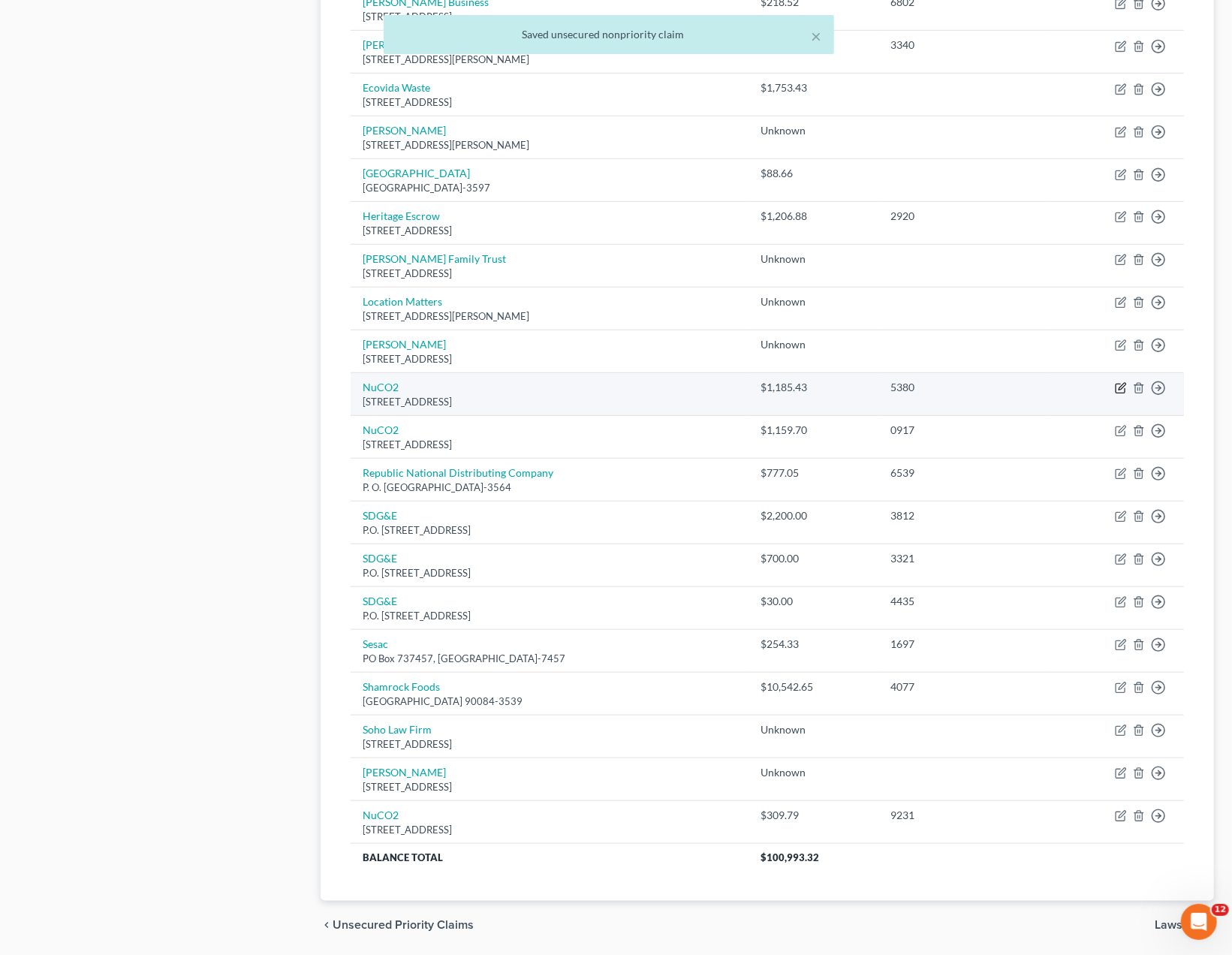
click at [1120, 384] on icon "button" at bounding box center [1122, 387] width 7 height 7
select select "9"
select select "15"
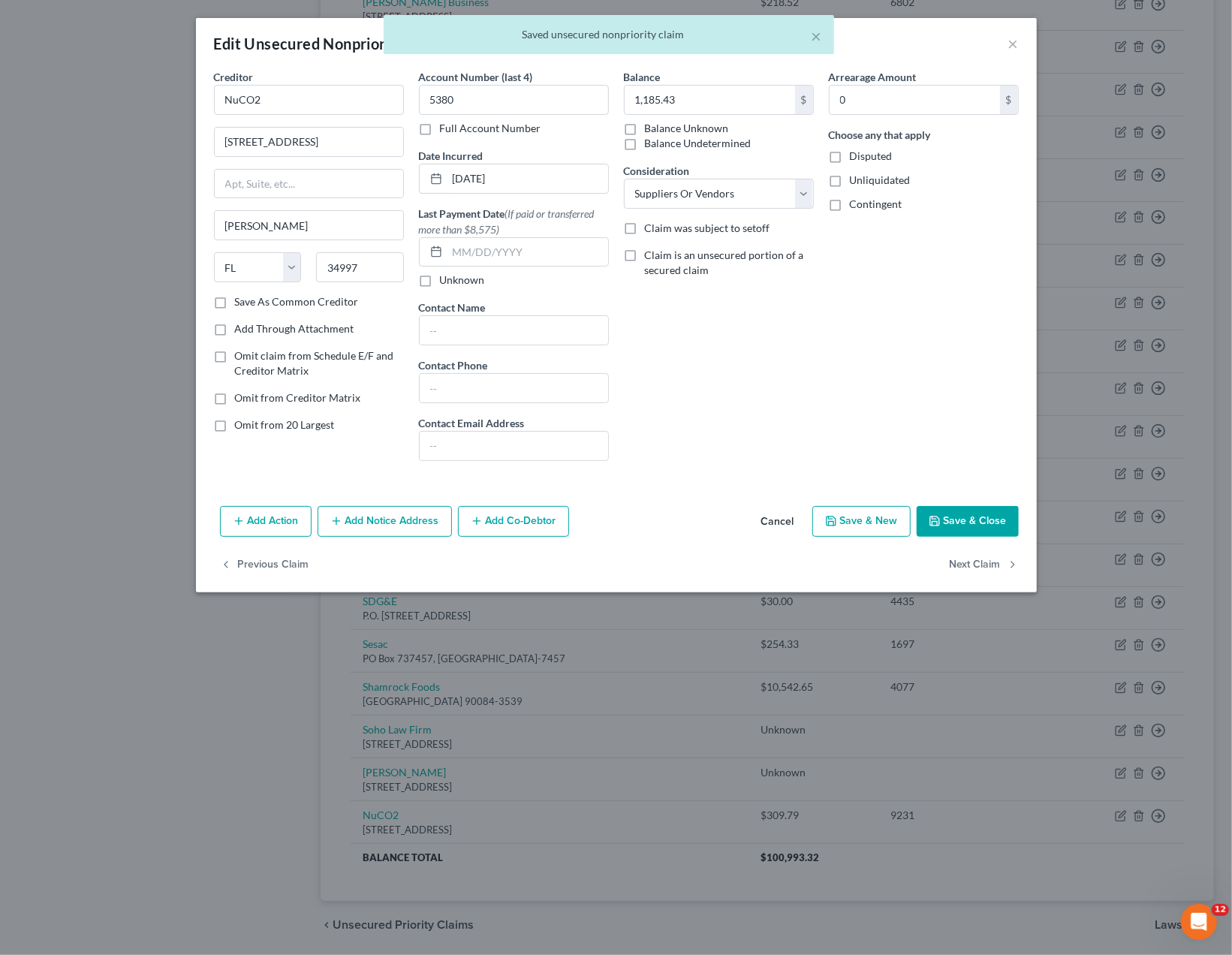
click at [990, 518] on button "Save & Close" at bounding box center [968, 522] width 102 height 32
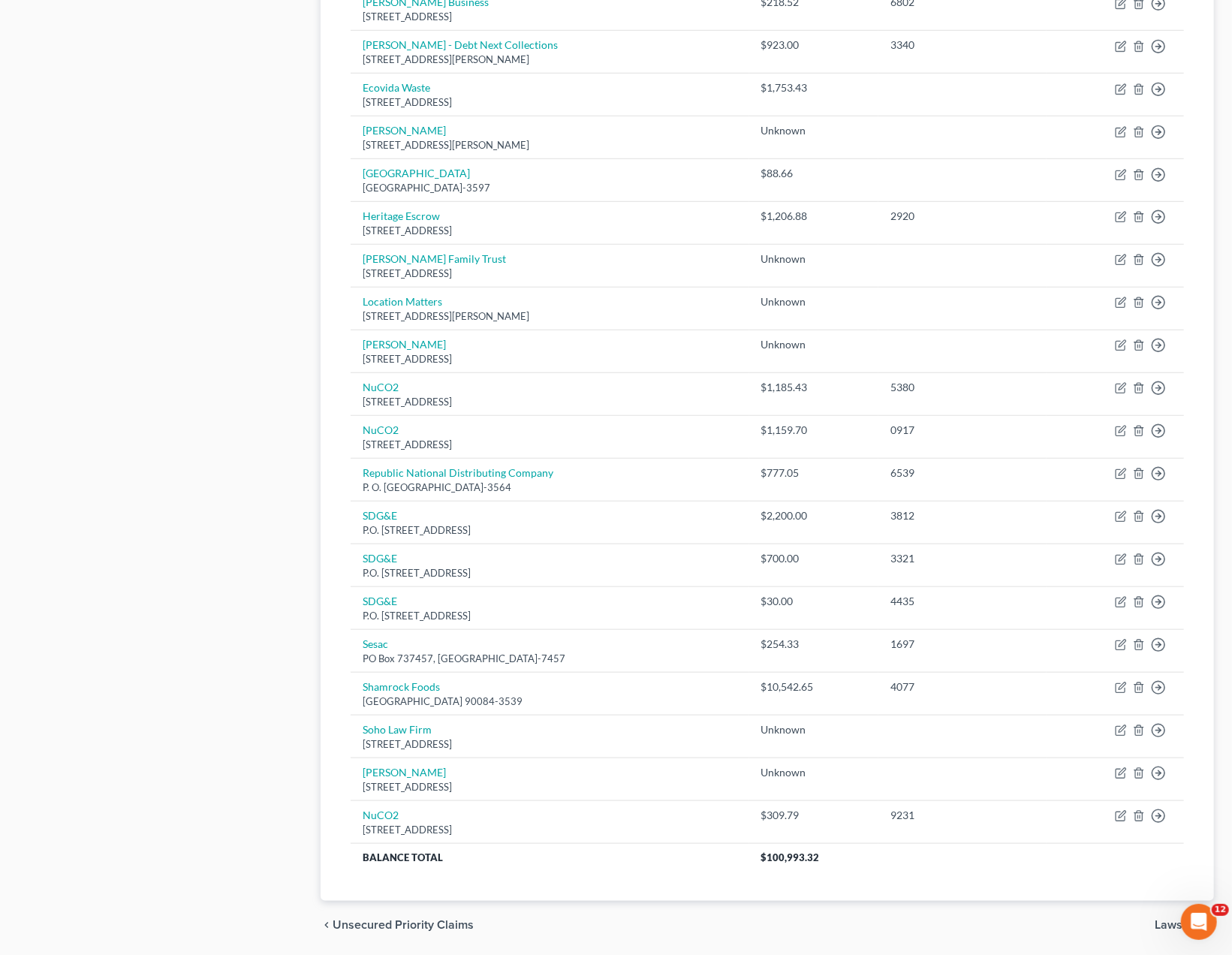
click at [182, 533] on div "Case Dashboard Payments Invoices Payments Payments Credit Report Client Profile" at bounding box center [162, 229] width 302 height 1438
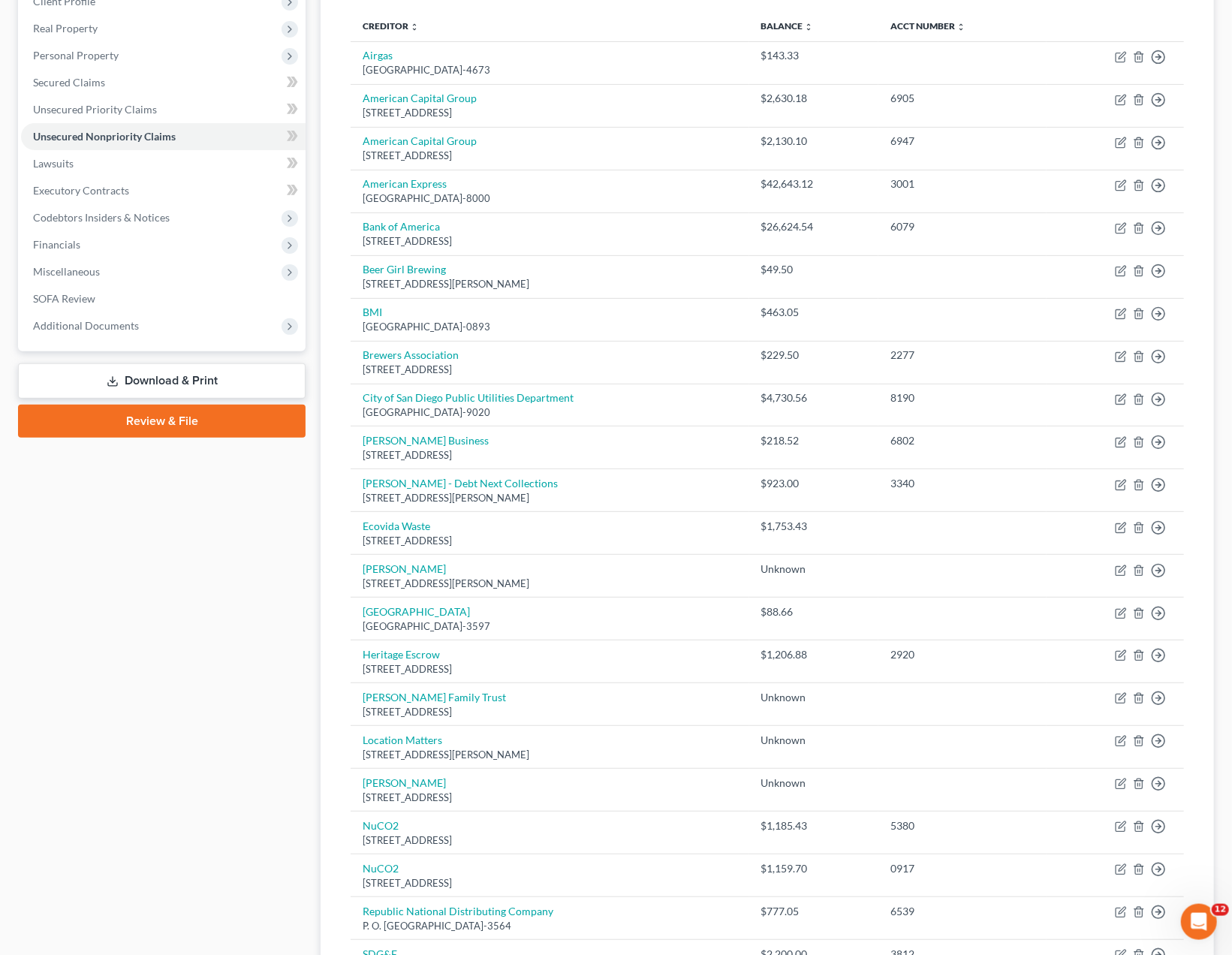
scroll to position [0, 0]
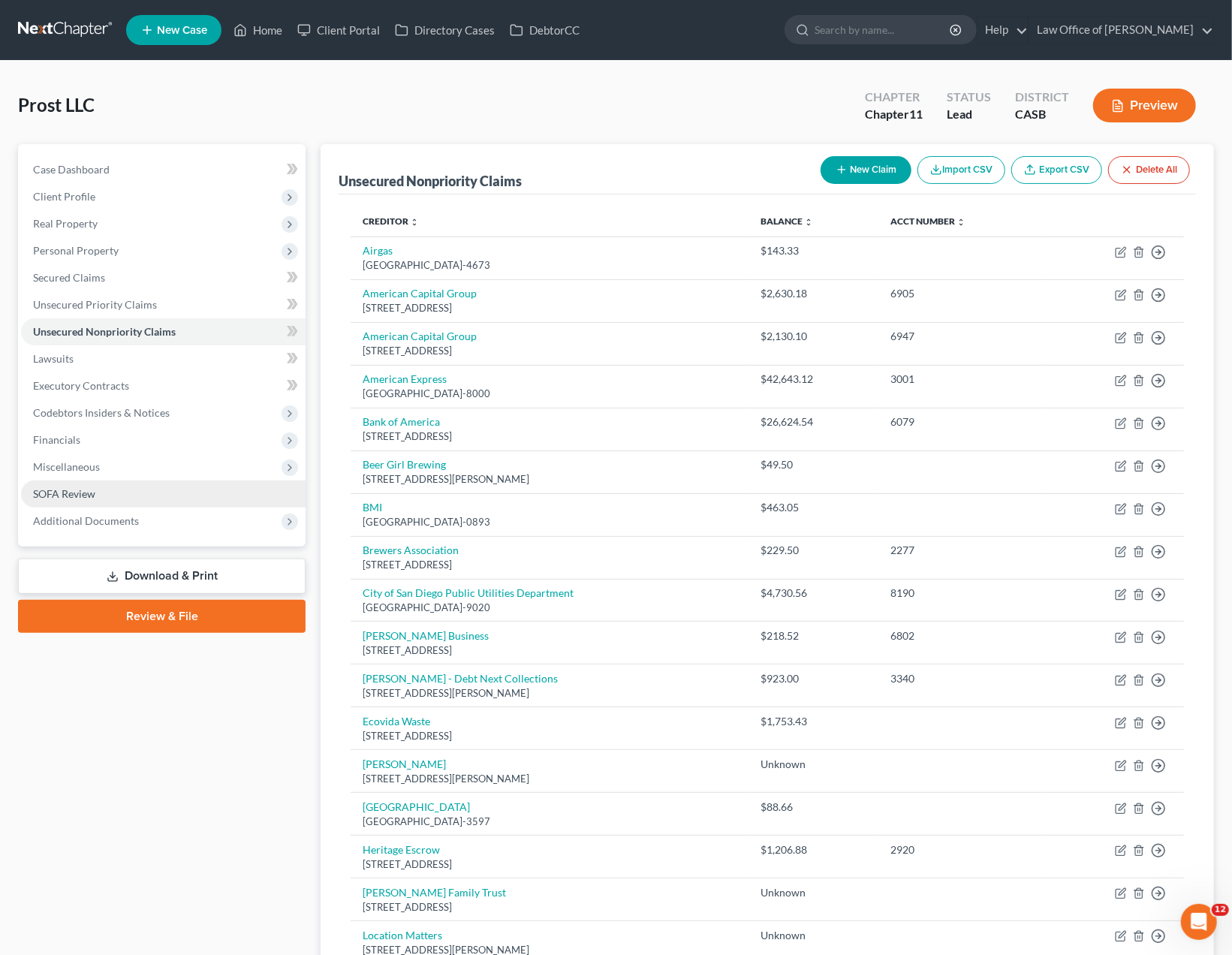
click at [103, 490] on link "SOFA Review" at bounding box center [163, 494] width 285 height 27
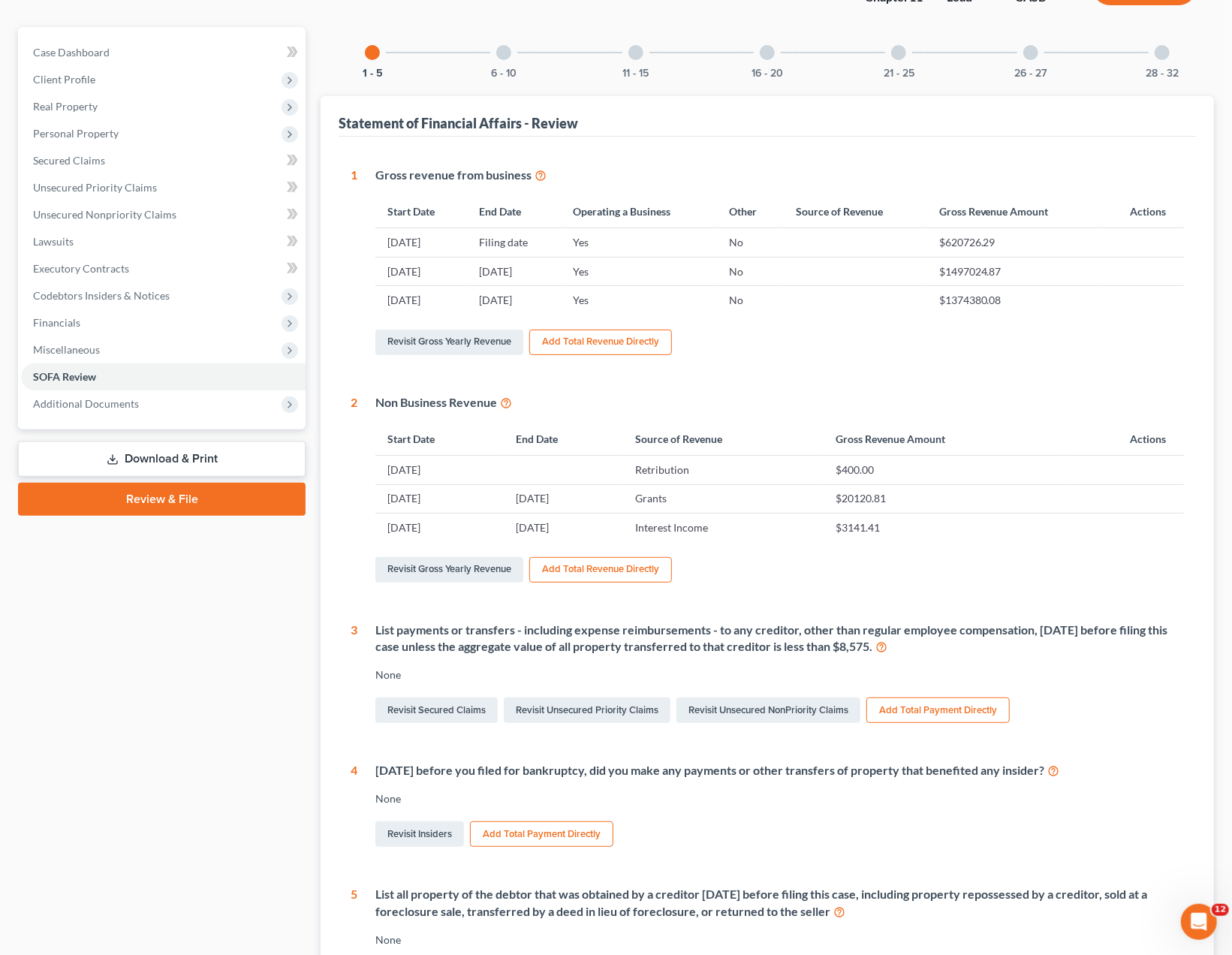
scroll to position [75, 0]
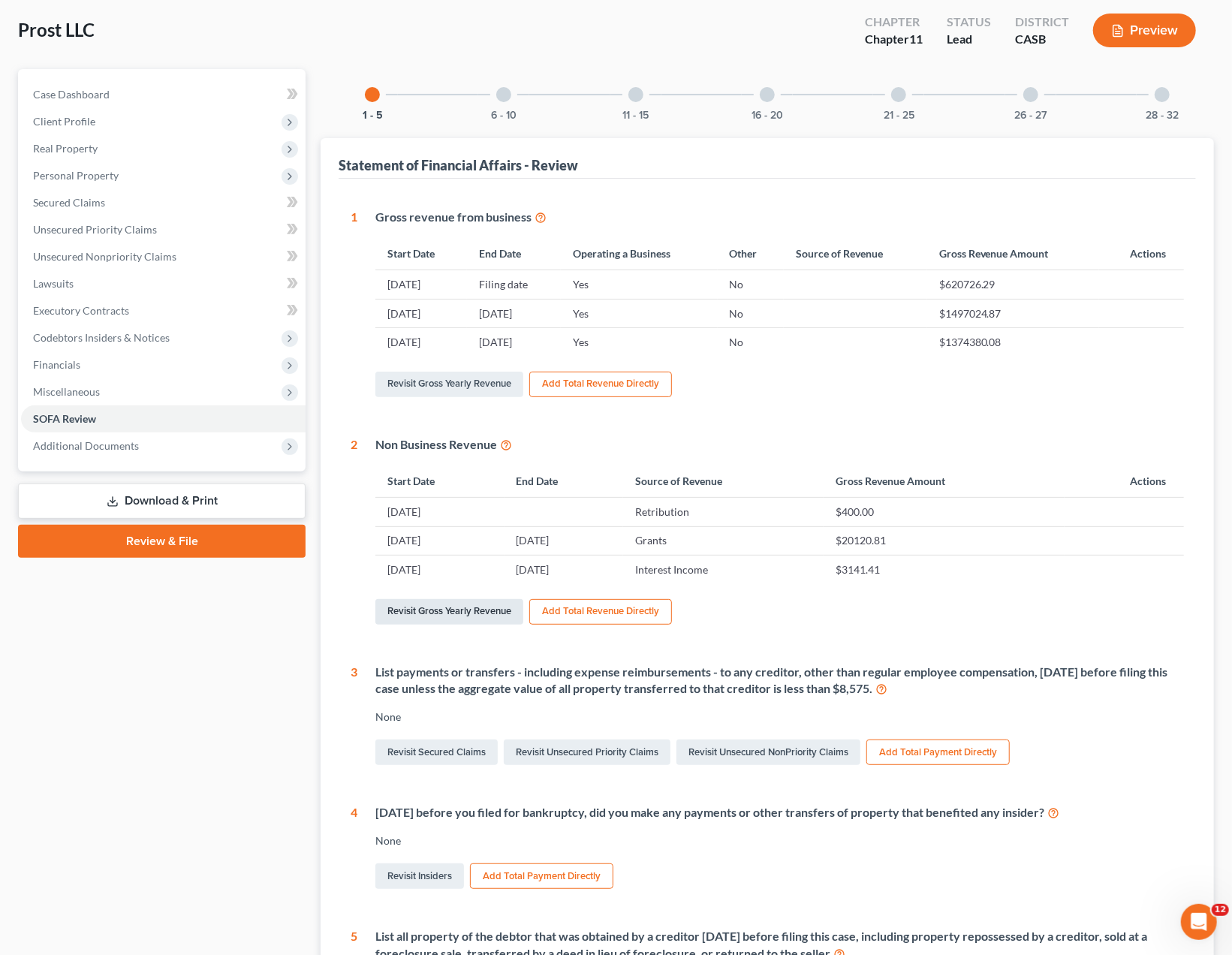
click at [463, 609] on link "Revisit Gross Yearly Revenue" at bounding box center [449, 612] width 148 height 26
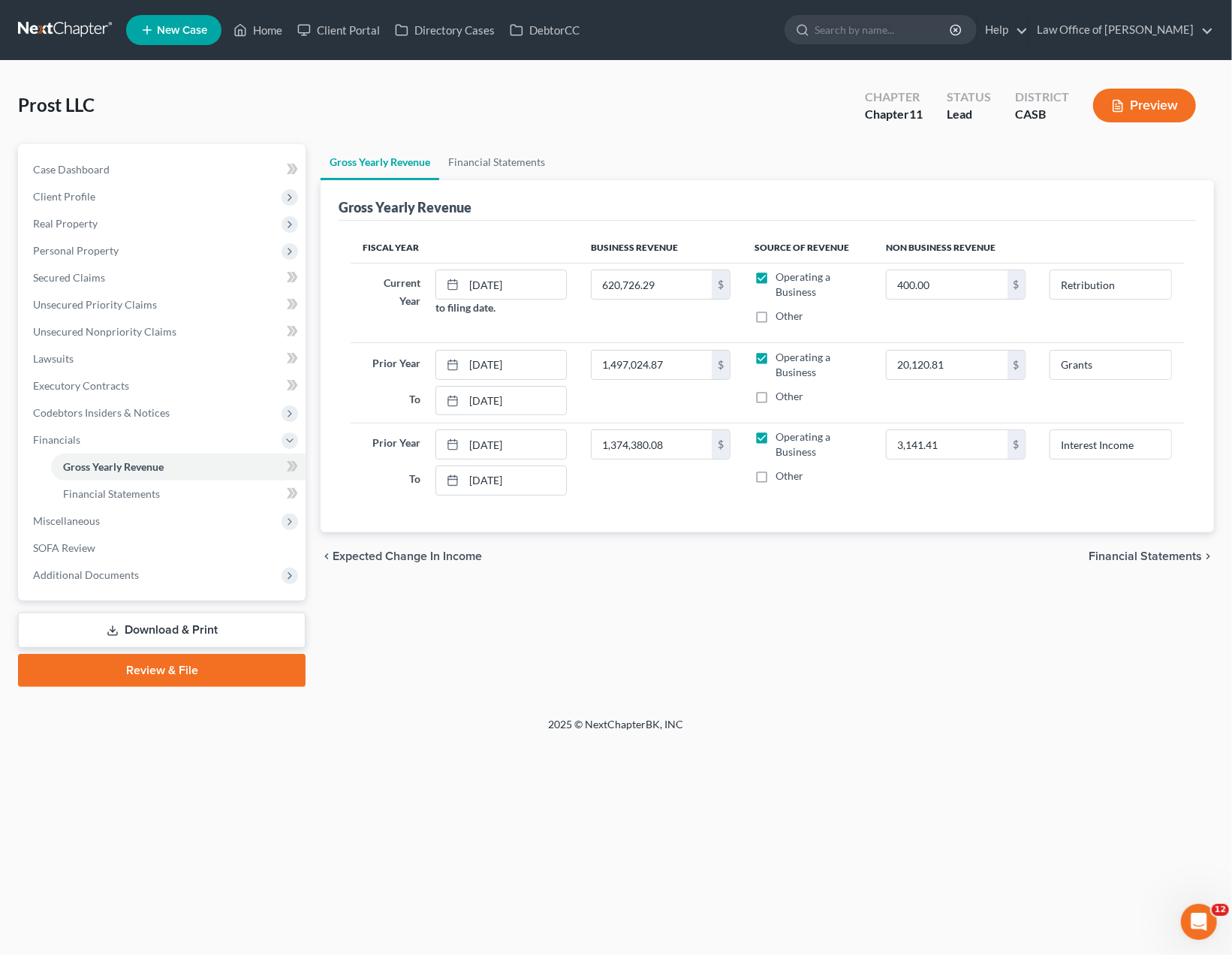
click at [692, 105] on div "Prost LLC Upgraded Chapter Chapter 11 Status Lead District CASB Preview" at bounding box center [616, 112] width 1196 height 65
click at [119, 630] on link "Download & Print" at bounding box center [161, 630] width 288 height 36
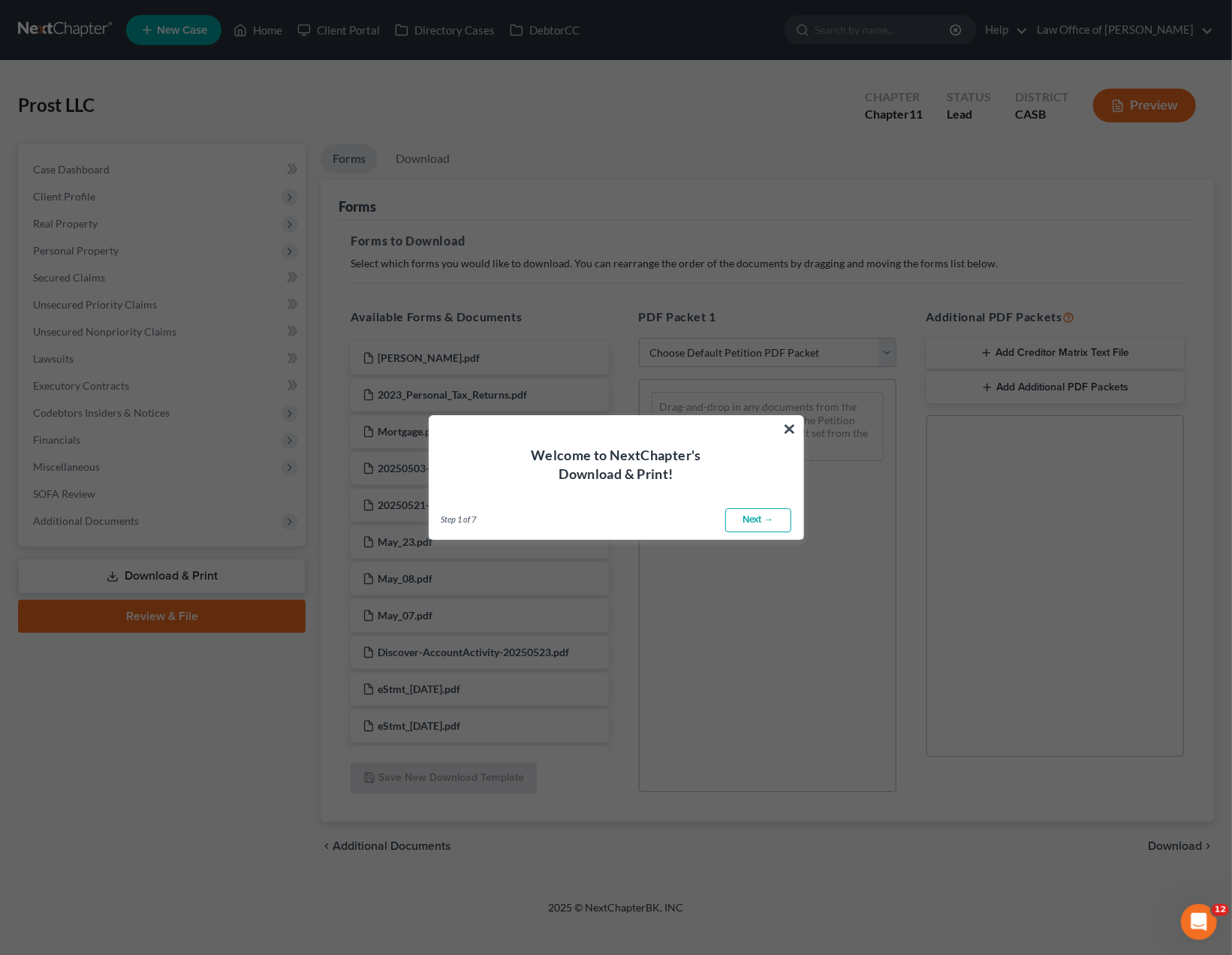
click at [757, 523] on link "Next →" at bounding box center [757, 519] width 66 height 24
select select "0"
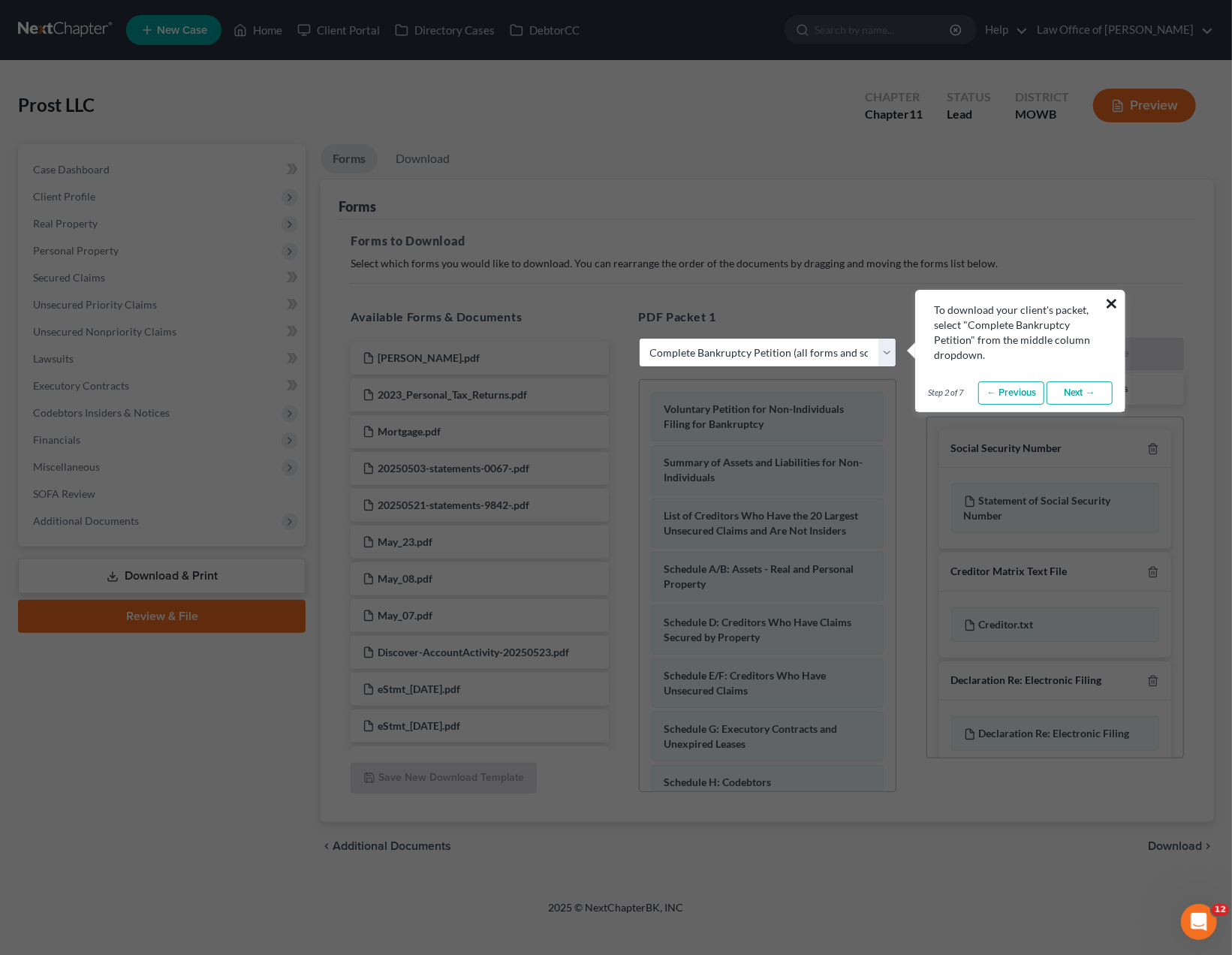
click at [1112, 301] on button "×" at bounding box center [1111, 303] width 14 height 24
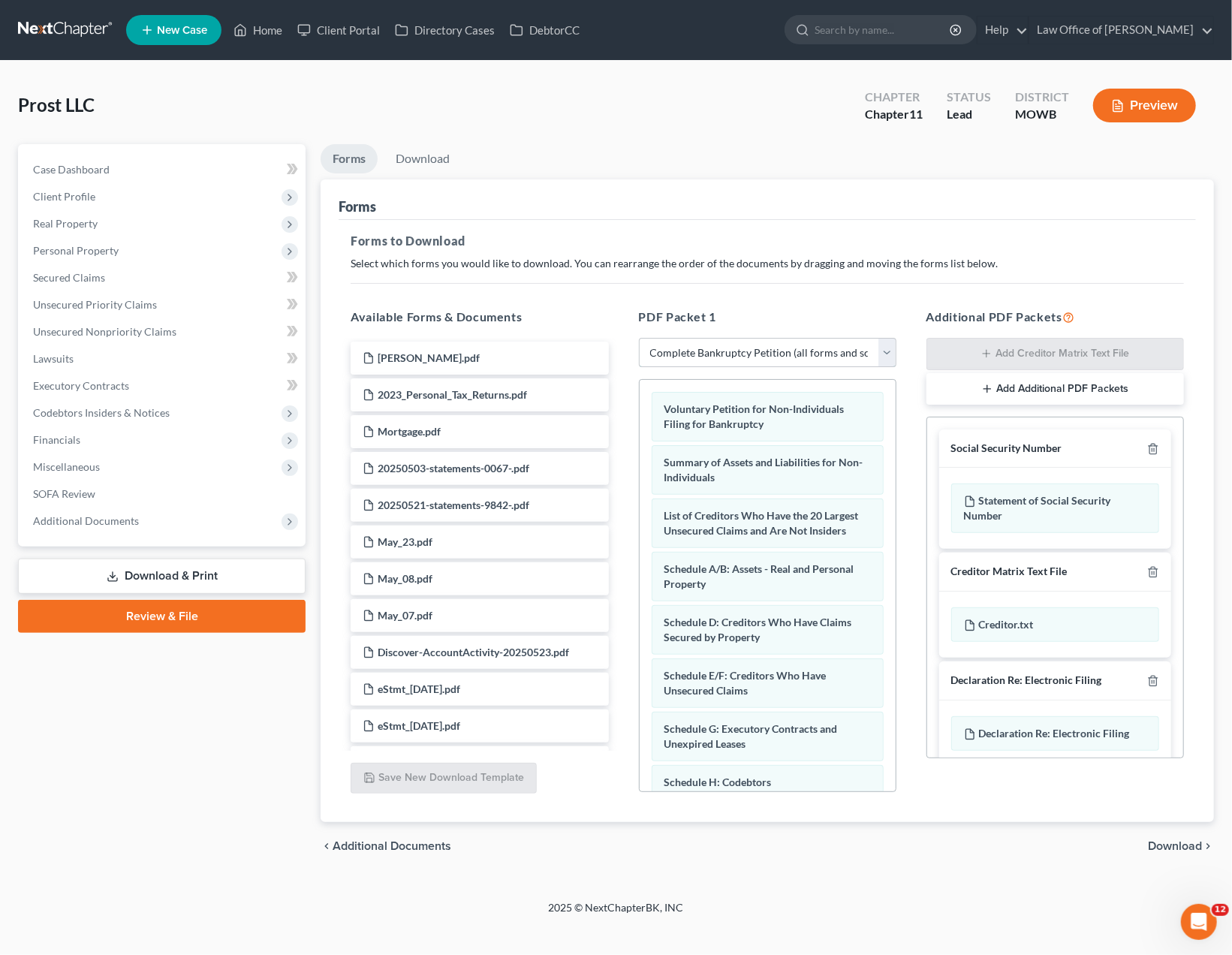
click at [639, 338] on select "Choose Default Petition PDF Packet Complete Bankruptcy Petition (all forms and …" at bounding box center [768, 353] width 257 height 30
click at [815, 347] on select "Choose Default Petition PDF Packet Complete Bankruptcy Petition (all forms and …" at bounding box center [768, 353] width 257 height 30
click at [1156, 445] on icon "button" at bounding box center [1152, 448] width 7 height 10
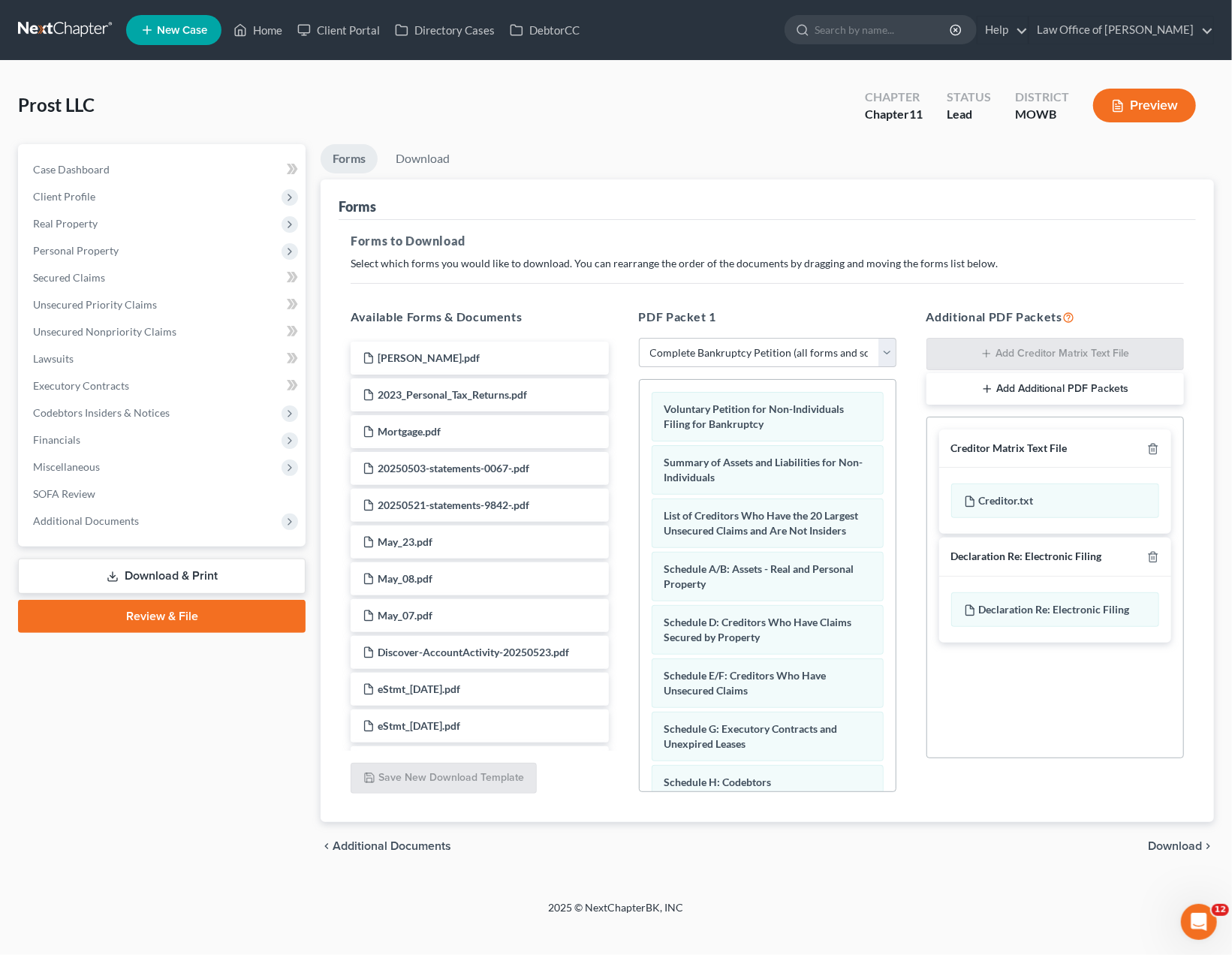
scroll to position [253, 0]
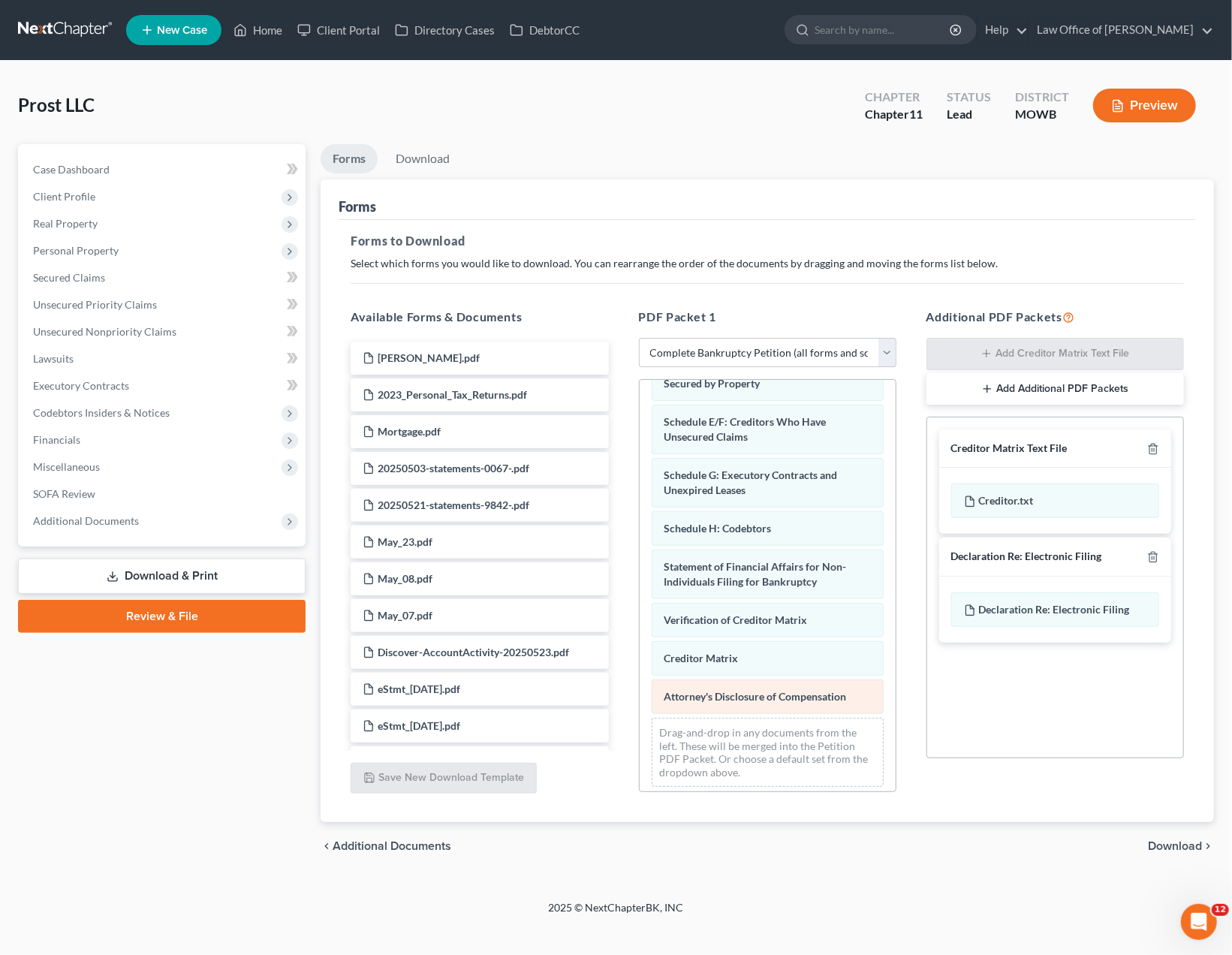
click at [771, 695] on div "Attorney's Disclosure of Compensation" at bounding box center [767, 696] width 232 height 35
drag, startPoint x: 100, startPoint y: 751, endPoint x: 79, endPoint y: 619, distance: 133.7
click at [101, 748] on div "Case Dashboard Payments Invoices Payments Payments Credit Report Client Profile" at bounding box center [162, 507] width 302 height 726
click at [157, 576] on link "Download & Print" at bounding box center [161, 576] width 288 height 36
click at [629, 153] on ul "Forms Download" at bounding box center [767, 162] width 893 height 36
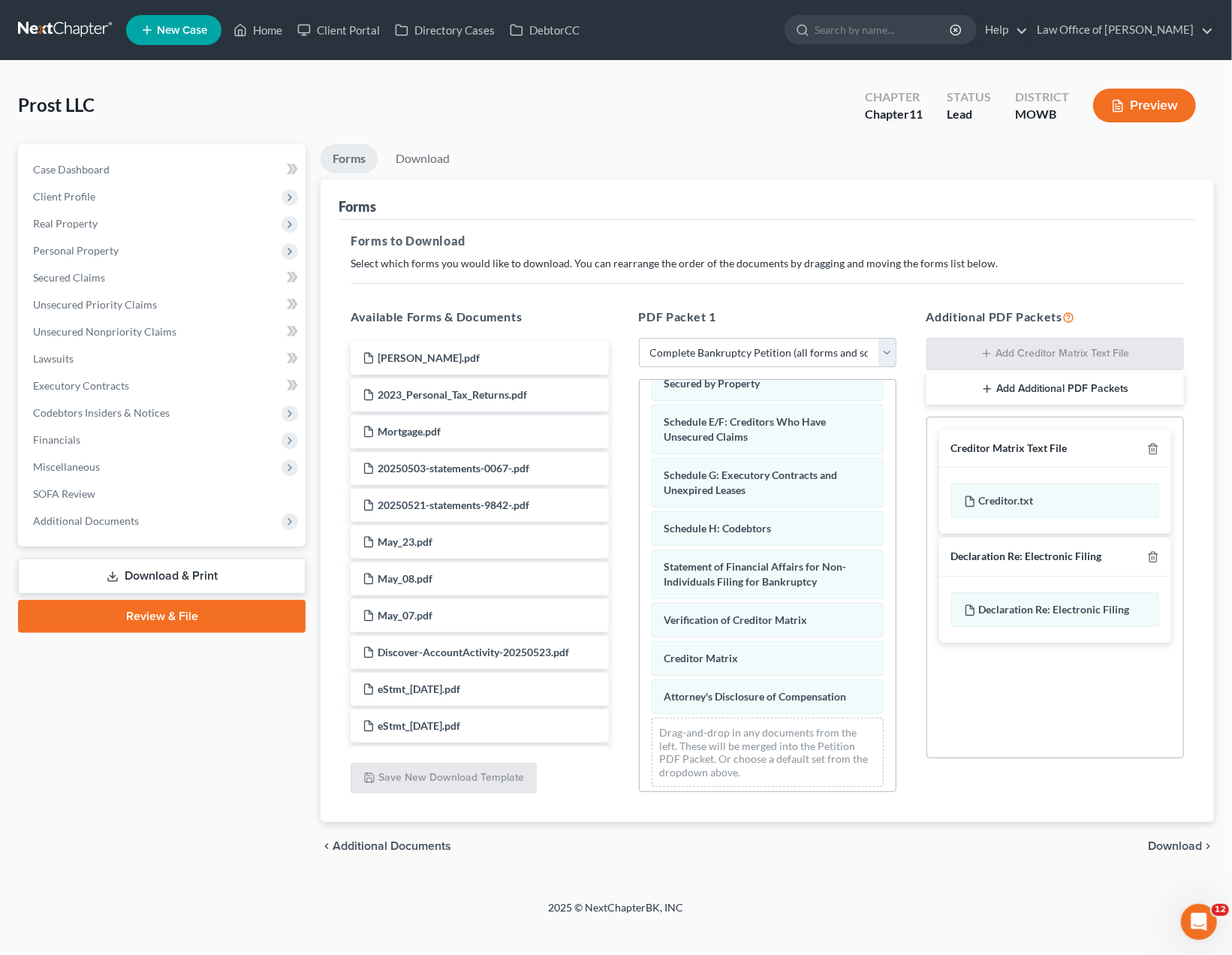
click at [629, 153] on ul "Forms Download" at bounding box center [767, 162] width 893 height 36
click at [1197, 842] on span "Download" at bounding box center [1175, 845] width 54 height 12
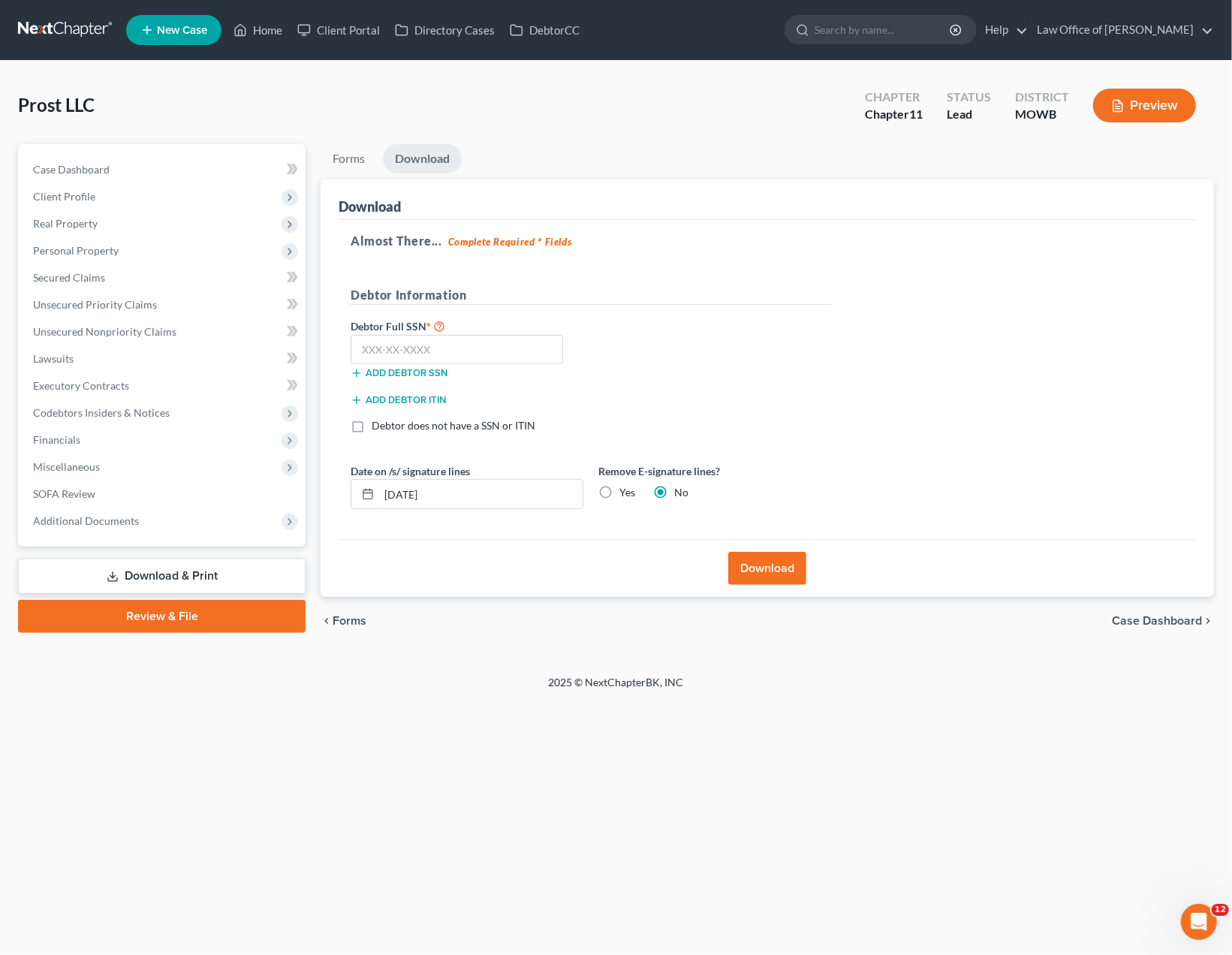
click at [470, 425] on label "Debtor does not have a SSN or ITIN" at bounding box center [453, 425] width 164 height 15
click at [388, 425] on input "Debtor does not have a SSN or ITIN" at bounding box center [382, 422] width 10 height 10
checkbox input "true"
click at [489, 344] on input "text" at bounding box center [457, 350] width 212 height 30
click at [413, 397] on button "Add debtor ITIN" at bounding box center [398, 399] width 95 height 12
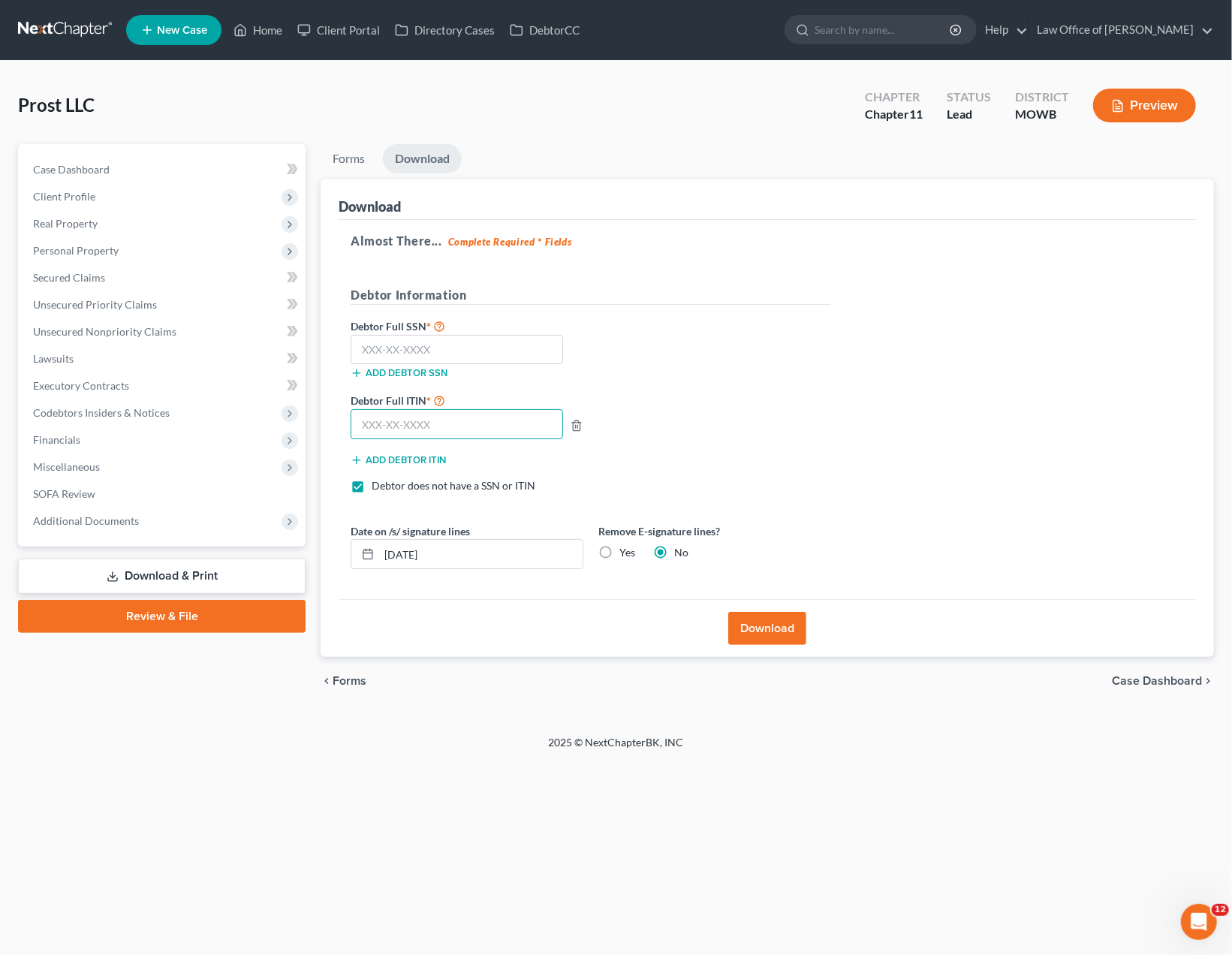
click at [437, 423] on input "text" at bounding box center [457, 424] width 212 height 30
paste input "800-77-8233"
type input "800-77-8233"
click at [764, 439] on div "Debtor Full ITIN * 800-77-8233 Add debtor ITIN" at bounding box center [590, 434] width 495 height 87
click at [768, 622] on button "Download" at bounding box center [767, 628] width 78 height 33
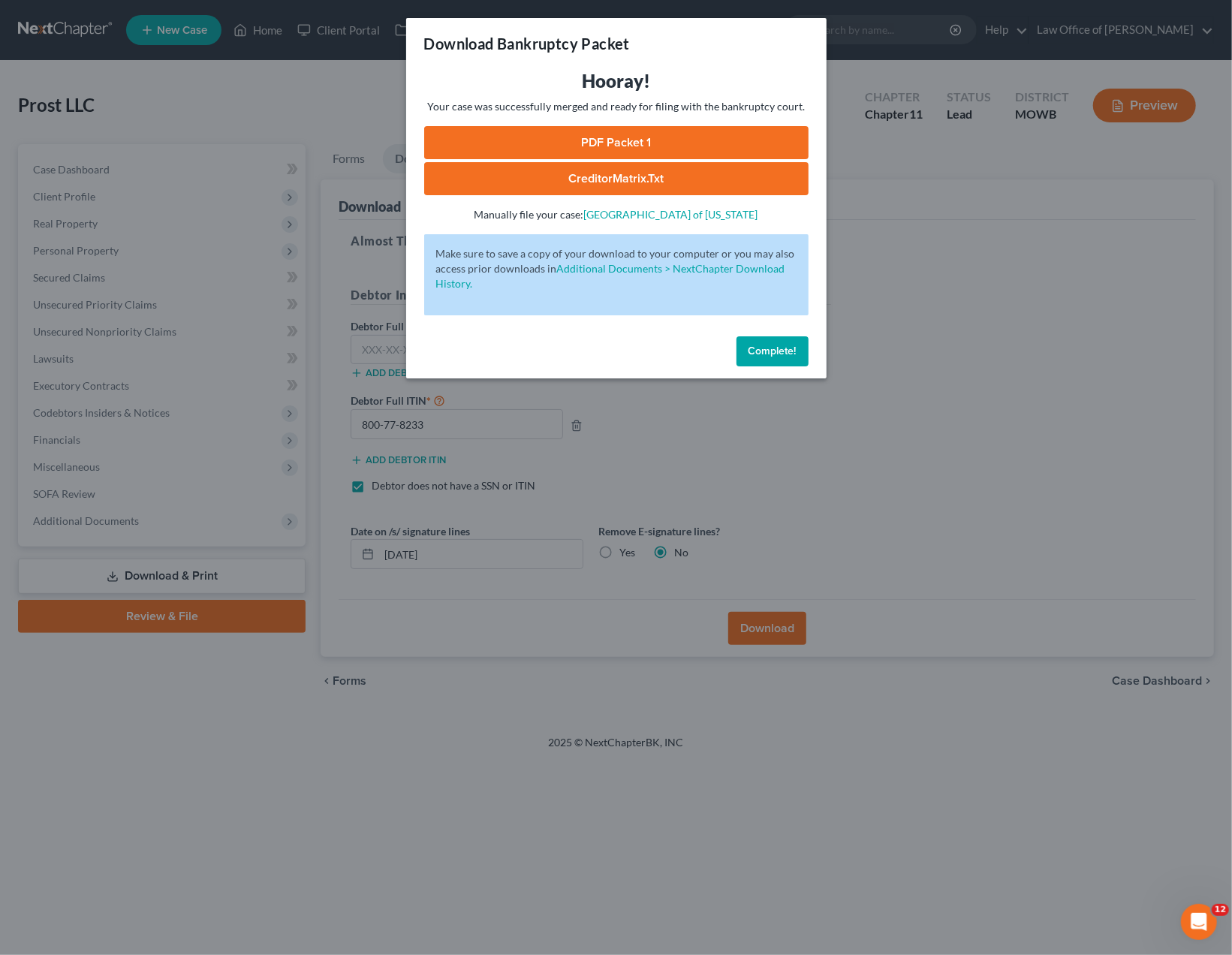
click at [658, 139] on link "PDF Packet 1" at bounding box center [616, 143] width 385 height 33
click at [688, 184] on link "CreditorMatrix.txt" at bounding box center [616, 178] width 385 height 33
click at [1098, 814] on div "Download Bankruptcy Packet Hooray! Your case was successfully merged and ready …" at bounding box center [616, 478] width 1232 height 955
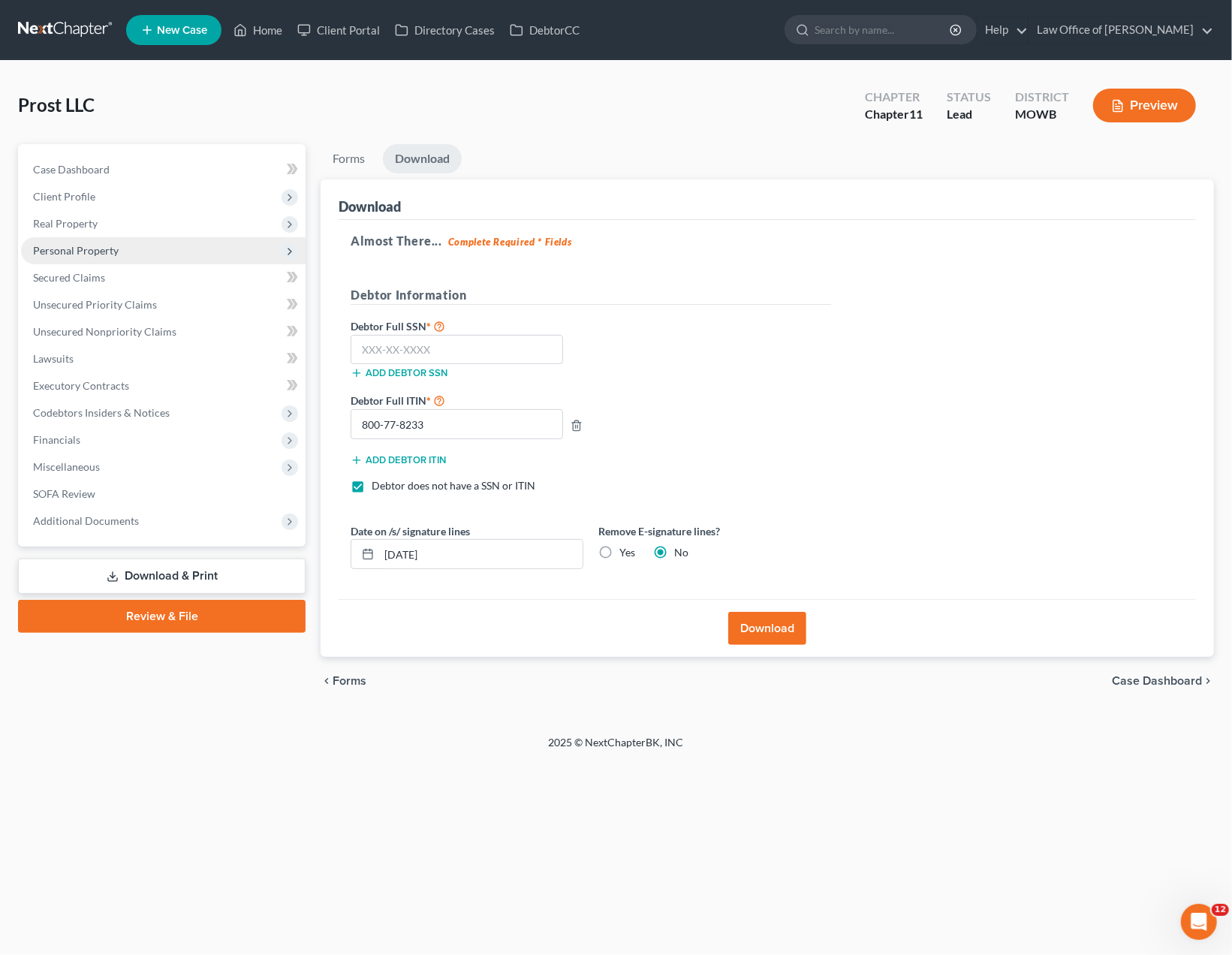
click at [74, 250] on span "Personal Property" at bounding box center [76, 250] width 85 height 12
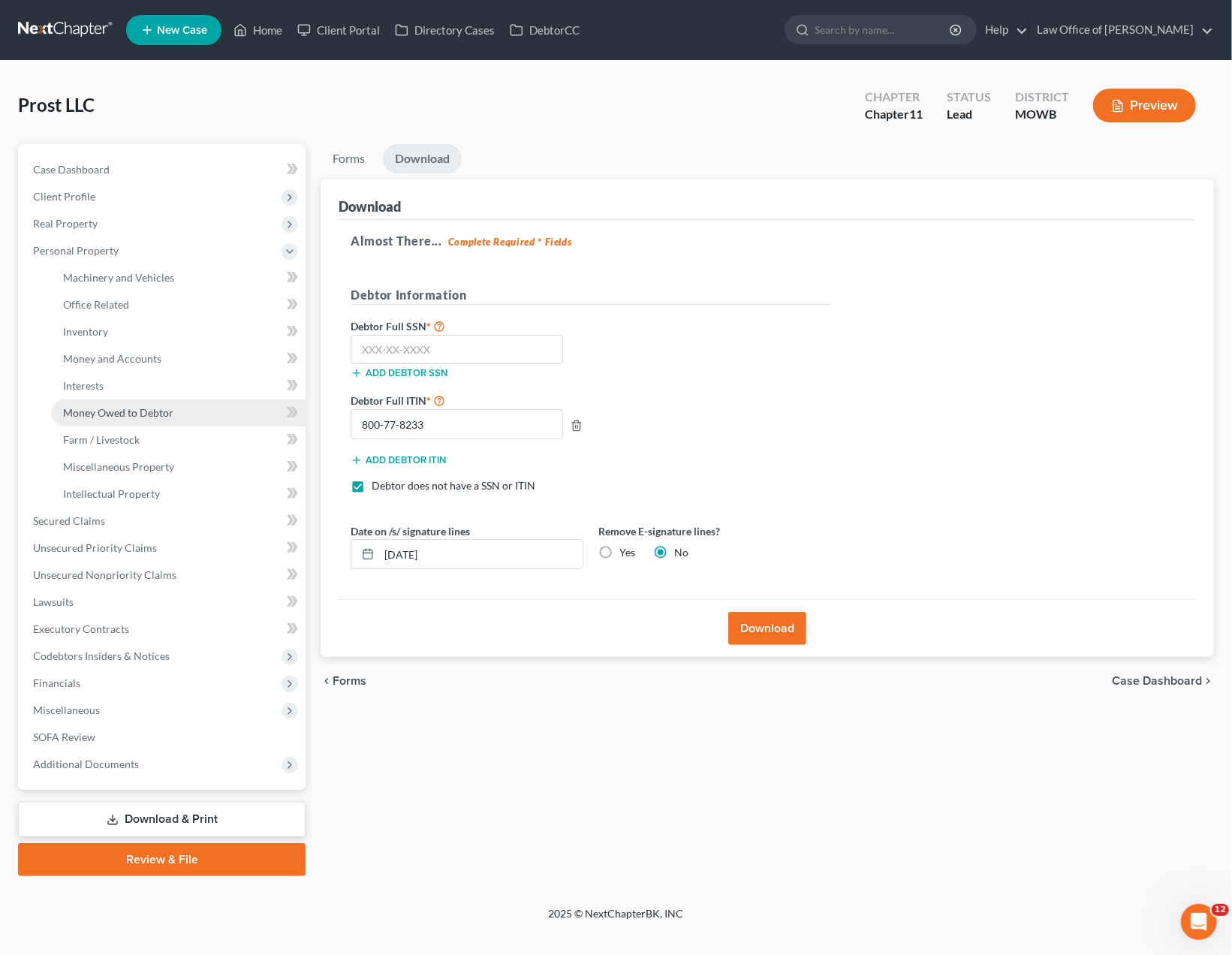
click at [129, 409] on span "Money Owed to Debtor" at bounding box center [118, 412] width 110 height 12
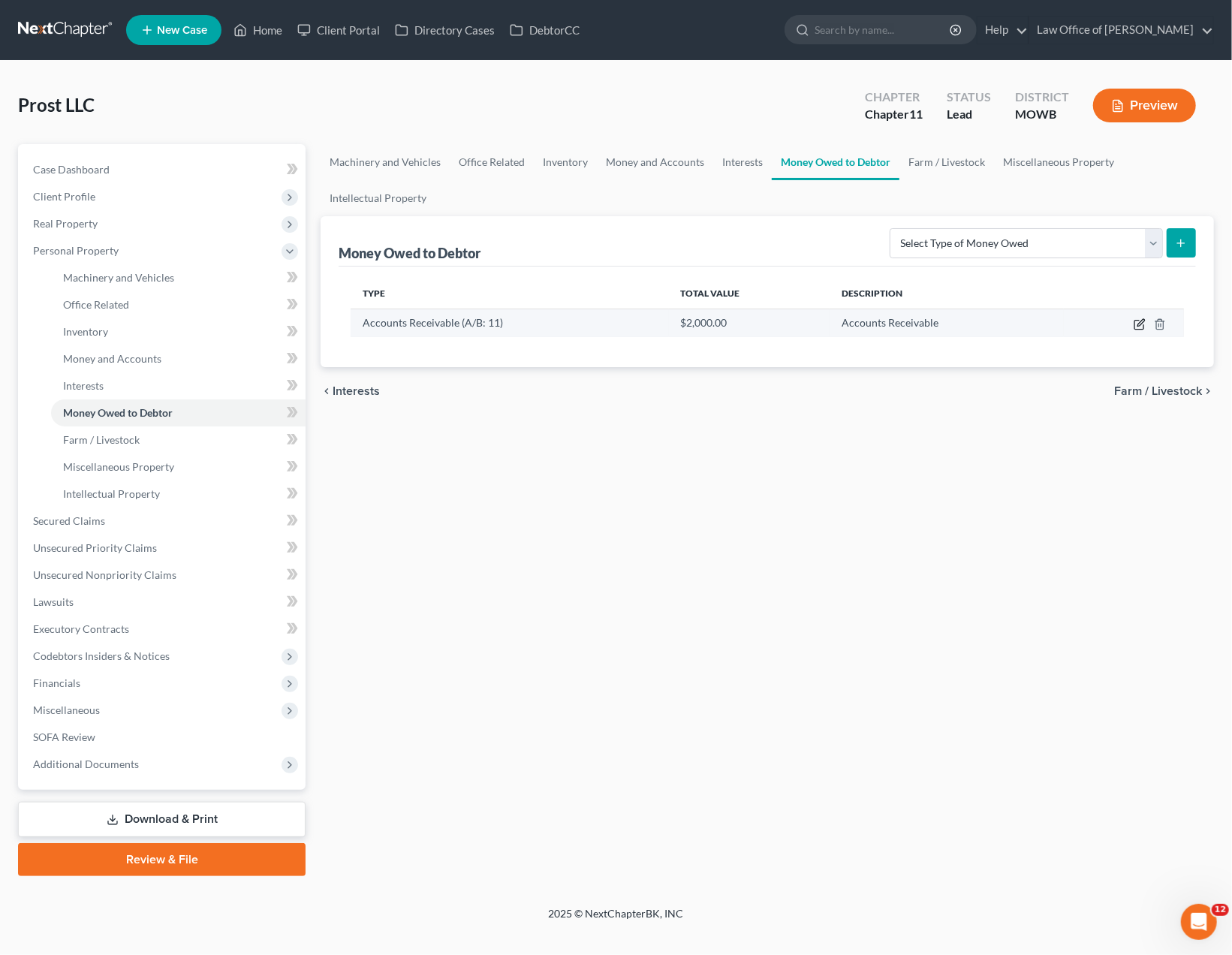
click at [1135, 325] on icon "button" at bounding box center [1139, 324] width 9 height 9
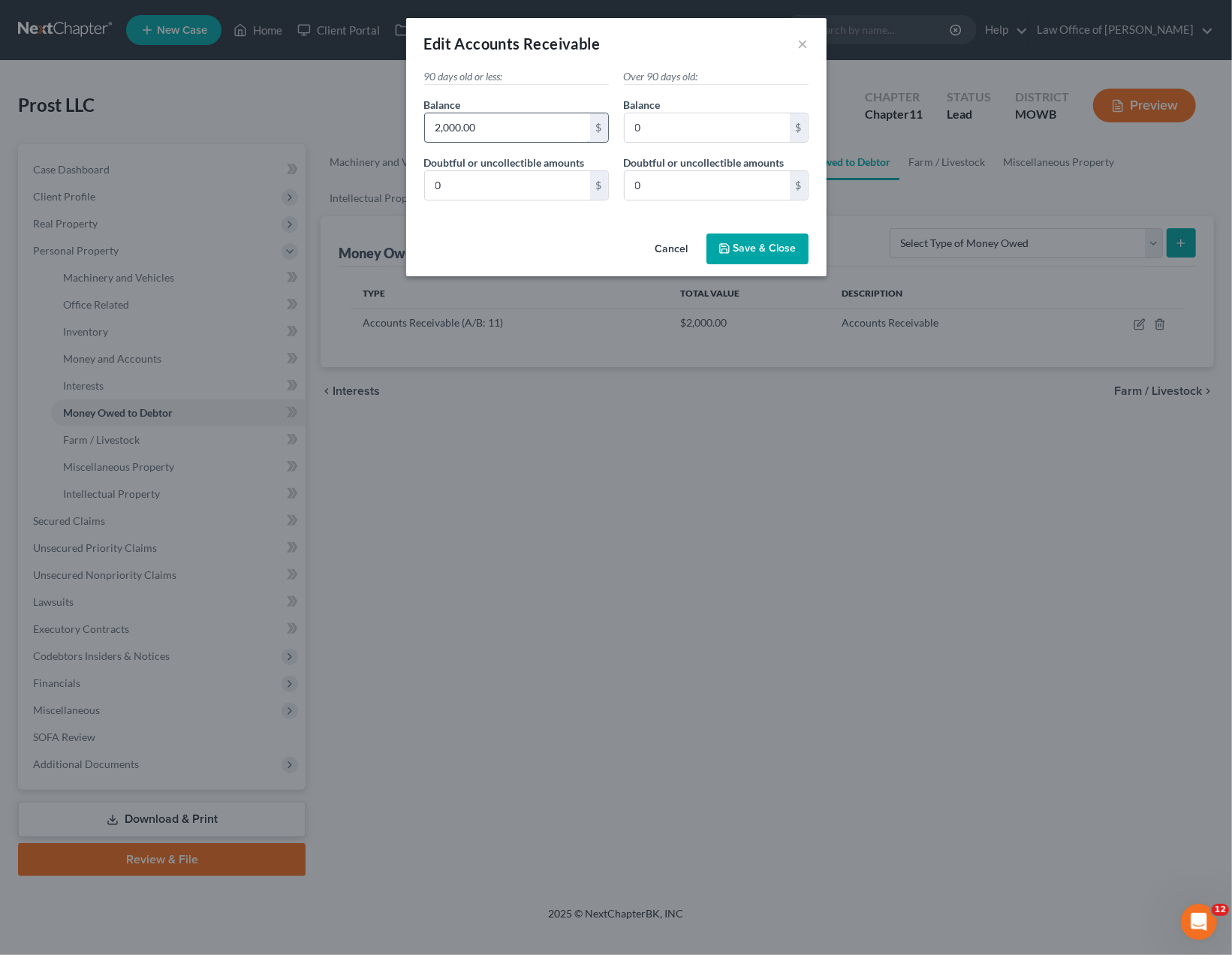
click at [512, 135] on input "2,000.00" at bounding box center [507, 127] width 165 height 29
drag, startPoint x: 520, startPoint y: 135, endPoint x: 391, endPoint y: 129, distance: 129.1
click at [425, 129] on input "2,000.00" at bounding box center [507, 127] width 165 height 29
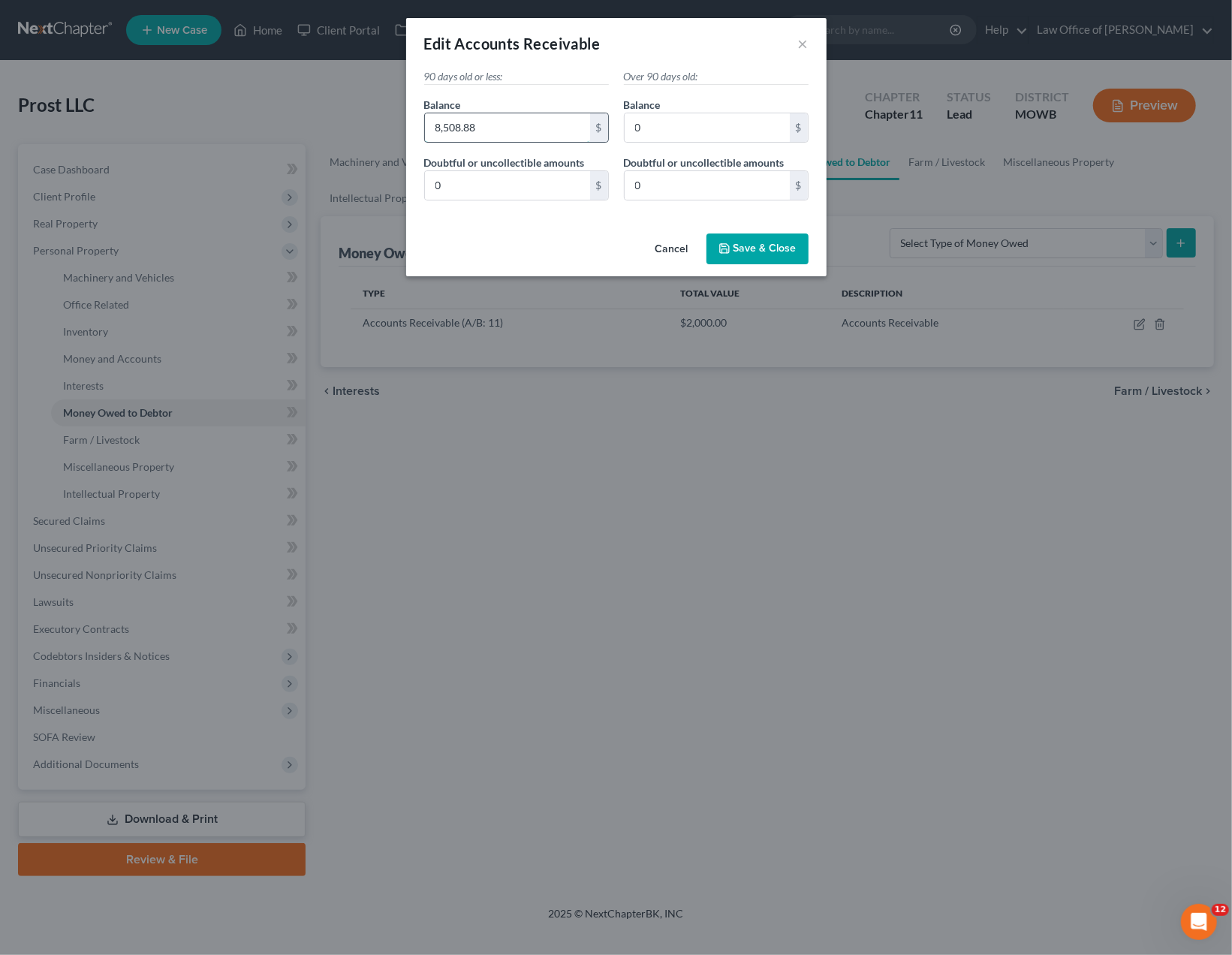
type input "8,508.88"
click at [765, 250] on span "Save & Close" at bounding box center [764, 249] width 63 height 12
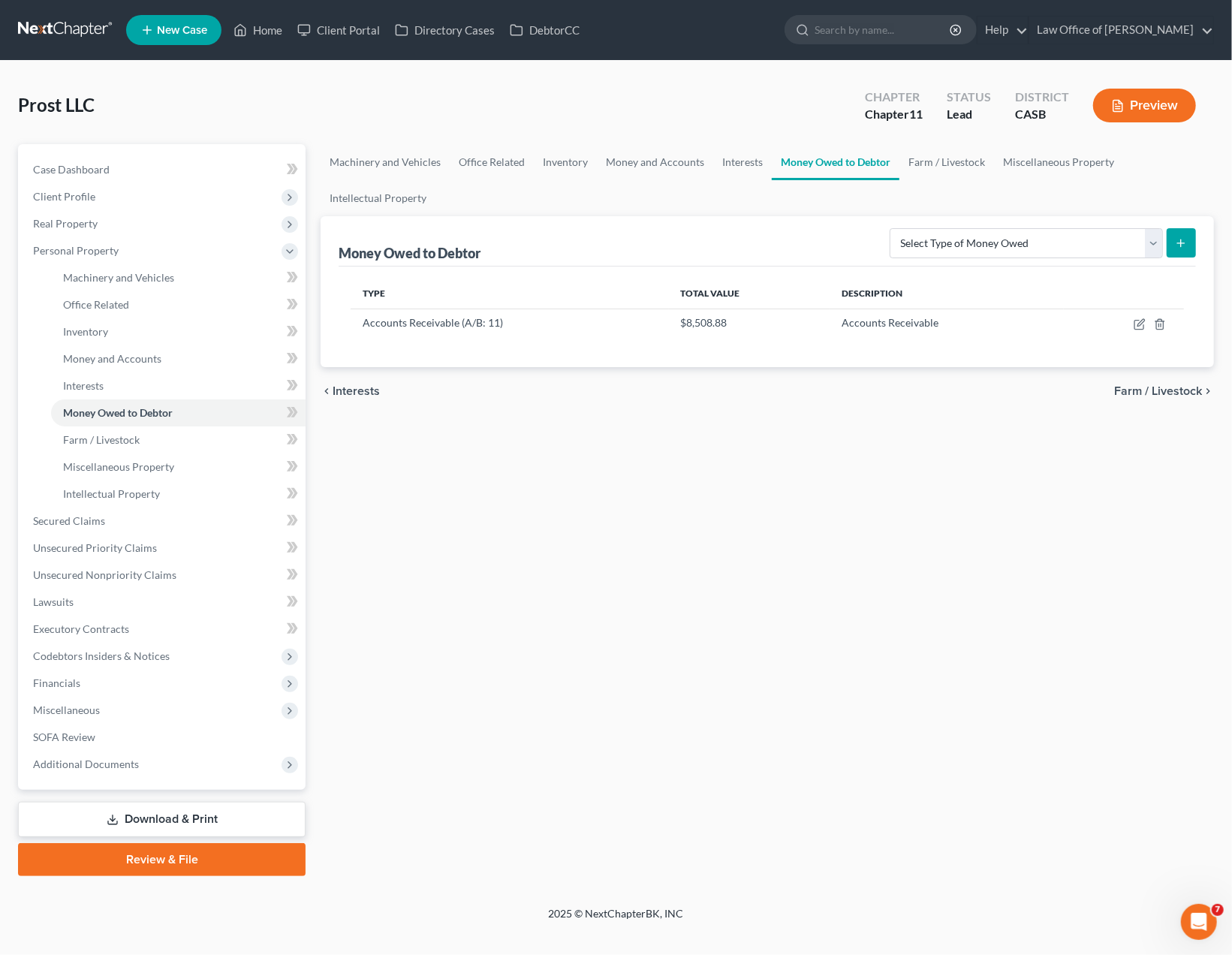
click at [530, 740] on div "Machinery and Vehicles Office Related Inventory Money and Accounts Interests Mo…" at bounding box center [767, 510] width 908 height 732
click at [197, 816] on link "Download & Print" at bounding box center [161, 819] width 288 height 36
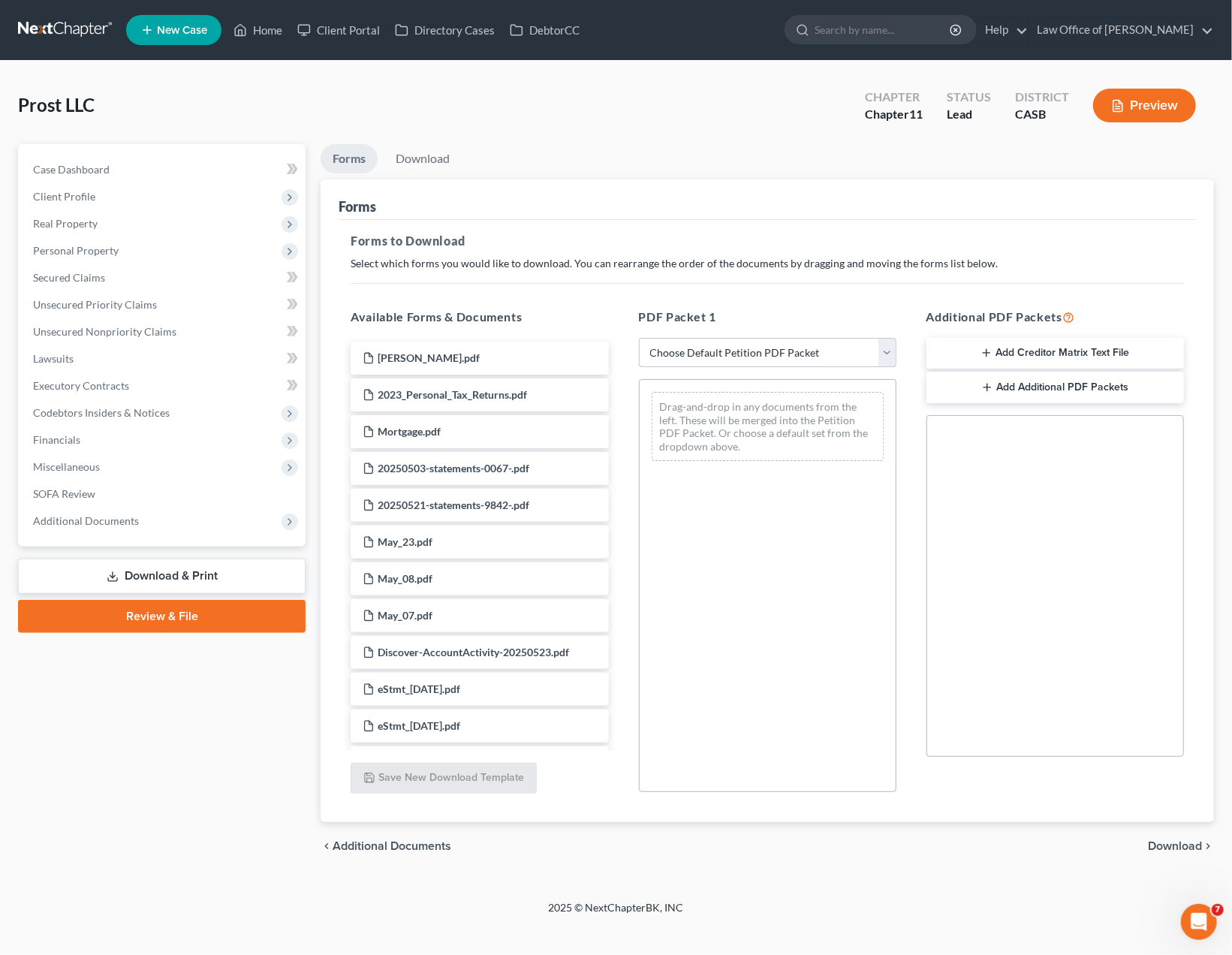
select select "0"
click option "Complete Bankruptcy Petition (all forms and schedules)" at bounding box center [0, 0] width 0 height 0
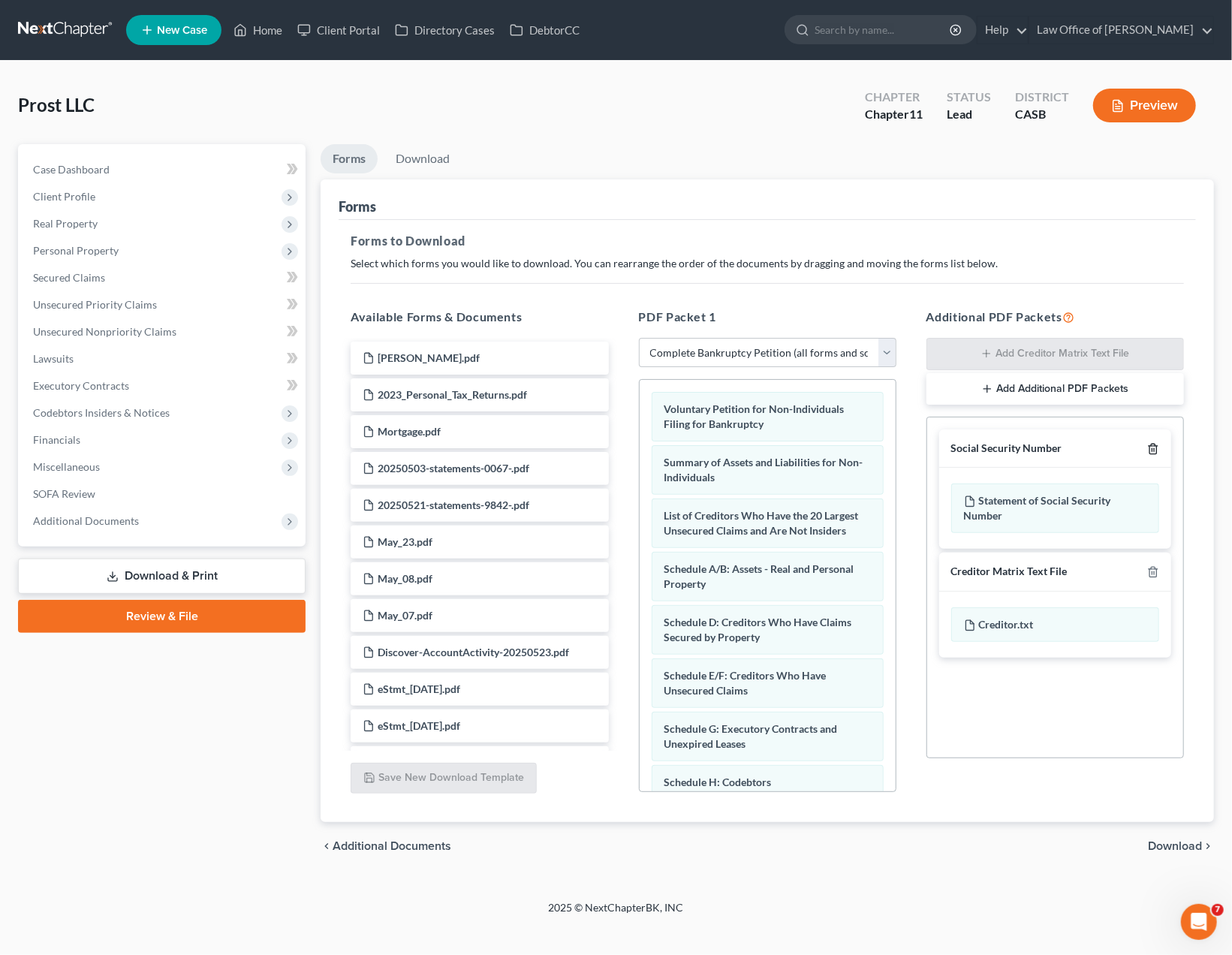
click at [1156, 446] on icon "button" at bounding box center [1152, 448] width 12 height 12
click at [1176, 848] on span "Download" at bounding box center [1175, 845] width 54 height 12
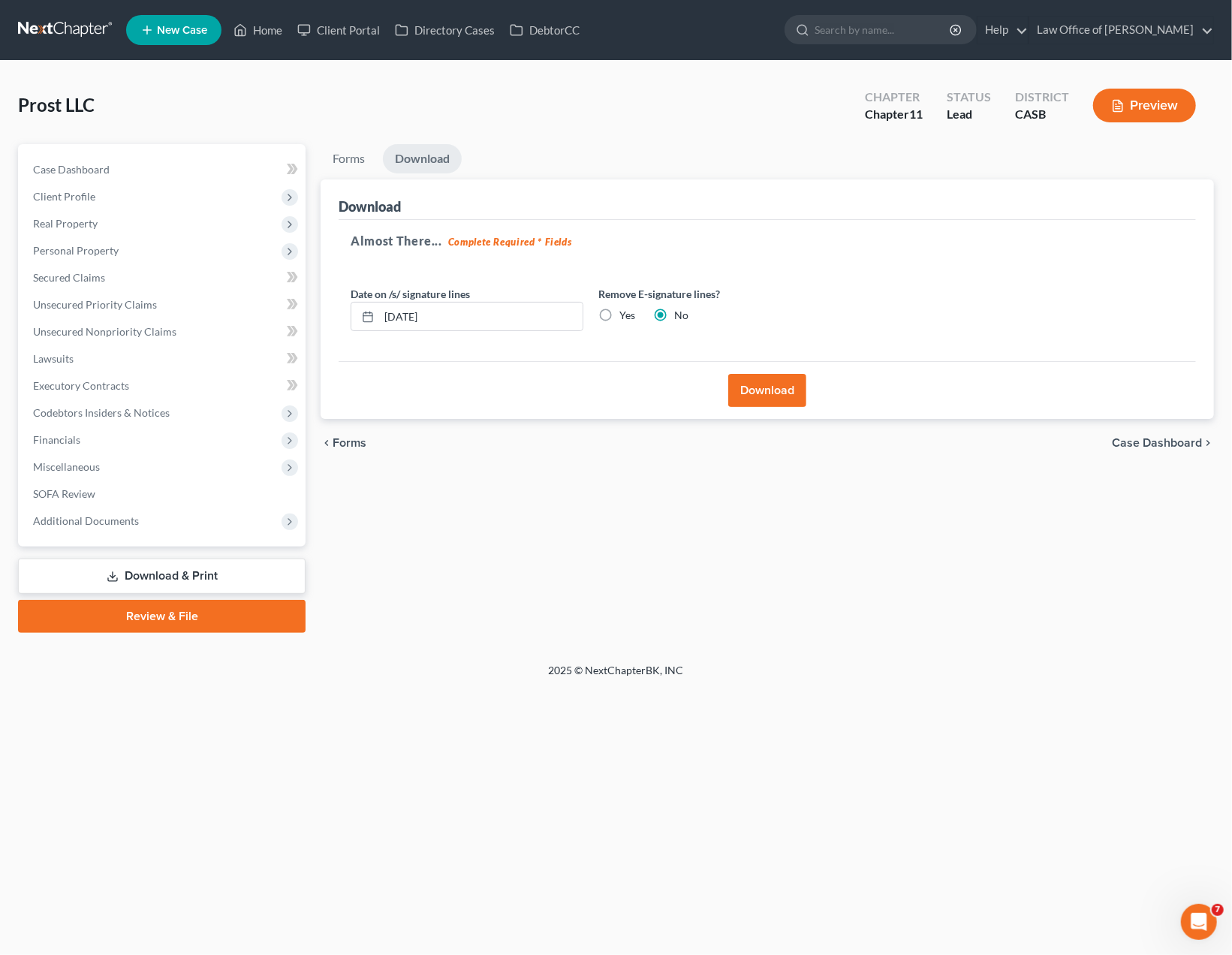
click at [785, 389] on button "Download" at bounding box center [767, 390] width 78 height 33
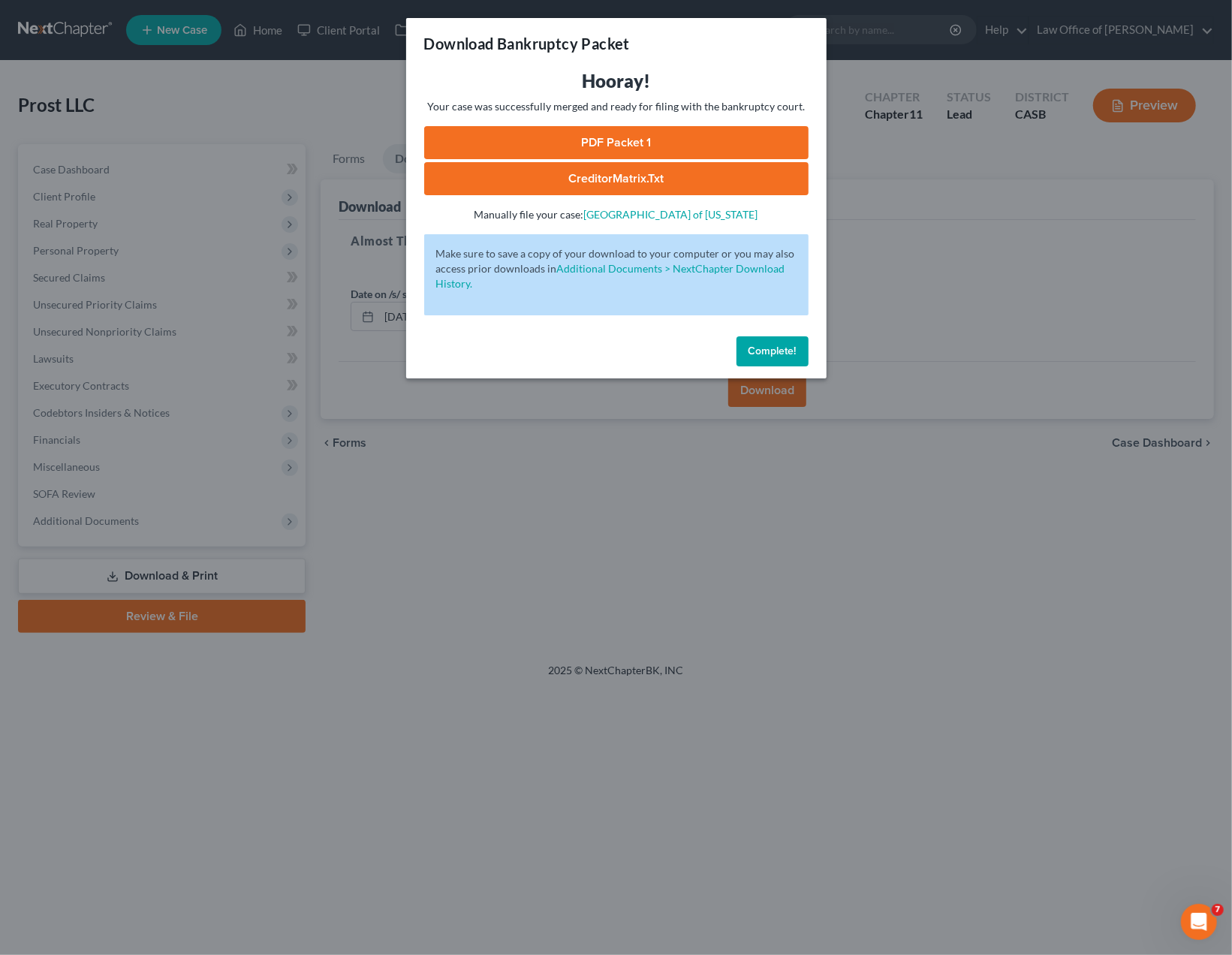
click at [644, 143] on link "PDF Packet 1" at bounding box center [616, 143] width 385 height 33
click at [640, 174] on link "CreditorMatrix.txt" at bounding box center [616, 178] width 385 height 33
click at [937, 546] on div "Download Bankruptcy Packet Hooray! Your case was successfully merged and ready …" at bounding box center [616, 478] width 1232 height 955
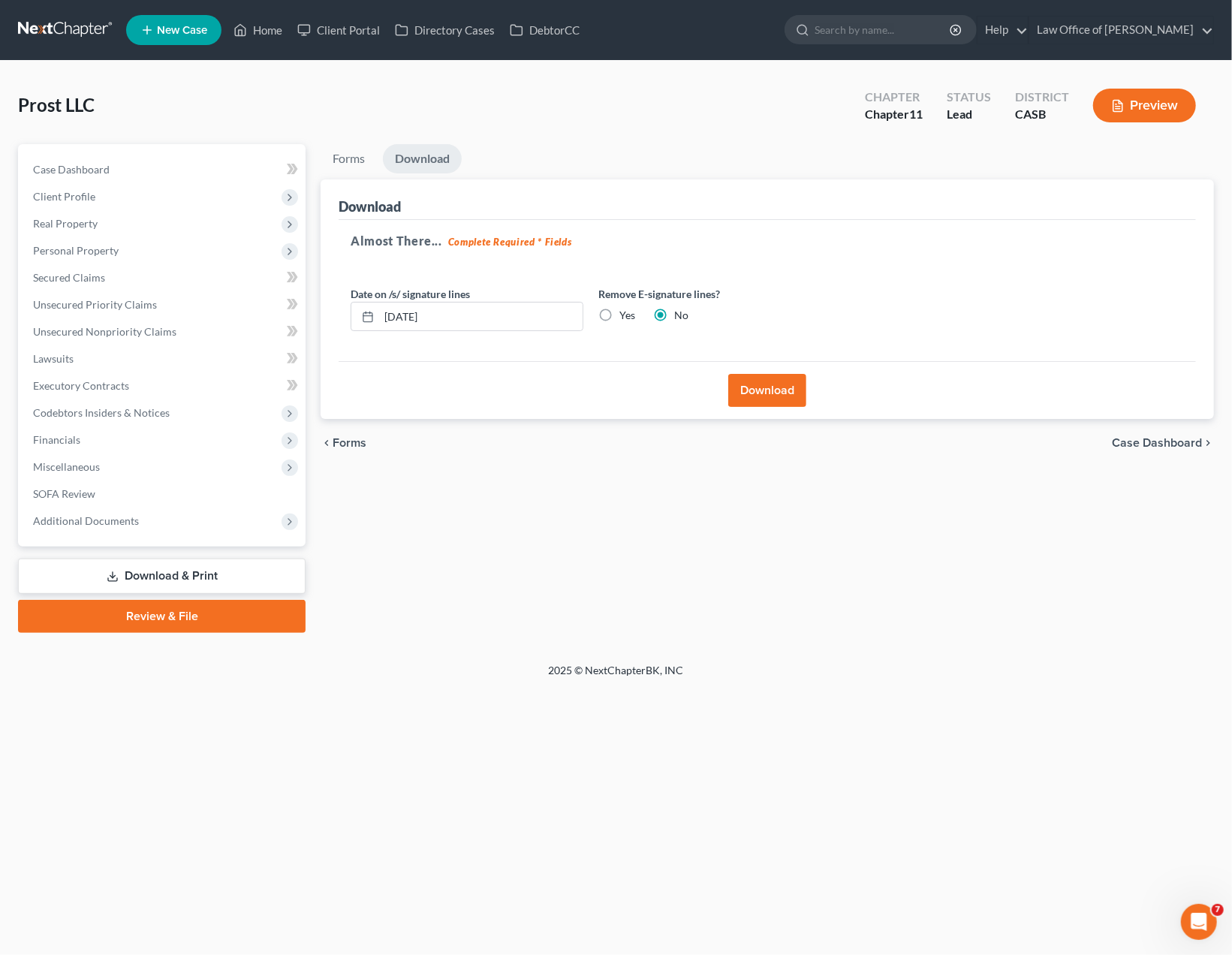
click at [784, 381] on button "Download" at bounding box center [767, 390] width 78 height 33
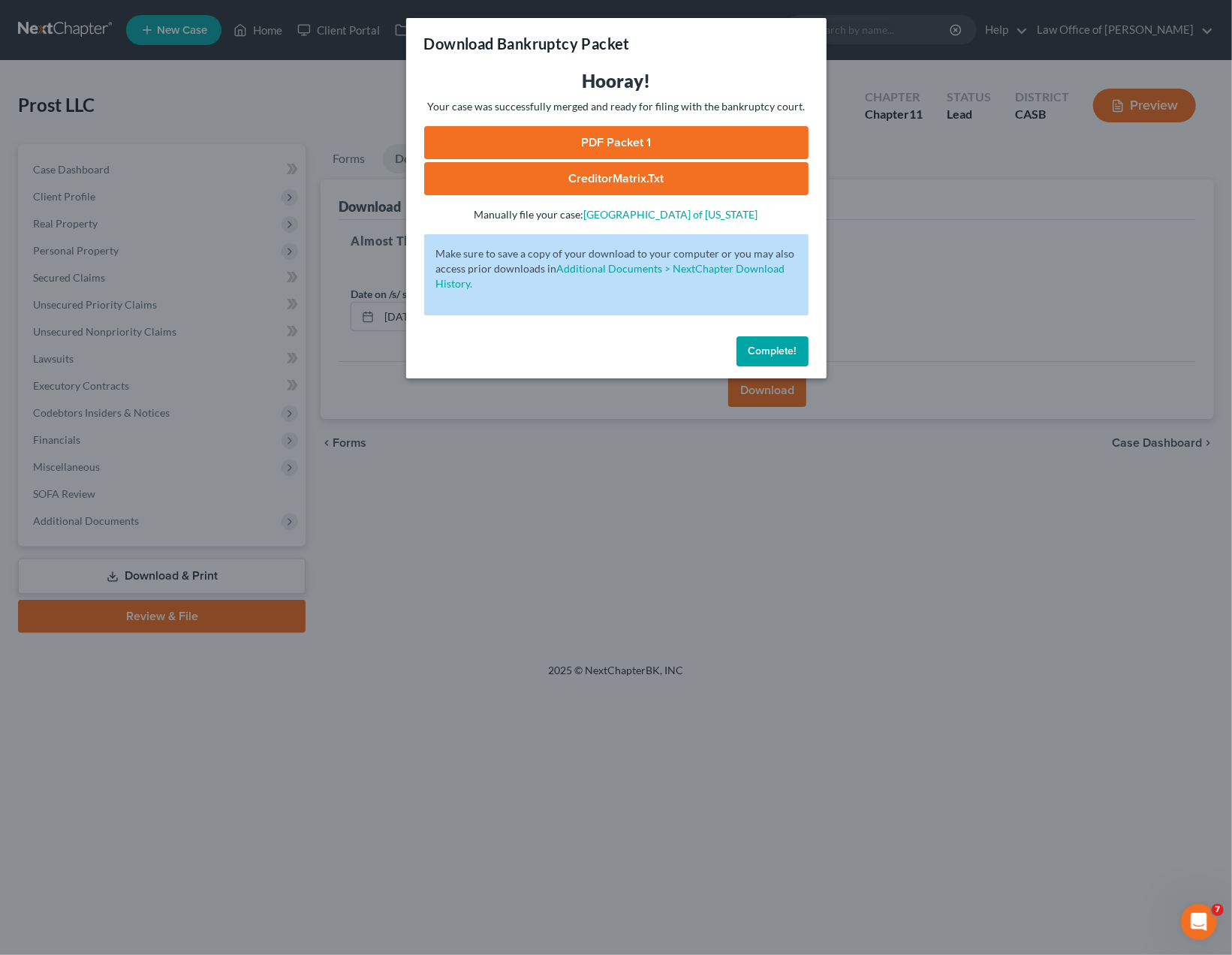
click at [602, 133] on link "PDF Packet 1" at bounding box center [616, 143] width 385 height 33
